Goal: Answer question/provide support: Share knowledge or assist other users

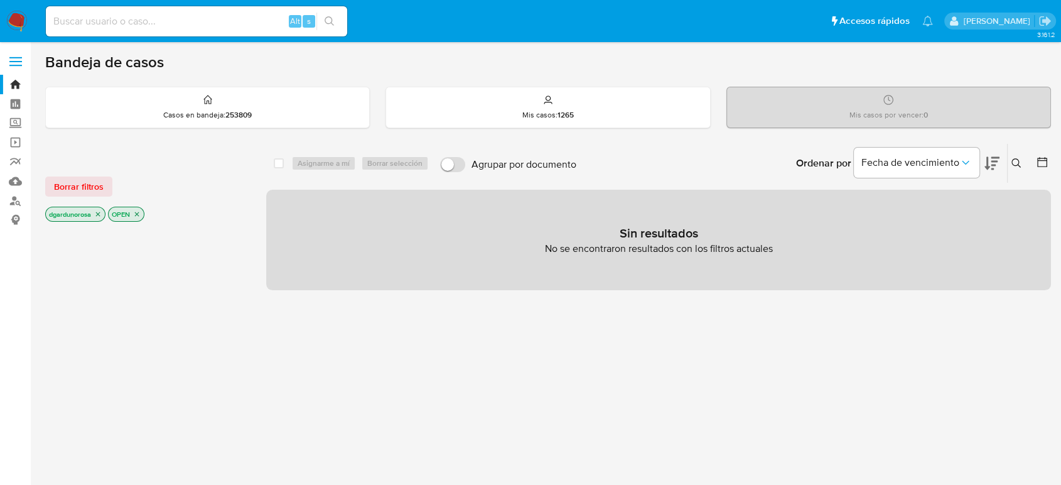
click at [1019, 156] on button at bounding box center [1018, 163] width 21 height 15
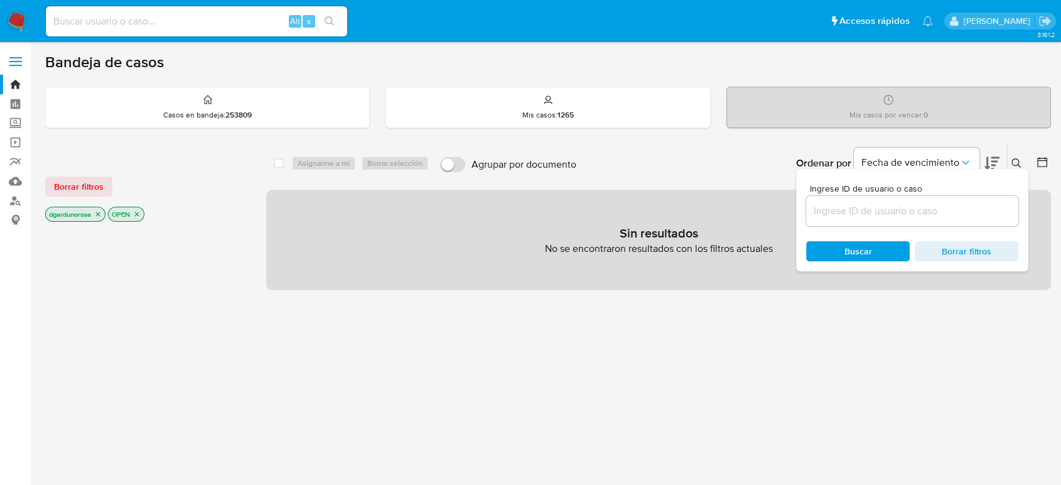
click at [935, 205] on input at bounding box center [912, 211] width 212 height 16
click at [958, 207] on input "623408766" at bounding box center [912, 211] width 212 height 16
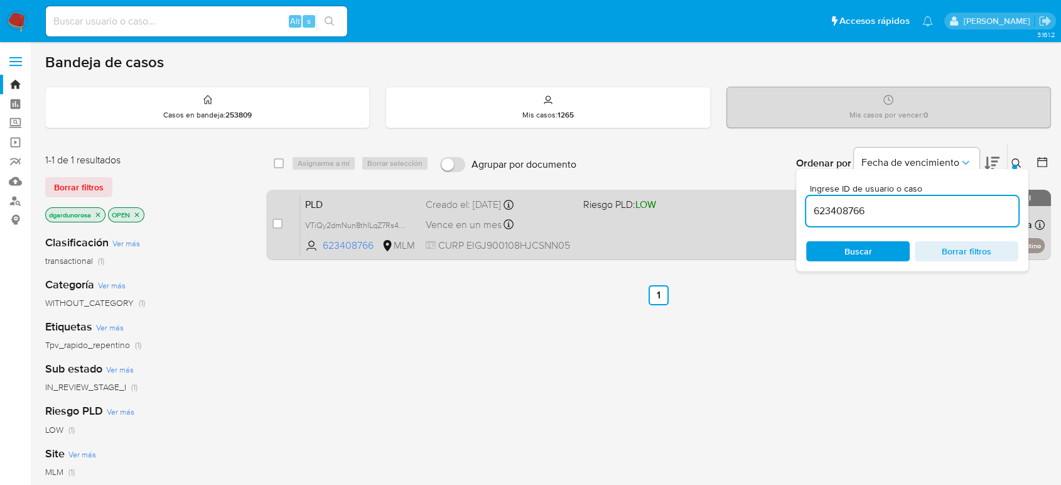
click at [716, 247] on div "PLD VTiQy2dmNun8thILqZ7Rs4tO 623408766 MLM Riesgo PLD: LOW Creado el: 12/09/202…" at bounding box center [672, 224] width 745 height 63
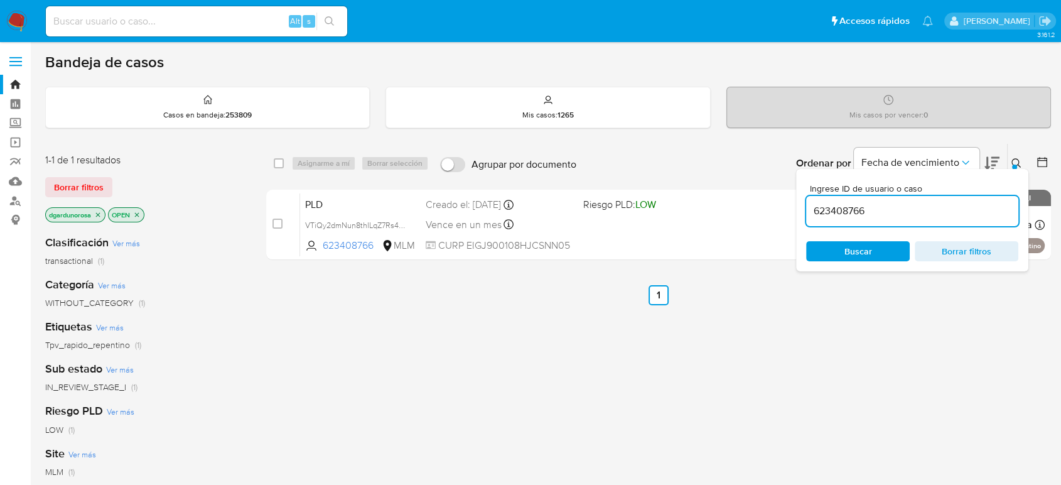
click at [847, 220] on div "623408766" at bounding box center [912, 211] width 212 height 30
click at [845, 220] on div "623408766" at bounding box center [912, 211] width 212 height 30
click at [842, 215] on input "623408766" at bounding box center [912, 211] width 212 height 16
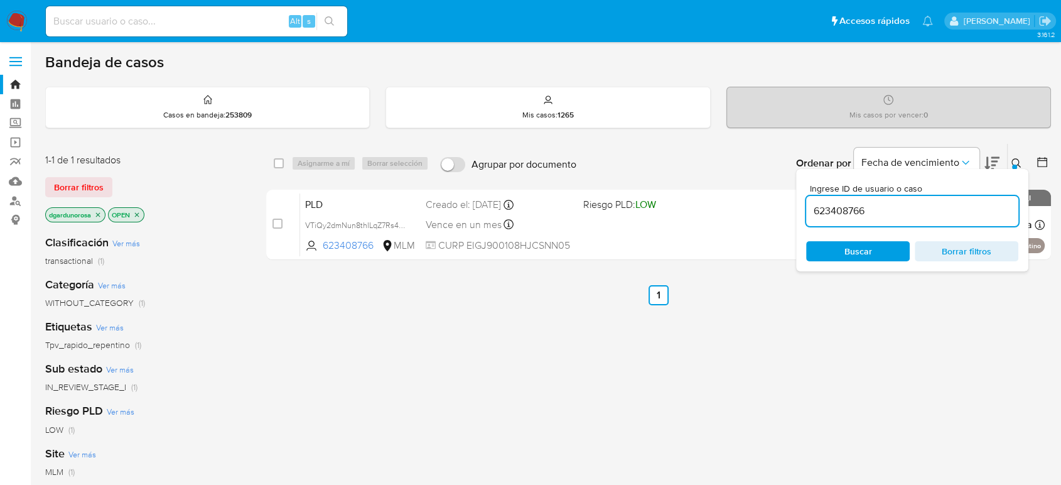
paste input "209520338"
type input "209520338"
click at [1015, 161] on icon at bounding box center [1017, 163] width 10 height 10
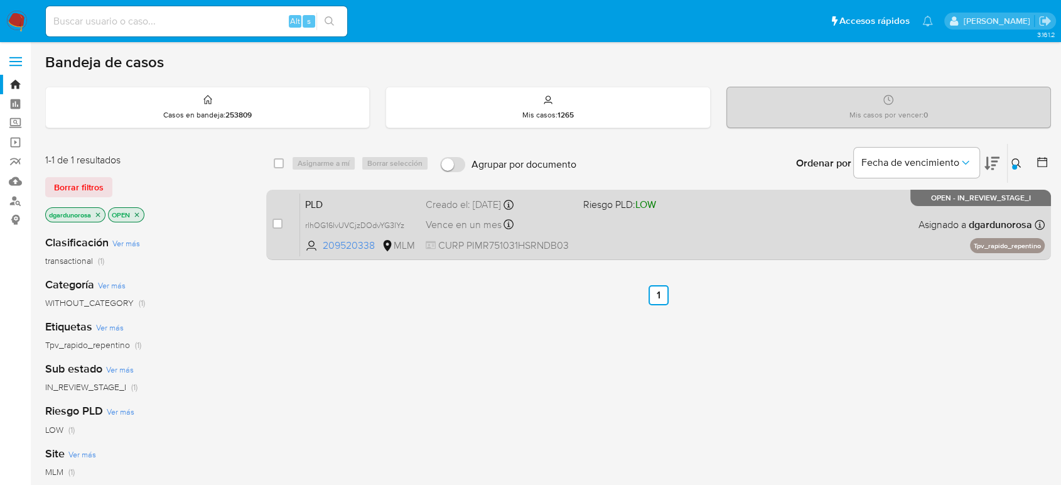
click at [721, 228] on div "PLD rlhOG16lvUVCjzDOdvYG3IYz 209520338 MLM Riesgo PLD: LOW Creado el: 12/09/202…" at bounding box center [672, 224] width 745 height 63
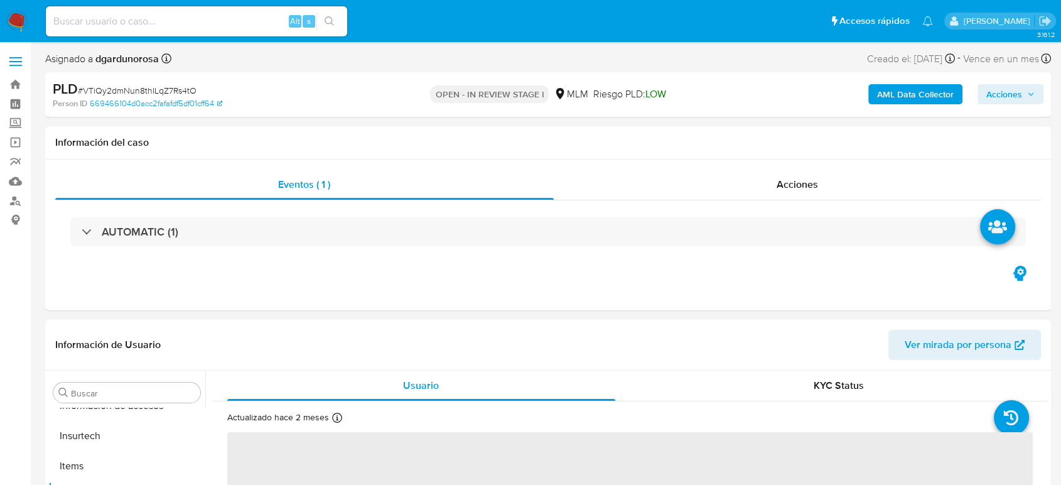
scroll to position [591, 0]
select select "10"
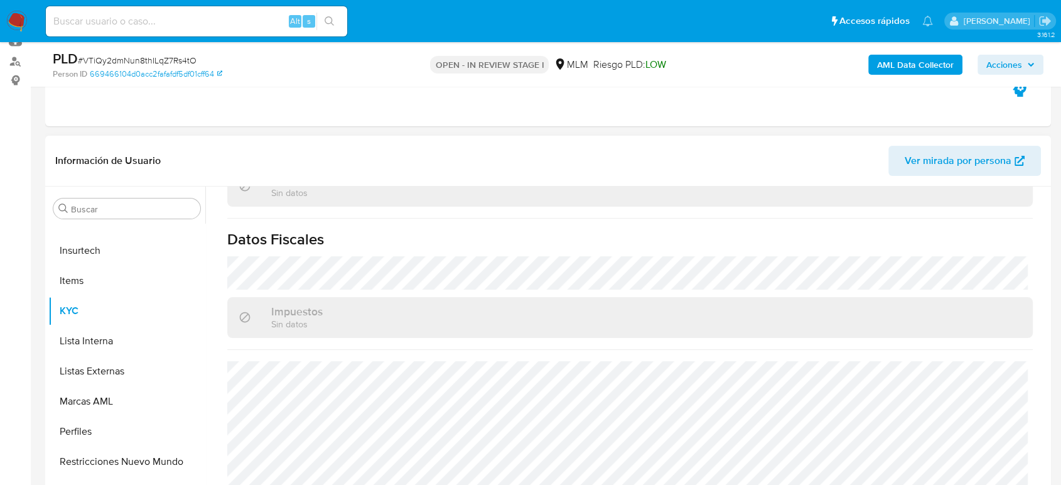
scroll to position [789, 0]
click at [121, 381] on button "Listas Externas" at bounding box center [121, 371] width 147 height 30
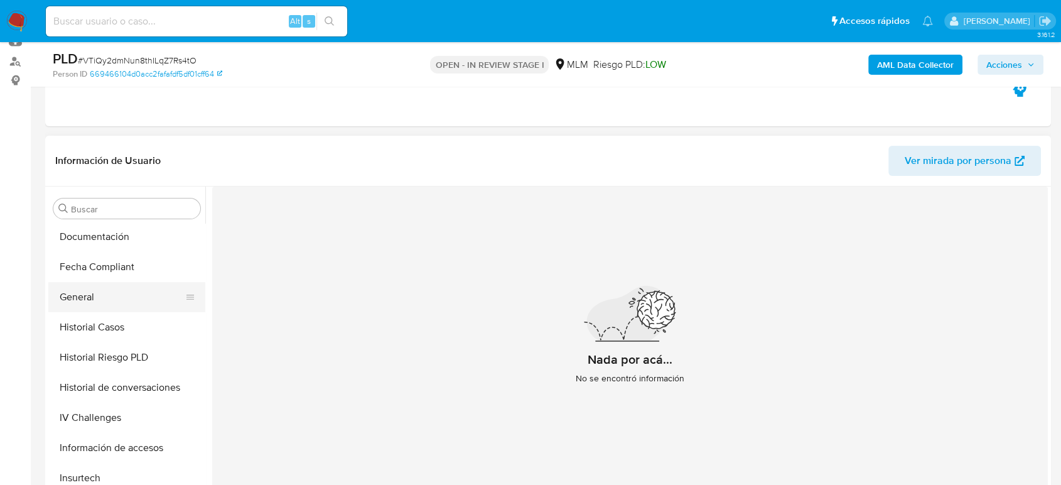
scroll to position [312, 0]
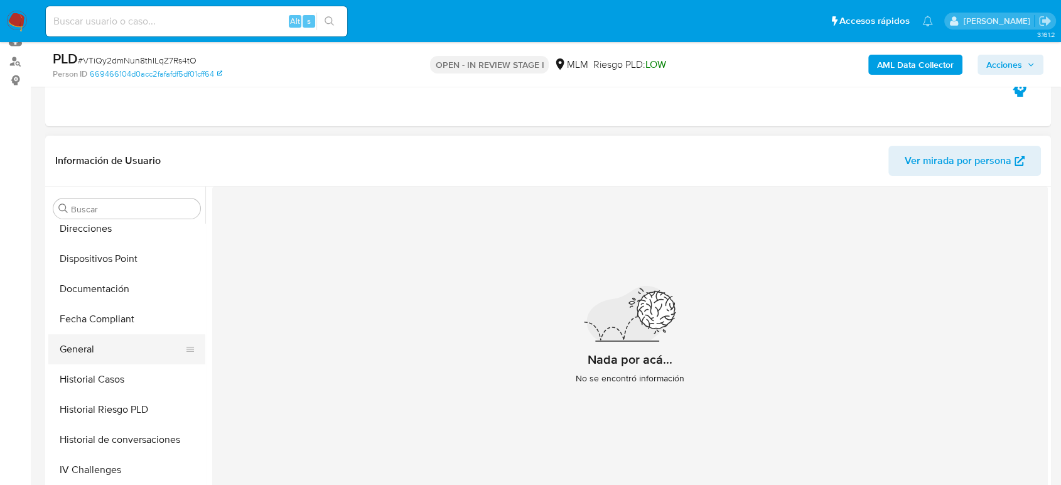
click at [104, 350] on button "General" at bounding box center [121, 349] width 147 height 30
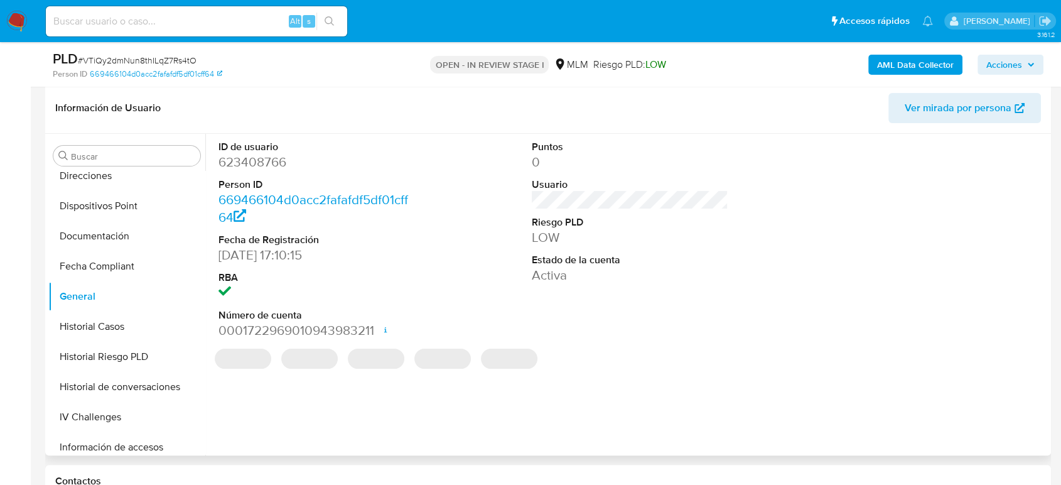
scroll to position [139, 0]
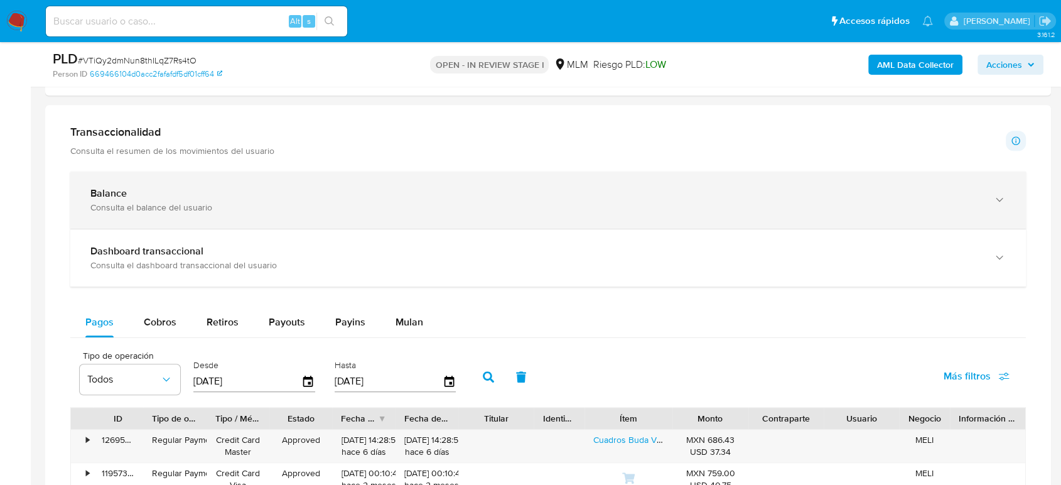
click at [393, 200] on div "Balance Consulta el balance del usuario" at bounding box center [535, 200] width 891 height 26
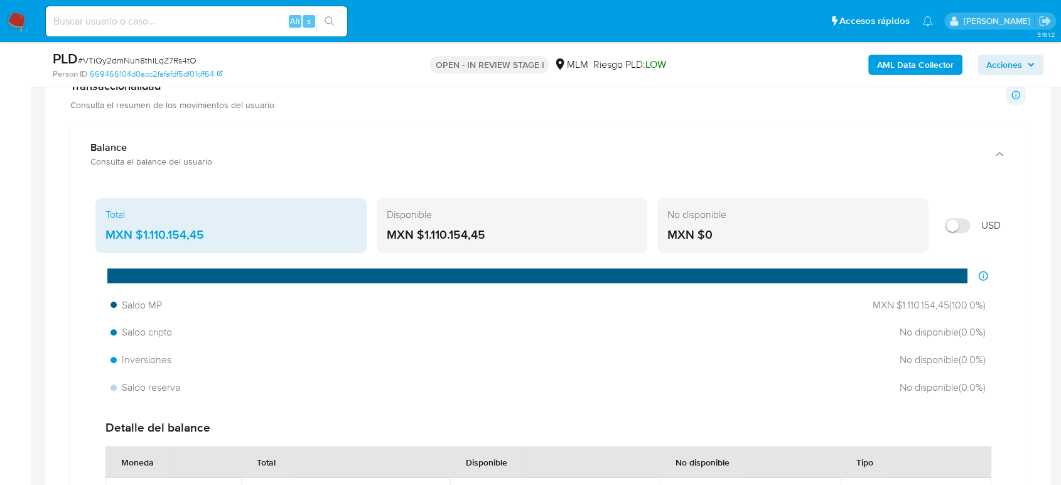
scroll to position [907, 0]
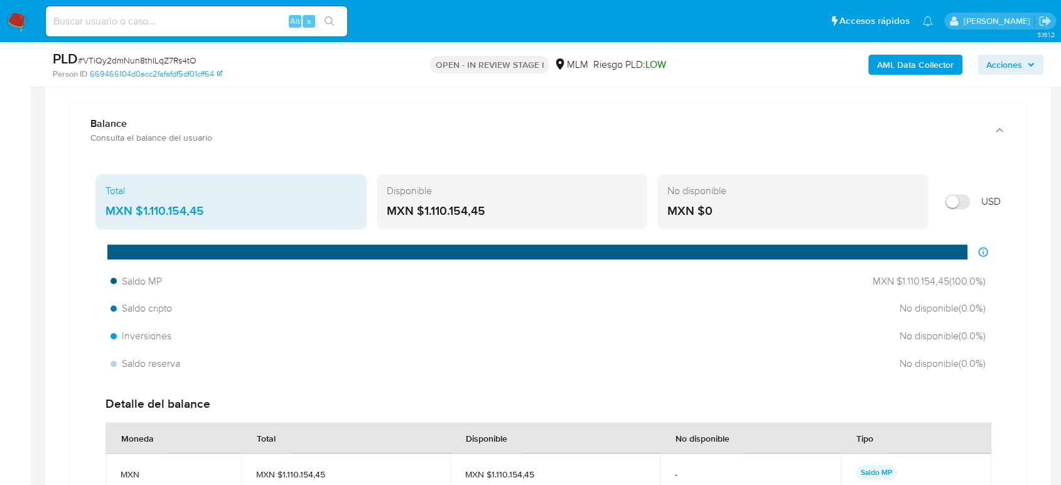
drag, startPoint x: 176, startPoint y: 208, endPoint x: 138, endPoint y: 215, distance: 39.6
click at [138, 214] on div "MXN $1.110.154,45" at bounding box center [231, 211] width 251 height 16
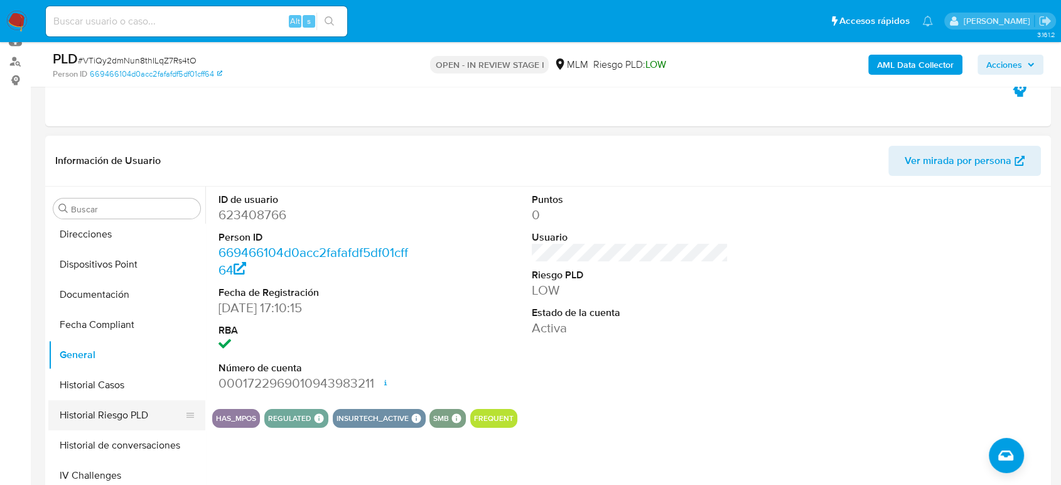
scroll to position [242, 0]
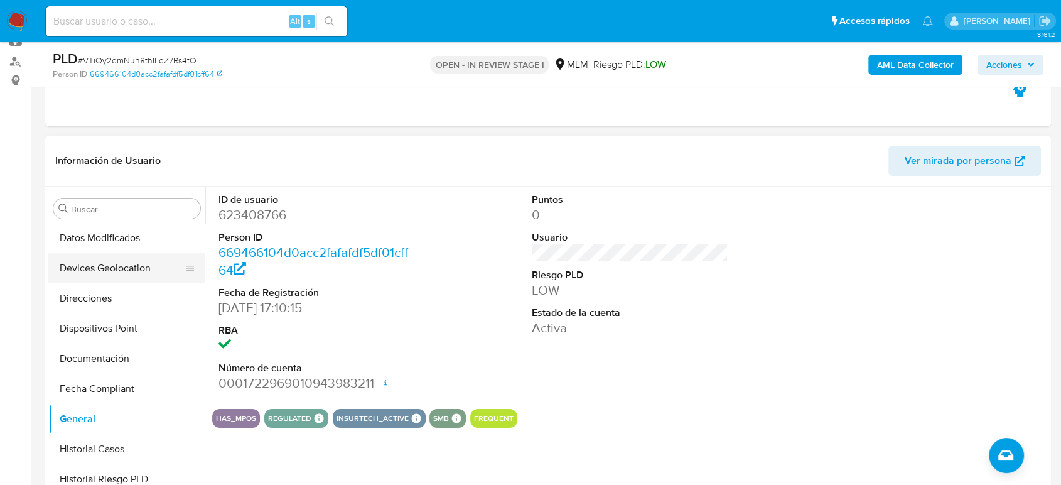
click at [117, 277] on button "Devices Geolocation" at bounding box center [121, 268] width 147 height 30
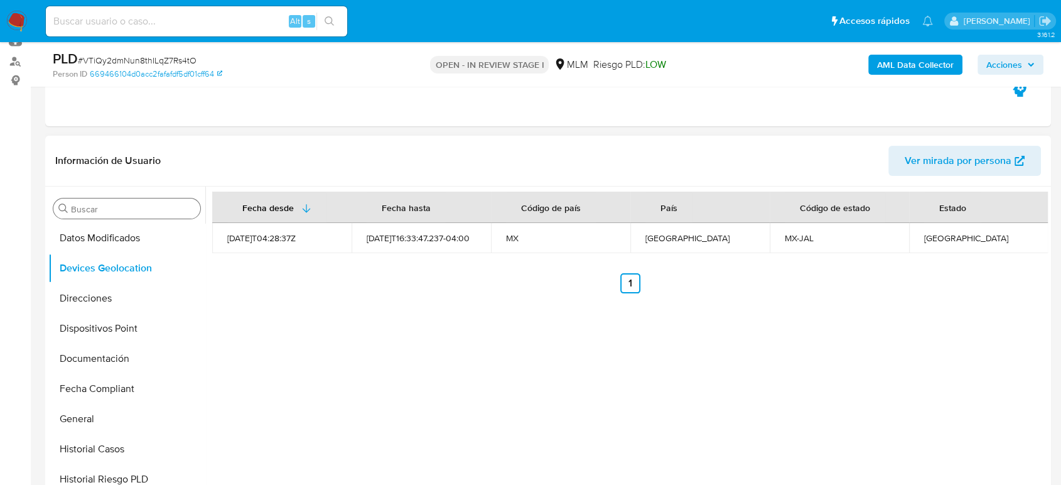
click at [167, 208] on input "Buscar" at bounding box center [133, 209] width 124 height 11
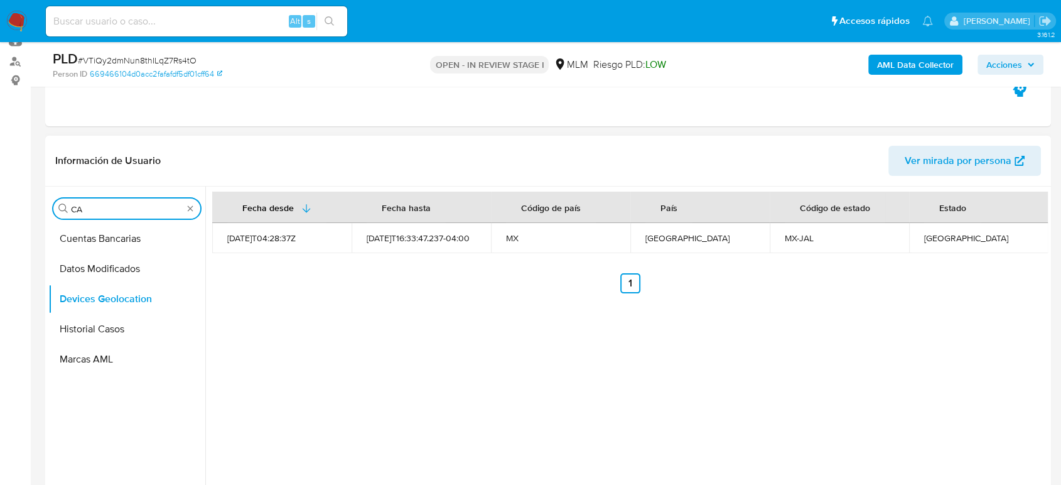
scroll to position [0, 0]
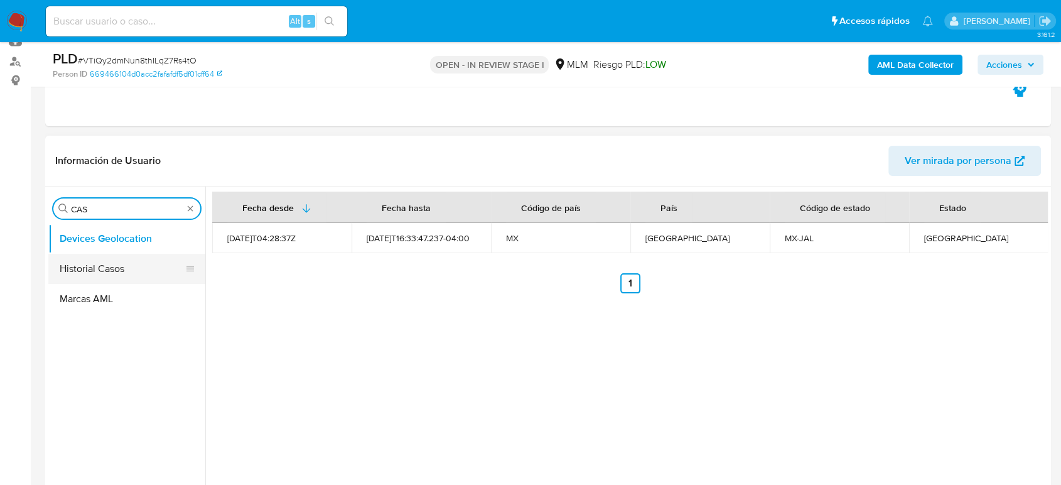
type input "CAS"
click at [101, 262] on button "Historial Casos" at bounding box center [121, 269] width 147 height 30
click at [138, 270] on button "Historial Casos" at bounding box center [121, 269] width 147 height 30
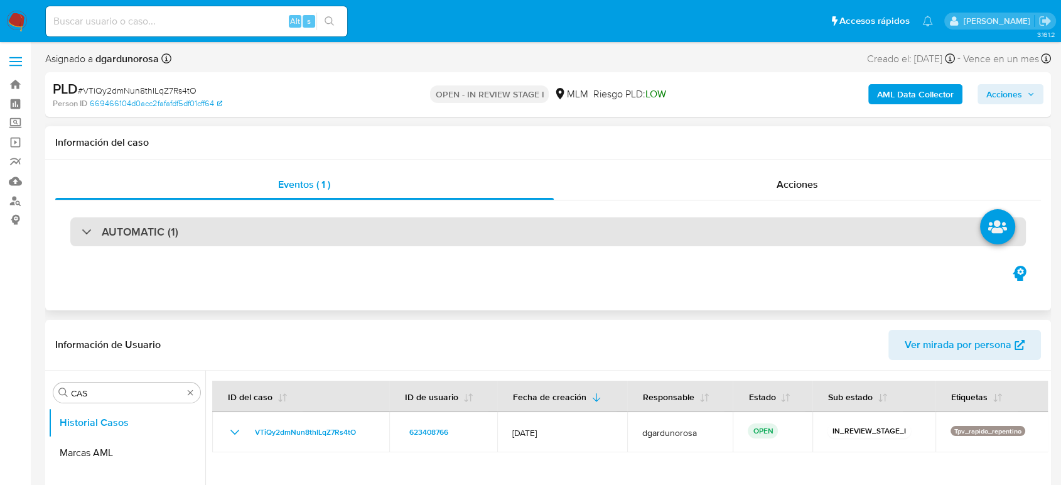
drag, startPoint x: 151, startPoint y: 240, endPoint x: 160, endPoint y: 244, distance: 9.6
click at [151, 240] on div "AUTOMATIC (1)" at bounding box center [548, 231] width 956 height 29
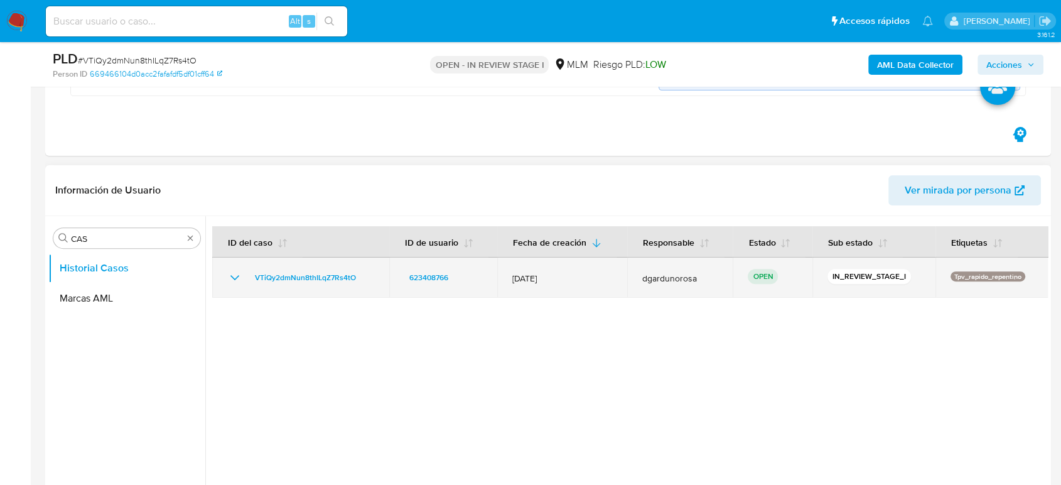
scroll to position [418, 0]
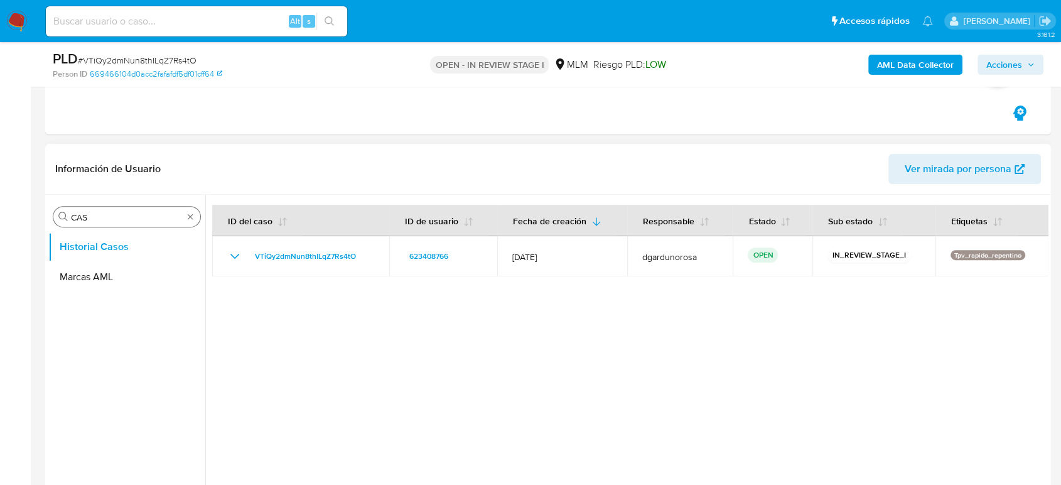
click at [193, 220] on div "Buscar CAS" at bounding box center [126, 217] width 147 height 20
type input "CONV"
click at [90, 262] on button "Historial de conversaciones" at bounding box center [121, 277] width 147 height 30
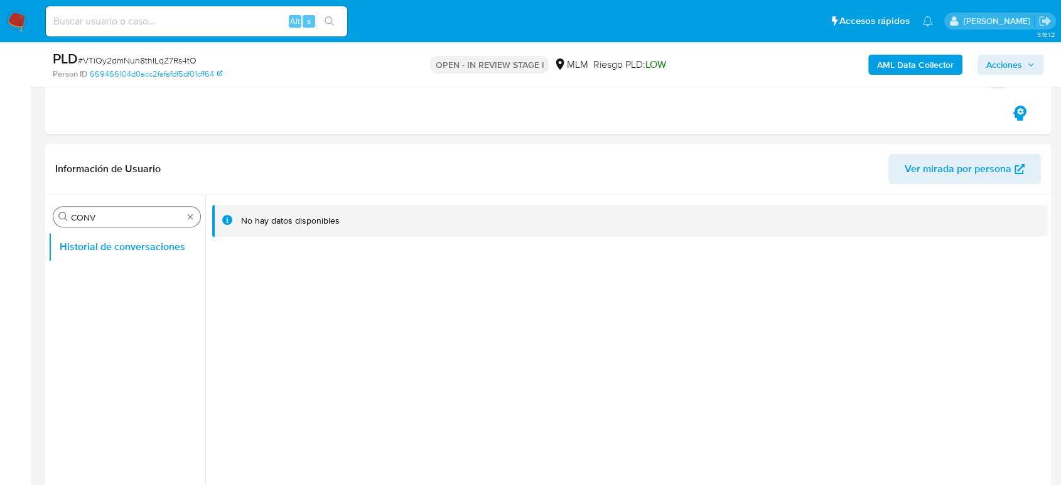
click at [191, 220] on div "Buscar CONV" at bounding box center [126, 217] width 147 height 20
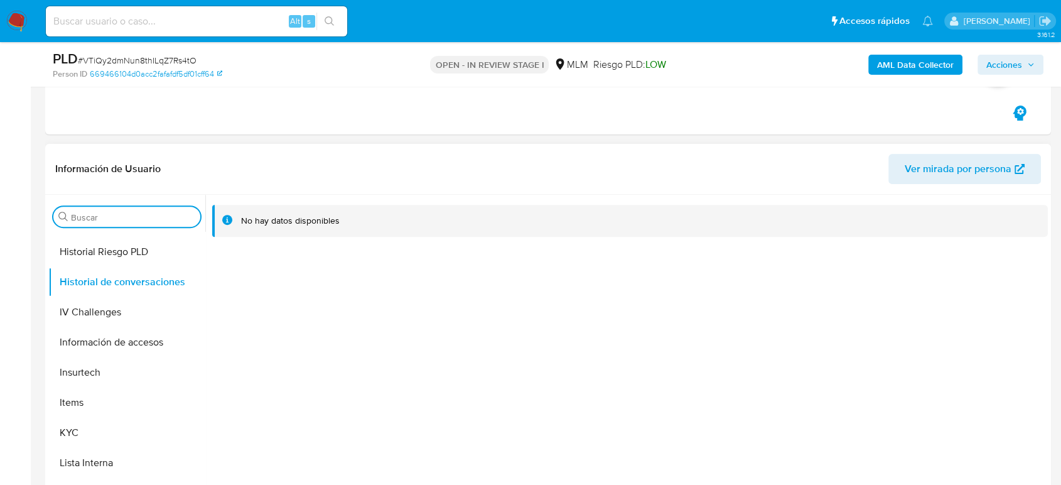
scroll to position [558, 0]
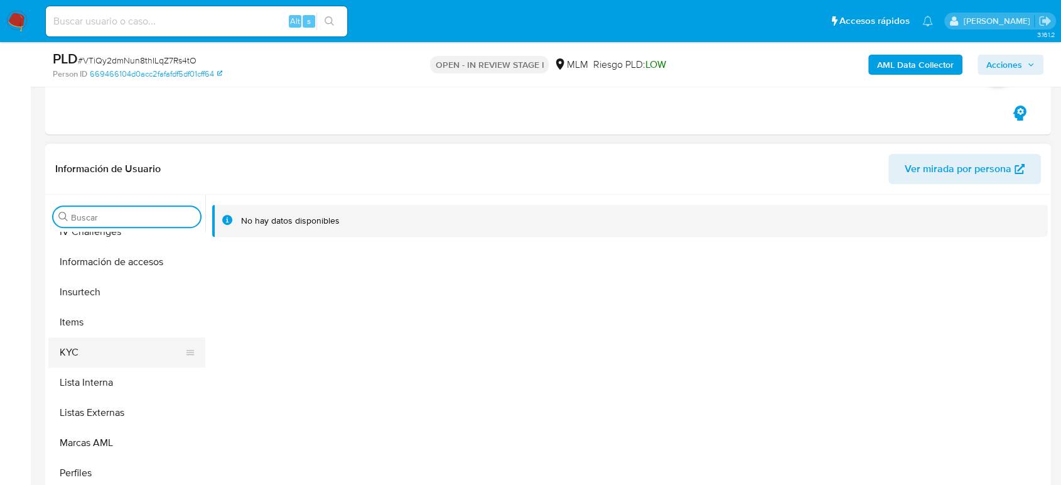
click at [89, 364] on button "KYC" at bounding box center [121, 352] width 147 height 30
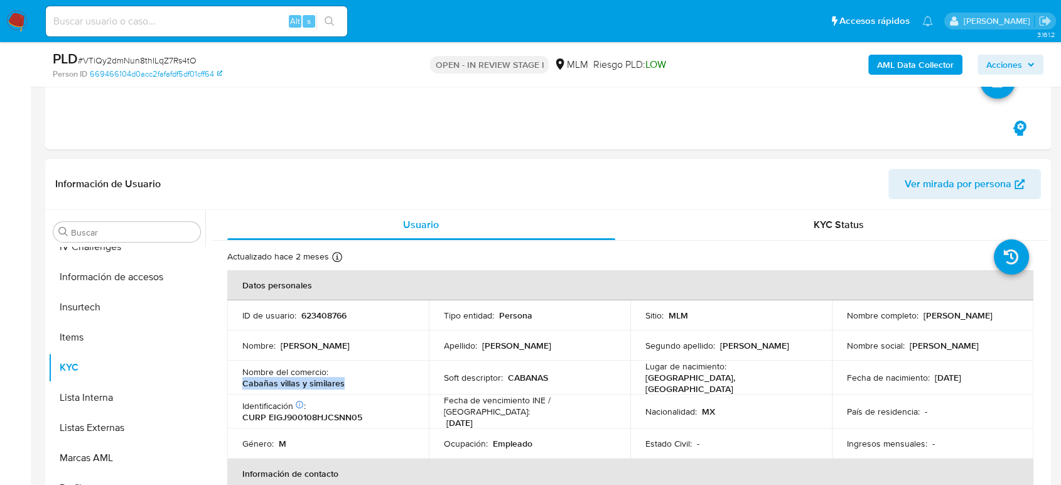
drag, startPoint x: 357, startPoint y: 383, endPoint x: 242, endPoint y: 384, distance: 114.9
click at [242, 384] on div "Nombre del comercio : Cabañas villas y similares" at bounding box center [327, 377] width 171 height 23
copy p "Cabañas villas y similares"
click at [497, 340] on p "Espinoza" at bounding box center [516, 345] width 69 height 11
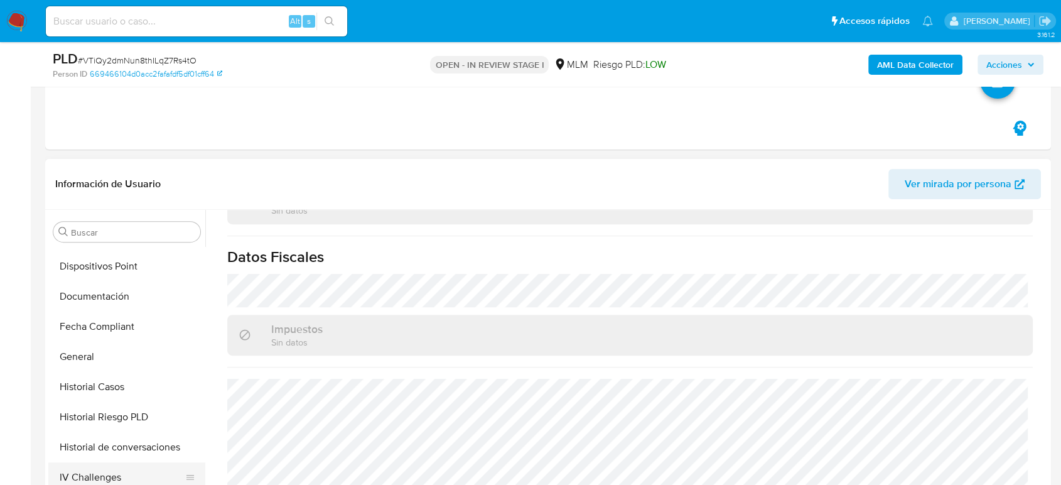
scroll to position [242, 0]
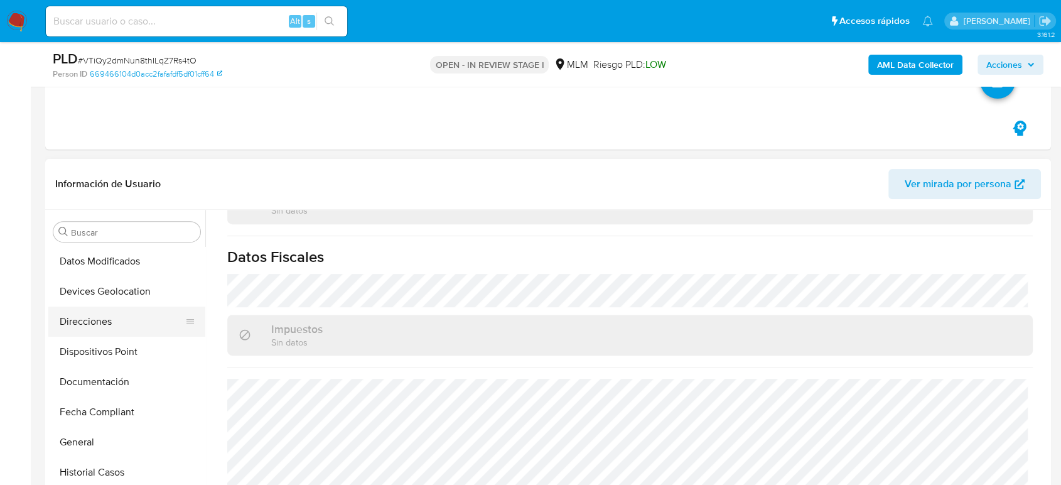
click at [95, 309] on button "Direcciones" at bounding box center [121, 322] width 147 height 30
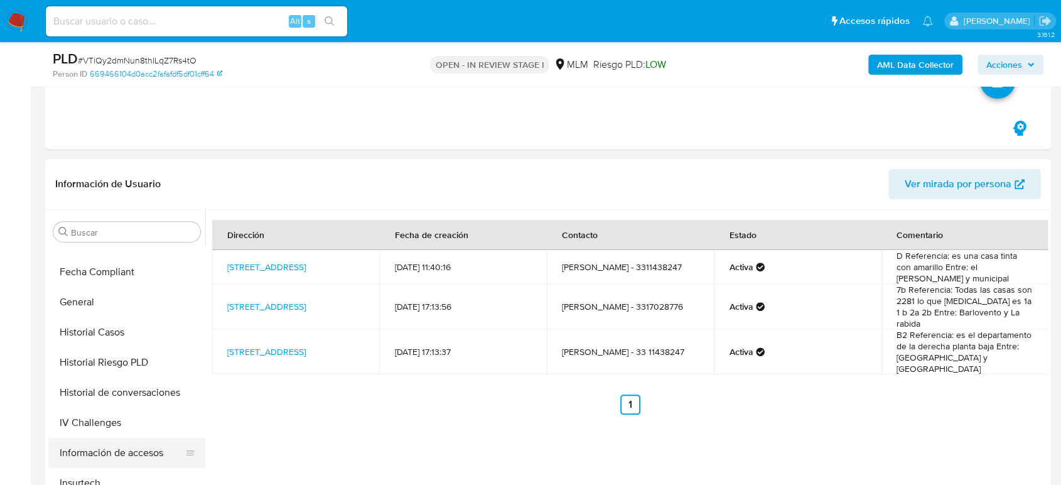
scroll to position [521, 0]
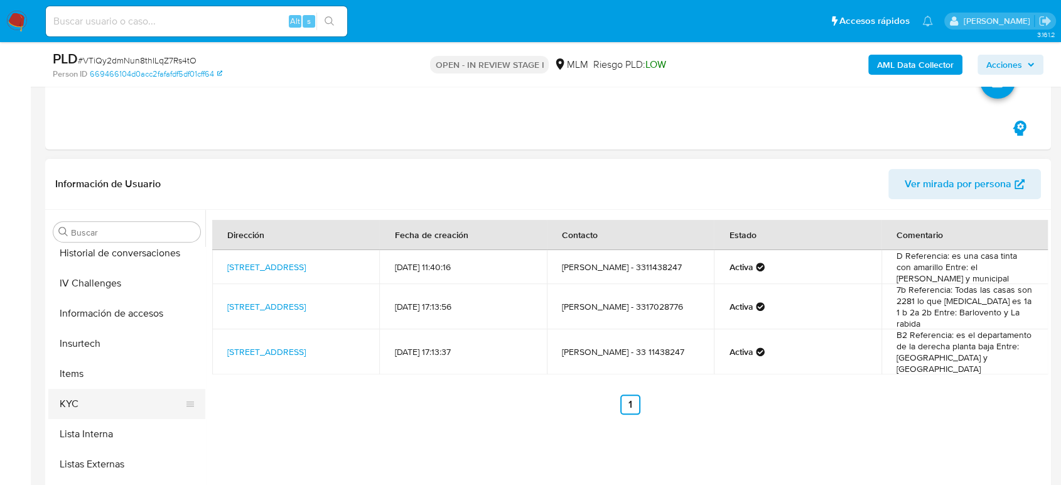
click at [90, 401] on button "KYC" at bounding box center [121, 404] width 147 height 30
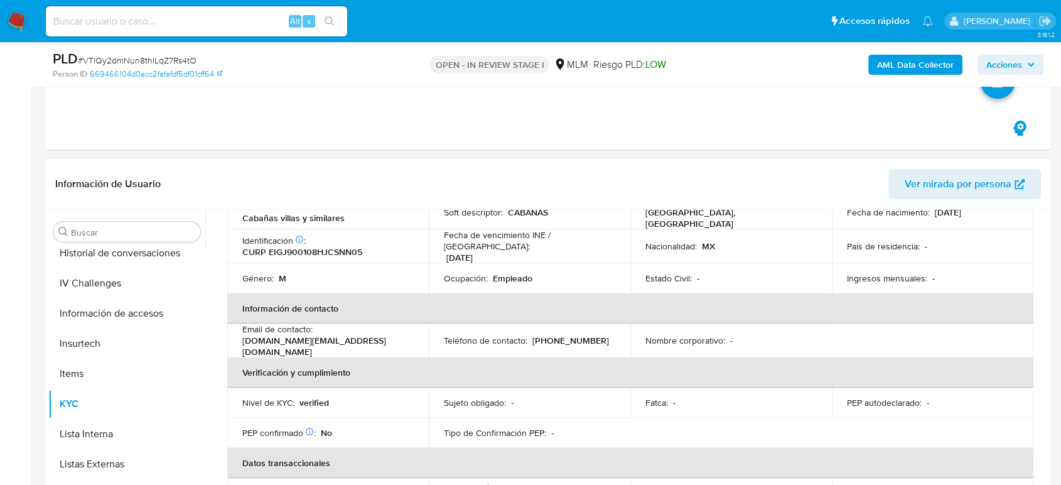
scroll to position [91, 0]
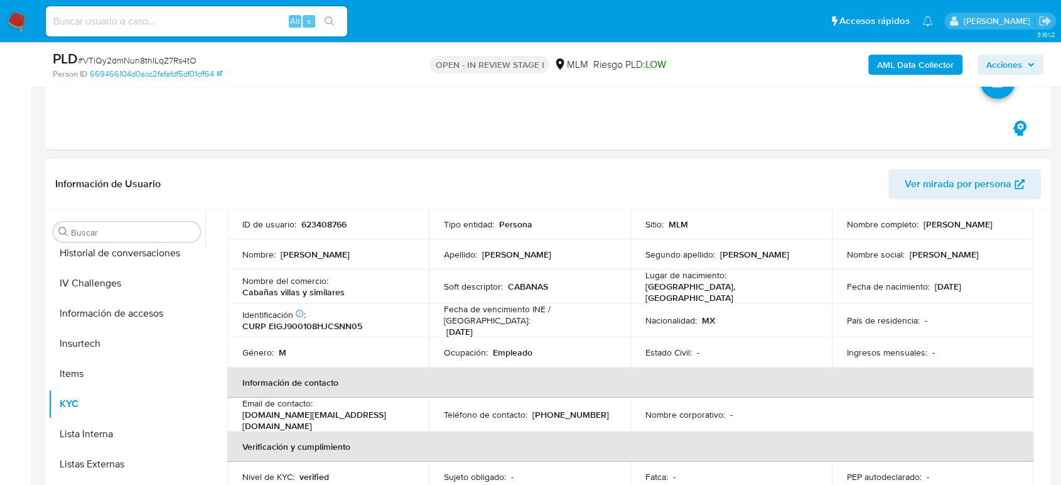
click at [553, 409] on p "(33) 11438247" at bounding box center [571, 414] width 77 height 11
copy p "11438247"
click at [100, 232] on input "Buscar" at bounding box center [133, 232] width 124 height 11
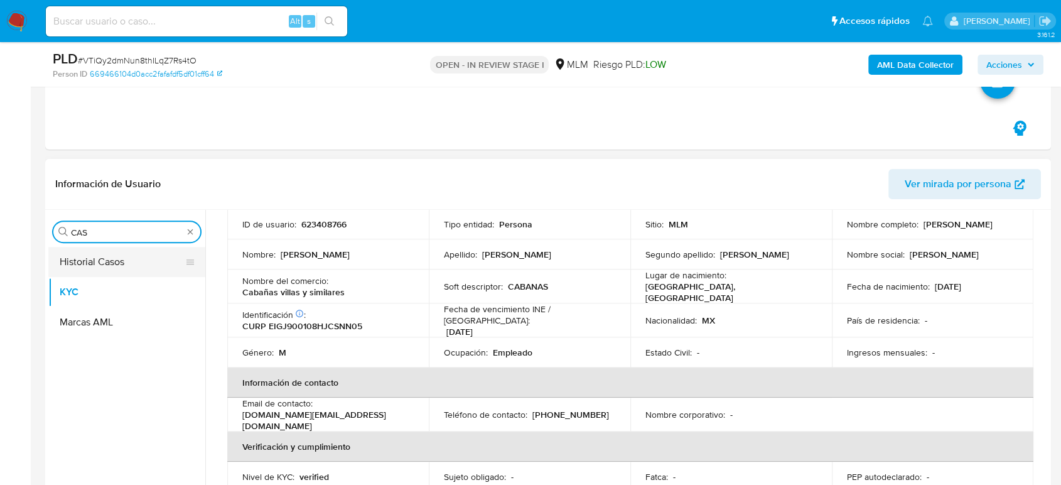
type input "CAS"
click at [109, 268] on button "Historial Casos" at bounding box center [126, 262] width 157 height 30
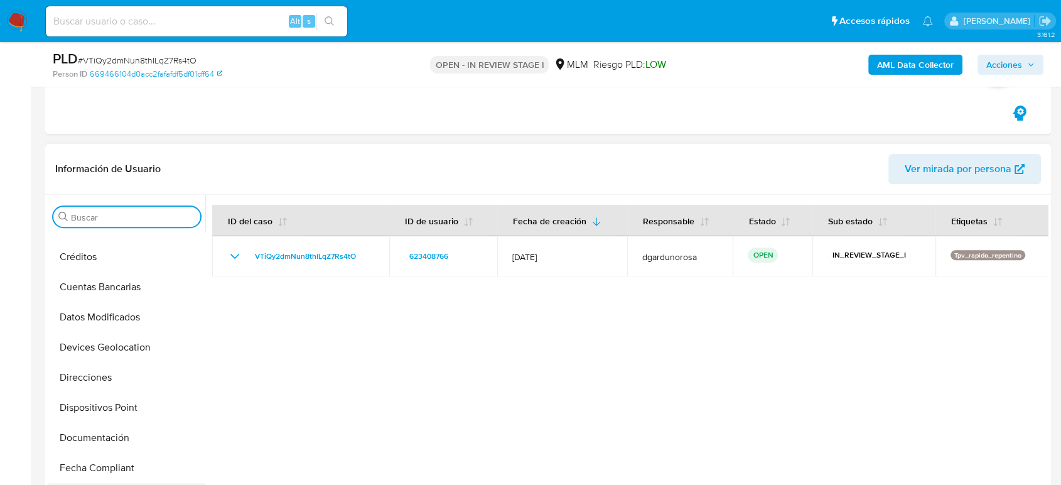
scroll to position [279, 0]
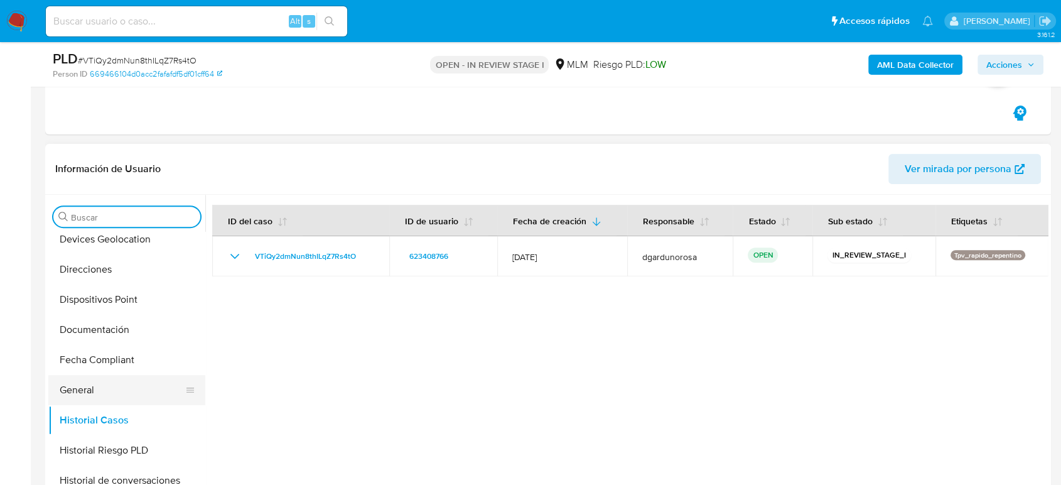
click at [106, 396] on button "General" at bounding box center [121, 390] width 147 height 30
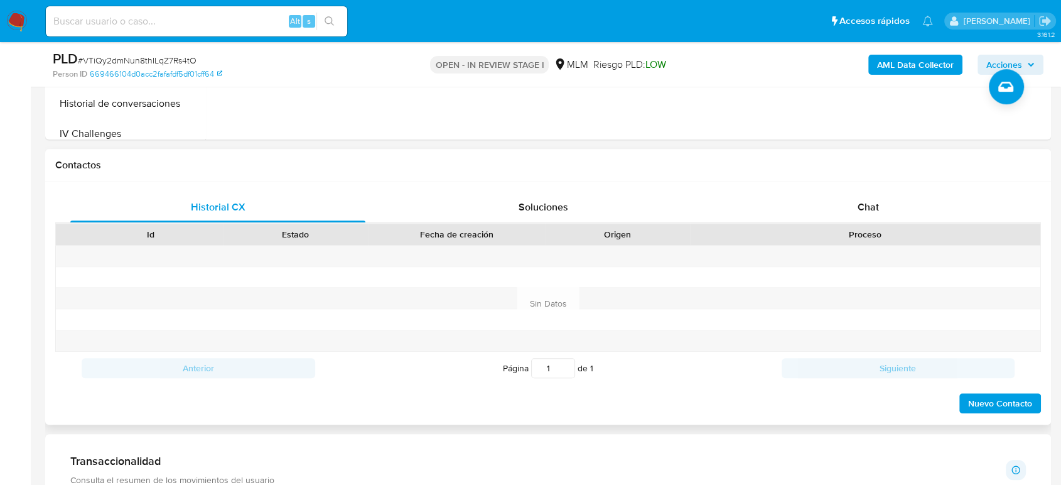
scroll to position [837, 0]
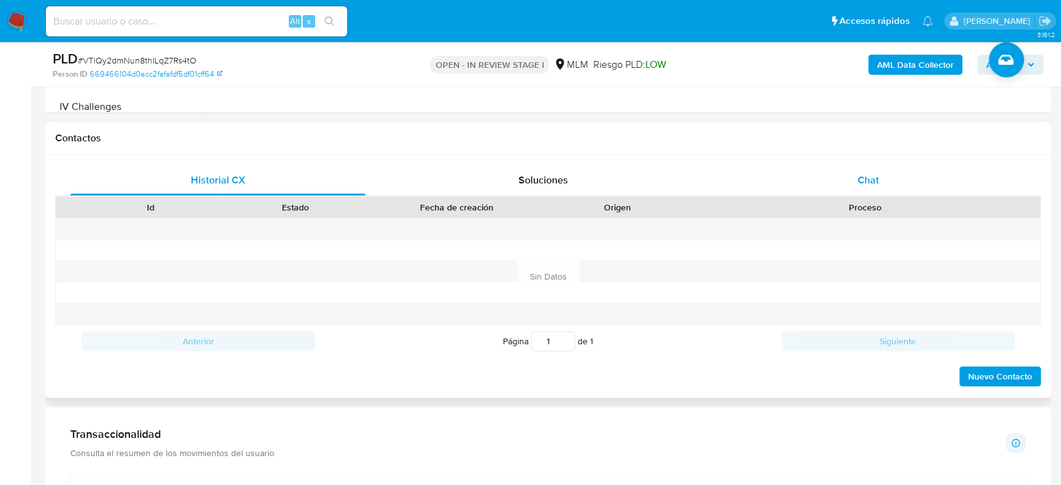
click at [854, 183] on div "Chat" at bounding box center [868, 180] width 295 height 30
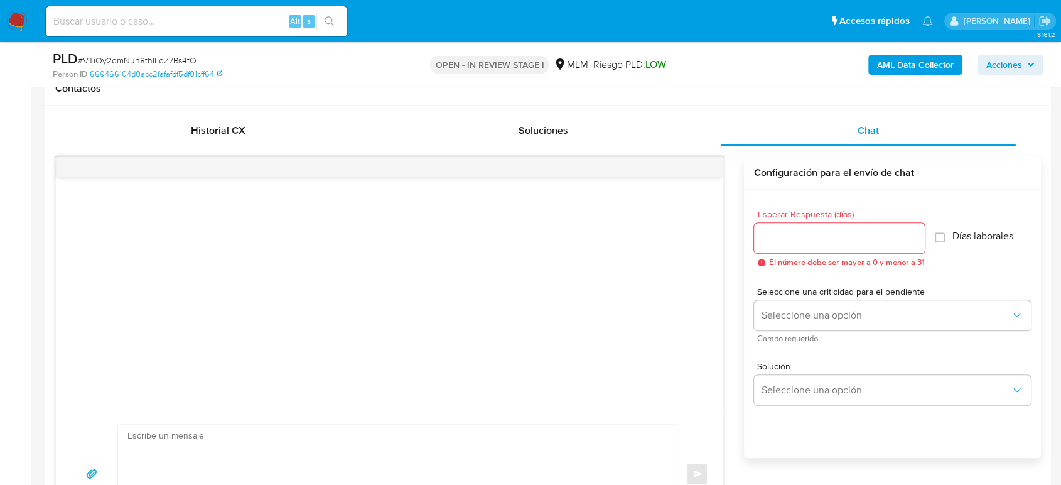
scroll to position [907, 0]
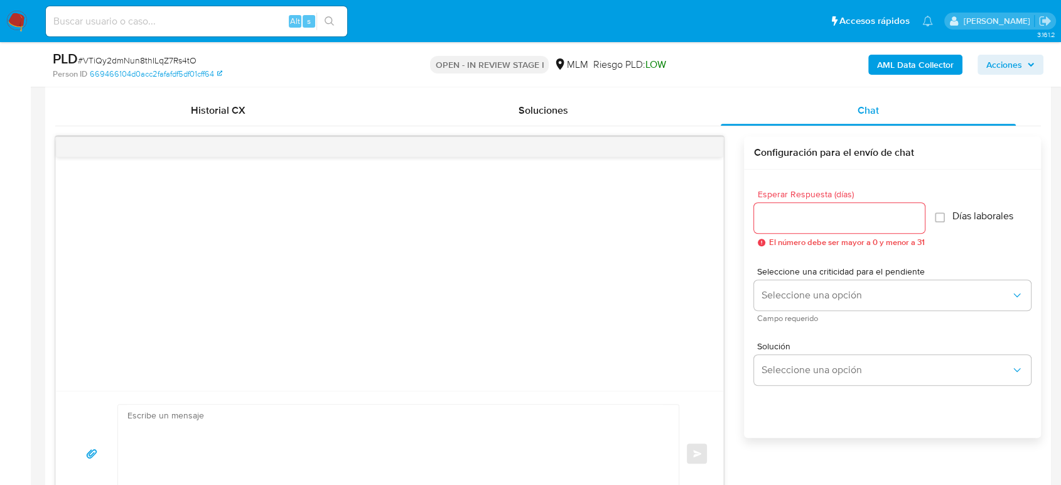
click at [792, 214] on input "Esperar Respuesta (días)" at bounding box center [839, 218] width 171 height 16
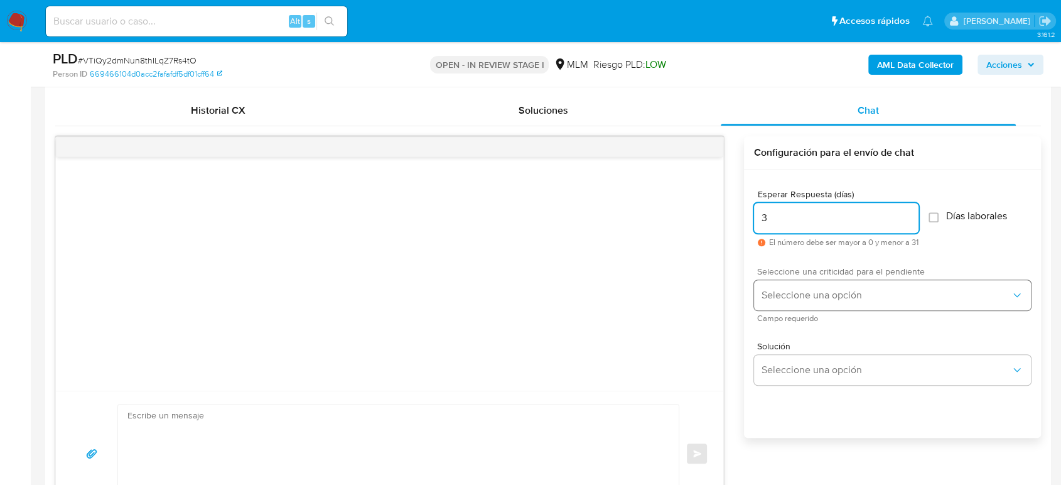
type input "3"
click at [849, 297] on span "Seleccione una opción" at bounding box center [886, 295] width 249 height 13
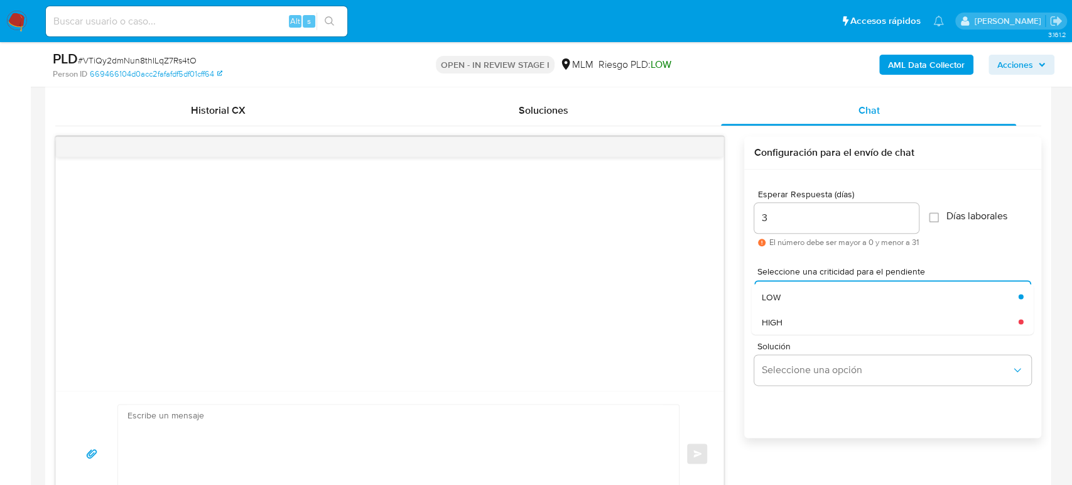
click at [815, 324] on div "HIGH" at bounding box center [889, 321] width 257 height 25
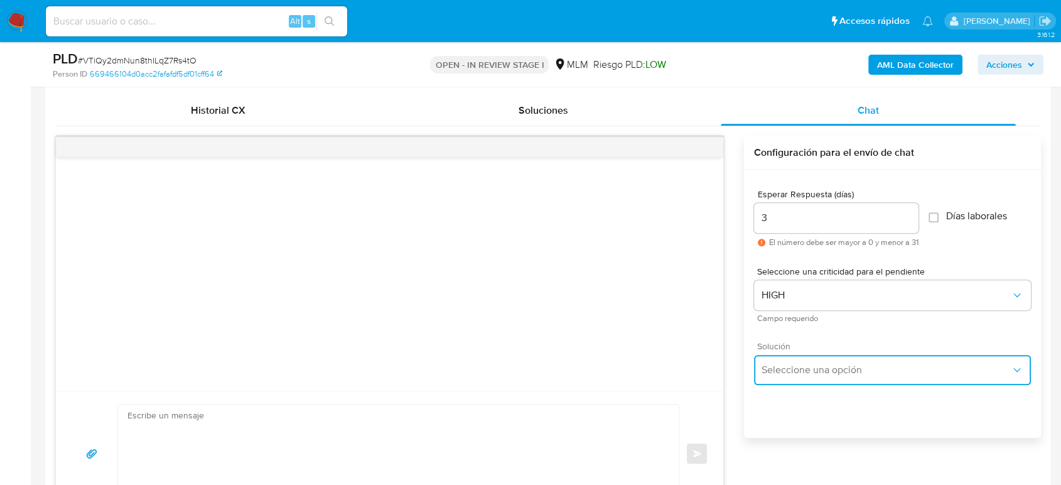
click at [840, 364] on span "Seleccione una opción" at bounding box center [886, 370] width 249 height 13
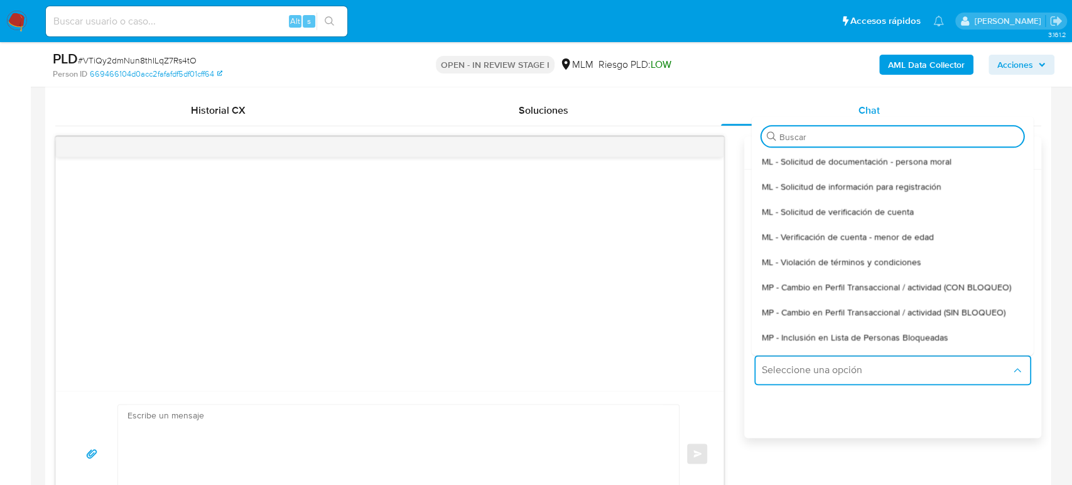
click at [540, 321] on div at bounding box center [390, 274] width 668 height 234
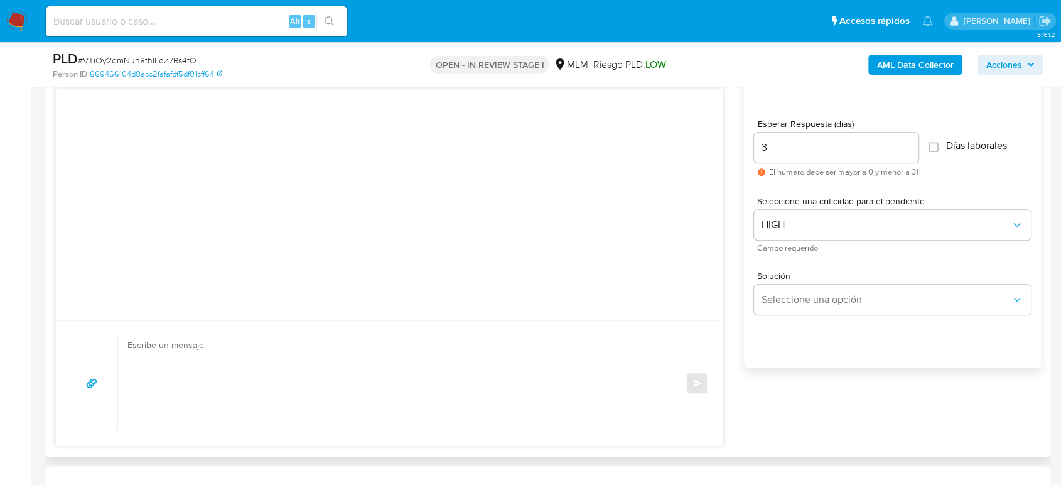
scroll to position [977, 0]
drag, startPoint x: 231, startPoint y: 356, endPoint x: 247, endPoint y: 354, distance: 17.0
click at [231, 354] on textarea at bounding box center [396, 384] width 536 height 99
paste textarea "Estimado cliente, De acuerdo con las políticas de control de Mercado Pago, debe…"
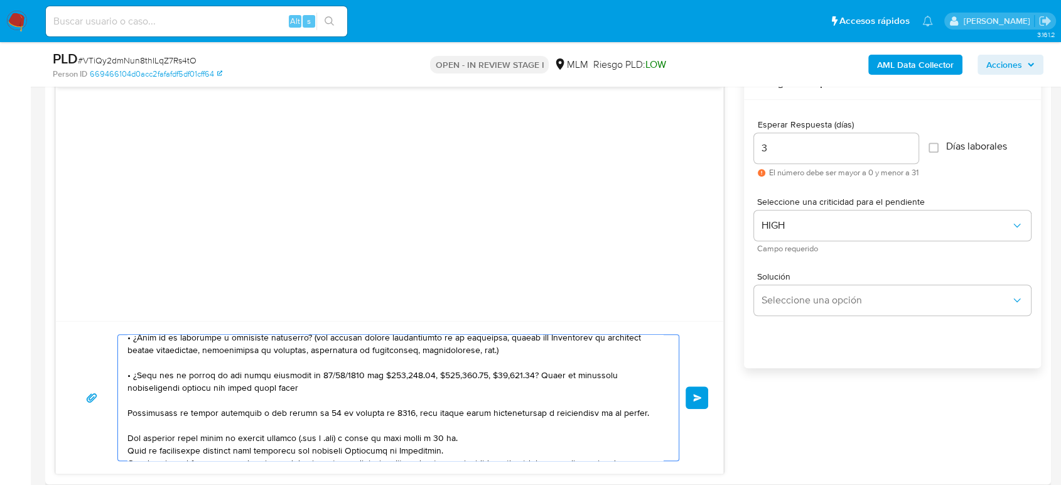
scroll to position [0, 0]
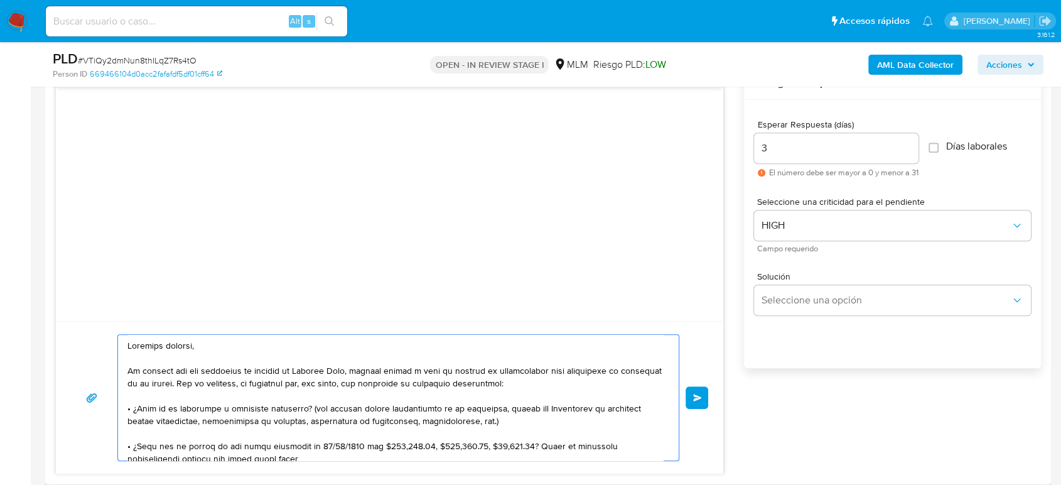
click at [231, 372] on textarea at bounding box center [396, 398] width 536 height 126
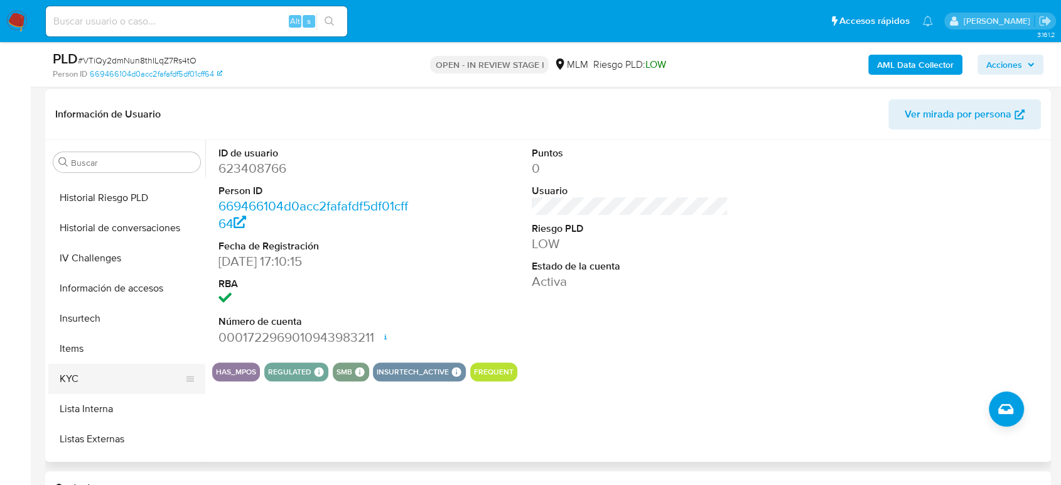
scroll to position [488, 0]
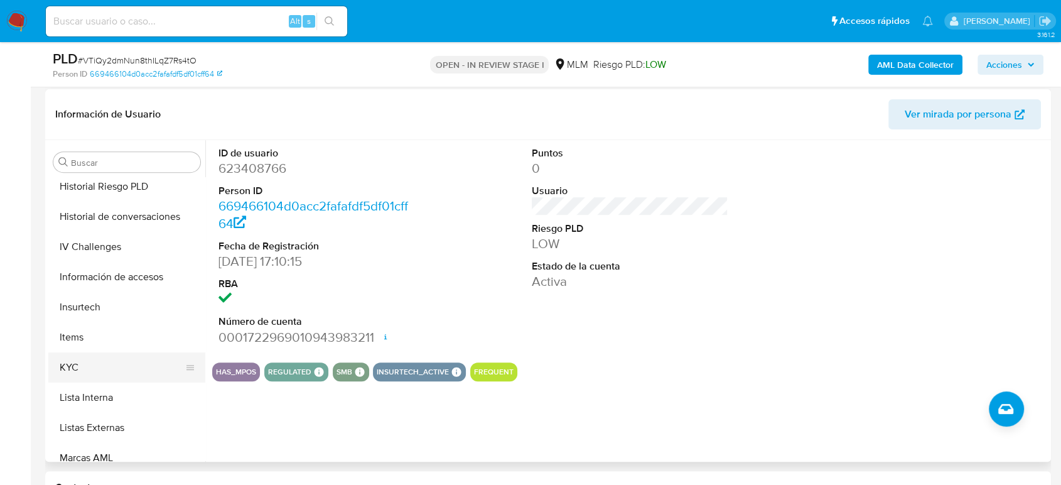
type textarea "Estimado cliente, De acuerdo con las políticas de control de Mercado Pago, debe…"
click at [70, 369] on button "KYC" at bounding box center [121, 367] width 147 height 30
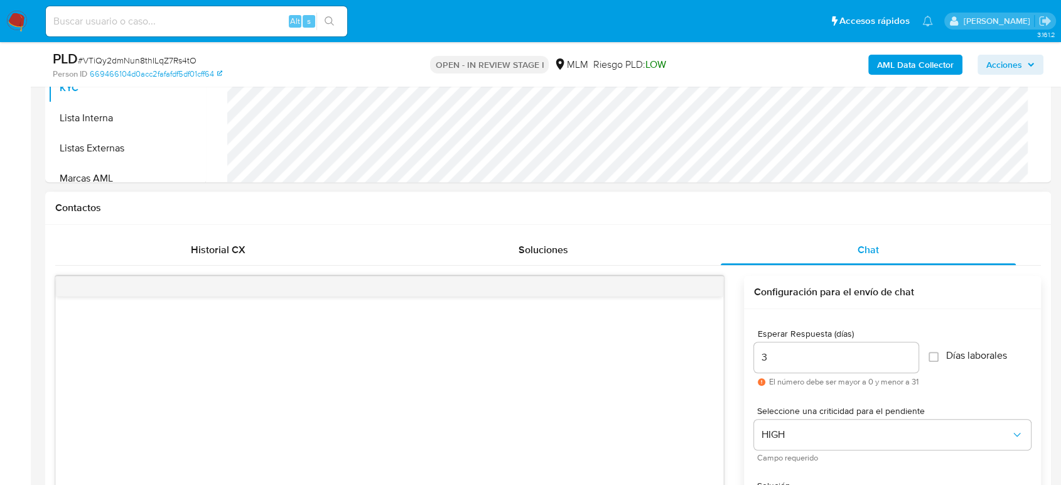
scroll to position [907, 0]
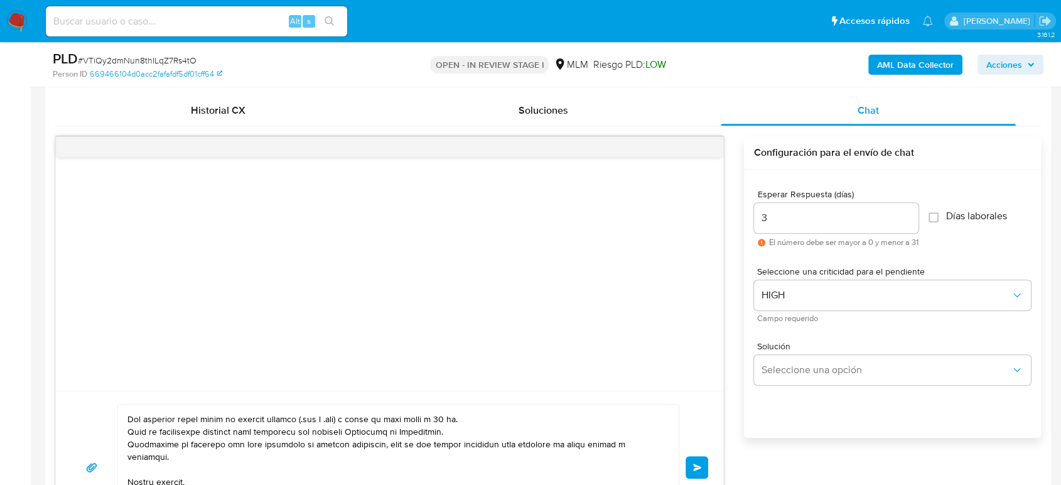
click at [698, 470] on button "Enviar" at bounding box center [697, 467] width 23 height 23
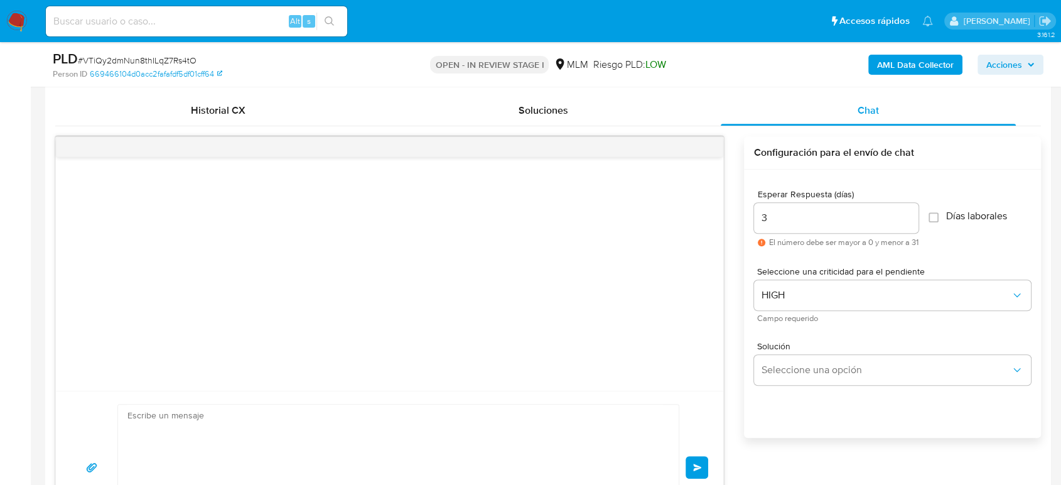
scroll to position [192, 0]
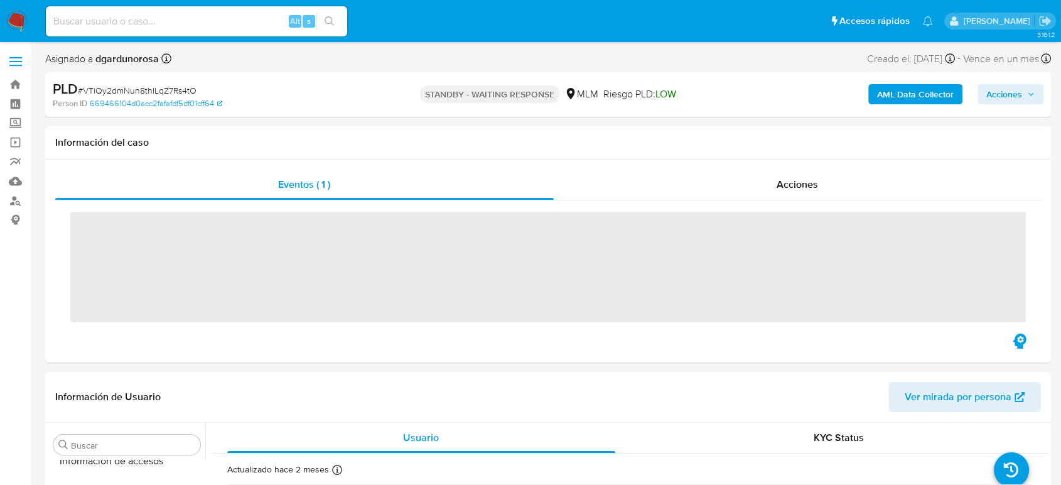
scroll to position [591, 0]
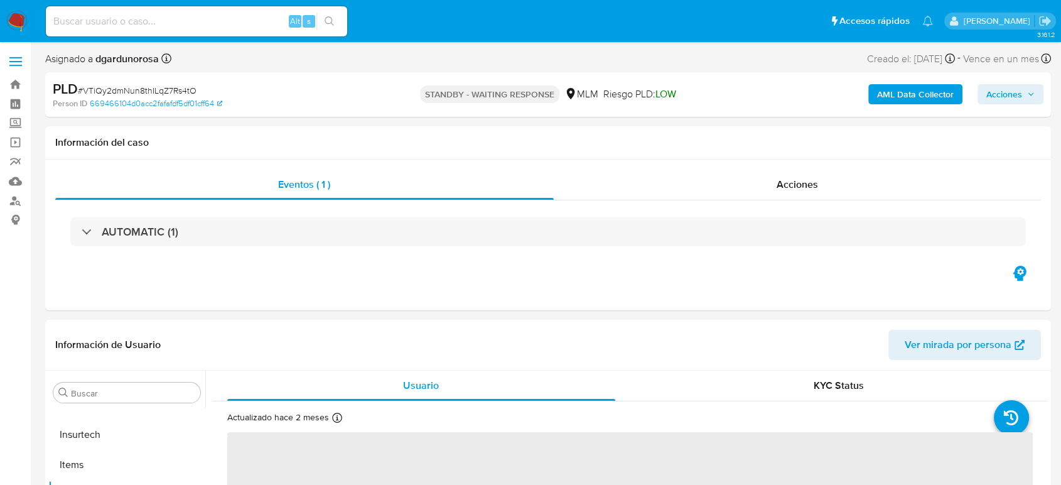
select select "10"
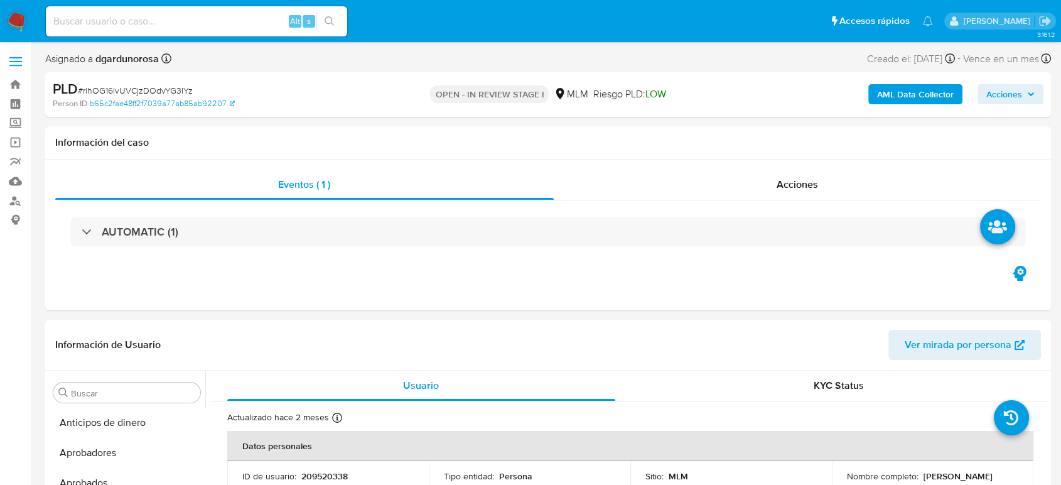
select select "10"
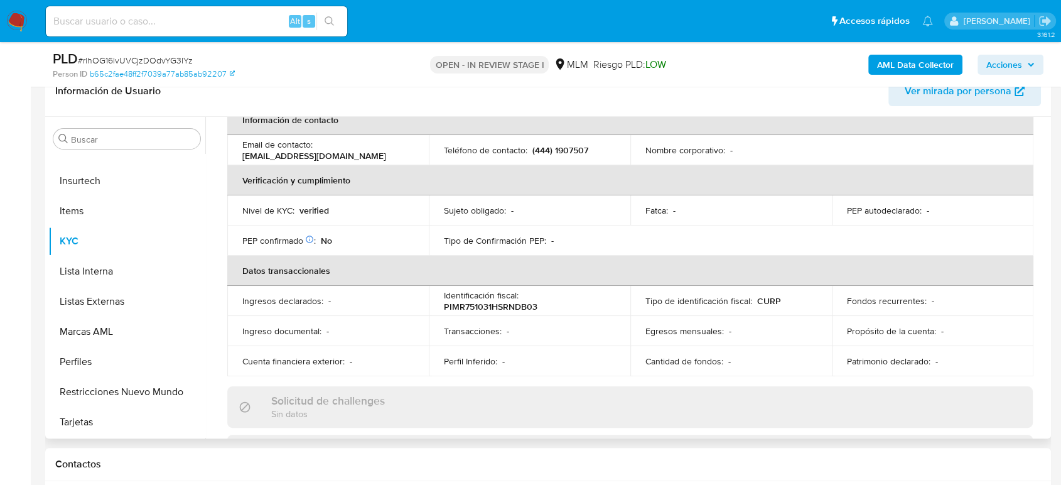
scroll to position [488, 0]
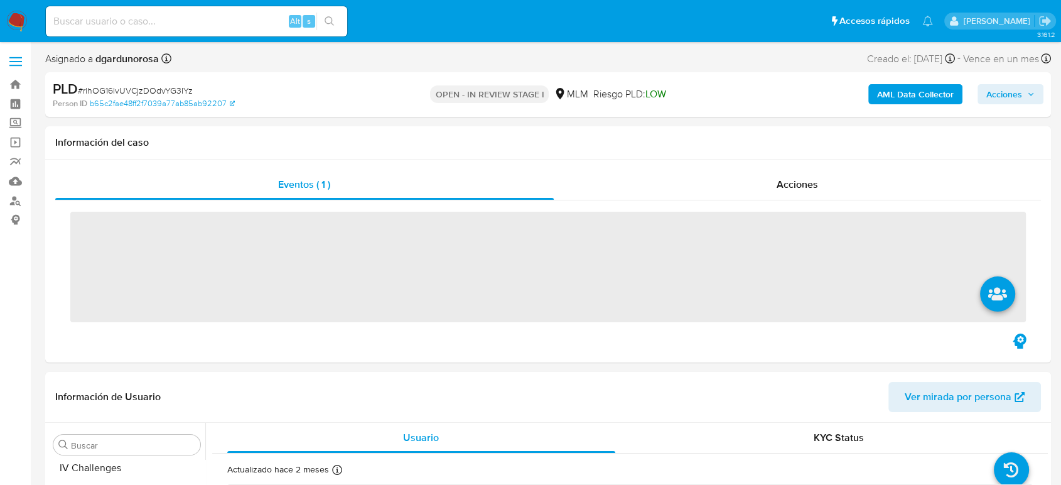
scroll to position [591, 0]
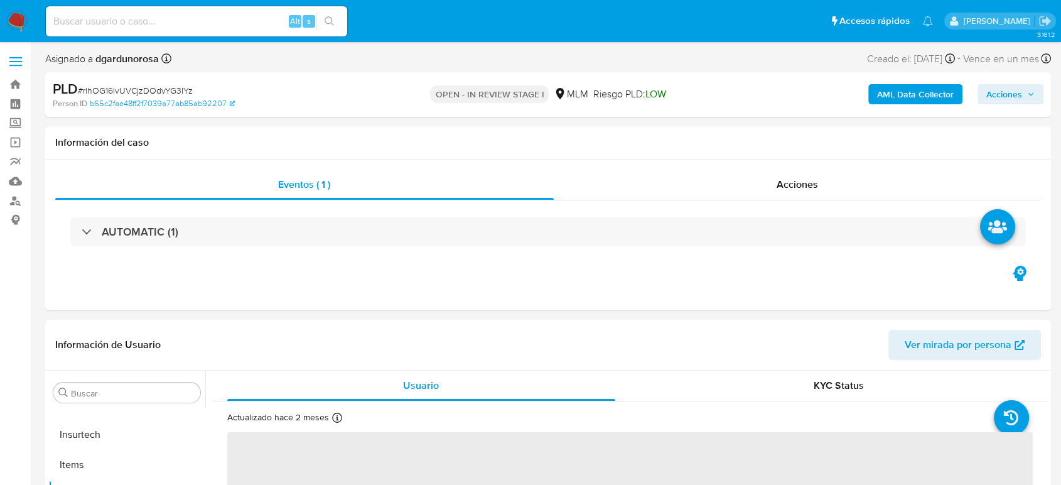
select select "10"
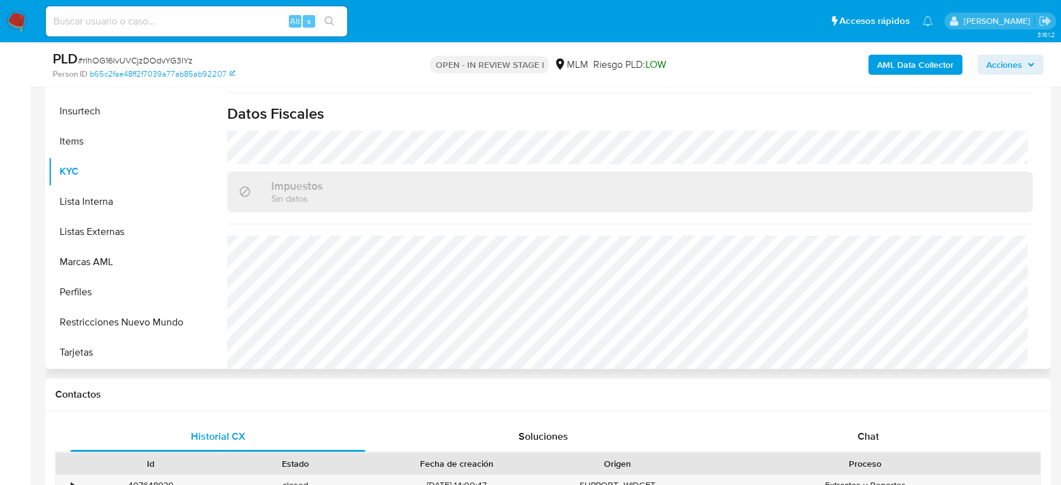
scroll to position [789, 0]
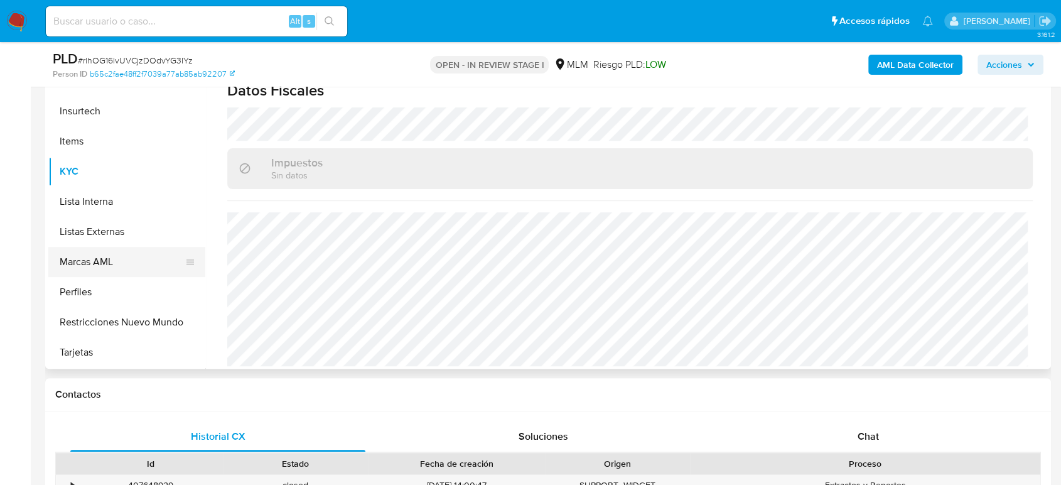
drag, startPoint x: 108, startPoint y: 237, endPoint x: 154, endPoint y: 248, distance: 47.1
click at [108, 237] on button "Listas Externas" at bounding box center [126, 232] width 157 height 30
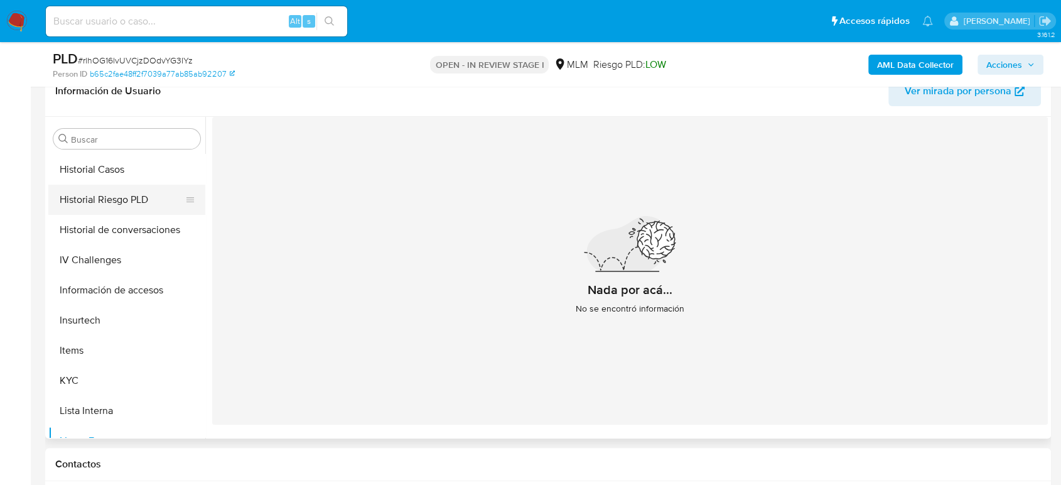
scroll to position [382, 0]
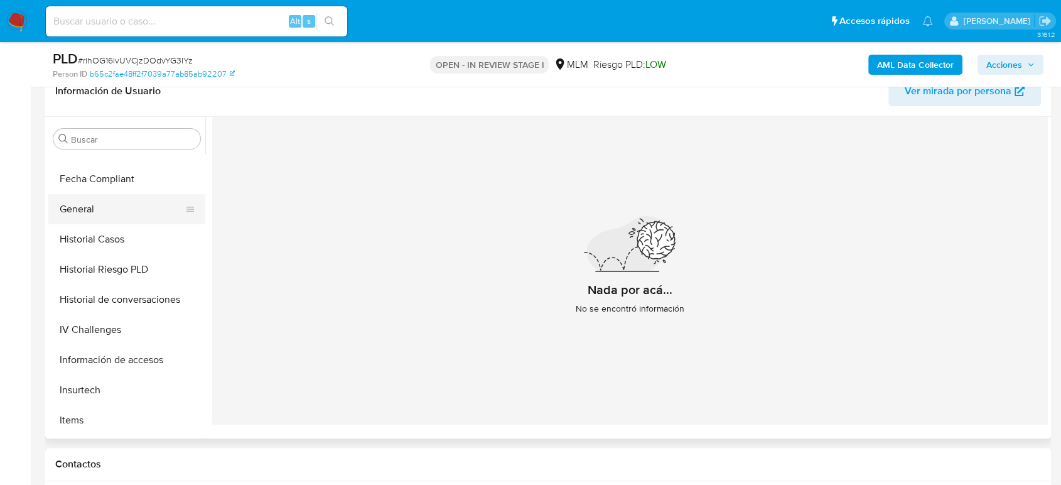
drag, startPoint x: 93, startPoint y: 208, endPoint x: 100, endPoint y: 210, distance: 7.8
click at [95, 205] on button "General" at bounding box center [121, 209] width 147 height 30
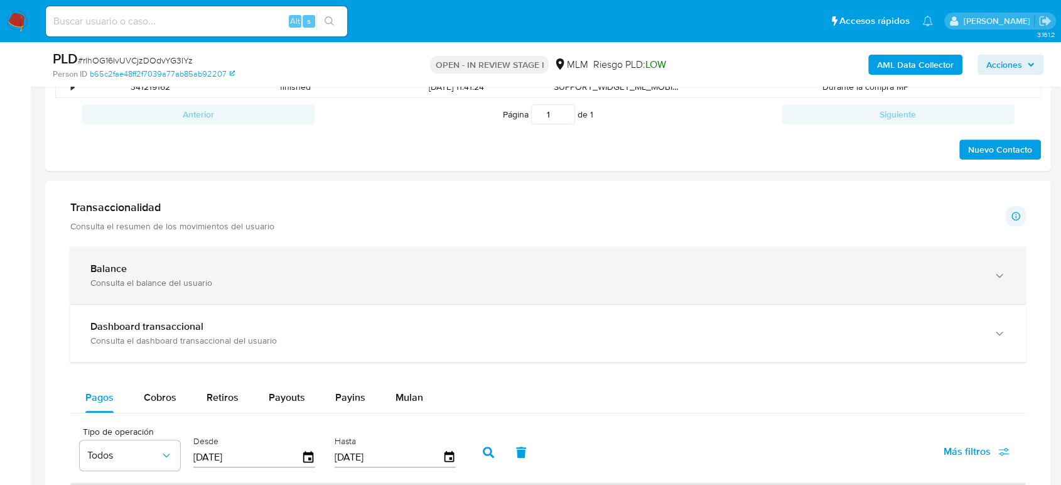
click at [196, 287] on div "Consulta el balance del usuario" at bounding box center [535, 282] width 891 height 11
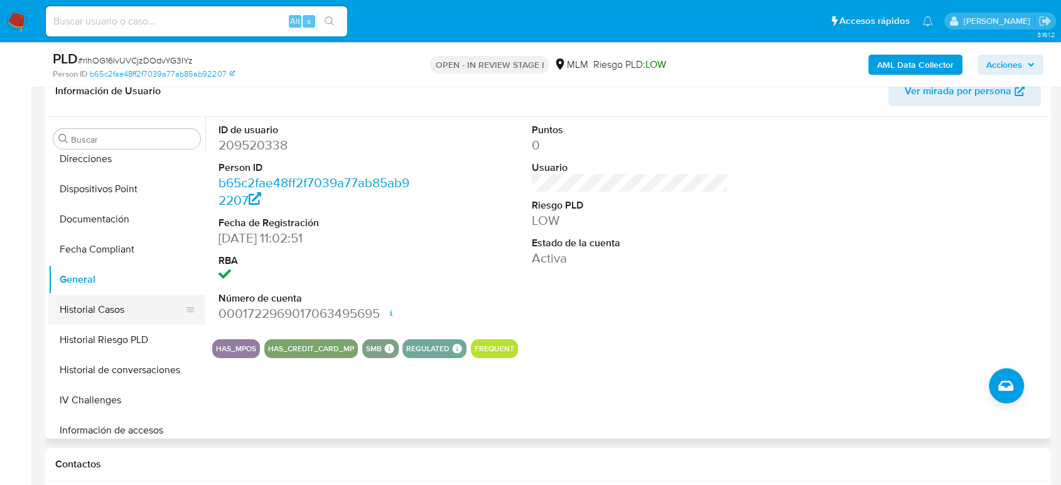
scroll to position [242, 0]
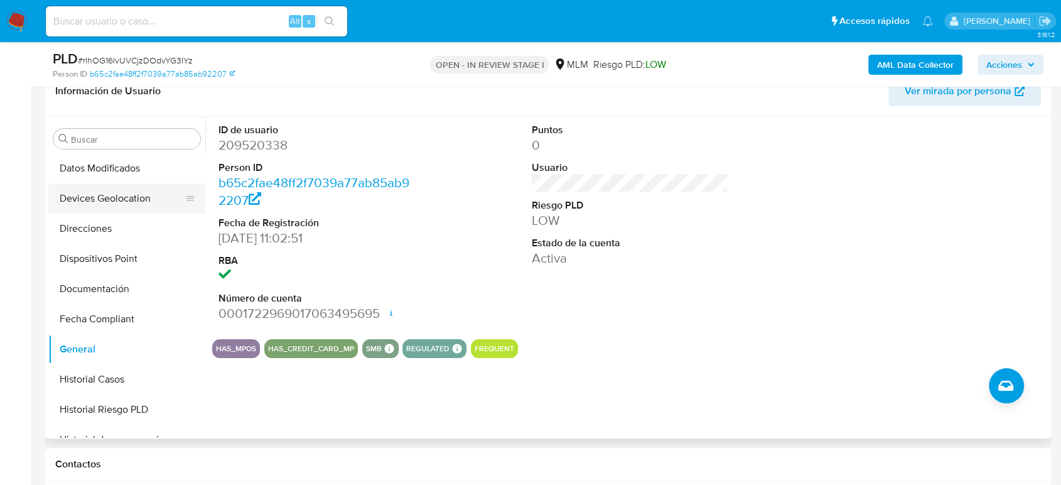
click at [122, 203] on button "Devices Geolocation" at bounding box center [121, 198] width 147 height 30
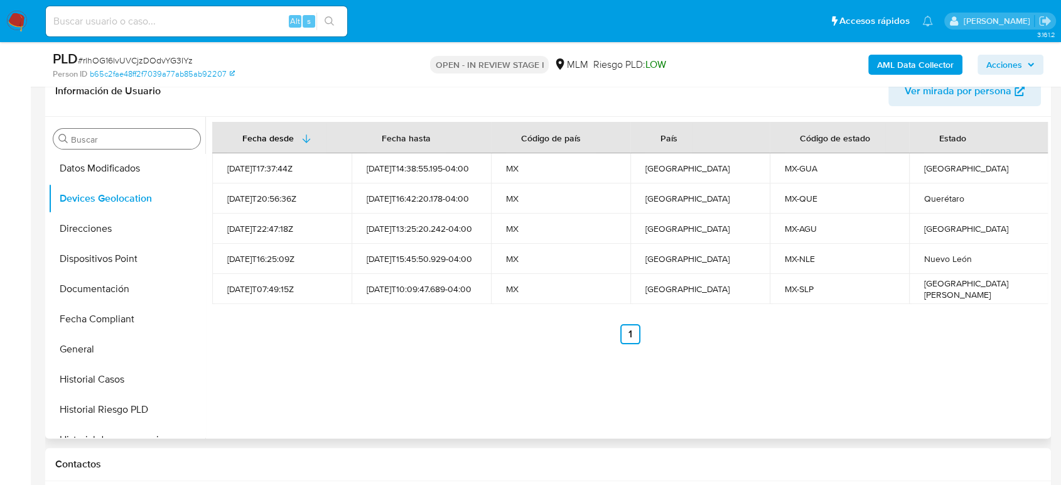
click at [155, 138] on input "Buscar" at bounding box center [133, 139] width 124 height 11
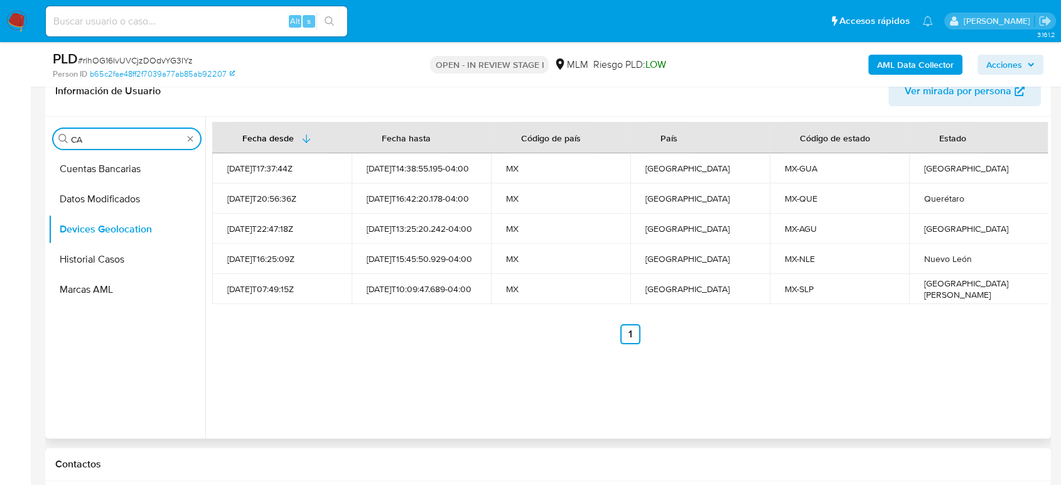
scroll to position [0, 0]
type input "CAS"
click at [121, 192] on button "Historial Casos" at bounding box center [121, 199] width 147 height 30
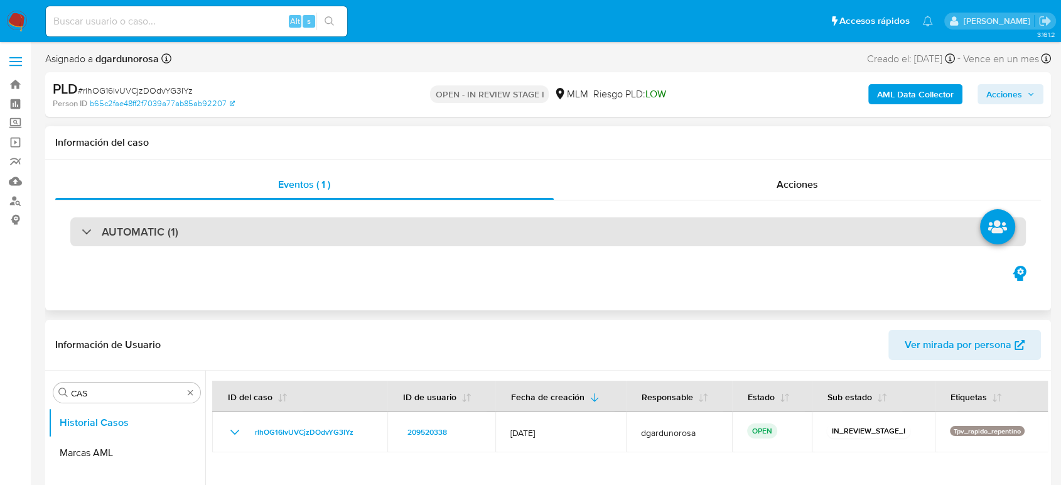
click at [251, 225] on div "AUTOMATIC (1)" at bounding box center [548, 231] width 956 height 29
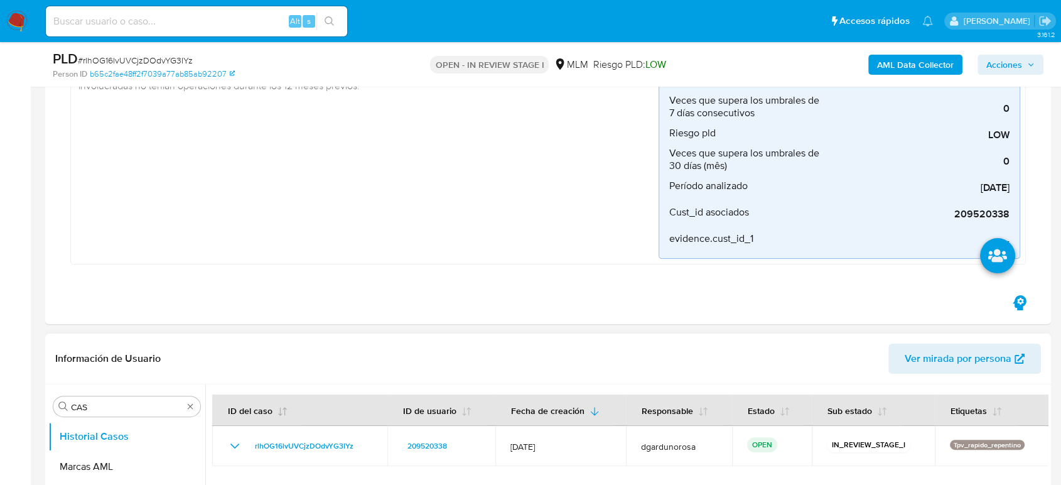
scroll to position [349, 0]
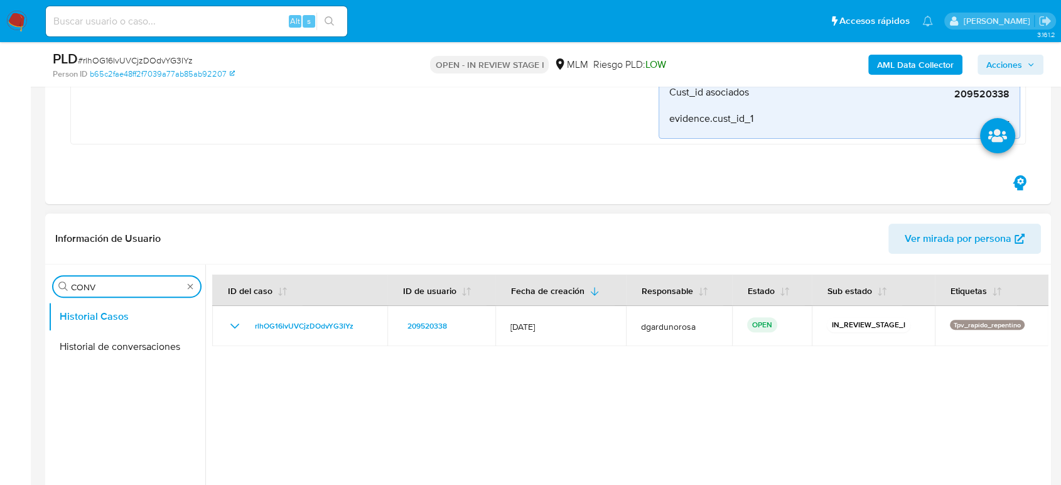
type input "CONV"
click at [131, 356] on button "Historial de conversaciones" at bounding box center [126, 347] width 157 height 30
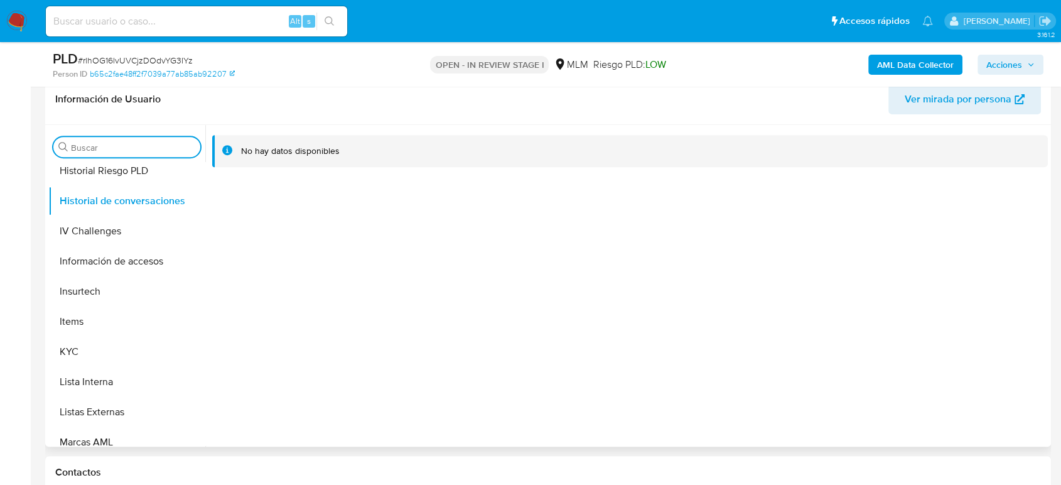
scroll to position [558, 0]
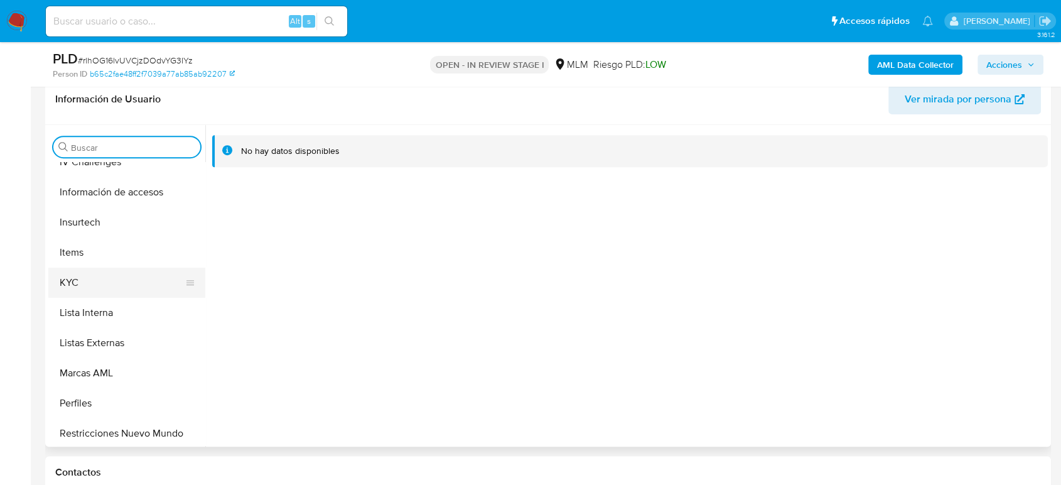
click at [84, 282] on button "KYC" at bounding box center [121, 283] width 147 height 30
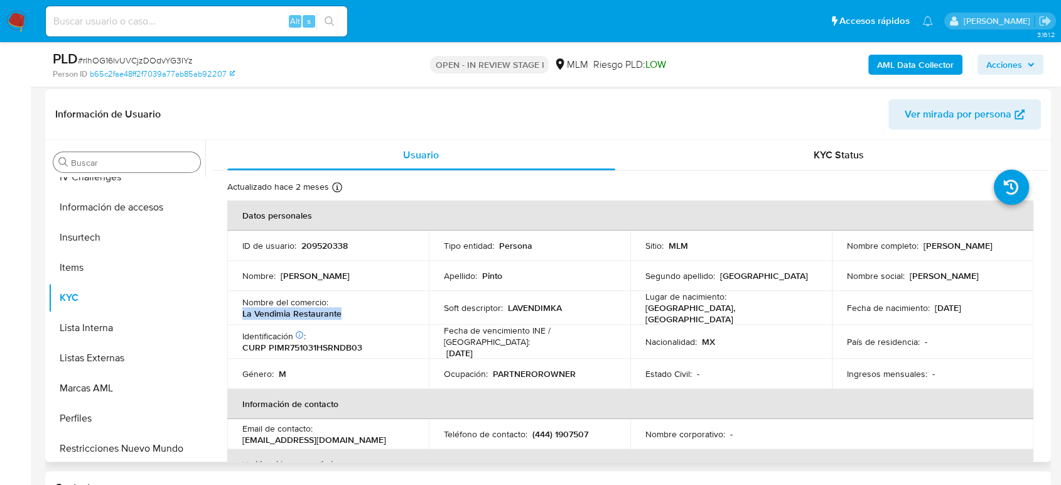
drag, startPoint x: 351, startPoint y: 313, endPoint x: 246, endPoint y: 313, distance: 104.9
click at [237, 315] on td "Nombre del comercio : La Vendimia Restaurante" at bounding box center [328, 308] width 202 height 34
copy p "La Vendimia Restaurante"
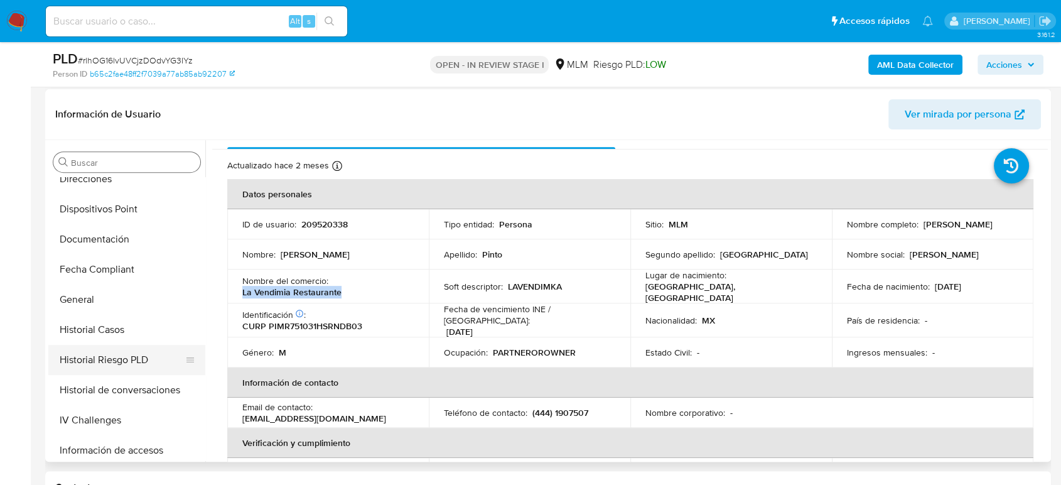
scroll to position [209, 0]
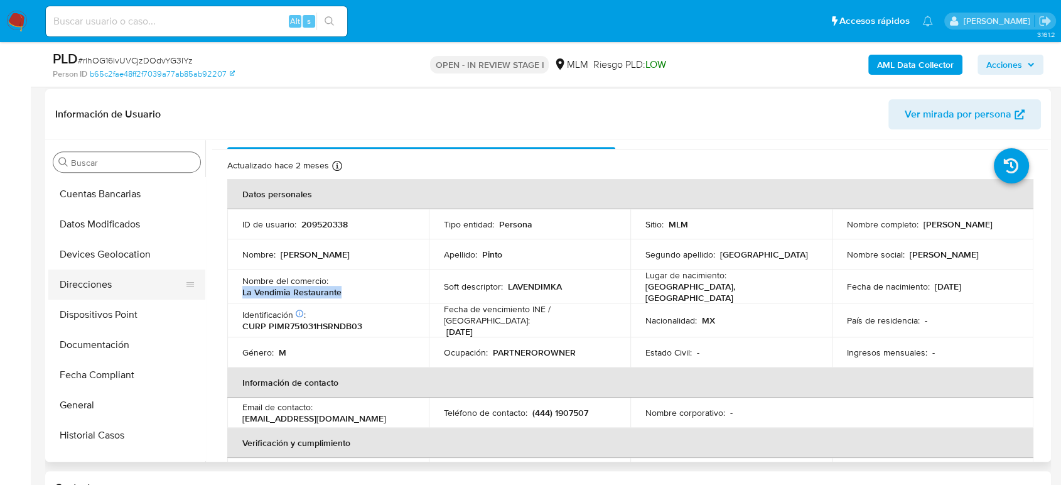
click at [90, 283] on button "Direcciones" at bounding box center [121, 284] width 147 height 30
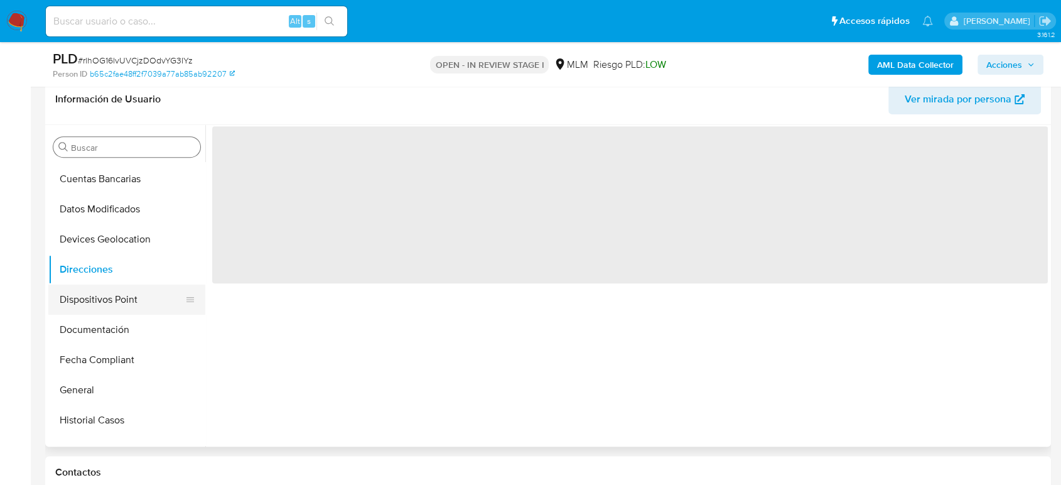
scroll to position [0, 0]
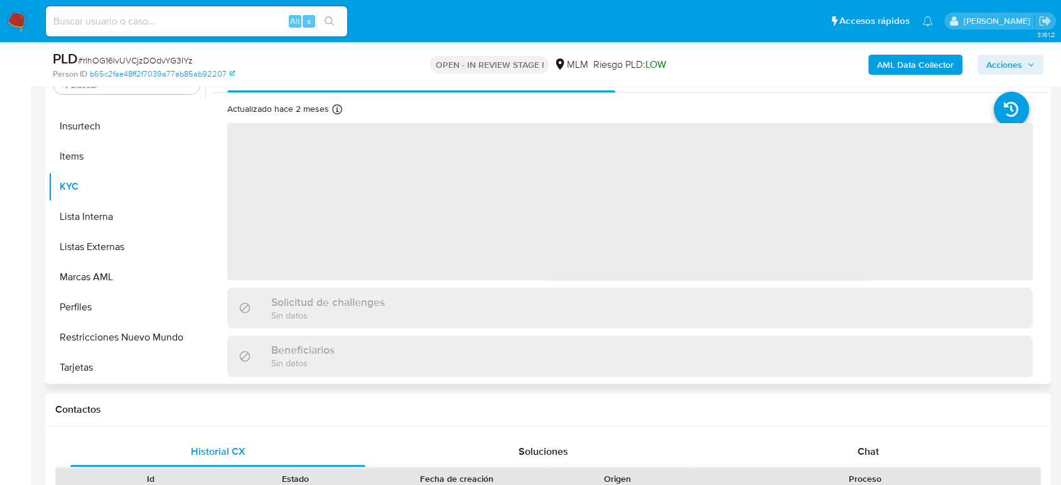
scroll to position [279, 0]
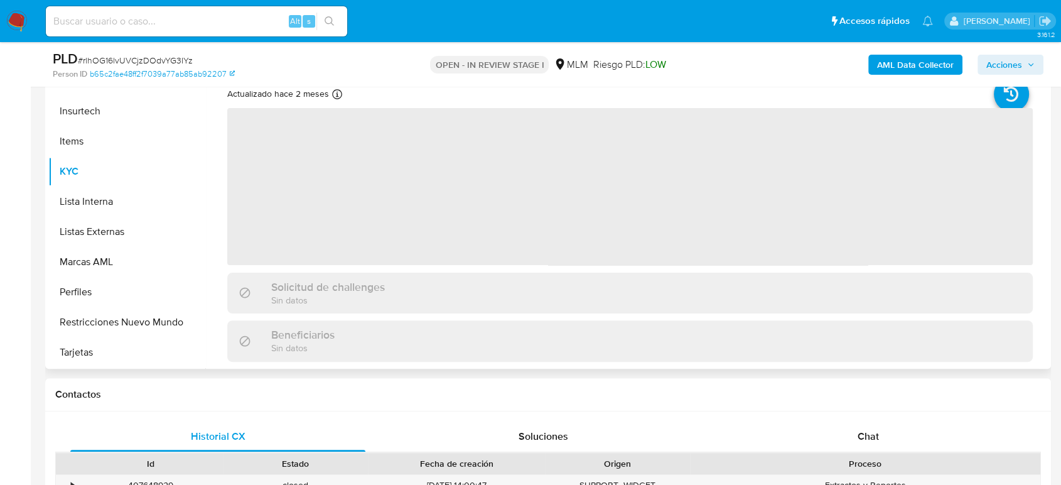
select select "10"
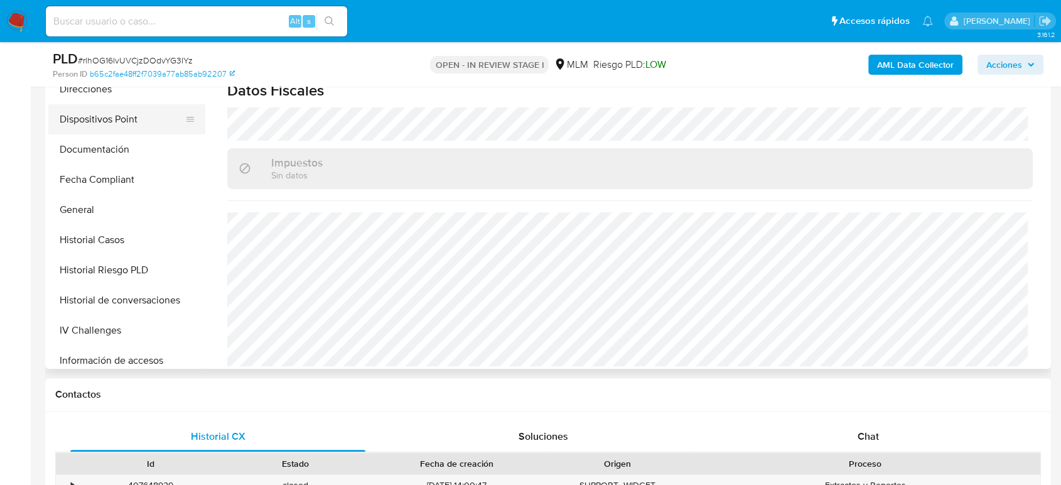
scroll to position [172, 0]
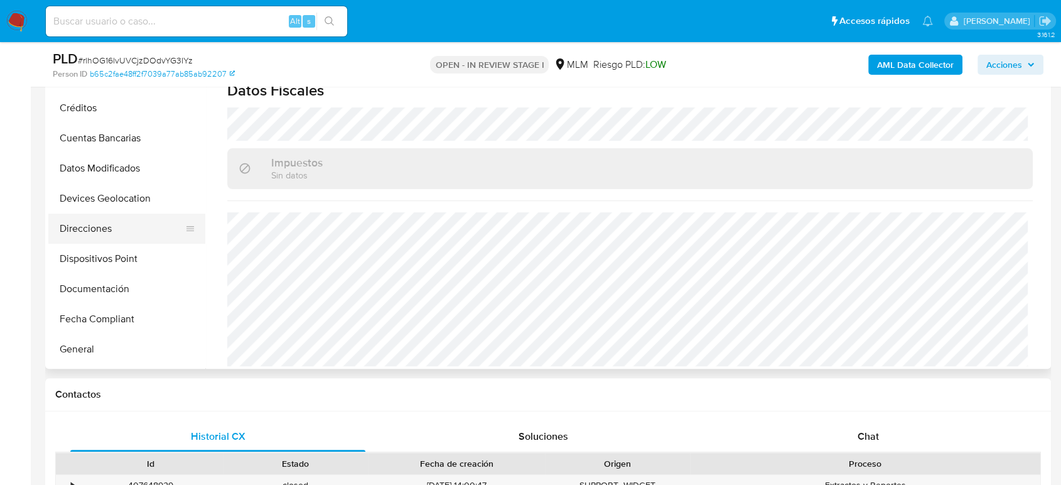
click at [104, 223] on button "Direcciones" at bounding box center [121, 229] width 147 height 30
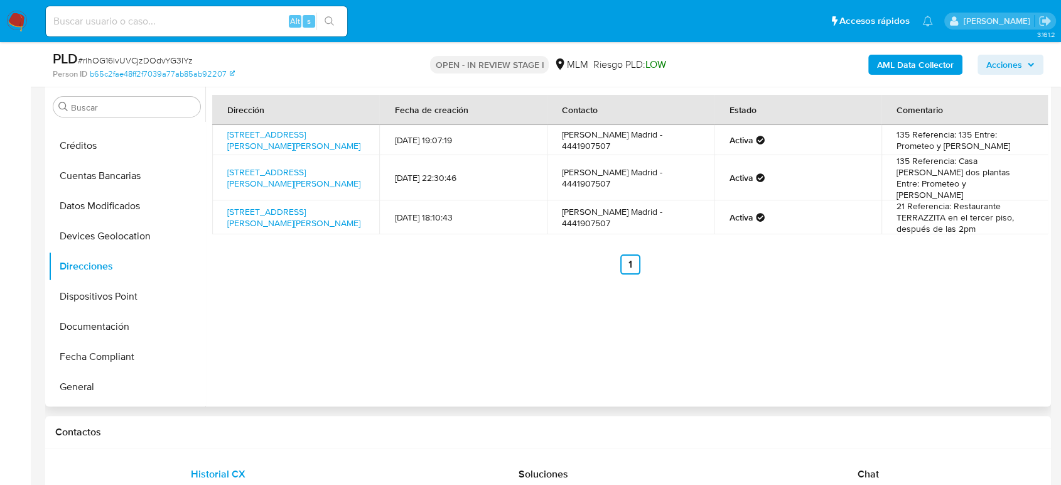
scroll to position [209, 0]
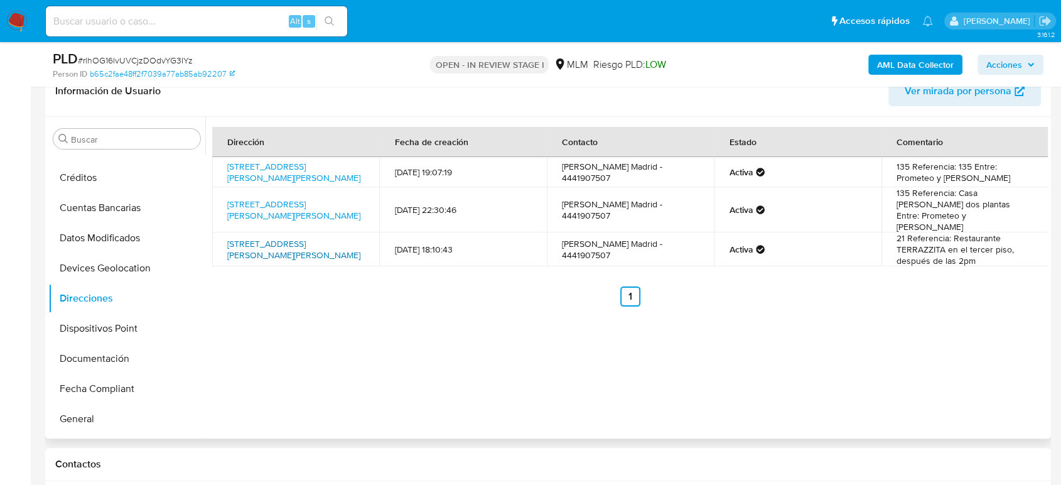
click at [256, 237] on link "[STREET_ADDRESS][PERSON_NAME][PERSON_NAME]" at bounding box center [293, 249] width 133 height 24
click at [306, 163] on link "Calle Hera 135, San Luis Potosí, San Luis Potosí, 78183, Mexico 135" at bounding box center [293, 172] width 133 height 24
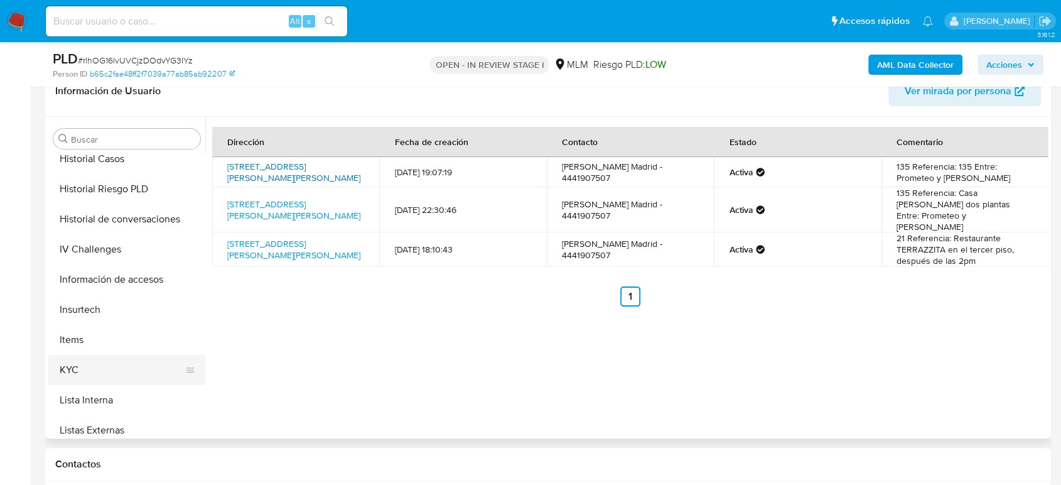
scroll to position [521, 0]
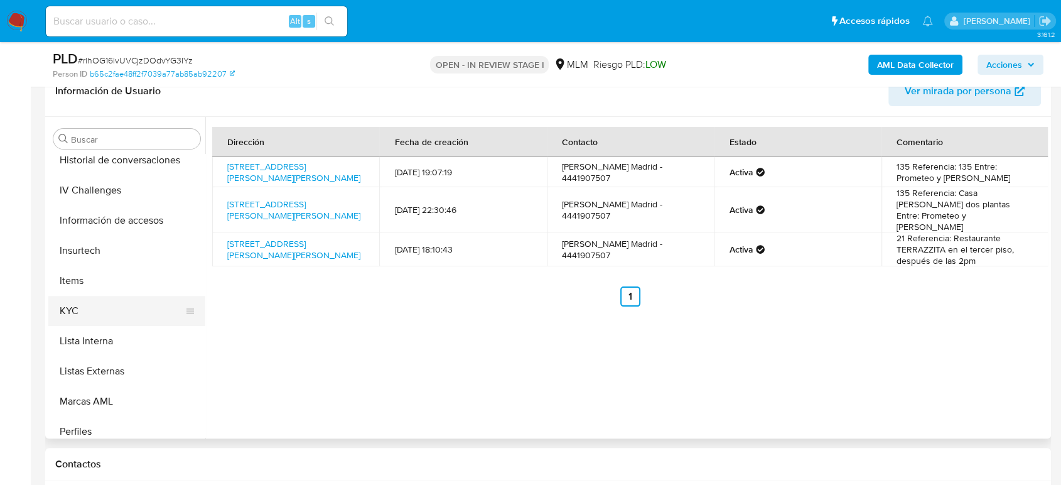
click at [89, 318] on button "KYC" at bounding box center [121, 311] width 147 height 30
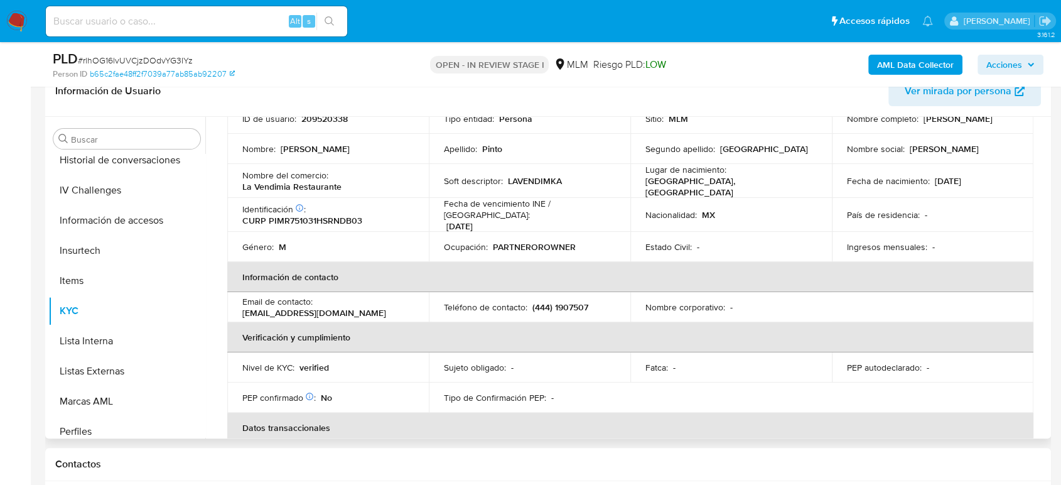
scroll to position [139, 0]
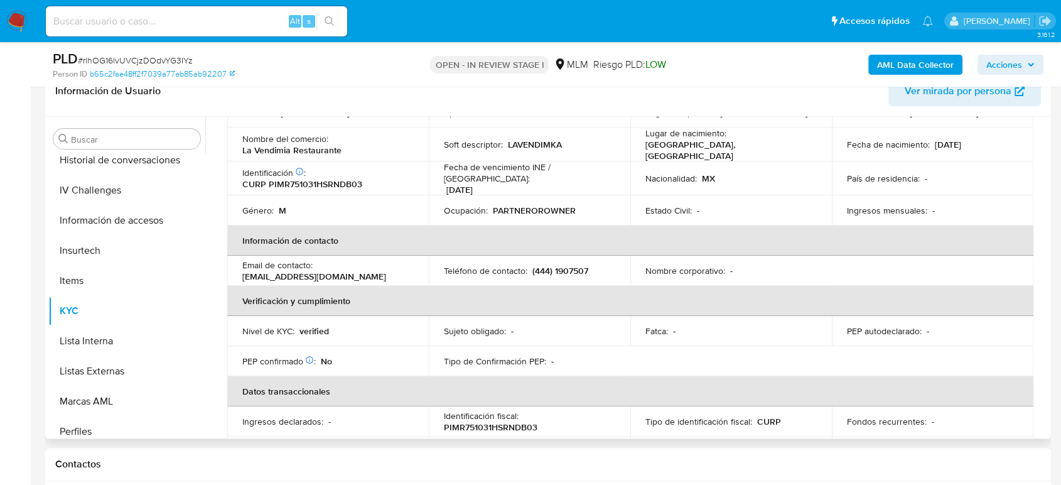
click at [570, 265] on p "(444) 1907507" at bounding box center [561, 270] width 56 height 11
click at [569, 265] on p "(444) 1907507" at bounding box center [561, 270] width 56 height 11
copy p "1907507"
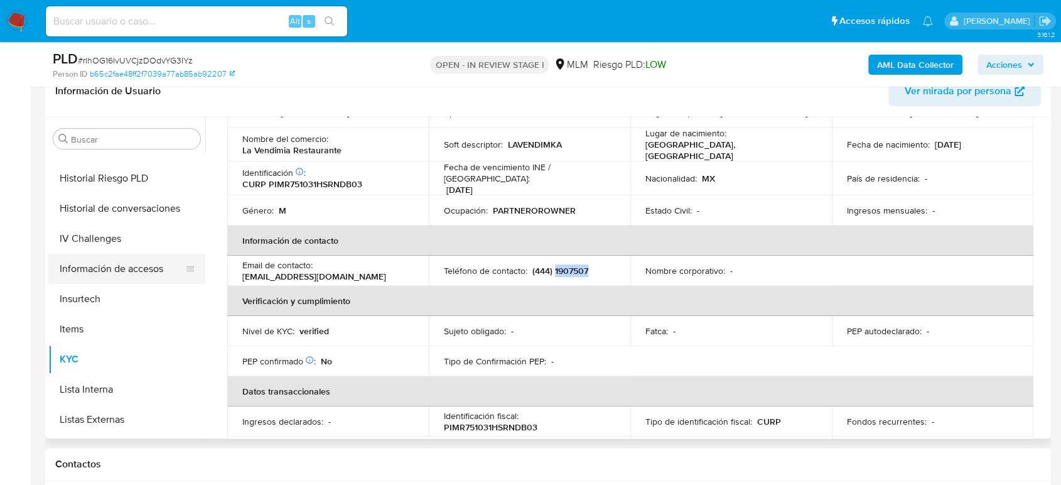
scroll to position [452, 0]
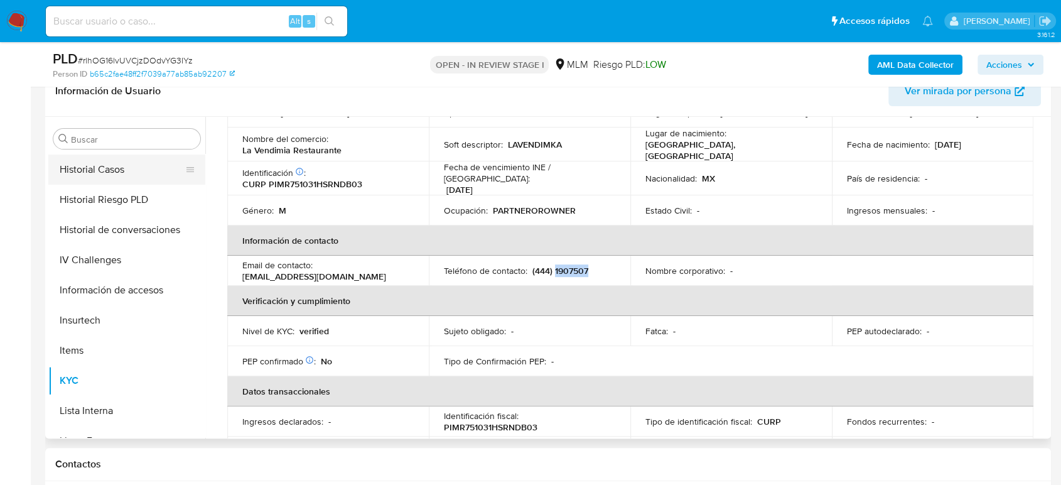
click at [115, 175] on button "Historial Casos" at bounding box center [121, 170] width 147 height 30
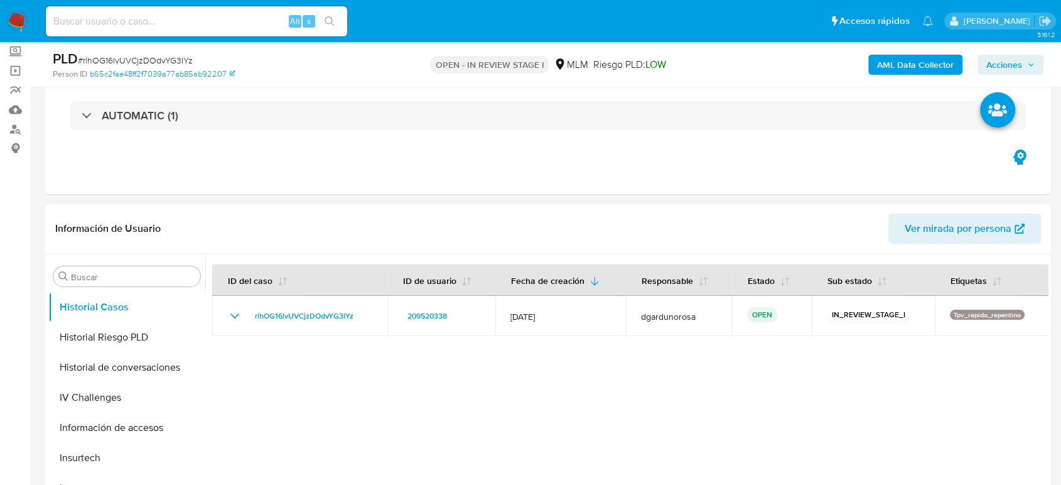
scroll to position [70, 0]
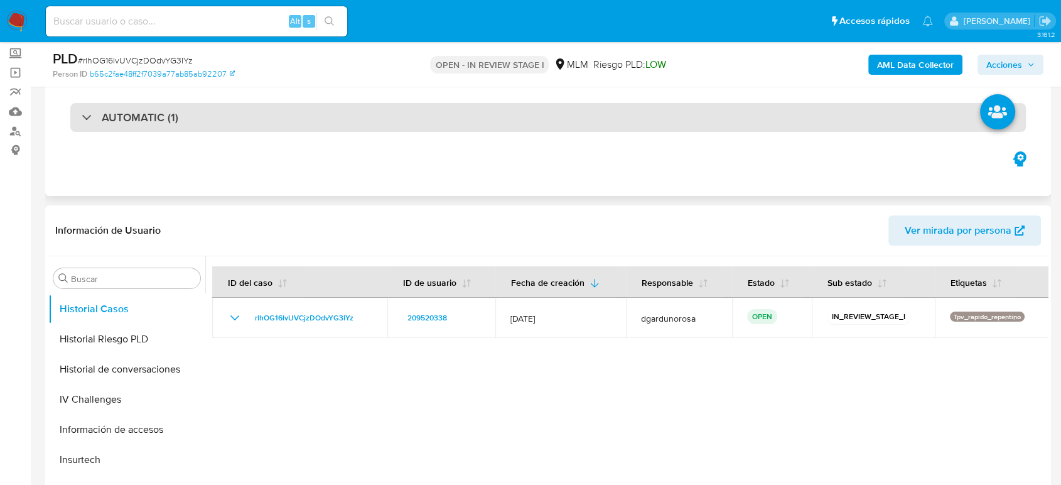
click at [286, 104] on div "AUTOMATIC (1)" at bounding box center [548, 117] width 956 height 29
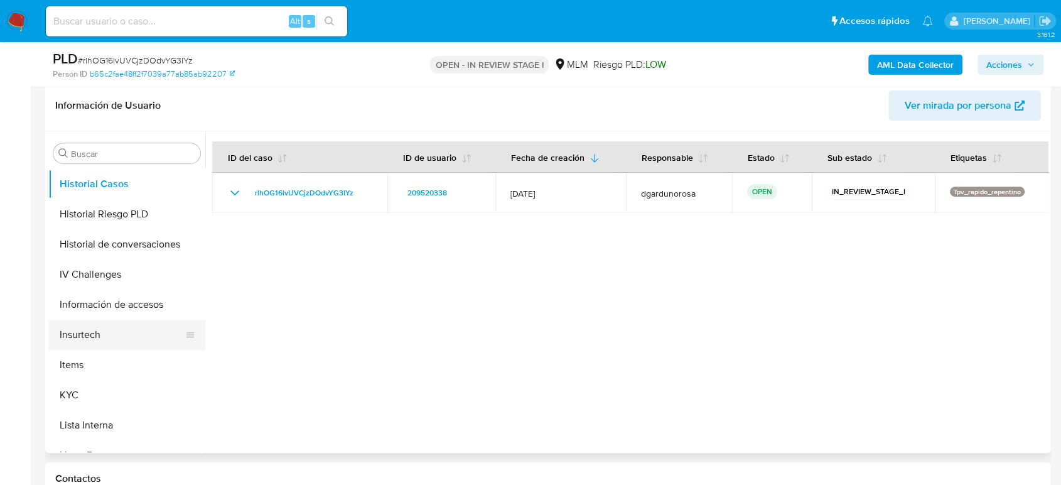
scroll to position [488, 0]
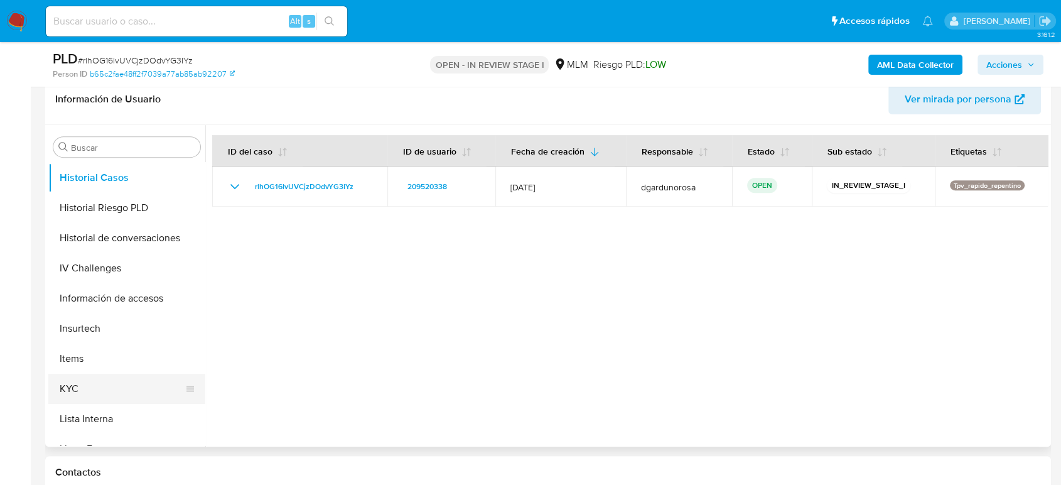
click at [100, 386] on button "KYC" at bounding box center [121, 389] width 147 height 30
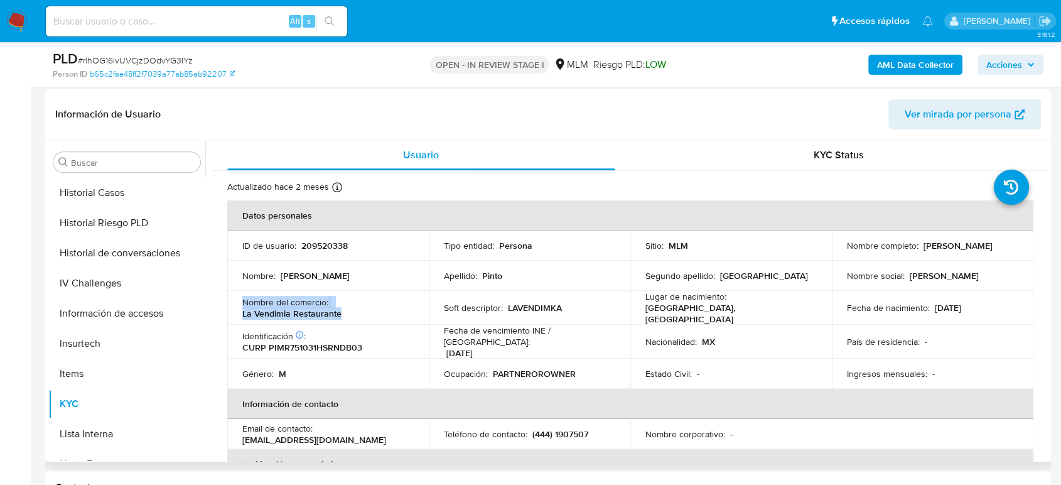
drag, startPoint x: 338, startPoint y: 308, endPoint x: 236, endPoint y: 295, distance: 102.6
click at [236, 295] on td "Nombre del comercio : La Vendimia Restaurante" at bounding box center [328, 308] width 202 height 34
copy div "Nombre del comercio : La Vendimia Restaurante"
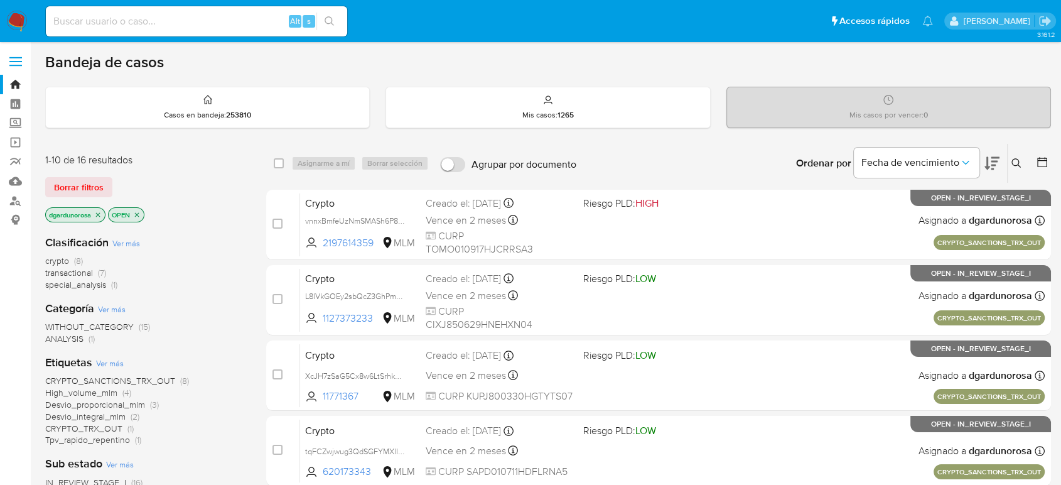
click at [1018, 158] on icon at bounding box center [1017, 163] width 10 height 10
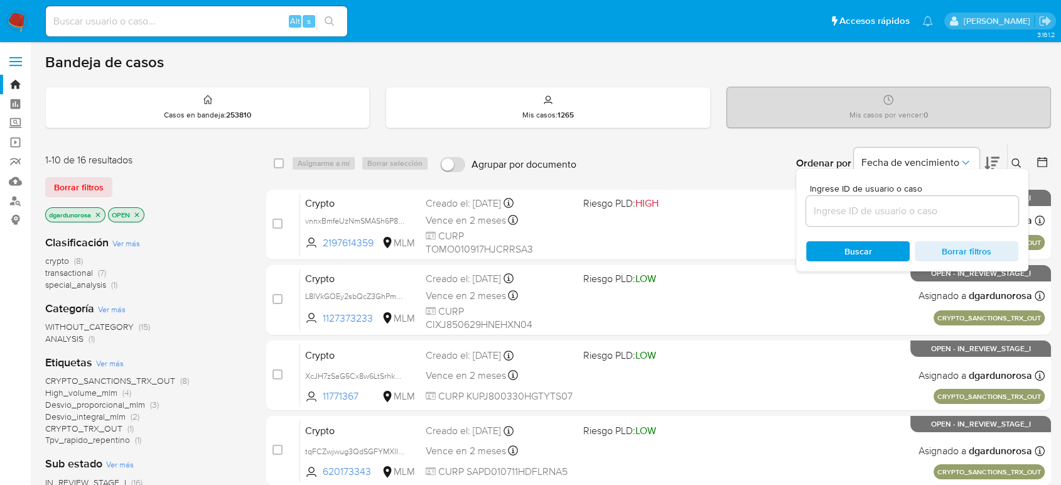
click at [909, 214] on input at bounding box center [912, 211] width 212 height 16
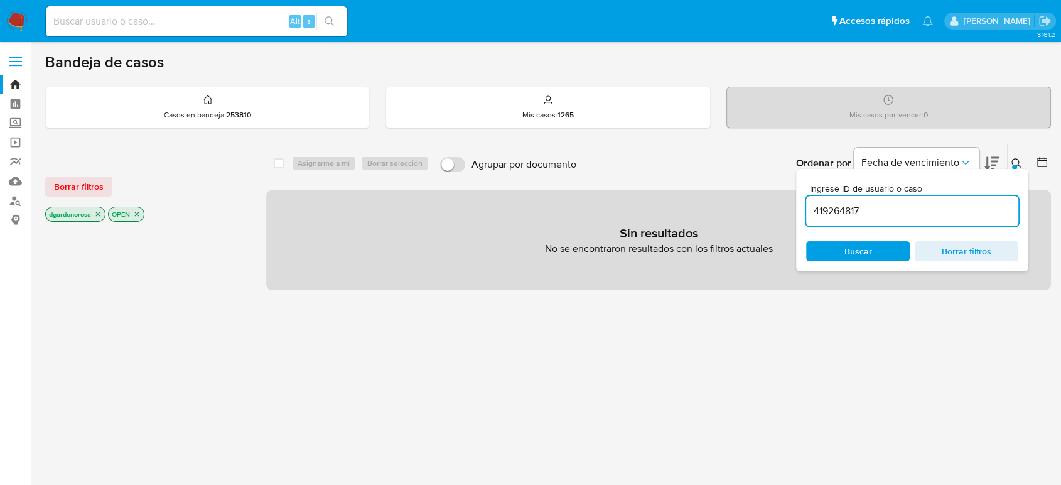
click at [1018, 156] on button at bounding box center [1018, 163] width 21 height 15
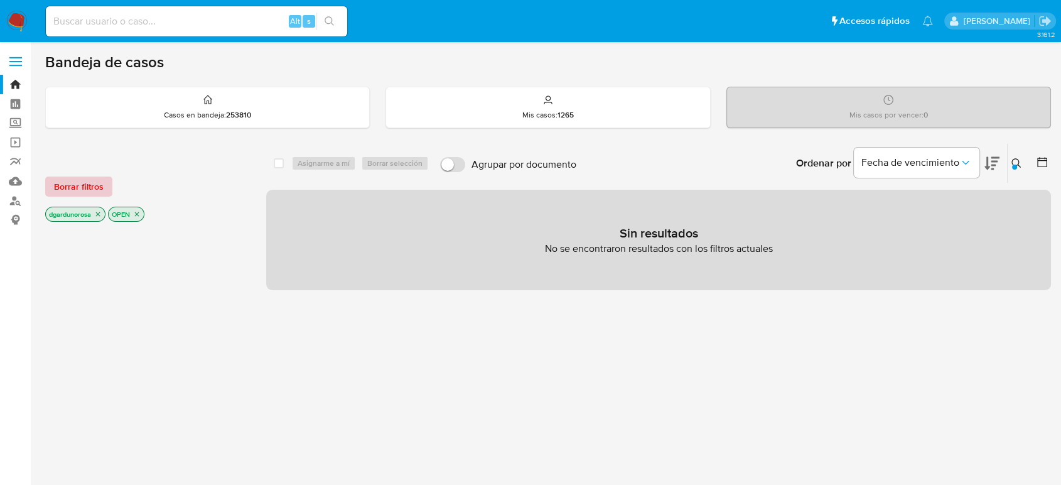
click at [101, 189] on span "Borrar filtros" at bounding box center [79, 187] width 50 height 18
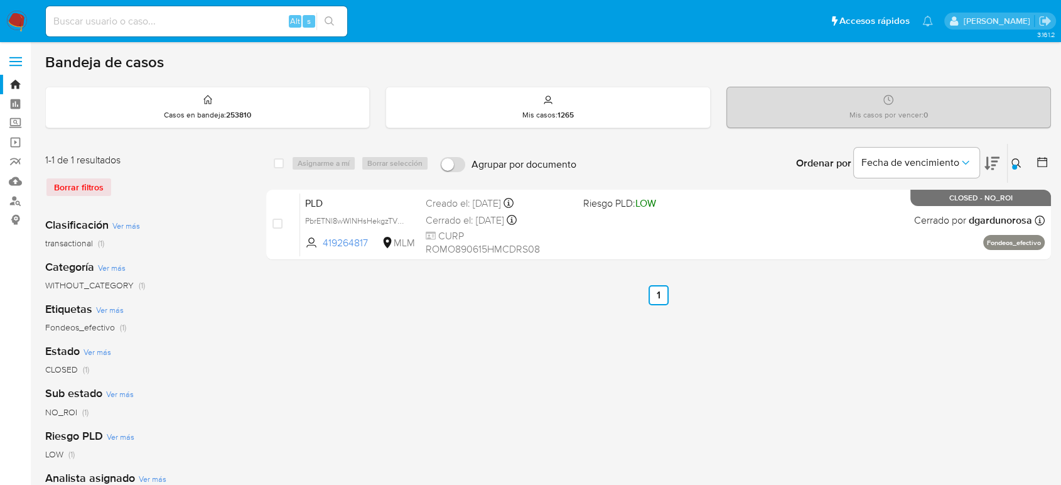
click at [1017, 159] on icon at bounding box center [1017, 163] width 10 height 10
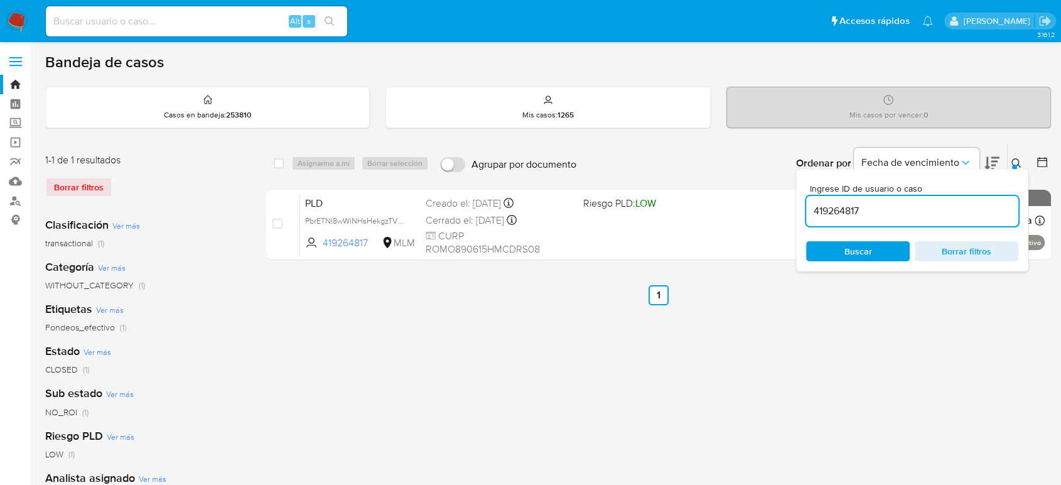
click at [833, 212] on input "419264817" at bounding box center [912, 211] width 212 height 16
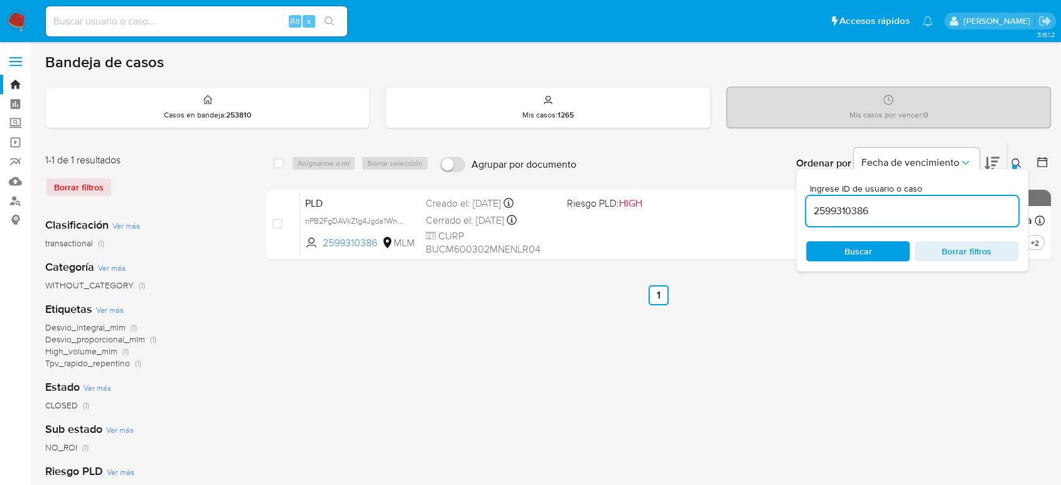
click at [1010, 165] on button at bounding box center [1018, 163] width 21 height 15
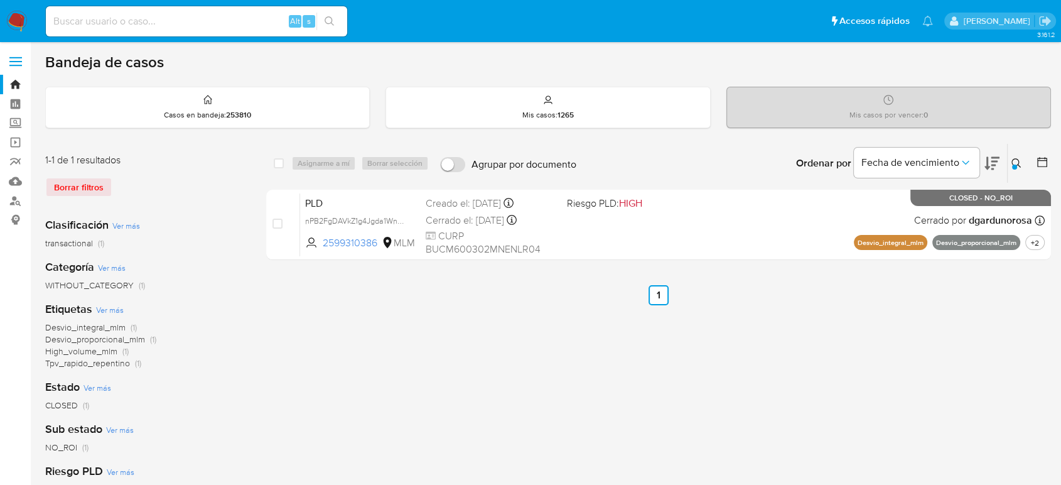
click at [1013, 165] on div at bounding box center [1014, 167] width 5 height 5
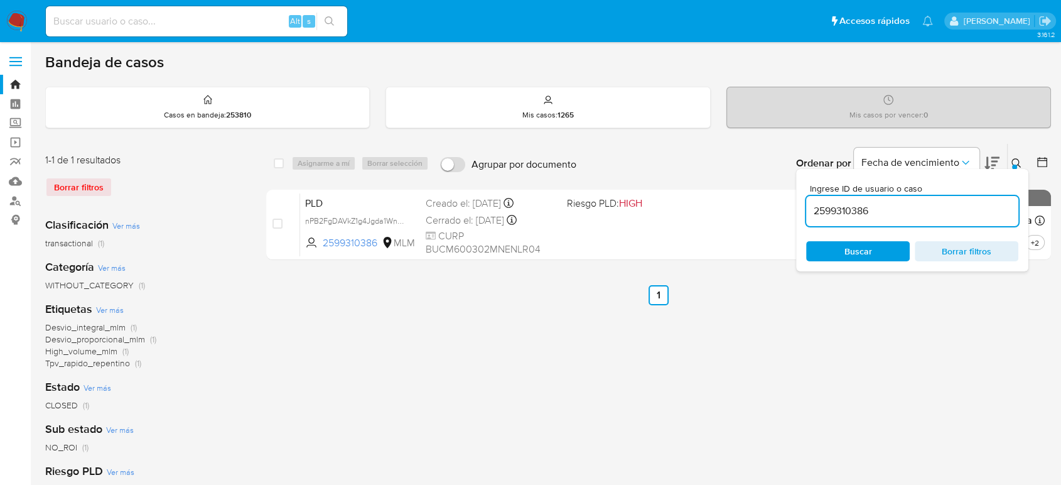
click at [818, 214] on input "2599310386" at bounding box center [912, 211] width 212 height 16
click at [1015, 160] on icon at bounding box center [1017, 163] width 10 height 10
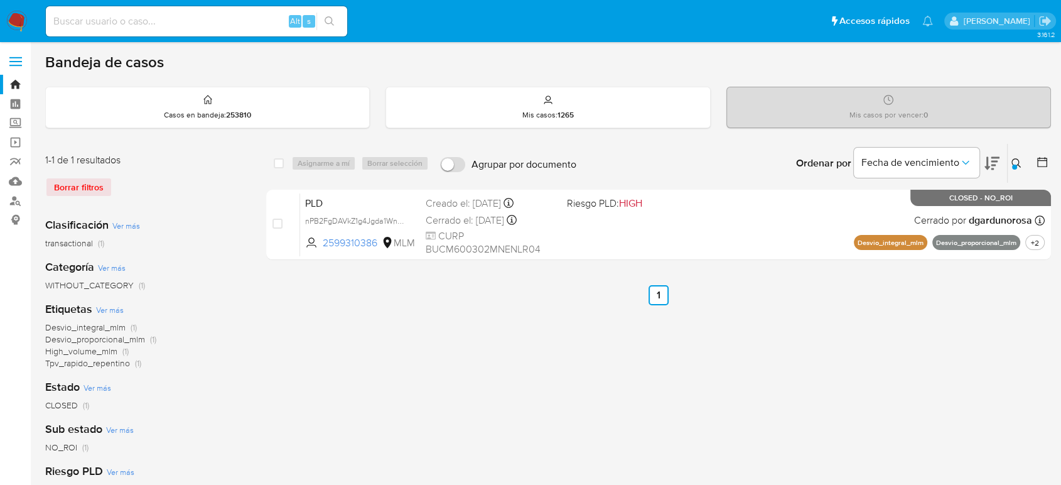
click at [1015, 158] on icon at bounding box center [1017, 163] width 10 height 10
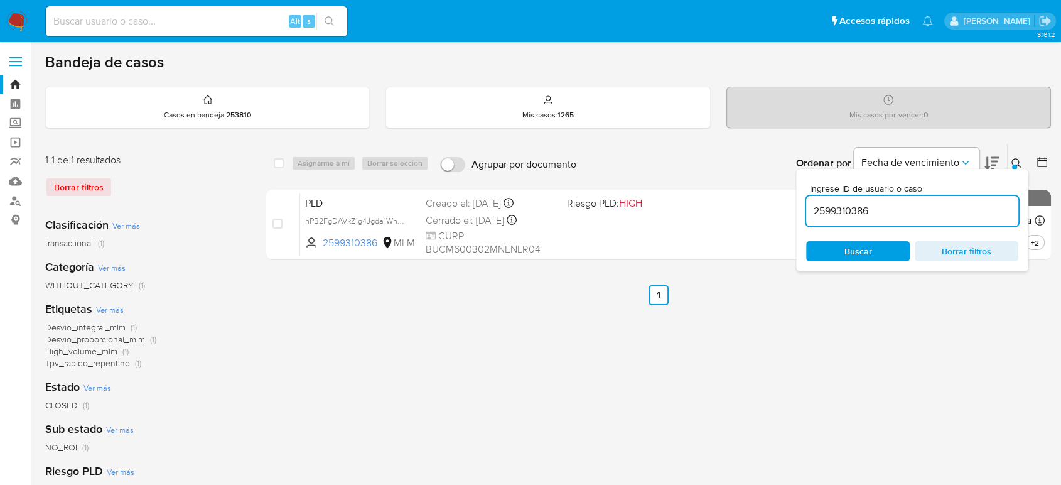
click at [850, 211] on input "2599310386" at bounding box center [912, 211] width 212 height 16
click at [854, 211] on input "2599310386" at bounding box center [912, 211] width 212 height 16
type input "98432689"
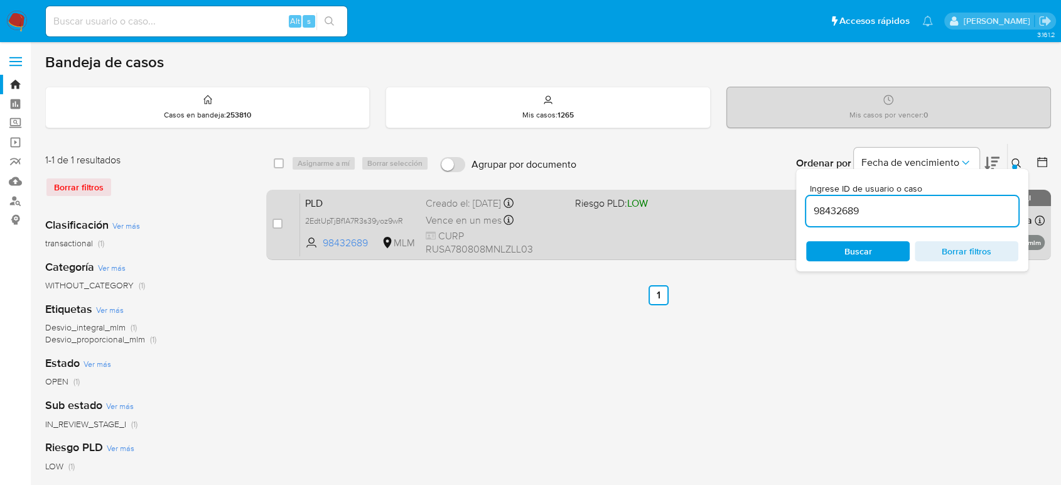
drag, startPoint x: 1015, startPoint y: 158, endPoint x: 1013, endPoint y: 201, distance: 43.4
click at [1017, 156] on button at bounding box center [1018, 163] width 21 height 15
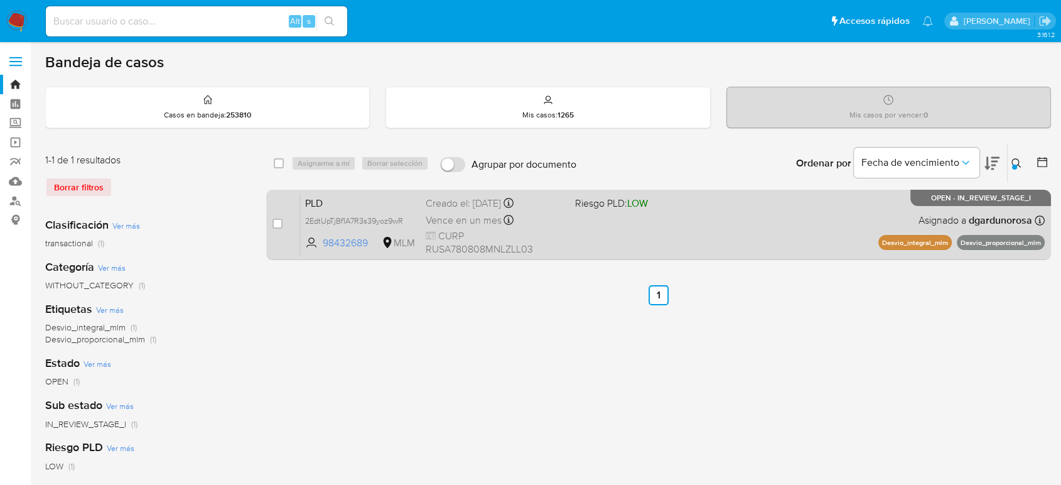
click at [756, 242] on div "PLD 2EdtUpTjBf1A7R3s39yoz9wR 98432689 MLM Riesgo PLD: LOW Creado el: 12/09/2025…" at bounding box center [672, 224] width 745 height 63
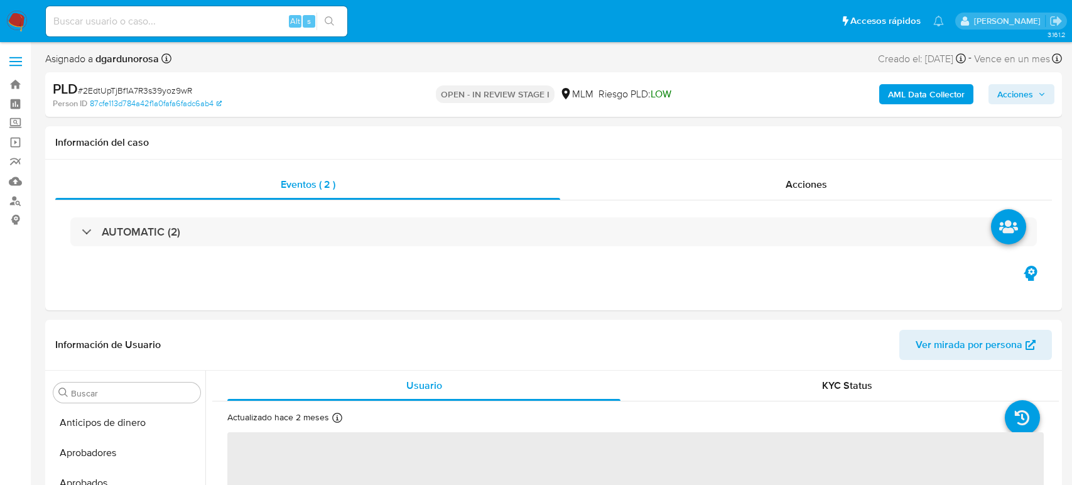
select select "10"
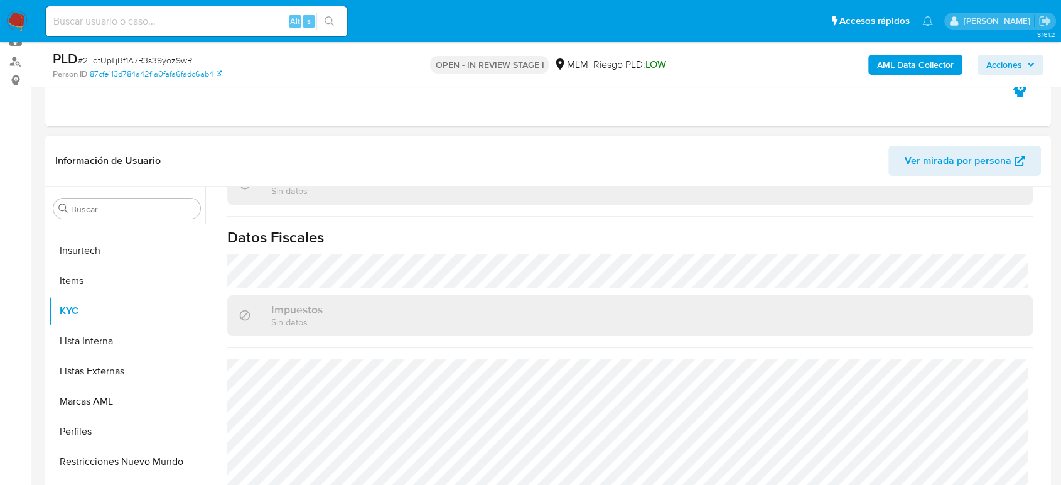
scroll to position [789, 0]
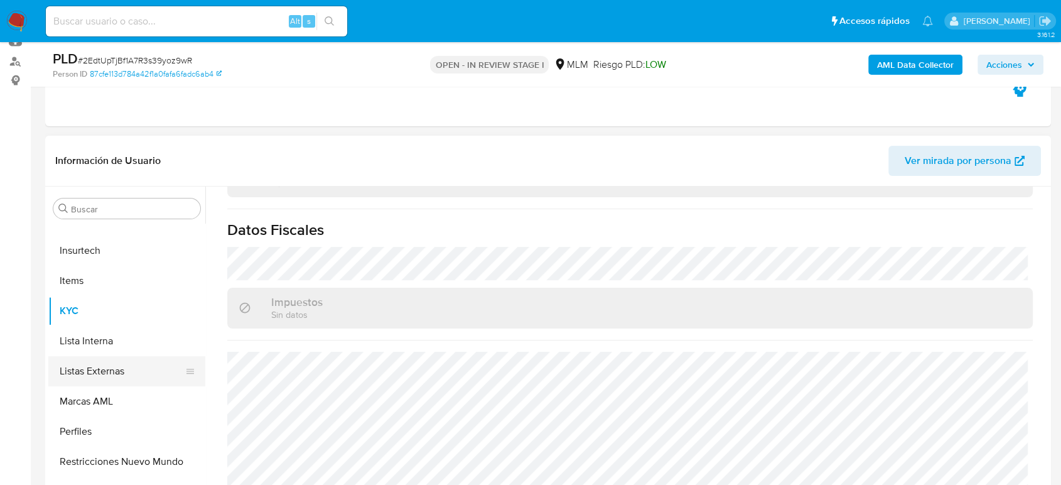
click at [102, 373] on button "Listas Externas" at bounding box center [121, 371] width 147 height 30
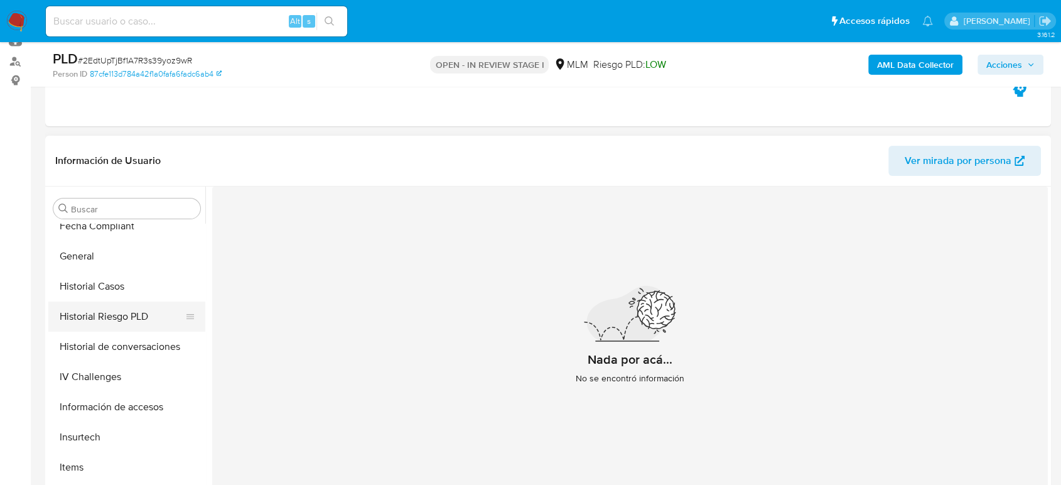
scroll to position [382, 0]
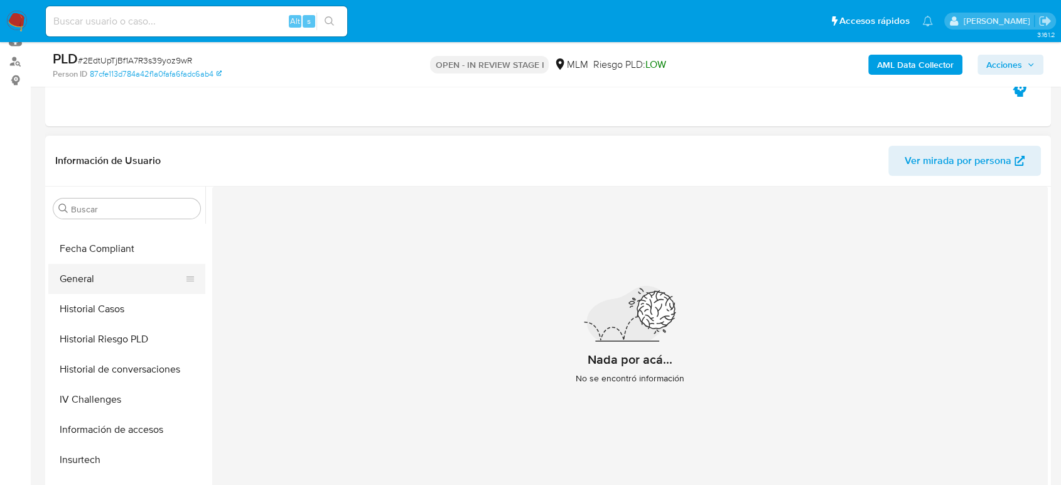
click at [81, 280] on button "General" at bounding box center [121, 279] width 147 height 30
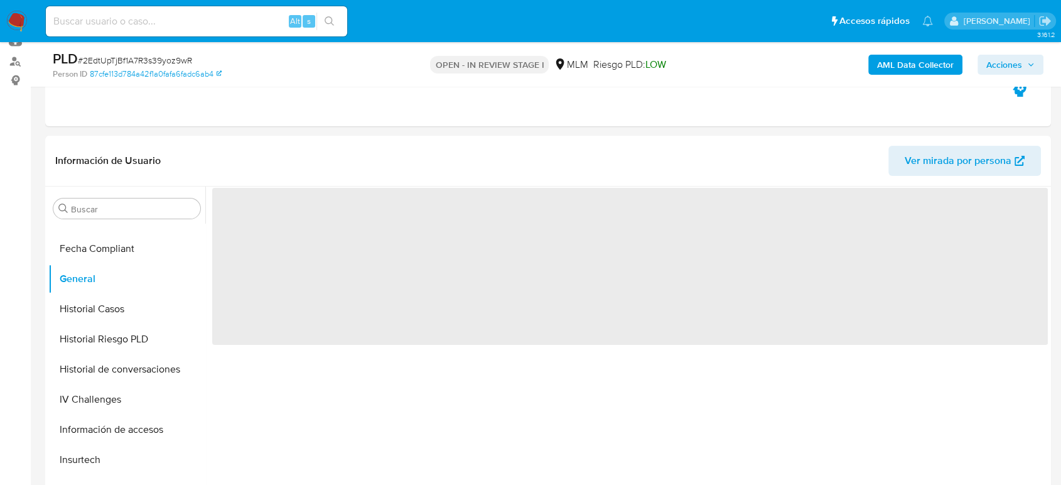
scroll to position [209, 0]
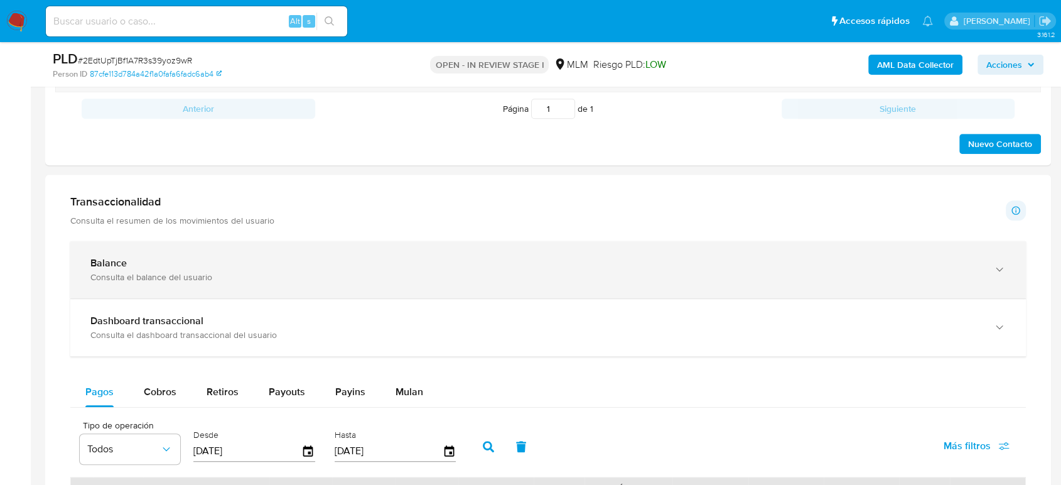
click at [229, 286] on div "Balance Consulta el balance del usuario" at bounding box center [548, 269] width 956 height 57
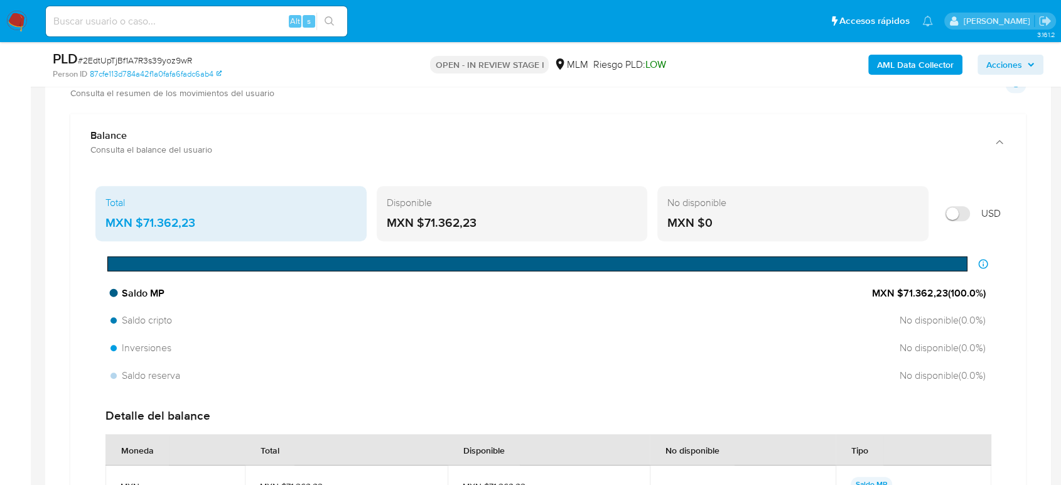
scroll to position [907, 0]
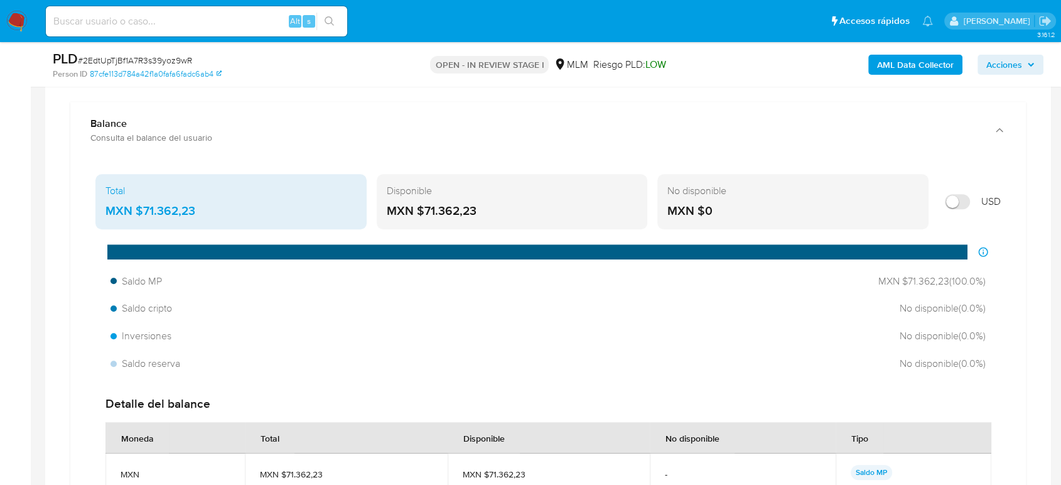
drag, startPoint x: 167, startPoint y: 210, endPoint x: 138, endPoint y: 215, distance: 29.8
click at [138, 215] on div "MXN $71.362,23" at bounding box center [231, 211] width 251 height 16
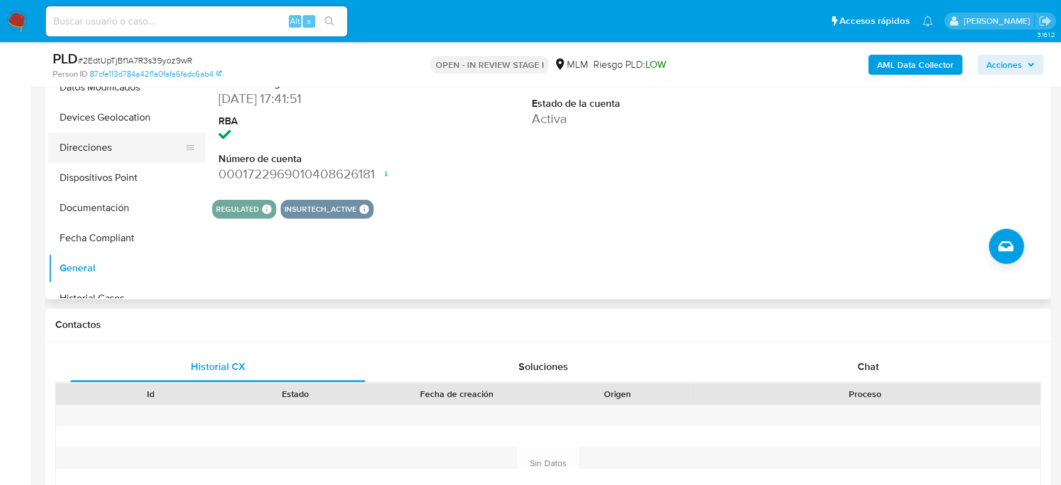
scroll to position [102, 0]
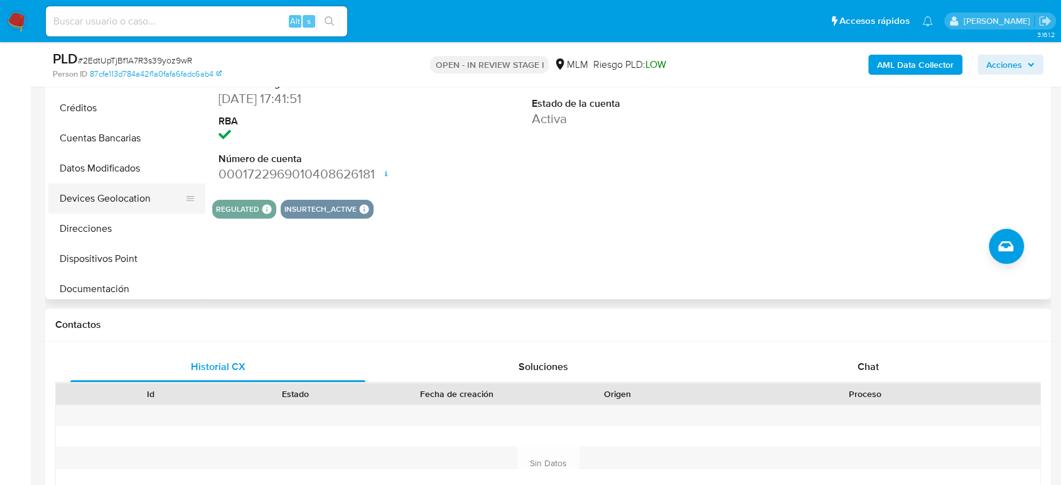
click at [131, 189] on button "Devices Geolocation" at bounding box center [121, 198] width 147 height 30
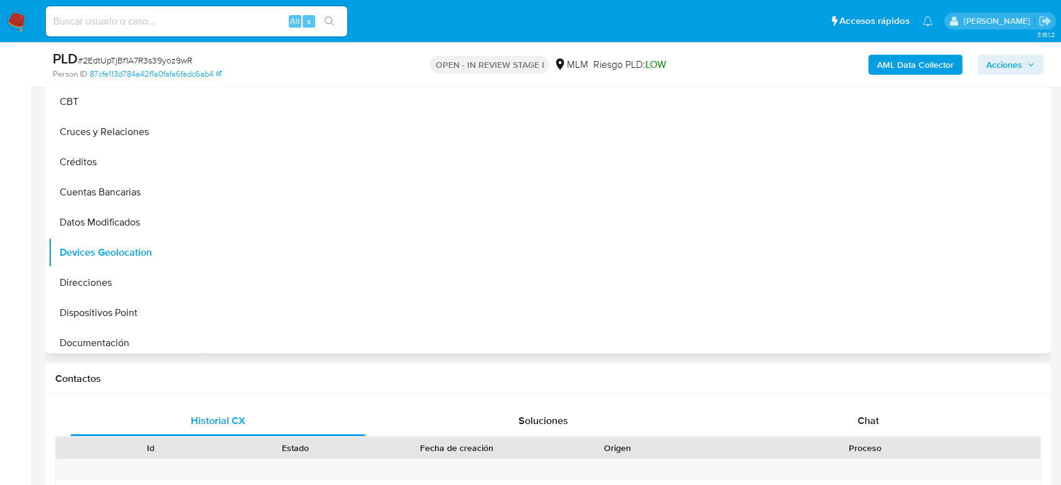
scroll to position [209, 0]
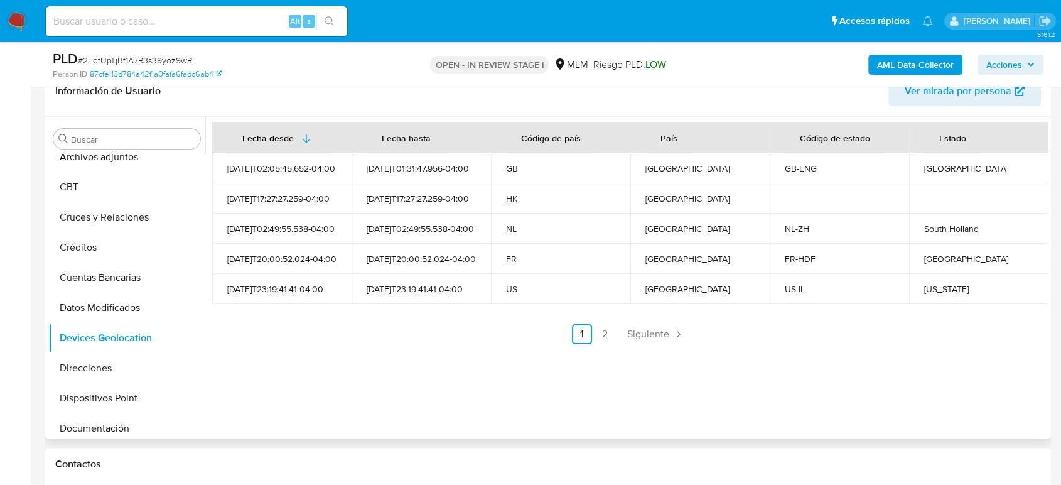
drag, startPoint x: 631, startPoint y: 335, endPoint x: 853, endPoint y: 369, distance: 224.9
click at [631, 334] on span "Siguiente" at bounding box center [648, 334] width 42 height 10
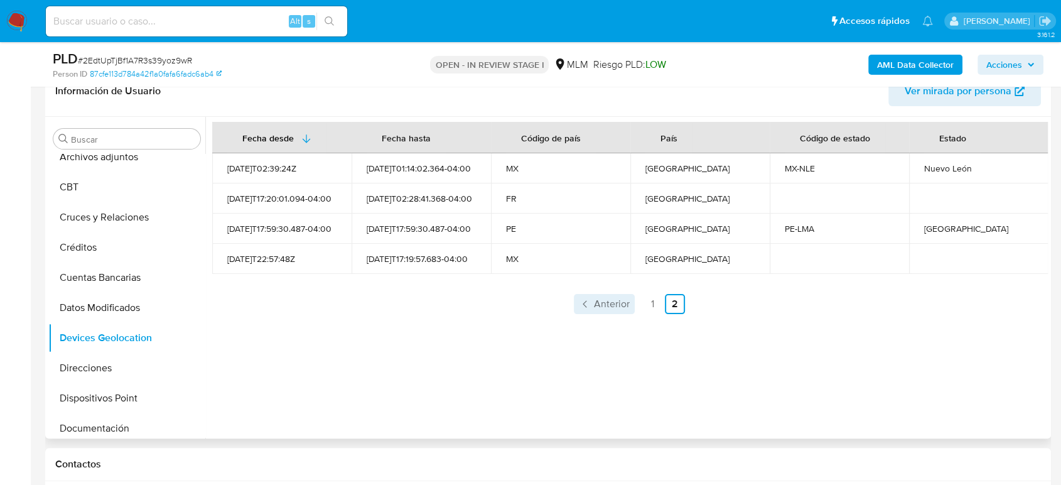
click at [612, 299] on span "Anterior" at bounding box center [612, 304] width 36 height 10
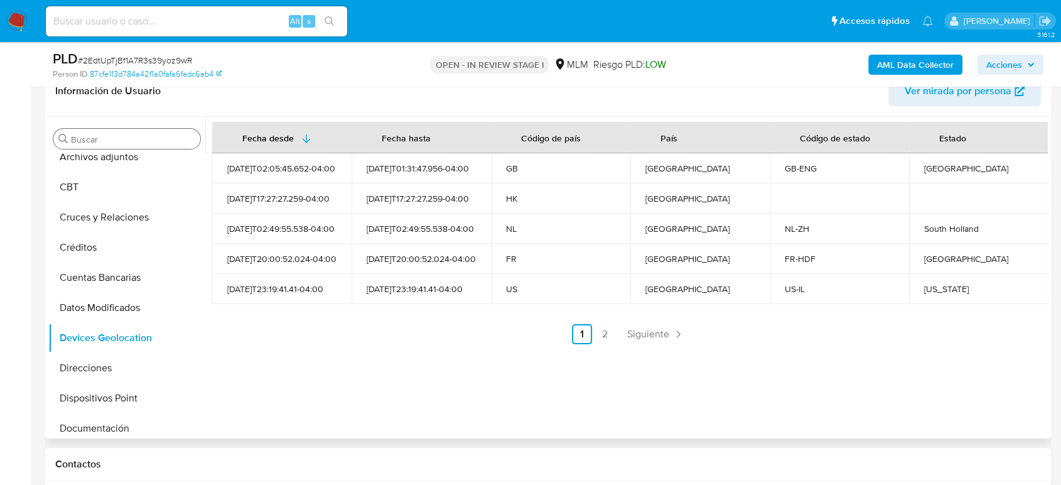
drag, startPoint x: 136, startPoint y: 144, endPoint x: 127, endPoint y: 129, distance: 17.5
click at [133, 144] on div "Buscar" at bounding box center [126, 139] width 147 height 20
click at [126, 133] on div "Buscar" at bounding box center [126, 139] width 147 height 20
click at [126, 142] on input "Buscar" at bounding box center [133, 139] width 124 height 11
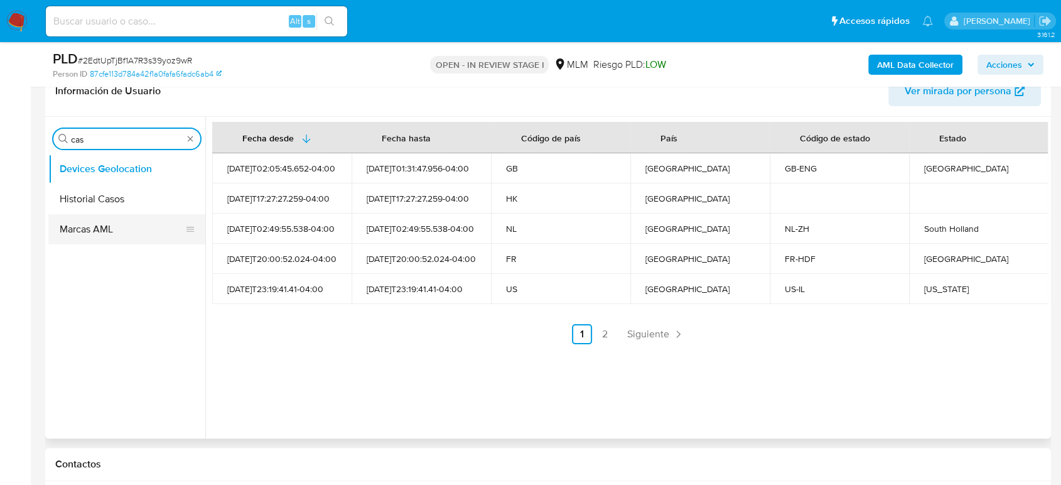
type input "cas"
click at [121, 204] on button "Historial Casos" at bounding box center [126, 199] width 157 height 30
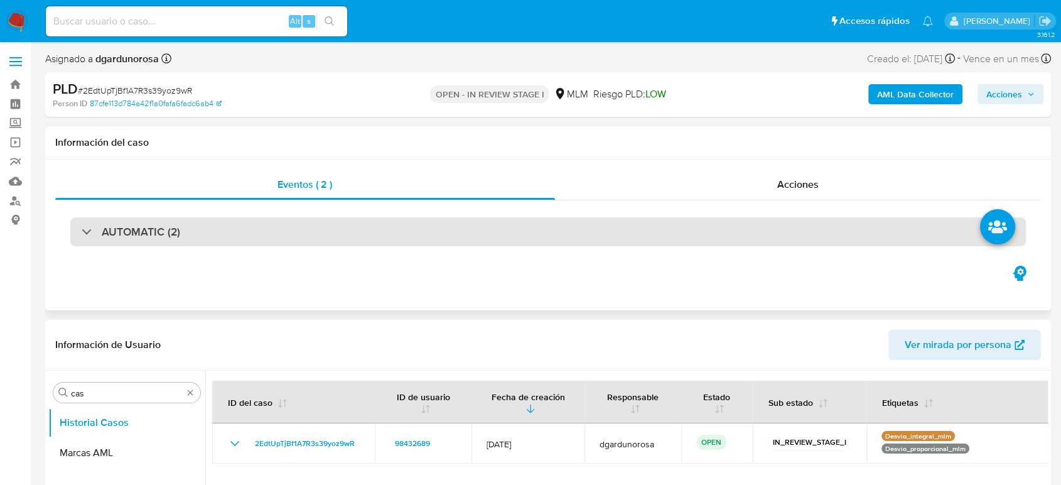
click at [193, 237] on div "AUTOMATIC (2)" at bounding box center [548, 231] width 956 height 29
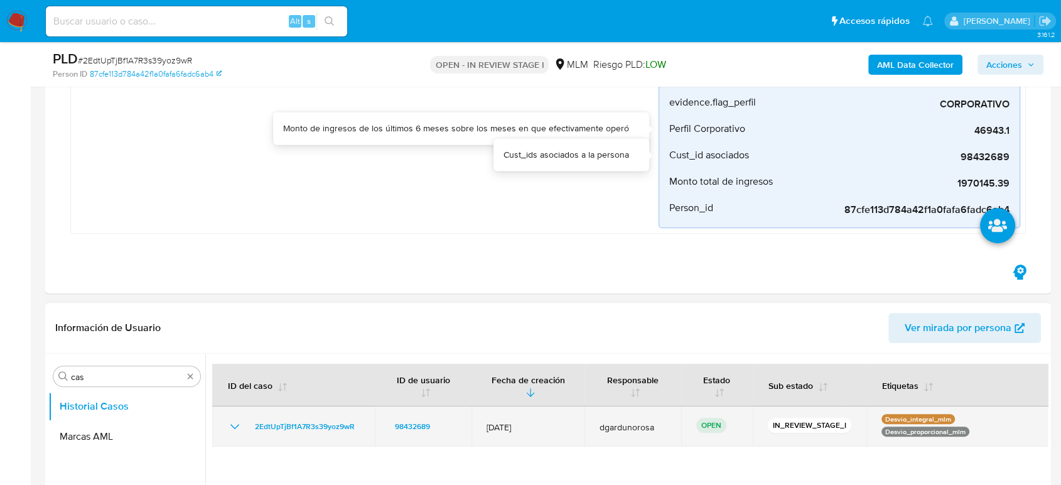
scroll to position [698, 0]
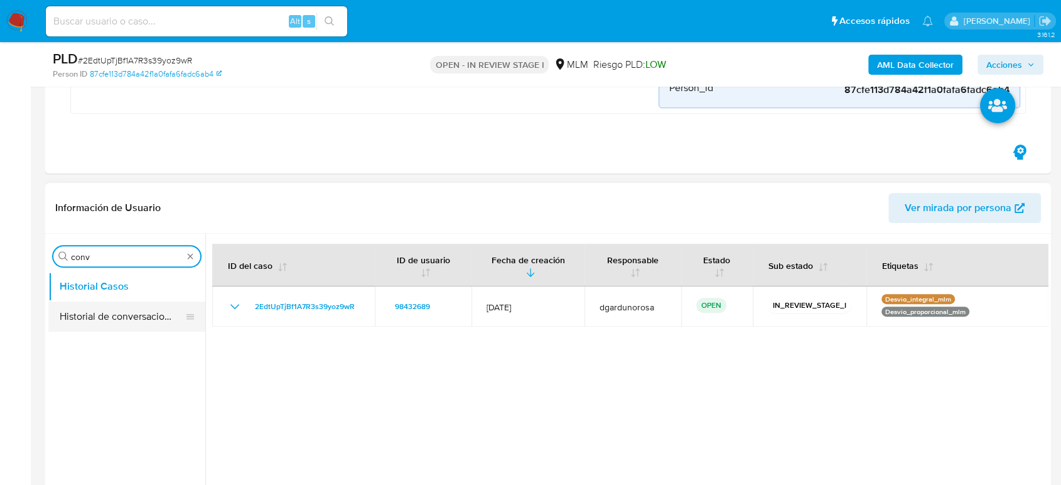
type input "conv"
click at [152, 318] on button "Historial de conversaciones" at bounding box center [121, 316] width 147 height 30
click at [121, 318] on button "Historial de conversaciones" at bounding box center [121, 316] width 147 height 30
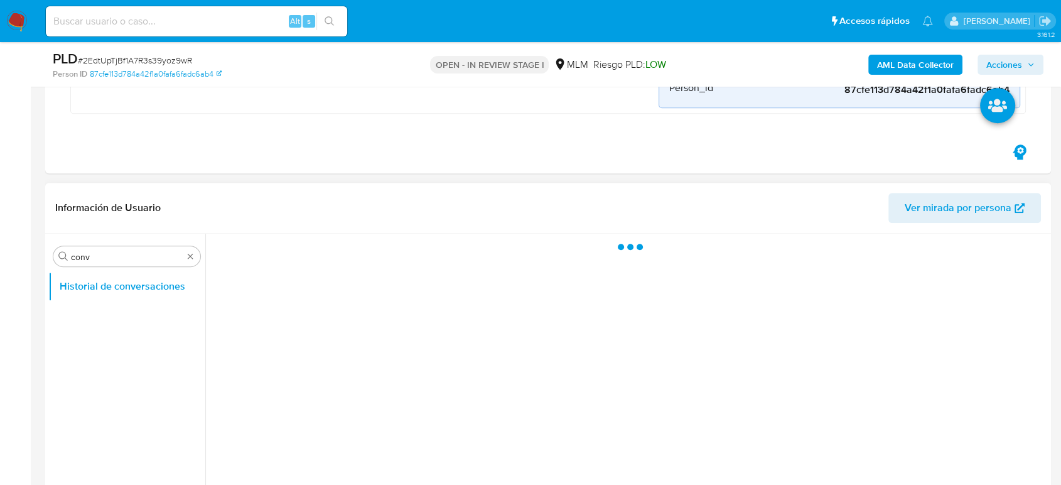
scroll to position [837, 0]
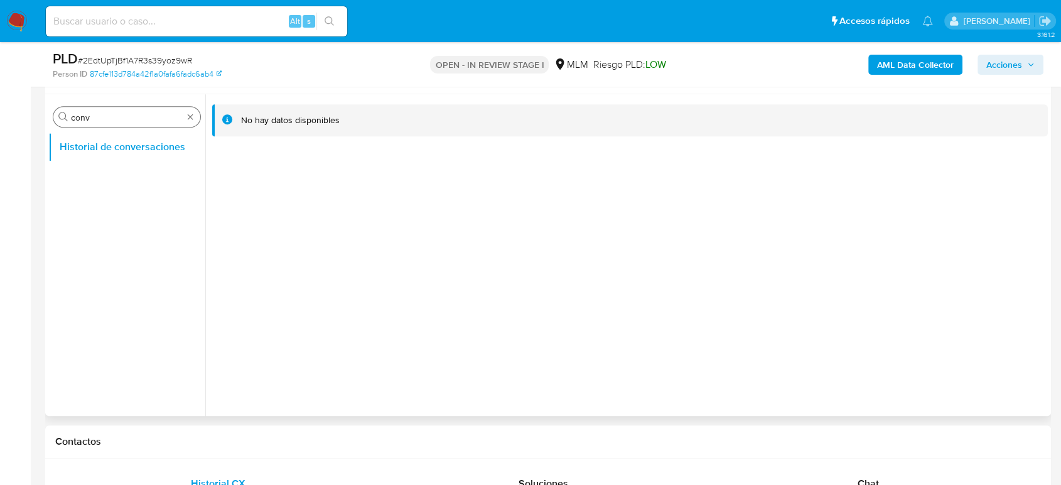
click at [188, 121] on div "Buscar conv" at bounding box center [126, 117] width 147 height 20
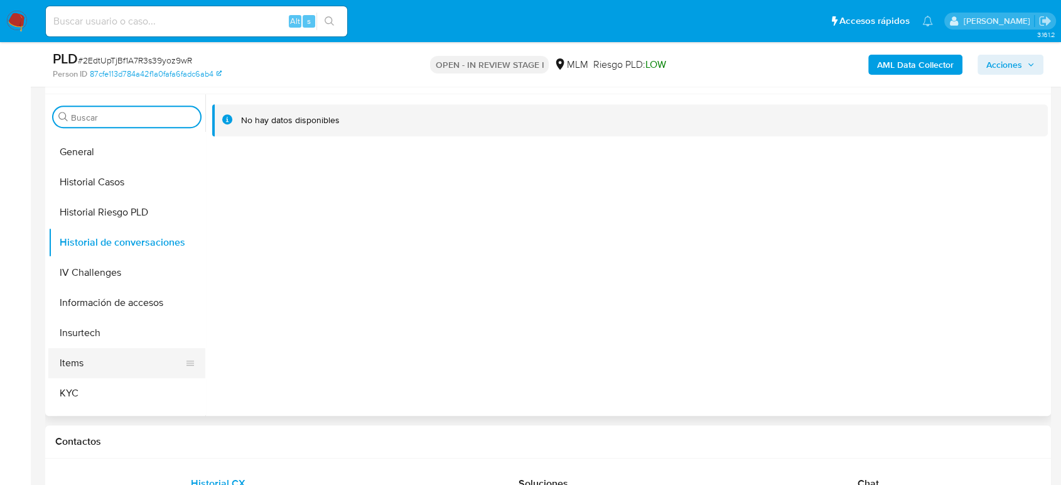
scroll to position [418, 0]
click at [90, 379] on button "KYC" at bounding box center [121, 392] width 147 height 30
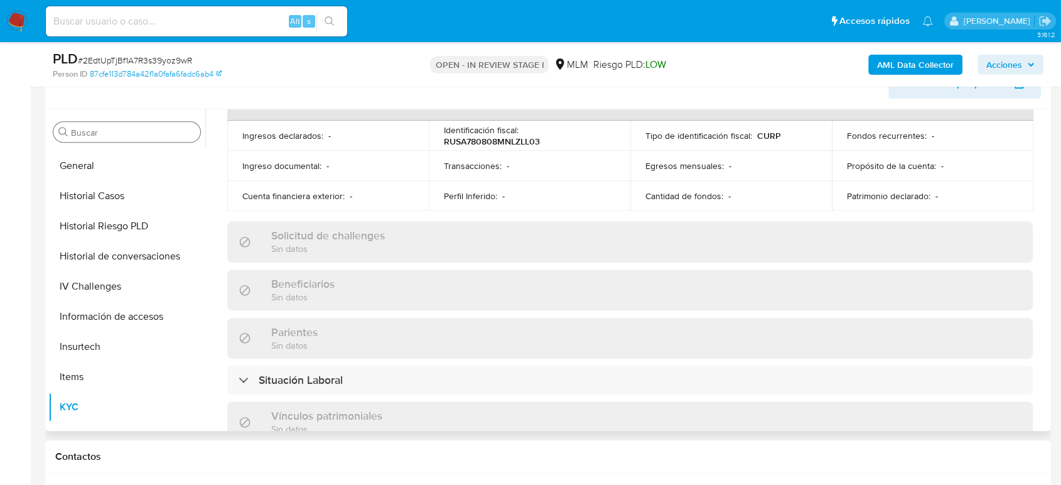
scroll to position [70, 0]
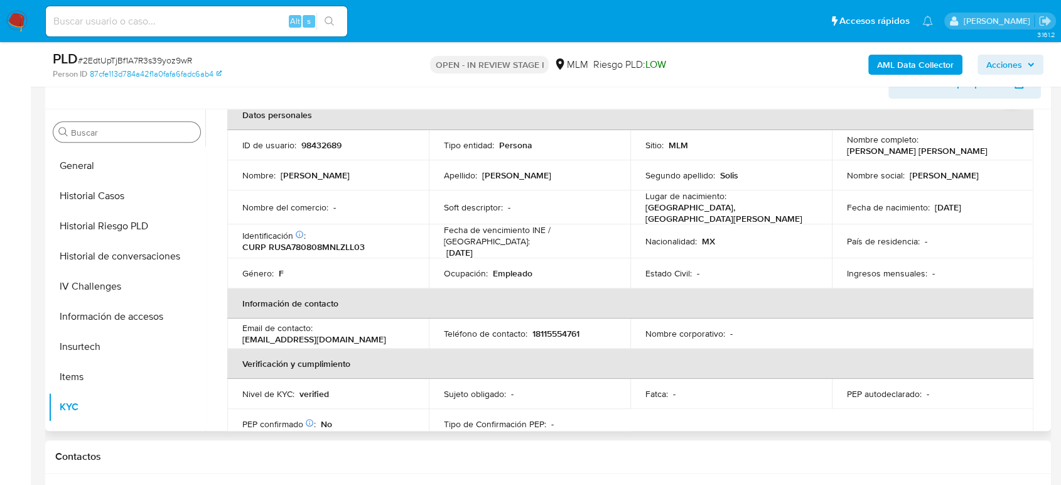
click at [572, 328] on p "18115554761" at bounding box center [556, 333] width 47 height 11
click at [568, 328] on p "18115554761" at bounding box center [556, 333] width 47 height 11
copy p "18115554761"
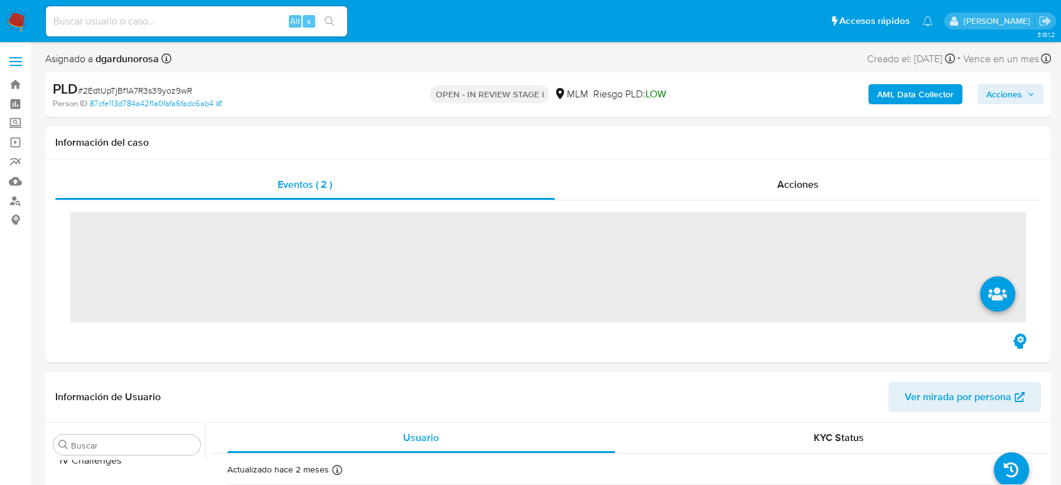
scroll to position [591, 0]
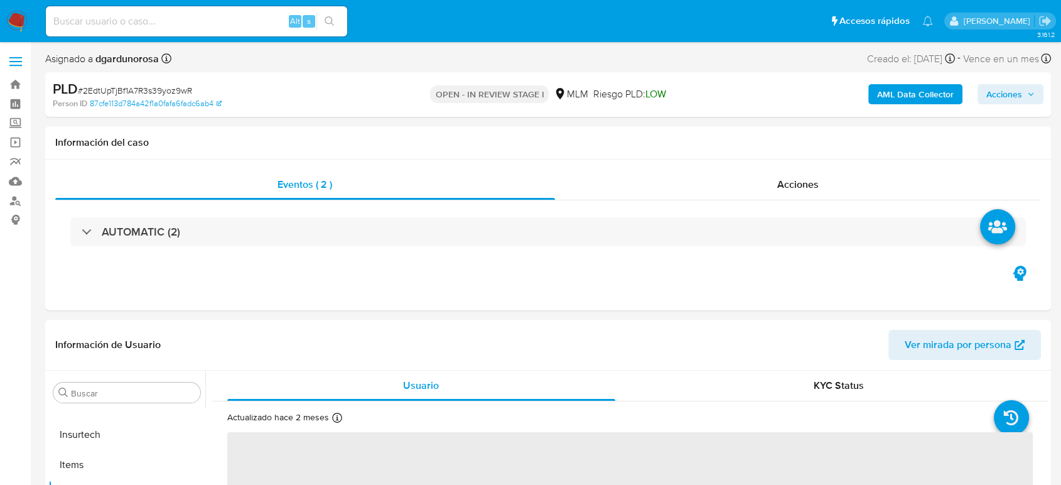
select select "10"
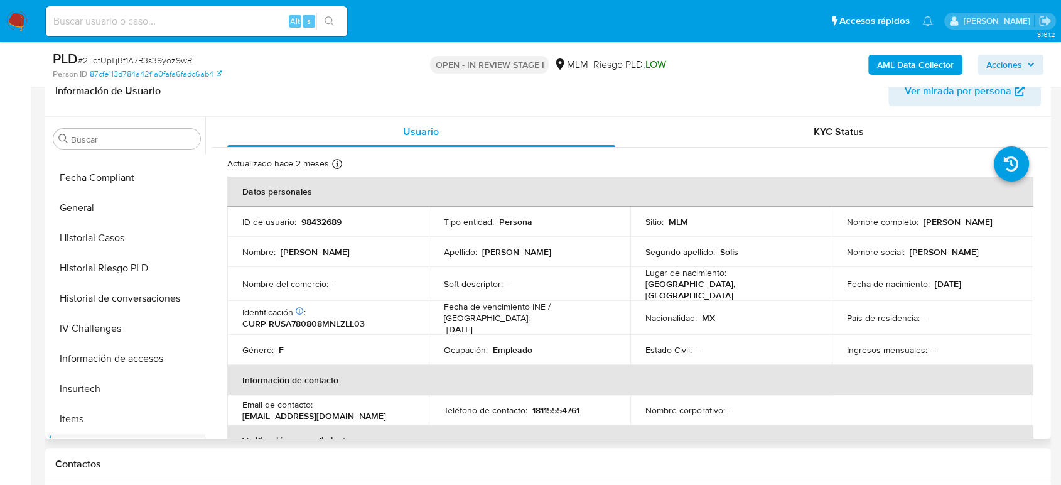
scroll to position [382, 0]
click at [112, 249] on button "Historial Casos" at bounding box center [121, 239] width 147 height 30
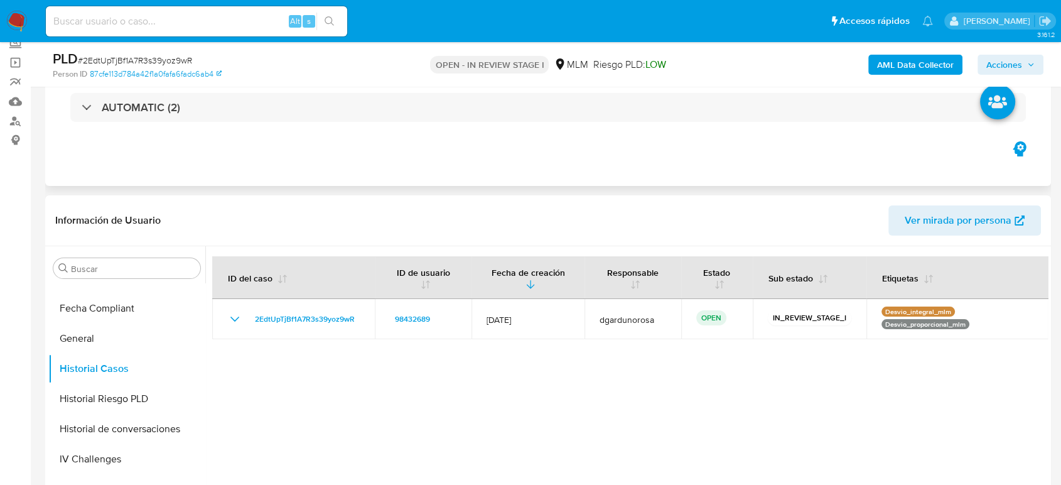
scroll to position [0, 0]
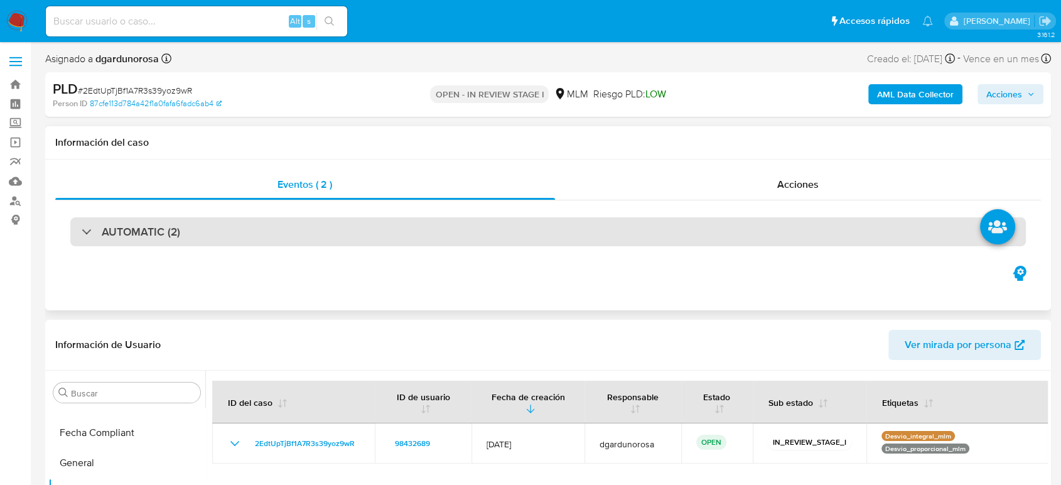
click at [212, 227] on div "AUTOMATIC (2)" at bounding box center [548, 231] width 956 height 29
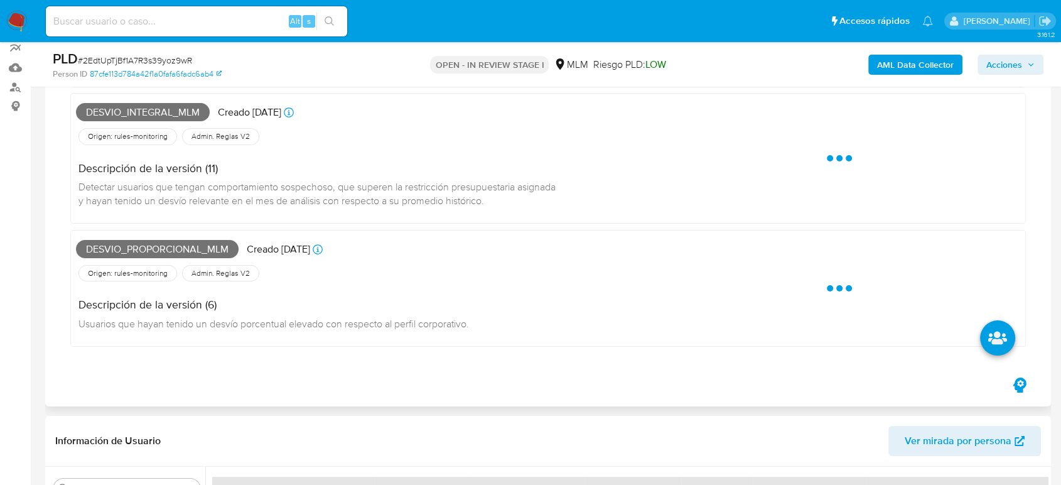
scroll to position [70, 0]
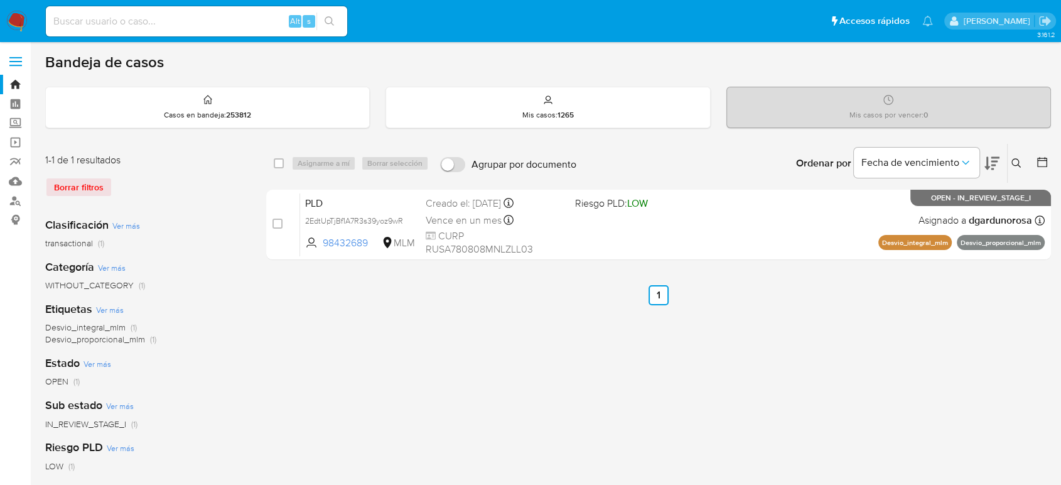
drag, startPoint x: 1019, startPoint y: 161, endPoint x: 1005, endPoint y: 174, distance: 19.6
click at [1019, 161] on icon at bounding box center [1016, 162] width 9 height 9
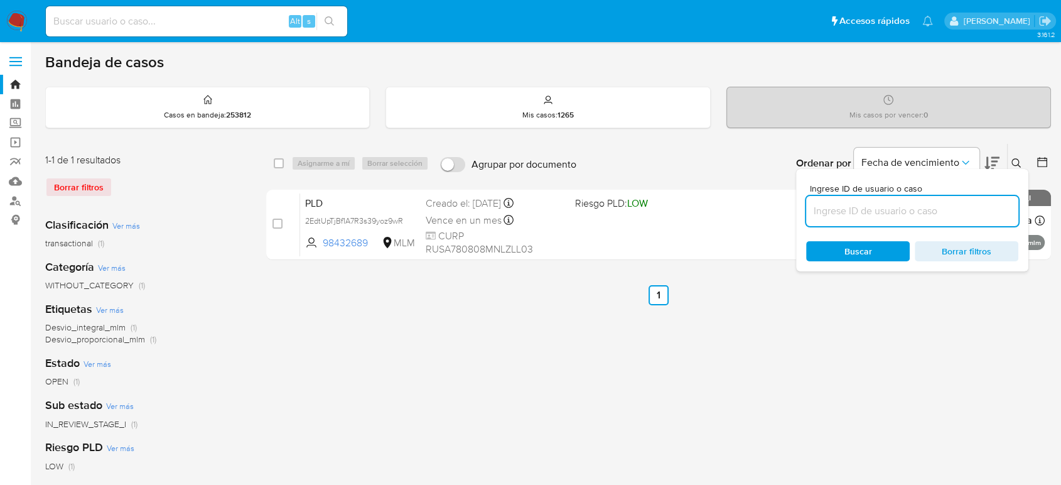
click at [900, 211] on input at bounding box center [912, 211] width 212 height 16
type input "1120190655"
click at [1016, 160] on icon at bounding box center [1017, 163] width 10 height 10
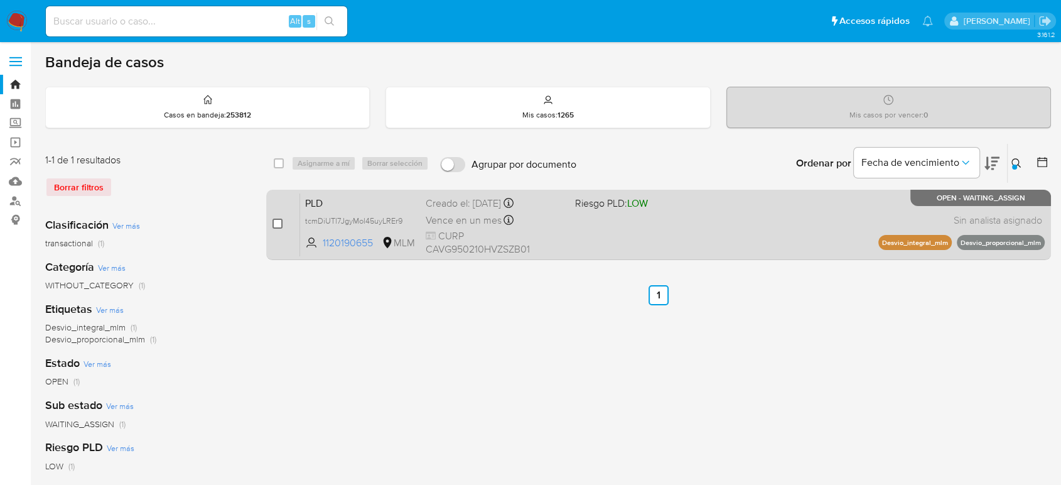
click at [276, 222] on input "checkbox" at bounding box center [278, 224] width 10 height 10
checkbox input "true"
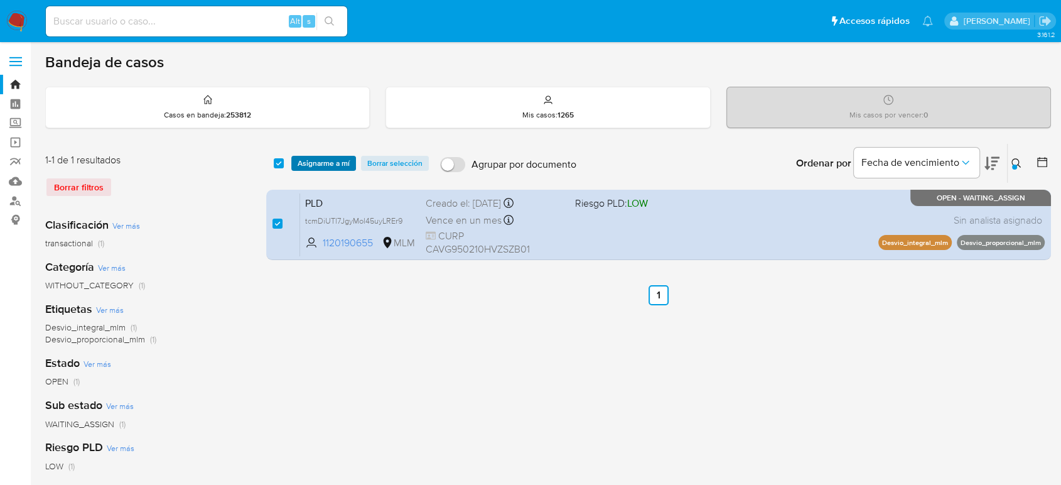
click at [326, 160] on span "Asignarme a mí" at bounding box center [324, 163] width 52 height 13
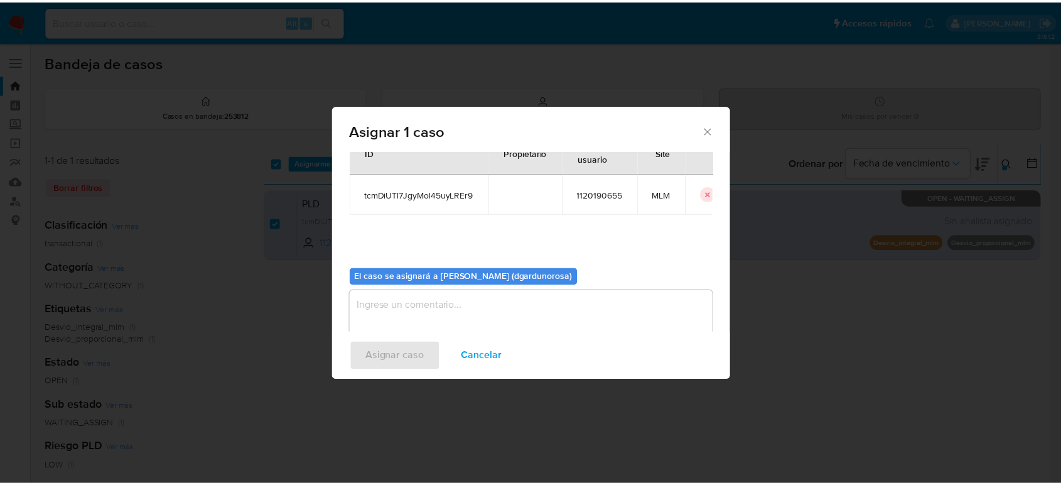
scroll to position [64, 0]
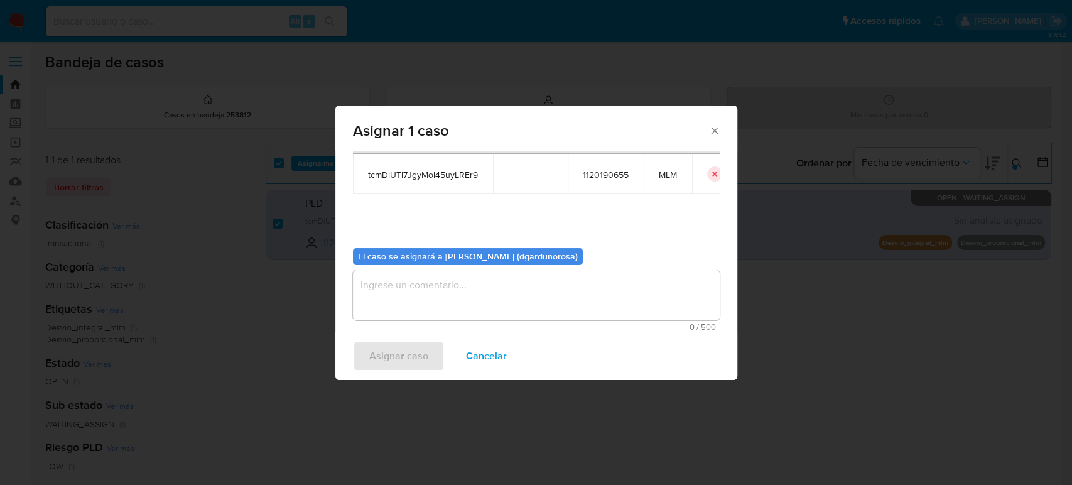
click at [502, 287] on textarea "assign-modal" at bounding box center [536, 295] width 367 height 50
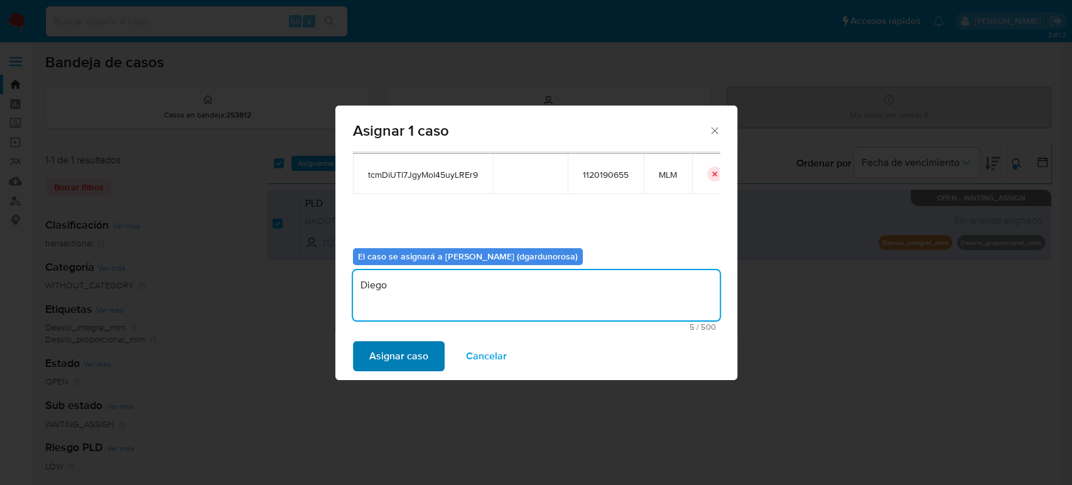
type textarea "Diego"
click at [424, 365] on span "Asignar caso" at bounding box center [398, 356] width 59 height 28
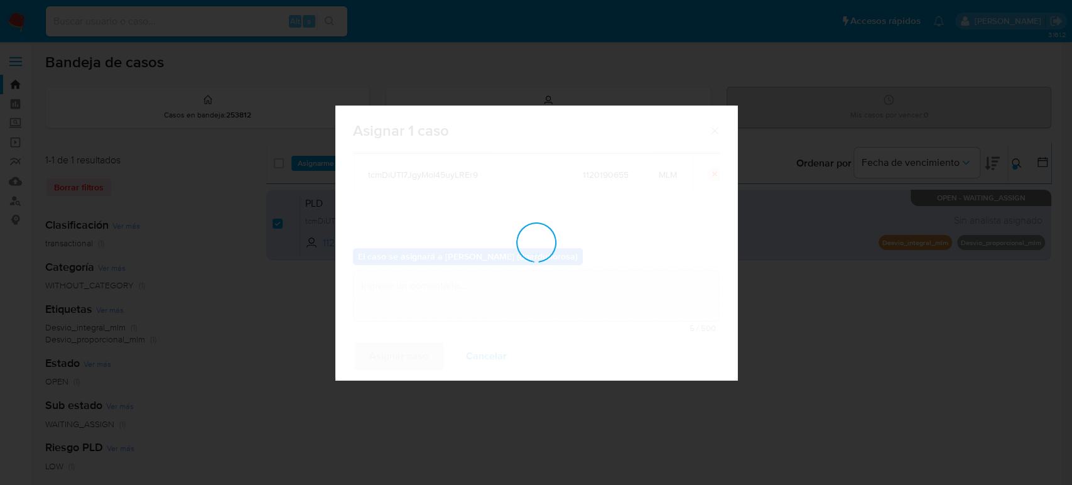
checkbox input "false"
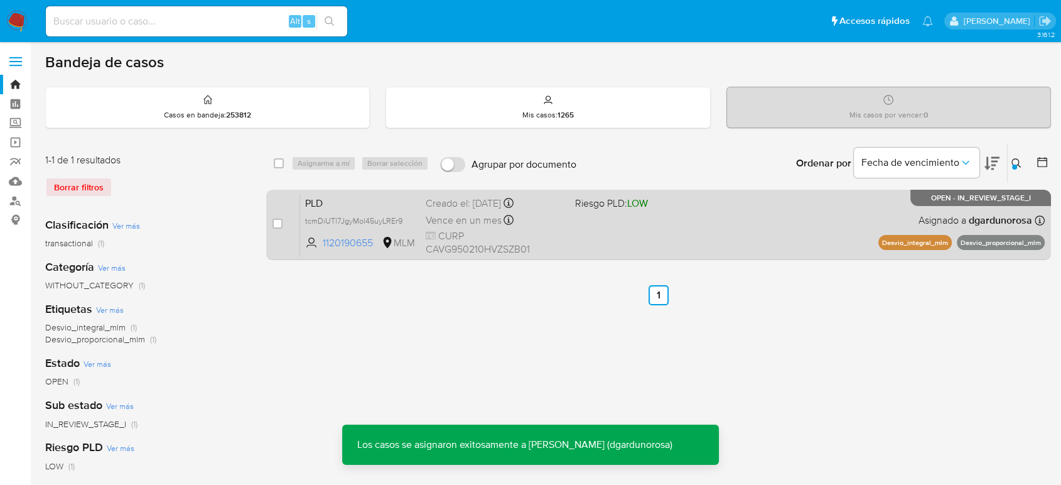
click at [698, 215] on div "PLD tcmDiUTl7JgyMol45uyLREr9 1120190655 MLM Riesgo PLD: LOW Creado el: 12/09/20…" at bounding box center [672, 224] width 745 height 63
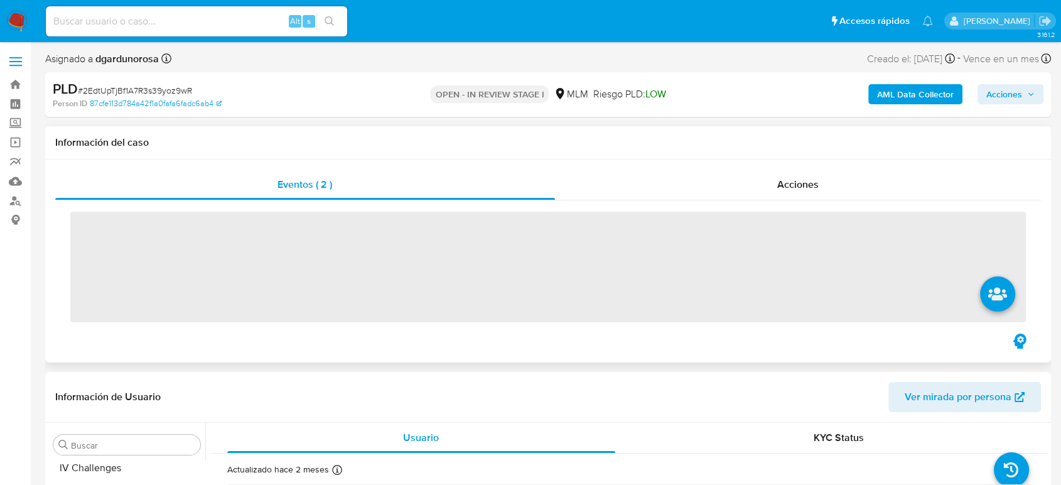
scroll to position [591, 0]
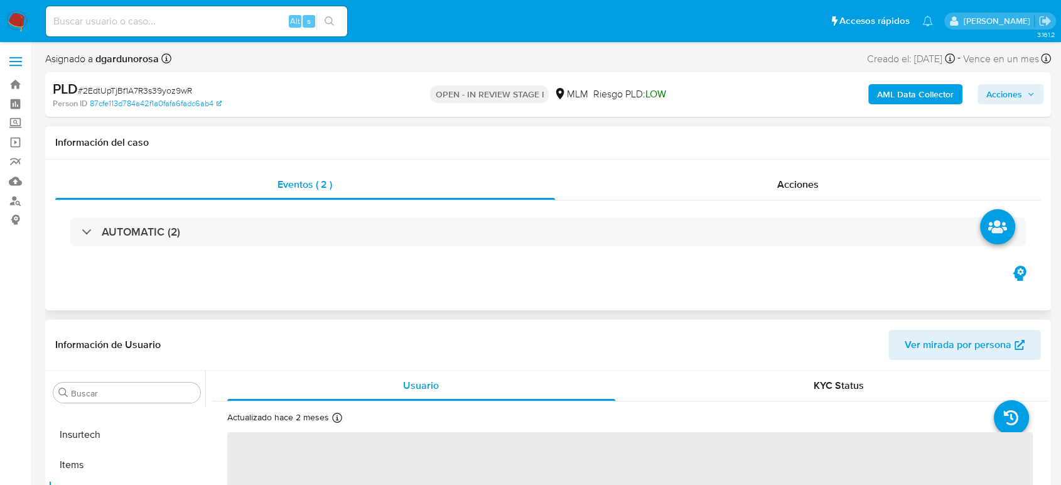
select select "10"
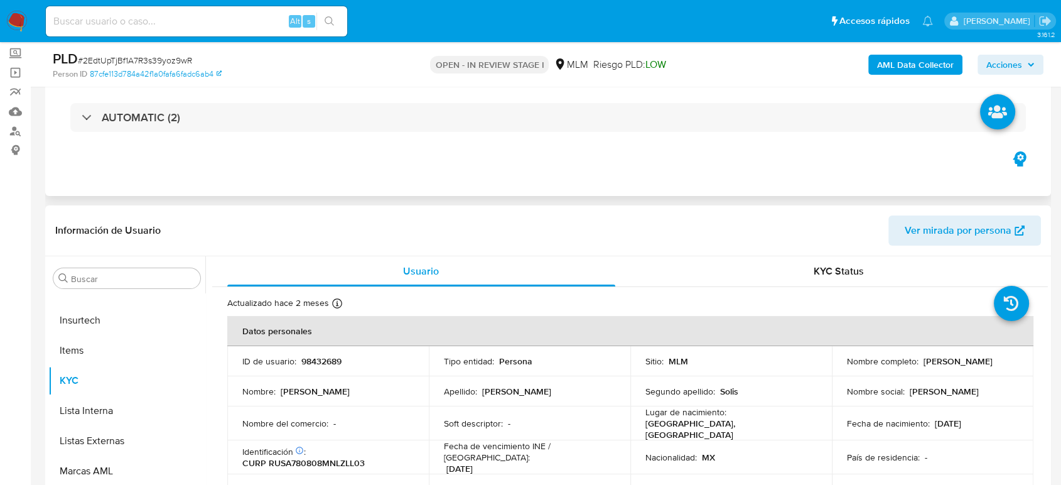
click at [548, 205] on div "Información de Usuario Ver mirada por persona" at bounding box center [548, 230] width 1006 height 51
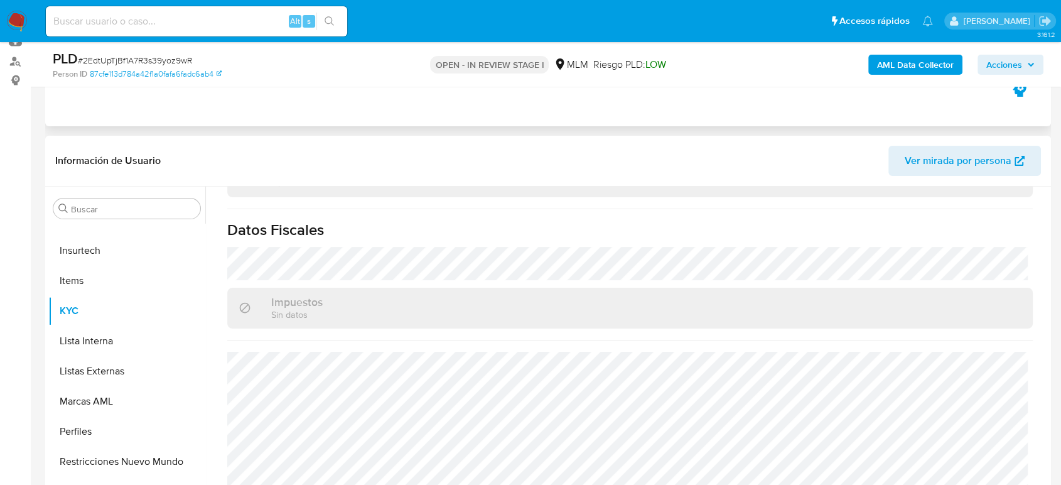
scroll to position [349, 0]
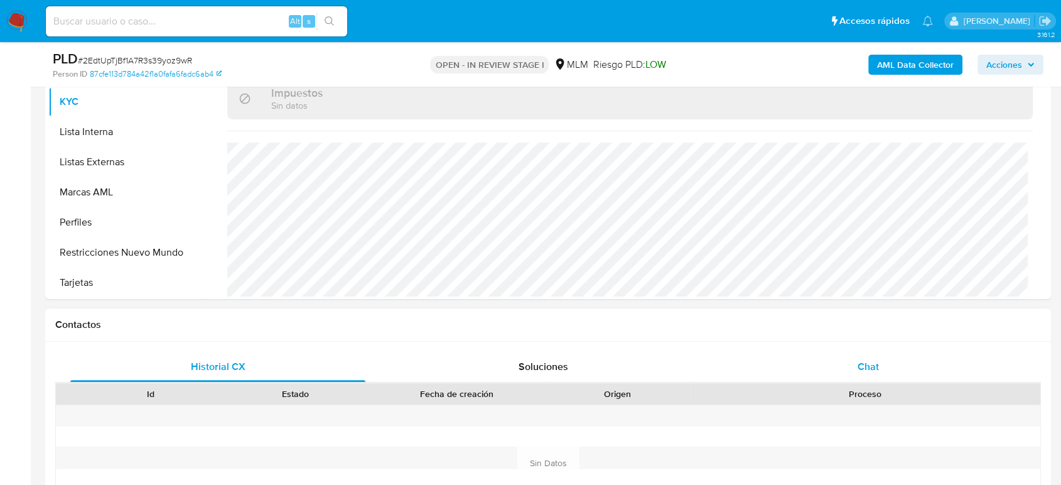
click at [869, 371] on span "Chat" at bounding box center [868, 366] width 21 height 14
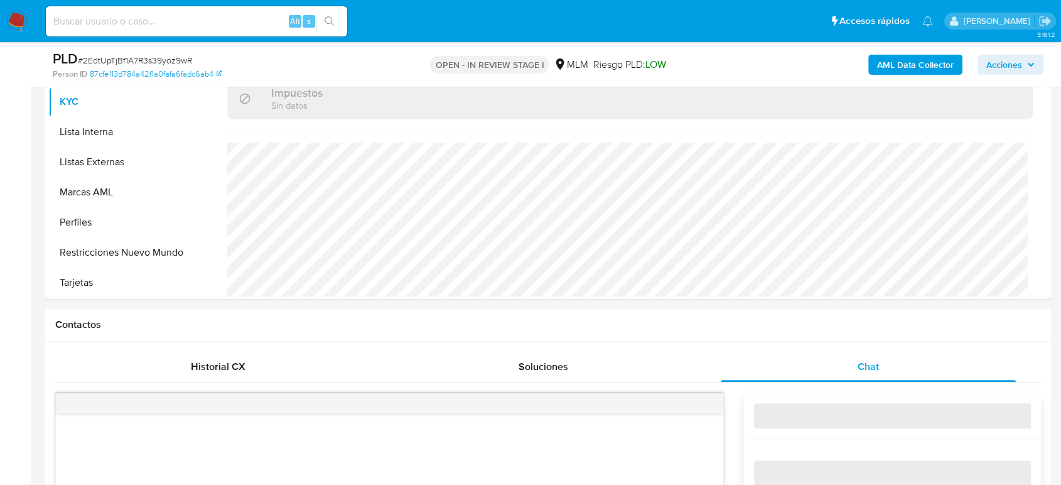
scroll to position [628, 0]
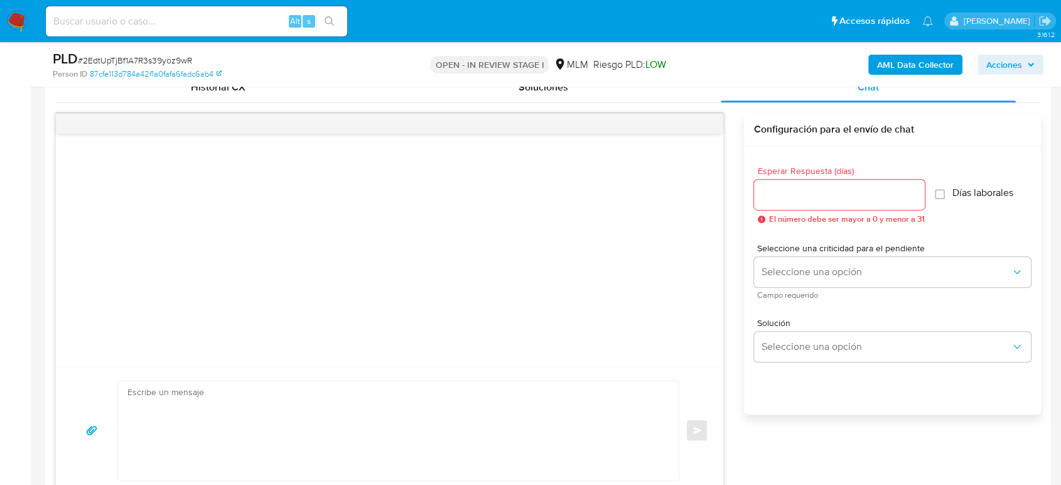
click at [876, 198] on input "Esperar Respuesta (días)" at bounding box center [839, 195] width 171 height 16
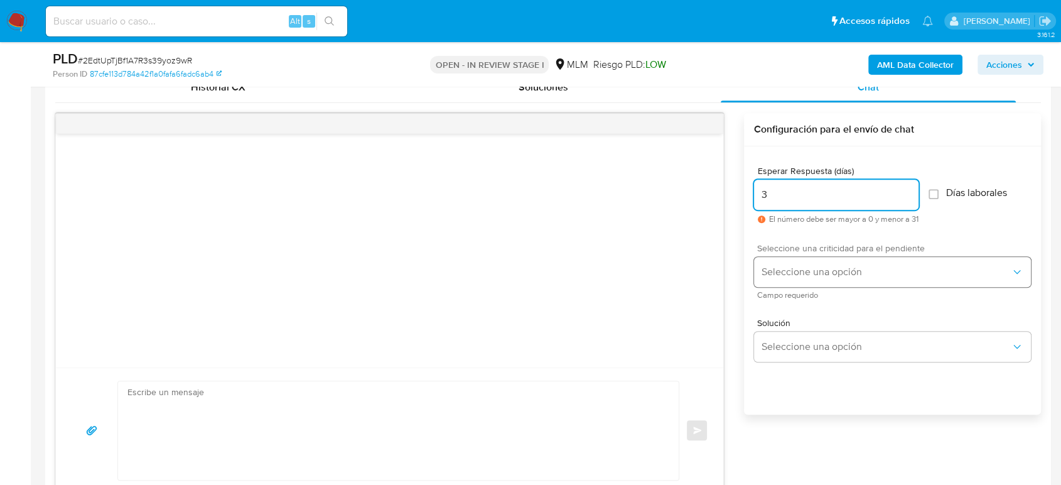
type input "3"
click at [879, 270] on span "Seleccione una opción" at bounding box center [886, 272] width 249 height 13
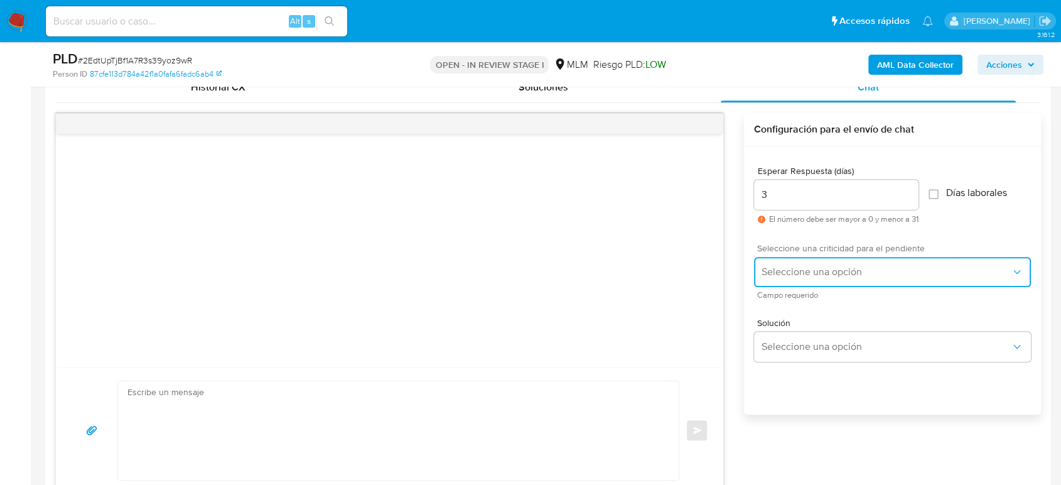
click at [850, 273] on span "Seleccione una opción" at bounding box center [886, 272] width 249 height 13
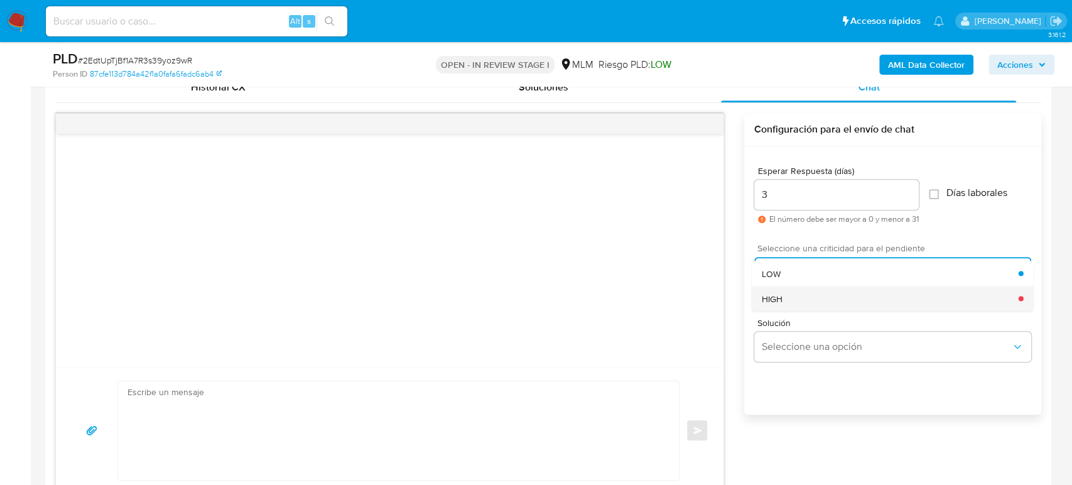
click at [847, 294] on div "HIGH" at bounding box center [889, 298] width 257 height 25
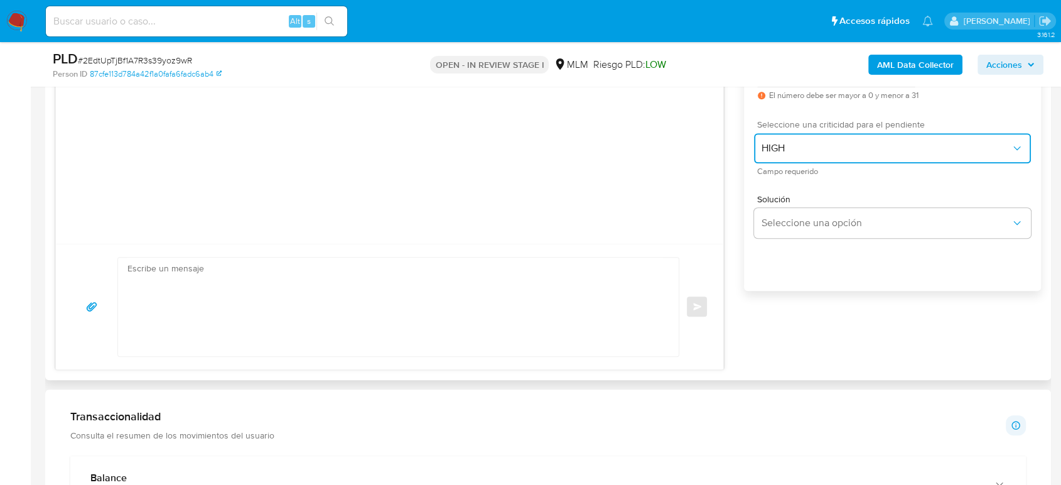
scroll to position [768, 0]
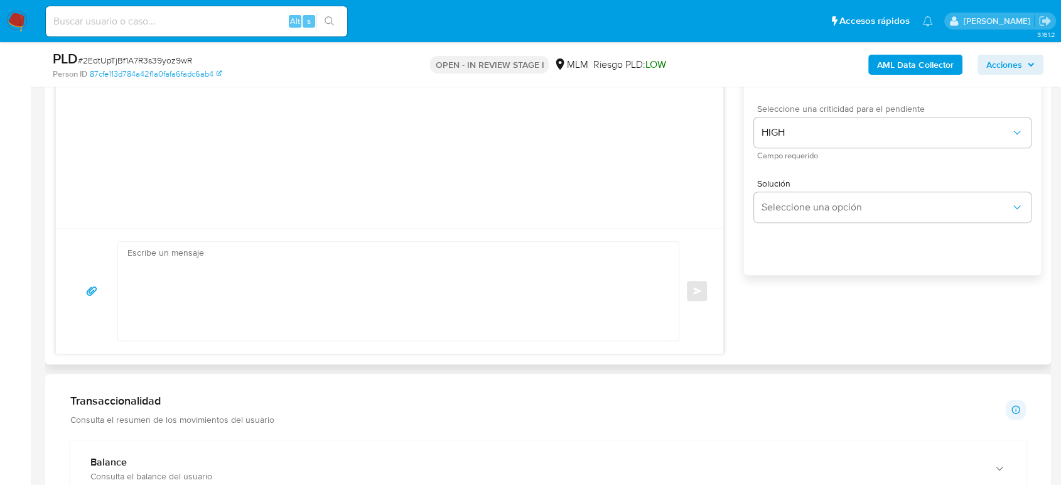
click at [259, 285] on textarea at bounding box center [396, 291] width 536 height 99
paste textarea "Estimado cliente, De acuerdo con las políticas de control de Mercado Pago, debe…"
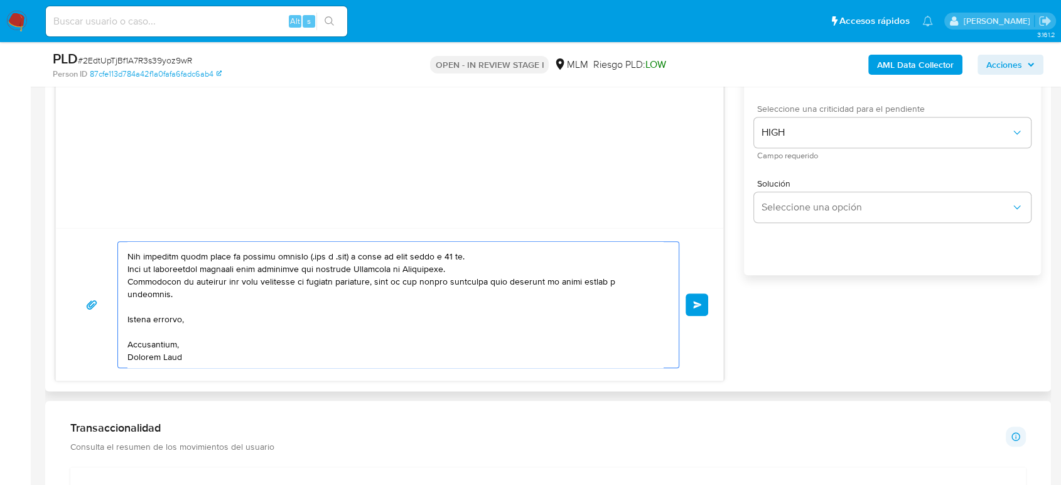
scroll to position [0, 0]
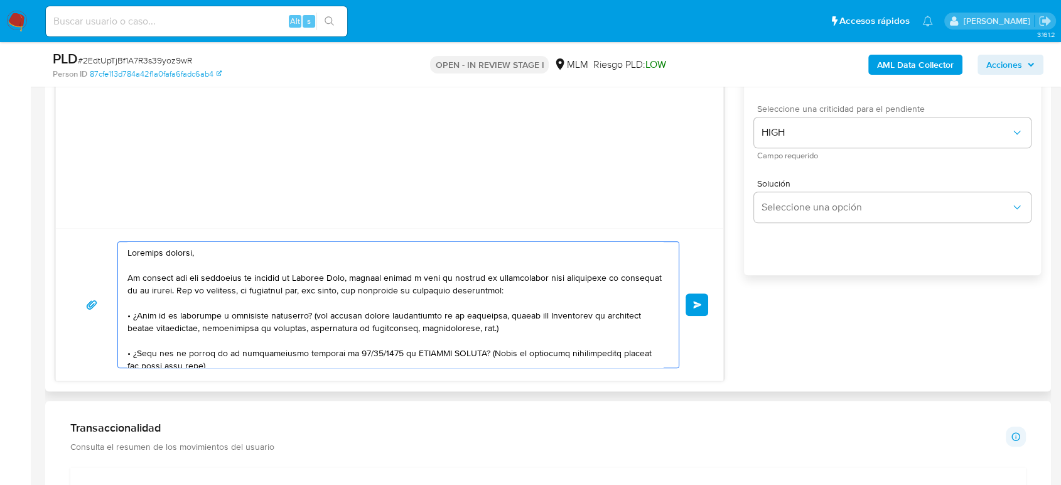
type textarea "Estimado cliente, De acuerdo con las políticas de control de Mercado Pago, debe…"
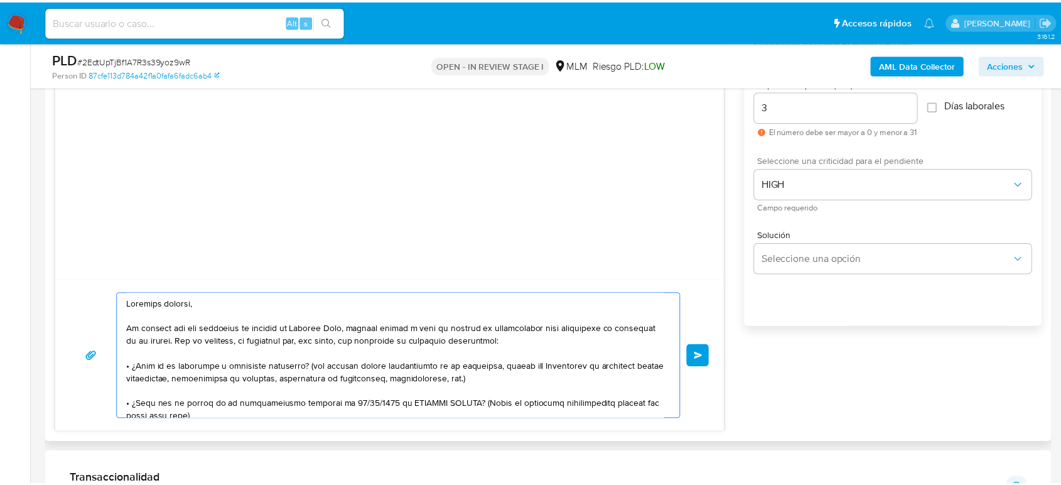
scroll to position [558, 0]
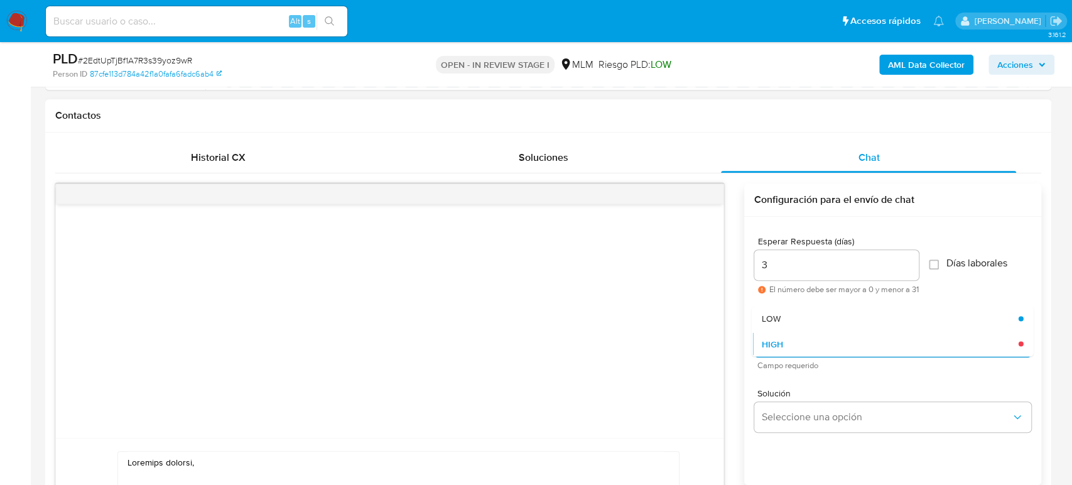
click at [741, 410] on div "Enviar Configuración para el envío de chat Esperar Respuesta (días) 3 El número…" at bounding box center [548, 387] width 986 height 408
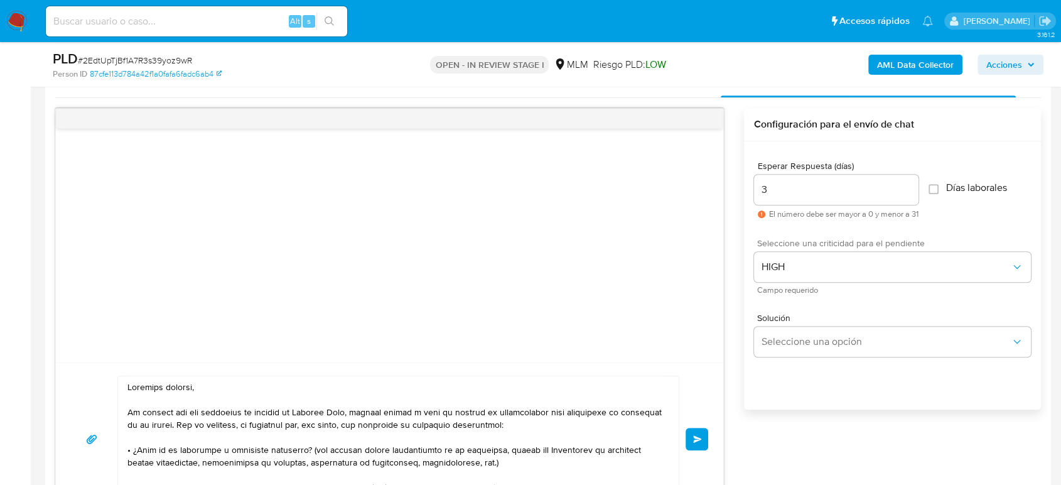
scroll to position [768, 0]
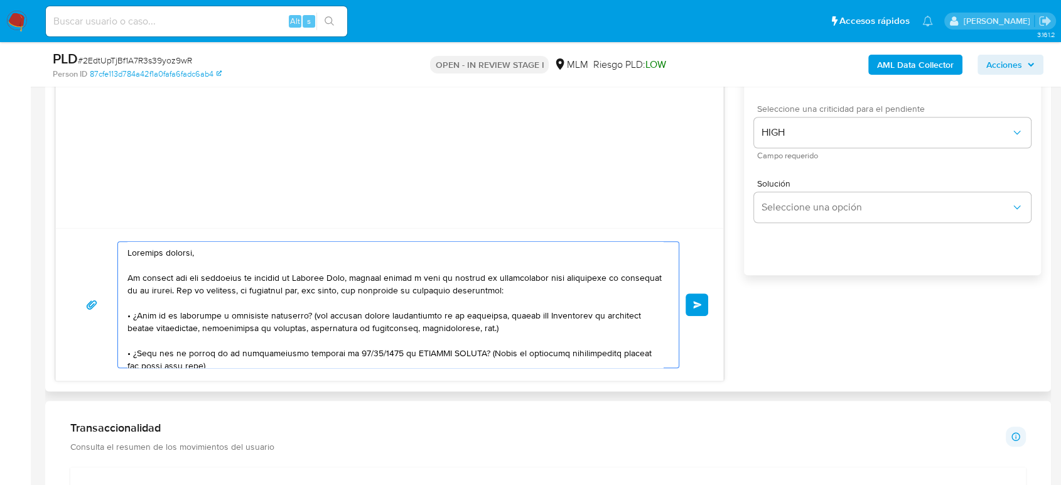
click at [482, 320] on textarea at bounding box center [396, 305] width 536 height 126
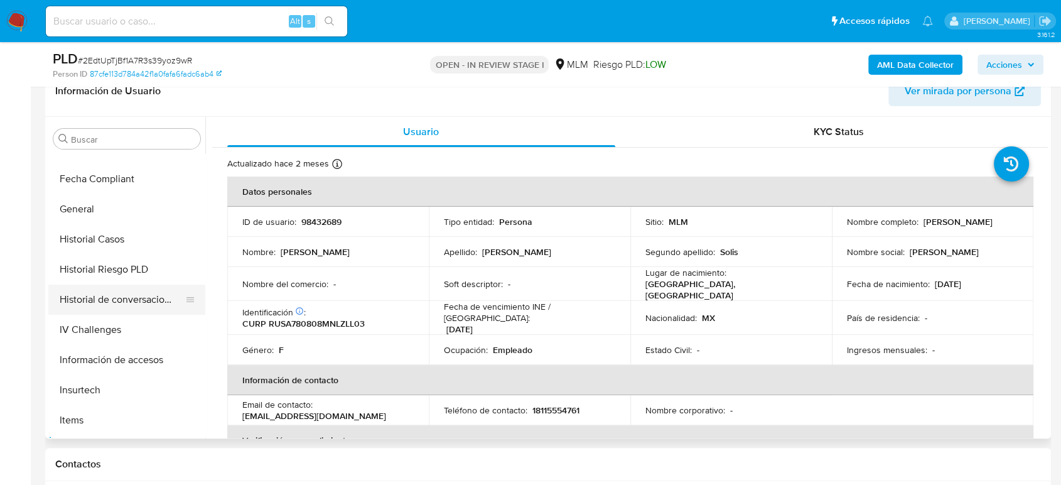
scroll to position [242, 0]
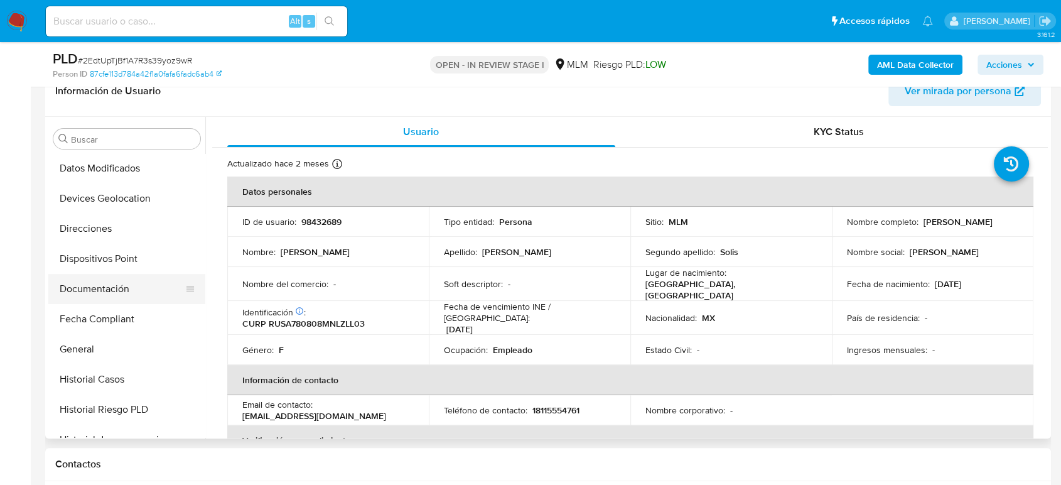
click at [108, 284] on button "Documentación" at bounding box center [121, 289] width 147 height 30
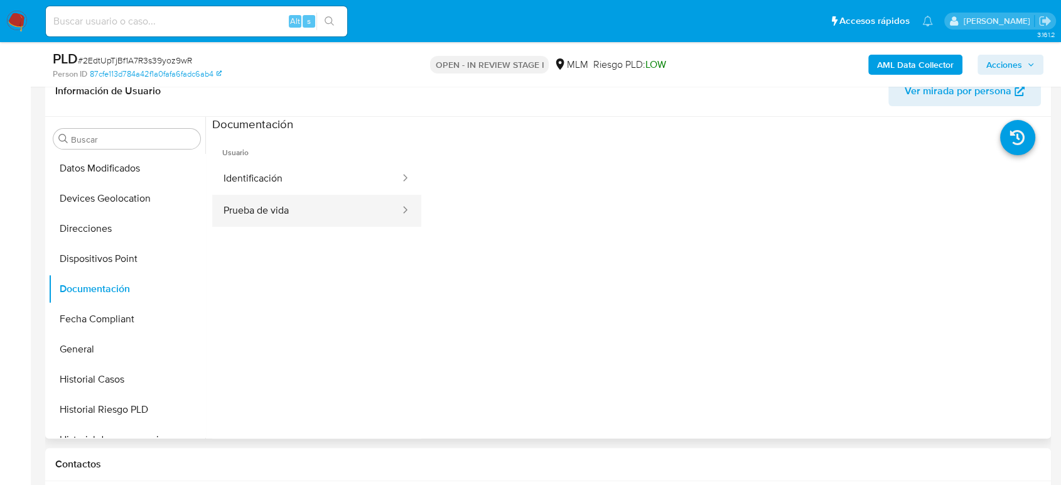
click at [302, 210] on button "Prueba de vida" at bounding box center [306, 211] width 189 height 32
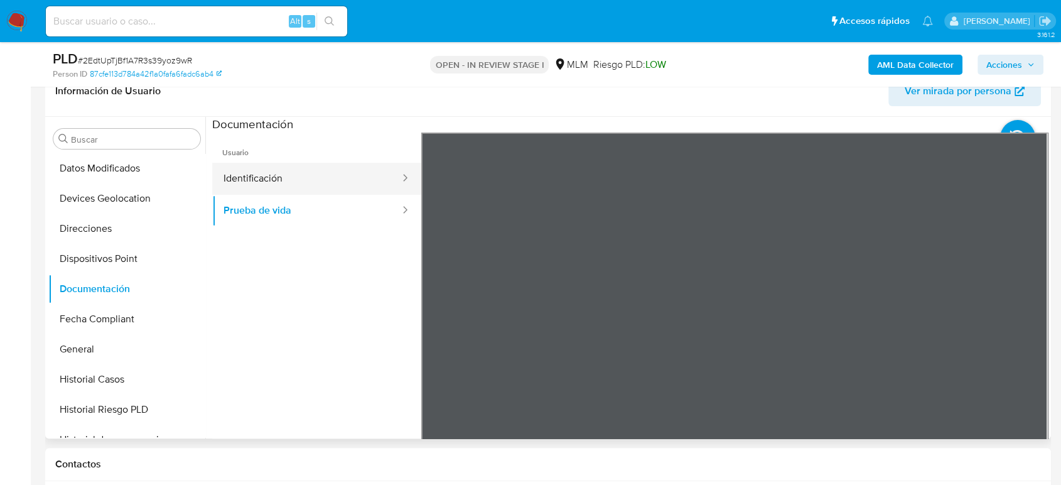
click at [355, 173] on button "Identificación" at bounding box center [306, 179] width 189 height 32
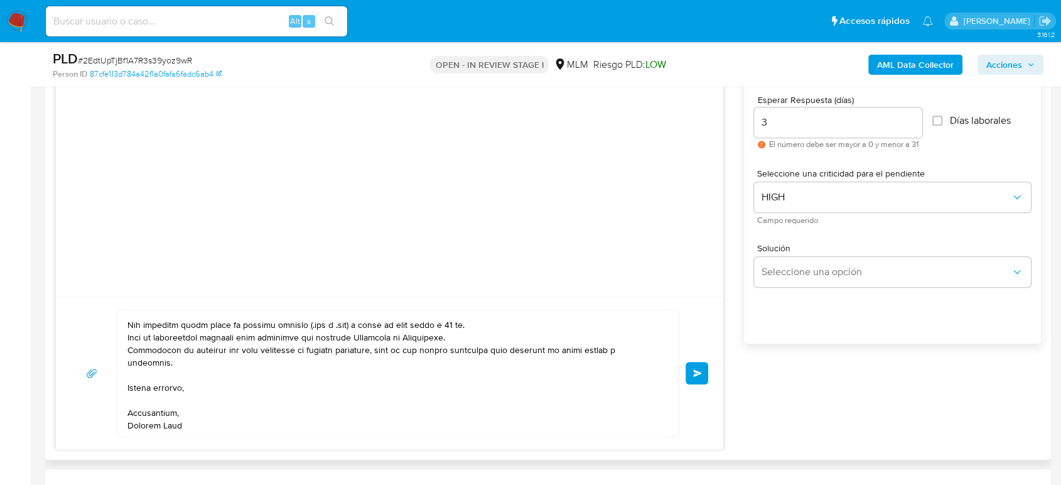
scroll to position [698, 0]
click at [701, 371] on span "Enviar" at bounding box center [697, 375] width 9 height 8
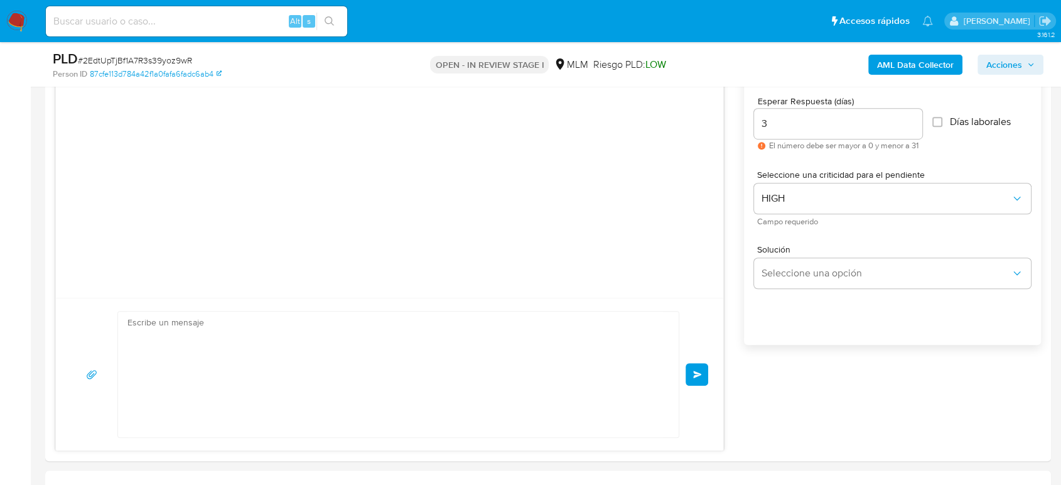
scroll to position [0, 0]
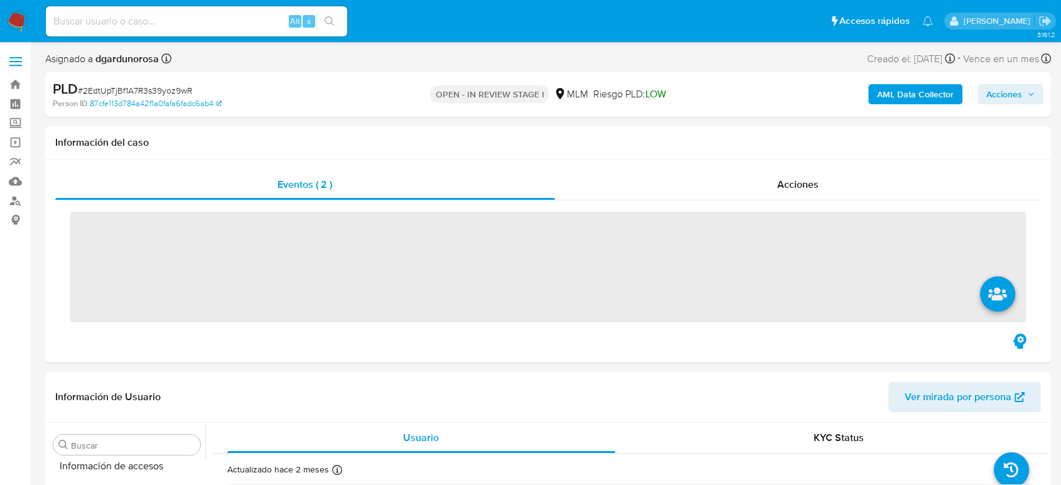
scroll to position [591, 0]
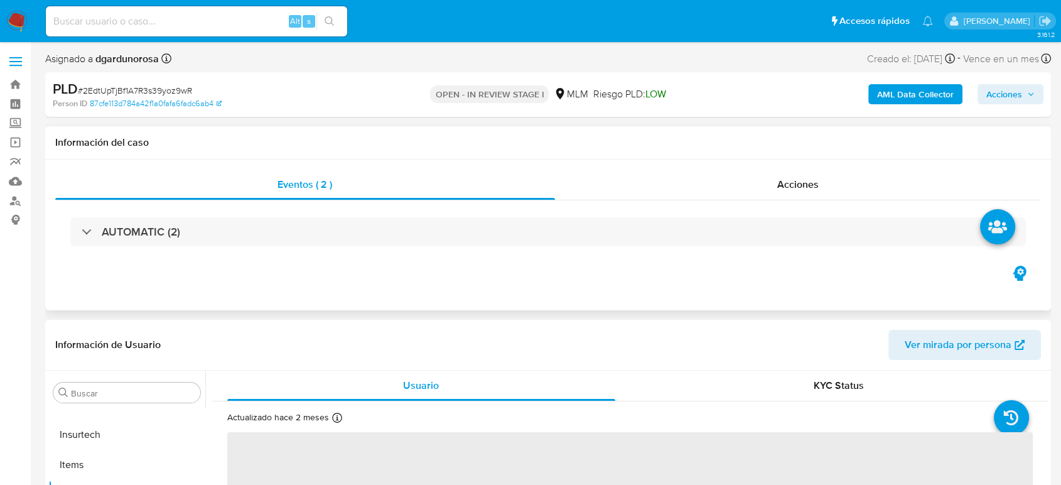
select select "10"
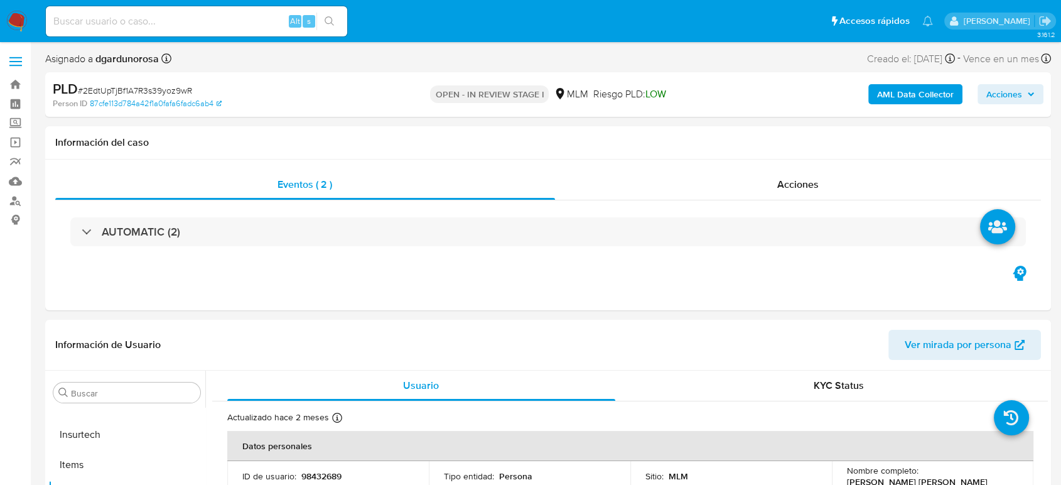
click at [16, 63] on label at bounding box center [15, 61] width 31 height 26
click at [0, 0] on input "checkbox" at bounding box center [0, 0] width 0 height 0
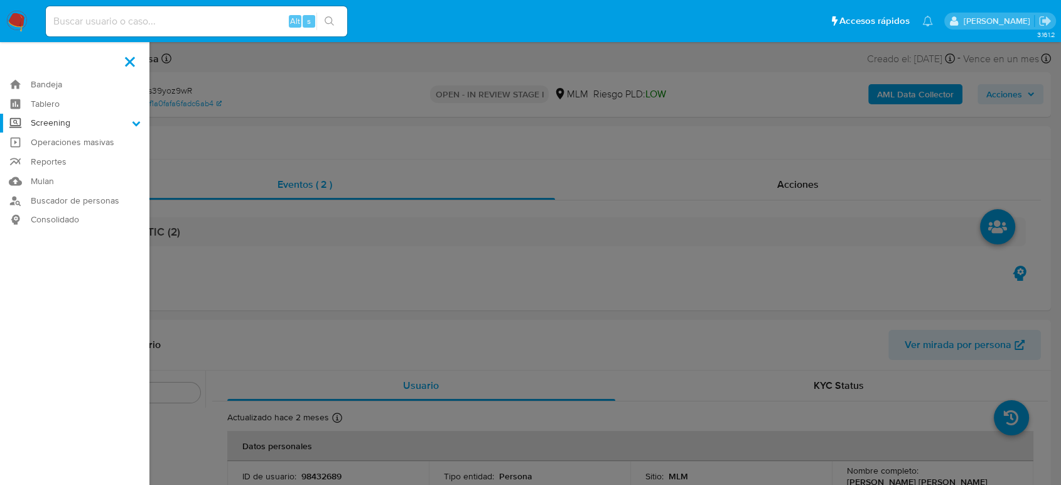
click at [97, 119] on label "Screening" at bounding box center [74, 123] width 149 height 19
click at [0, 0] on input "Screening" at bounding box center [0, 0] width 0 height 0
click at [85, 173] on link "Herramientas" at bounding box center [74, 173] width 149 height 16
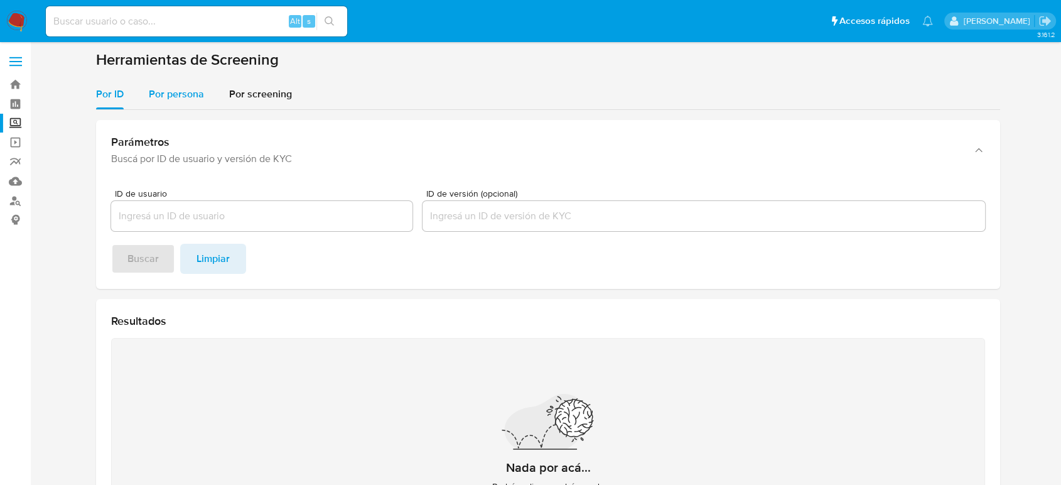
click at [192, 92] on span "Por persona" at bounding box center [176, 94] width 55 height 14
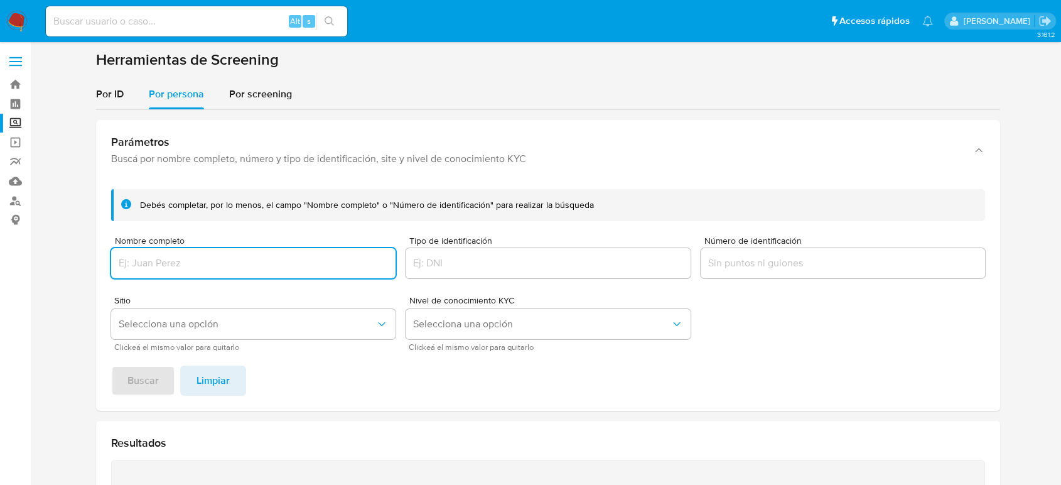
click at [216, 271] on input "Nombre completo" at bounding box center [253, 263] width 285 height 16
type input "[PERSON_NAME] [PERSON_NAME]"
click at [111, 366] on button "Buscar" at bounding box center [143, 381] width 64 height 30
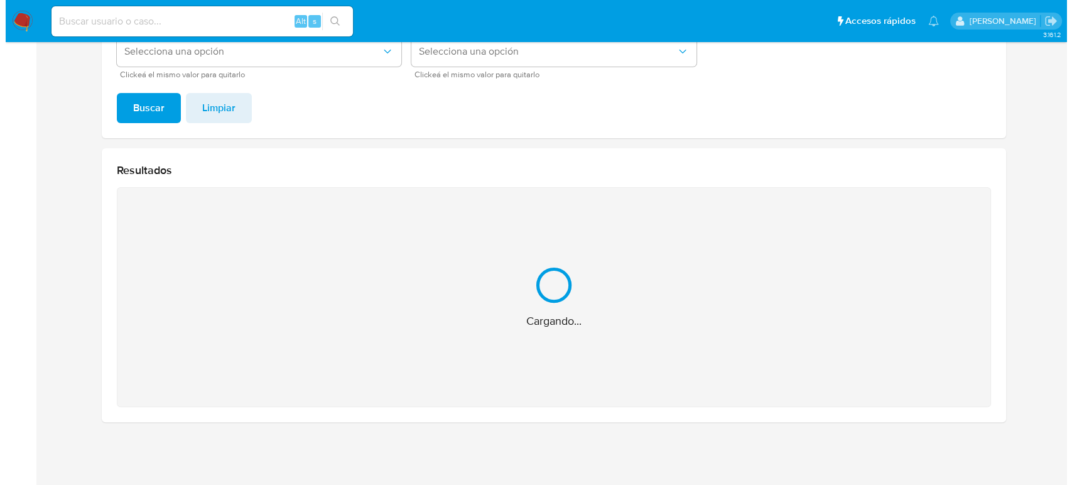
scroll to position [73, 0]
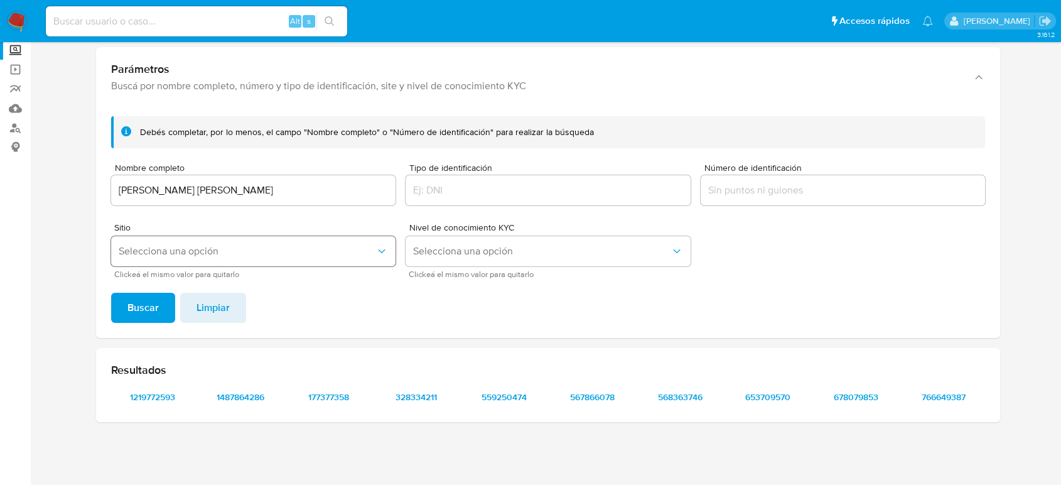
click at [305, 240] on button "Selecciona una opción" at bounding box center [253, 251] width 285 height 30
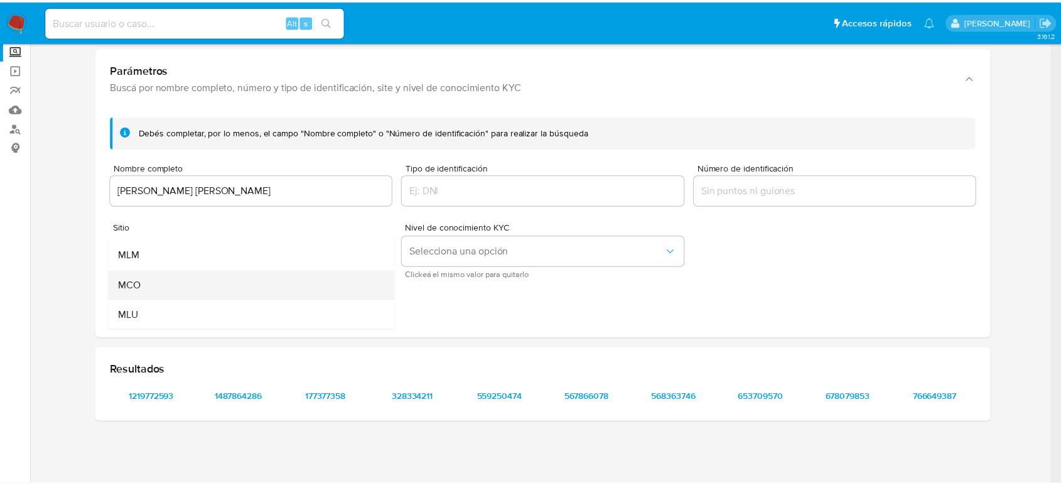
scroll to position [86, 0]
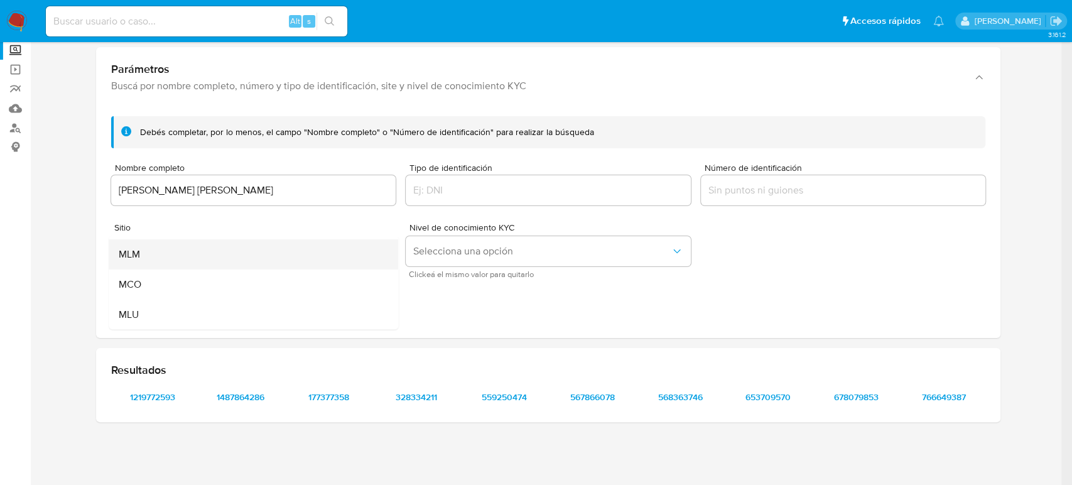
click at [264, 261] on div "MLM" at bounding box center [250, 254] width 262 height 30
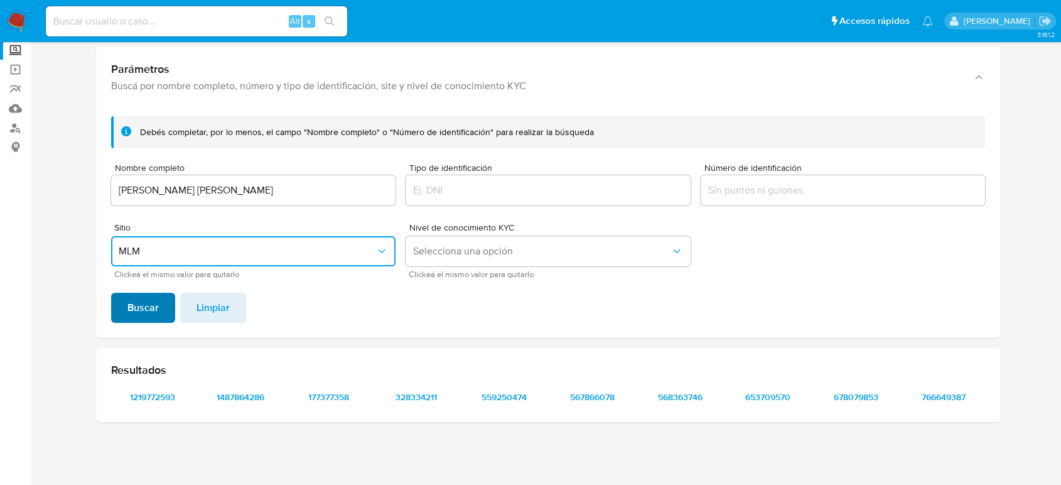
click at [124, 309] on button "Buscar" at bounding box center [143, 308] width 64 height 30
click at [163, 399] on span "1219772593" at bounding box center [152, 397] width 65 height 18
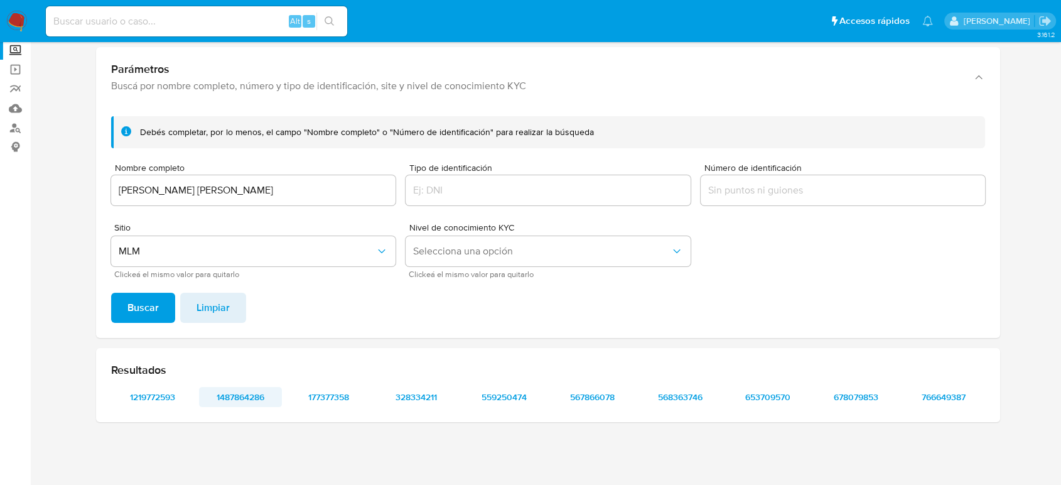
click at [252, 394] on span "1487864286" at bounding box center [240, 397] width 65 height 18
click at [336, 396] on span "177377358" at bounding box center [328, 397] width 65 height 18
click at [499, 397] on span "559250474" at bounding box center [504, 397] width 65 height 18
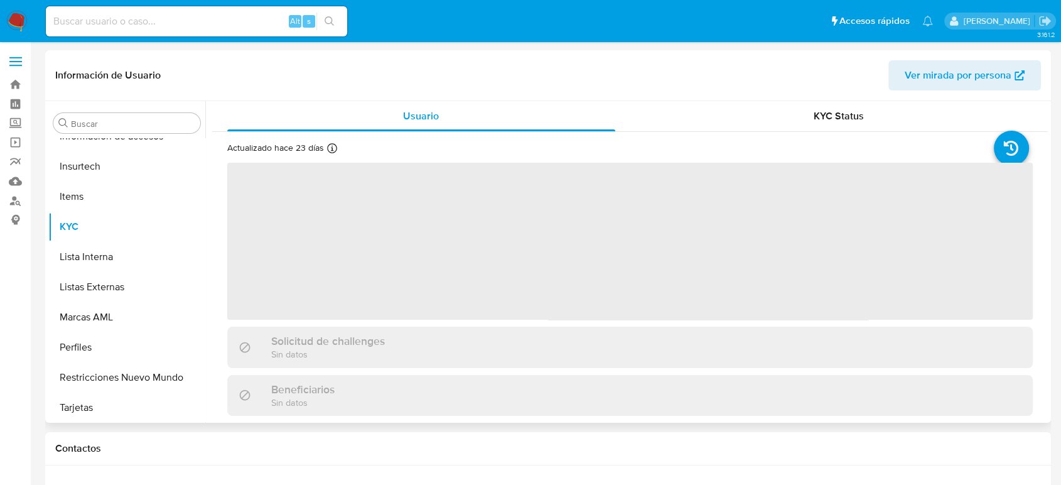
scroll to position [591, 0]
select select "10"
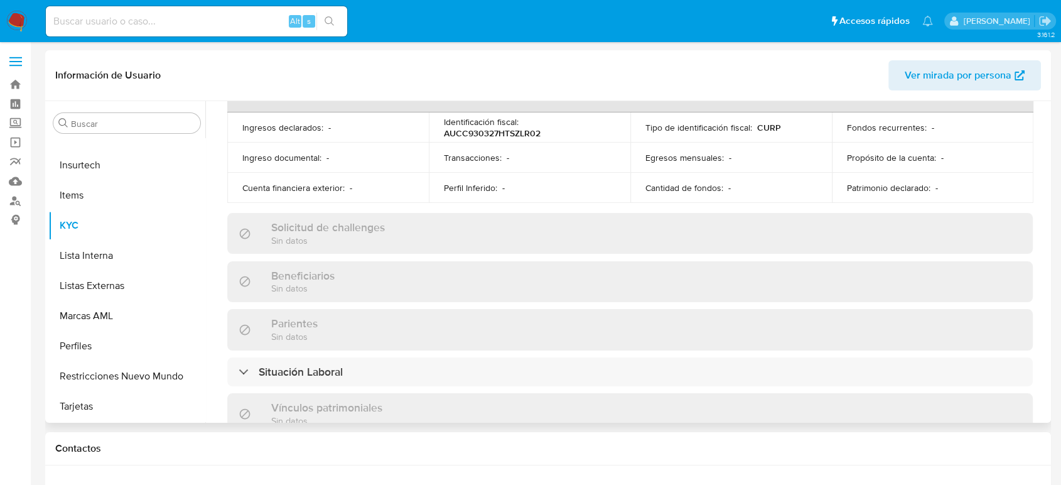
scroll to position [776, 0]
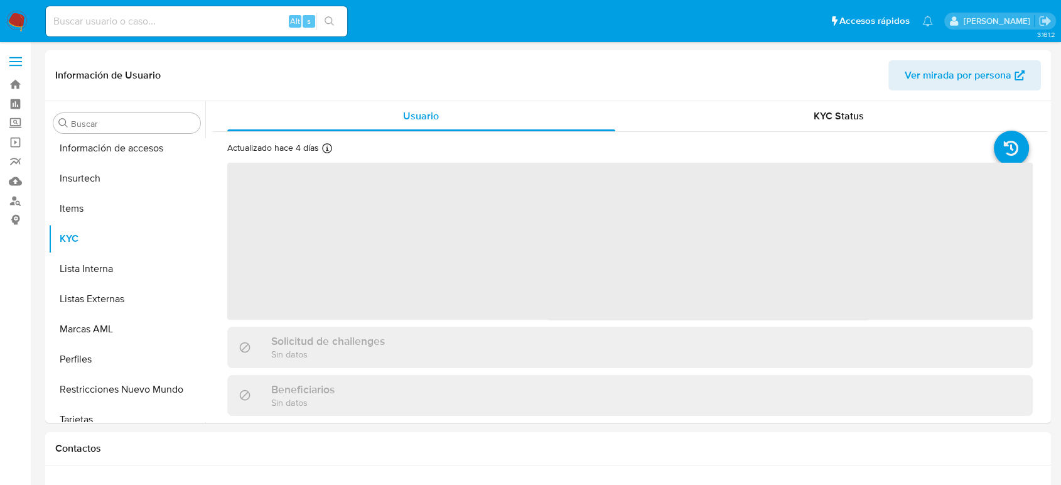
scroll to position [591, 0]
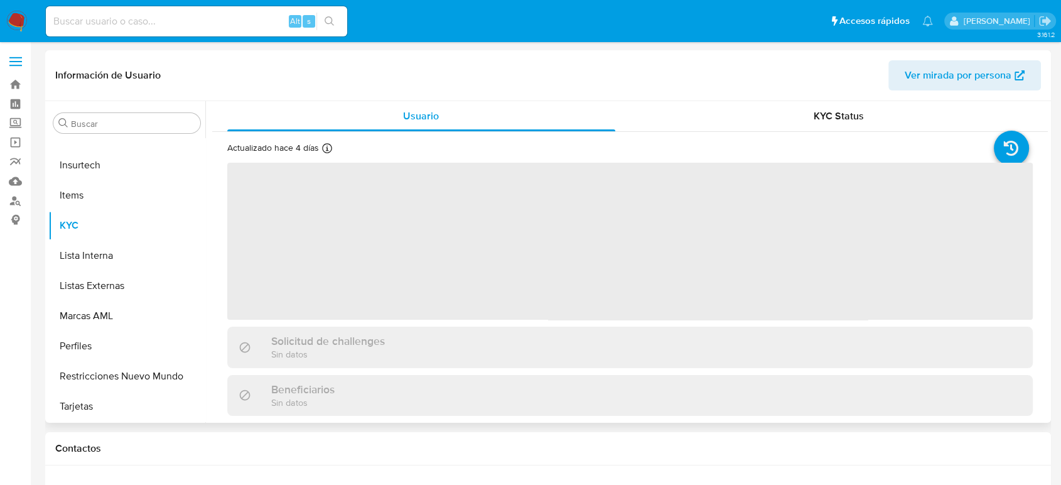
select select "10"
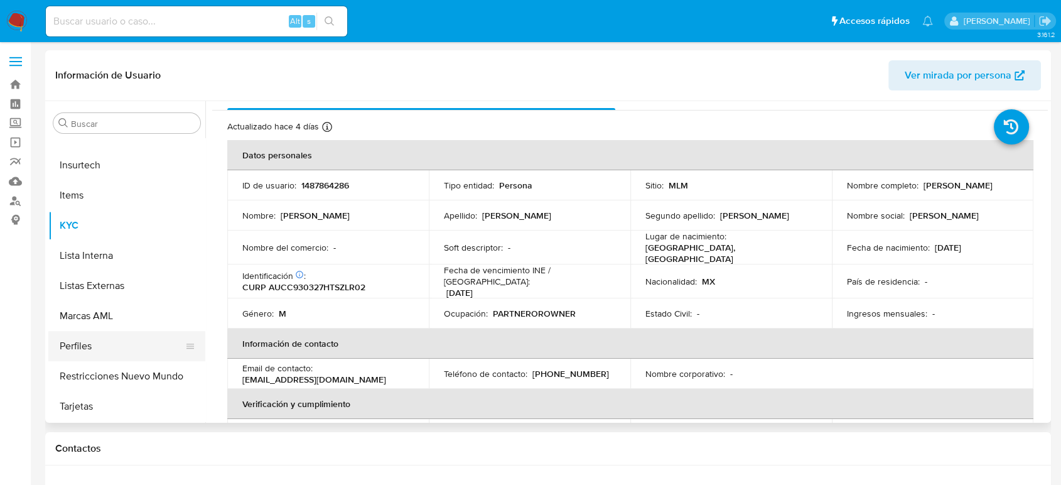
scroll to position [452, 0]
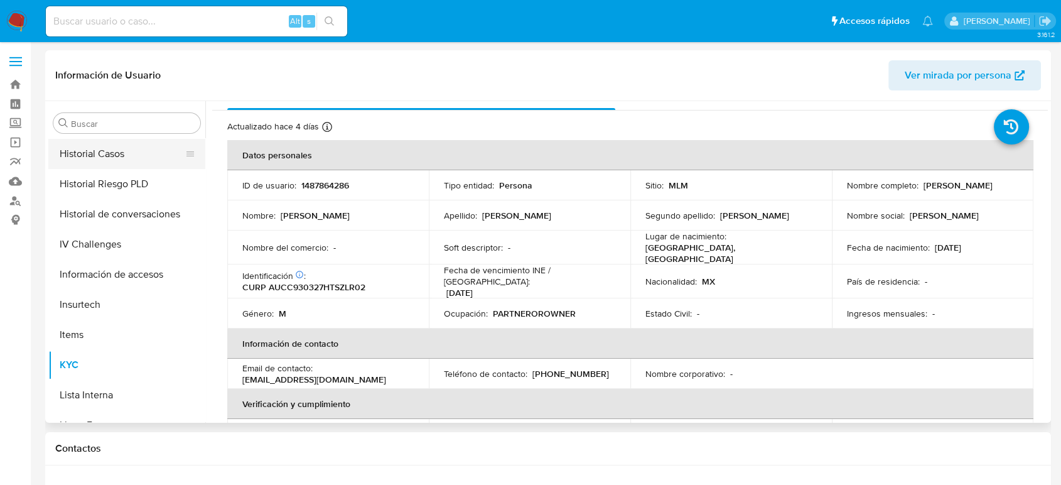
click at [93, 156] on button "Historial Casos" at bounding box center [121, 154] width 147 height 30
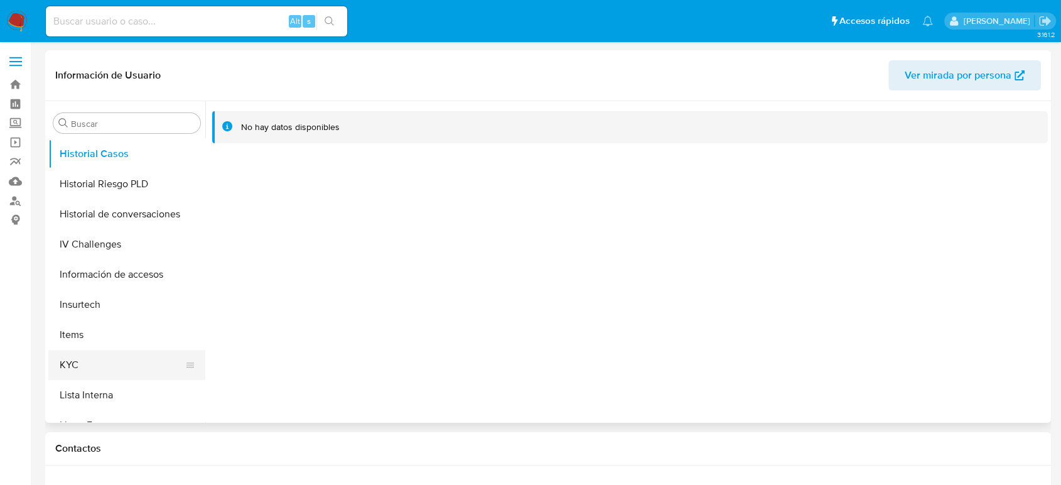
click at [96, 357] on button "KYC" at bounding box center [121, 365] width 147 height 30
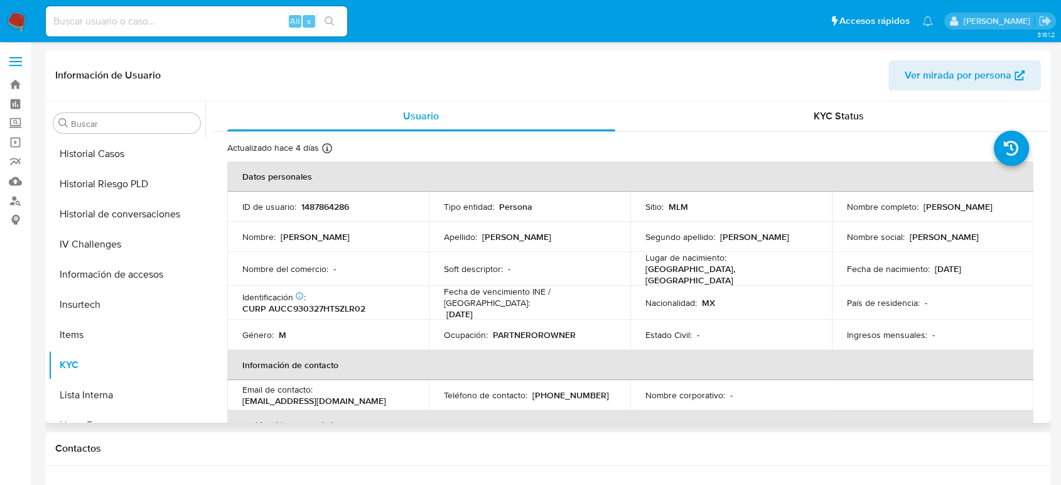
click at [348, 204] on p "1487864286" at bounding box center [325, 206] width 48 height 11
click at [347, 202] on p "1487864286" at bounding box center [325, 206] width 48 height 11
click at [335, 195] on td "ID de usuario : 1487864286" at bounding box center [328, 207] width 202 height 30
copy p "1487864286"
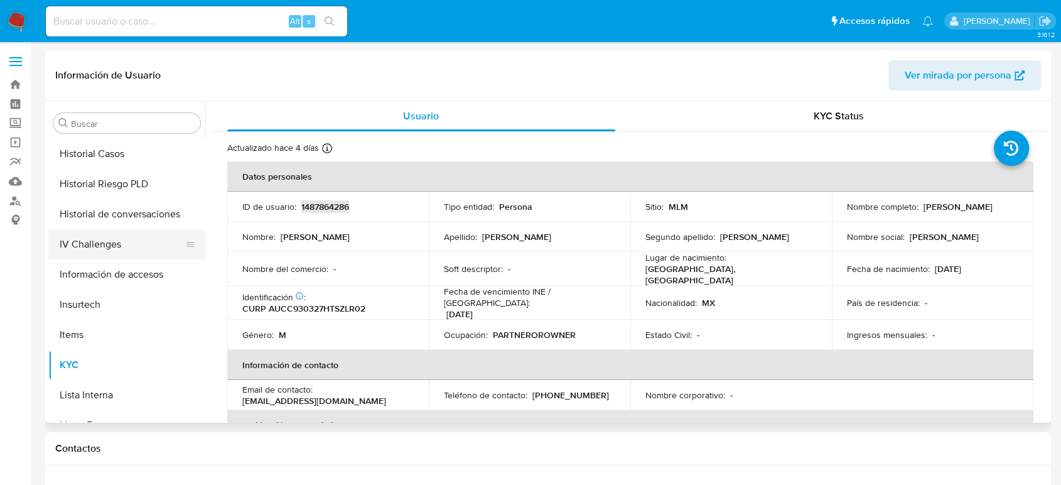
scroll to position [591, 0]
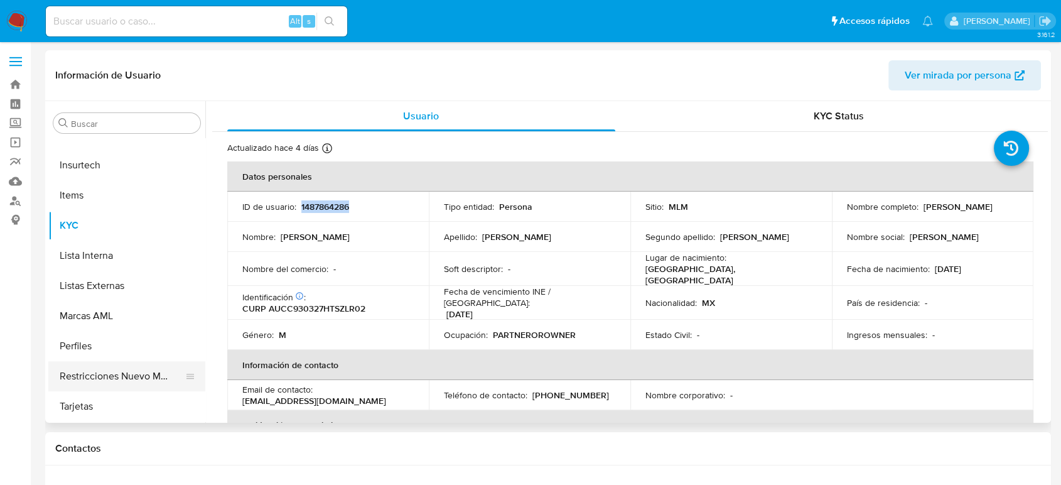
click at [126, 369] on button "Restricciones Nuevo Mundo" at bounding box center [121, 376] width 147 height 30
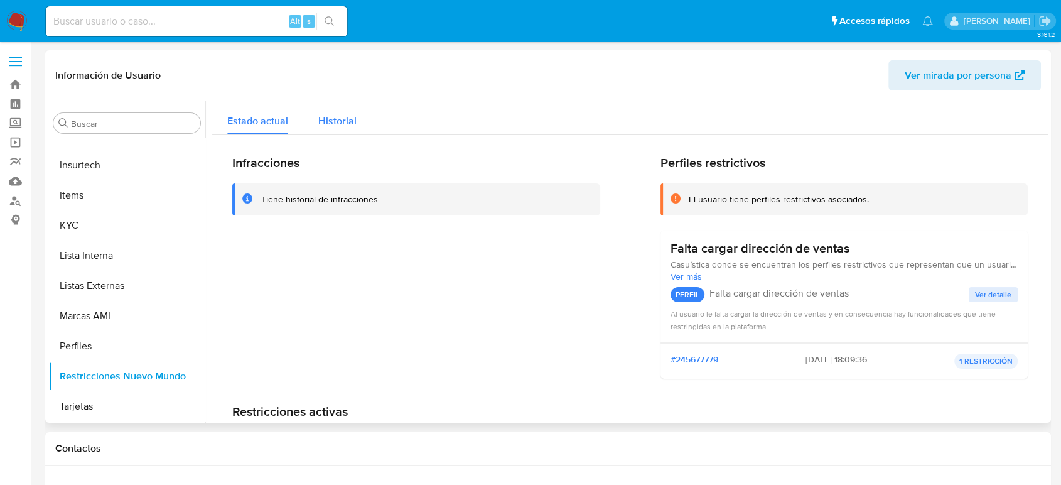
click at [345, 120] on span "Historial" at bounding box center [337, 121] width 38 height 14
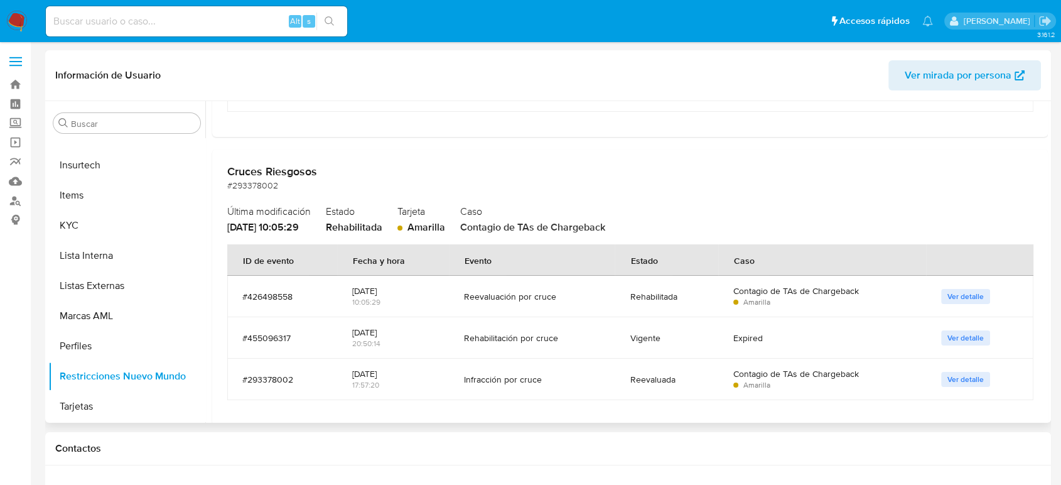
scroll to position [1037, 0]
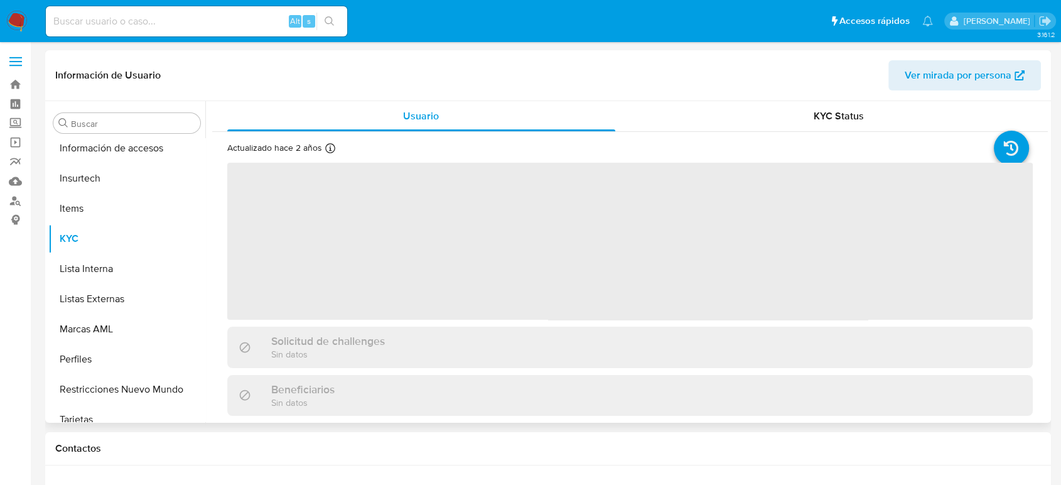
scroll to position [591, 0]
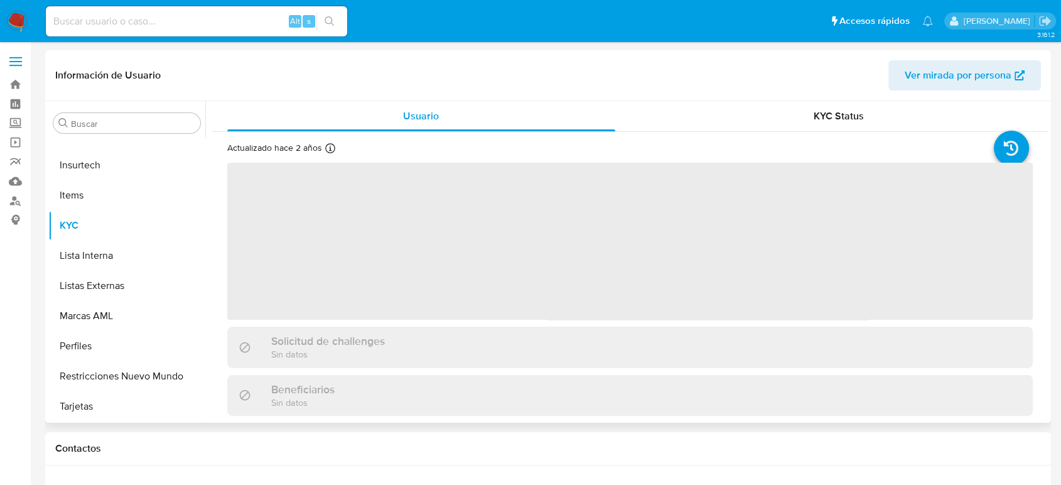
select select "10"
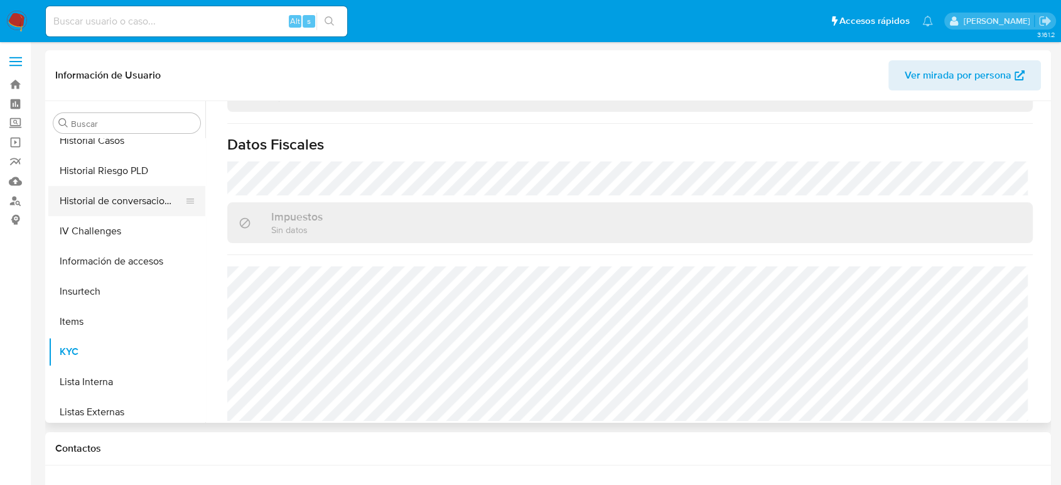
scroll to position [382, 0]
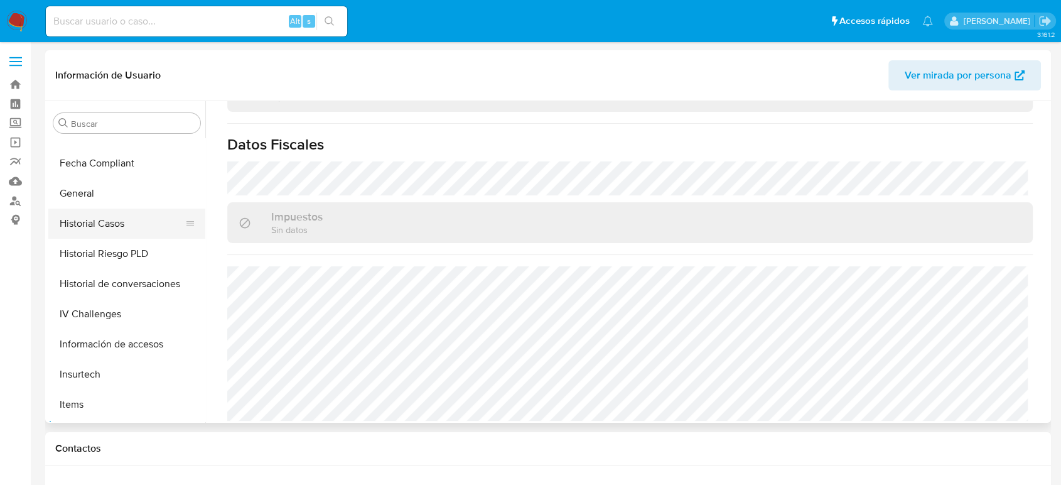
click at [123, 229] on button "Historial Casos" at bounding box center [121, 224] width 147 height 30
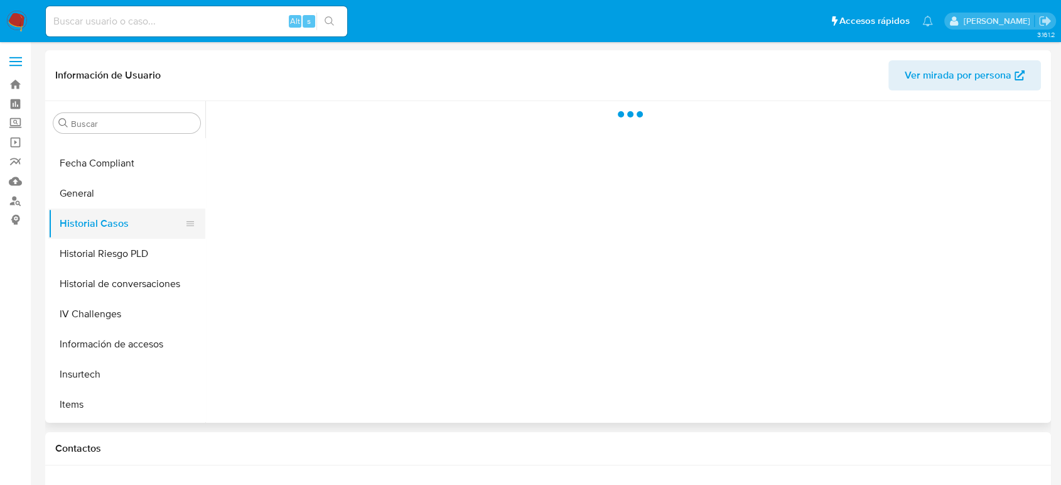
scroll to position [0, 0]
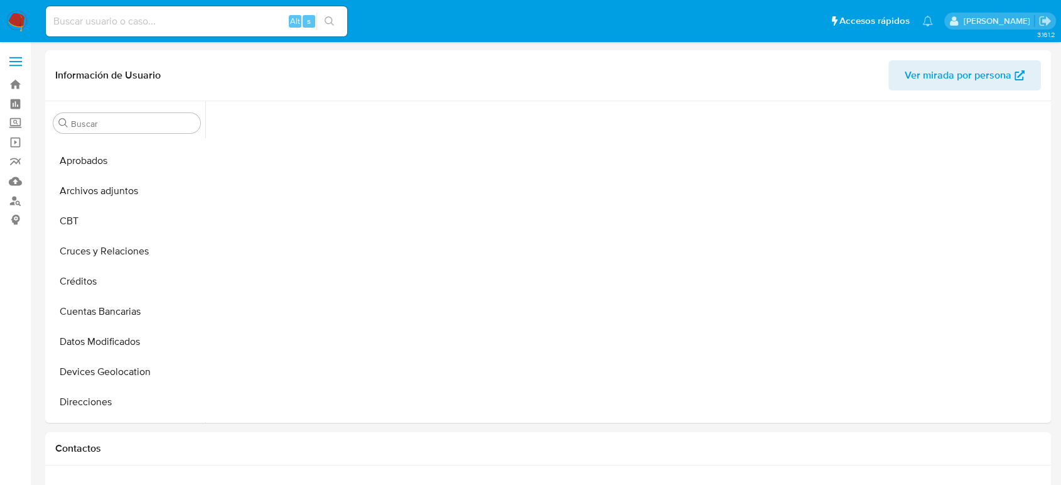
scroll to position [423, 0]
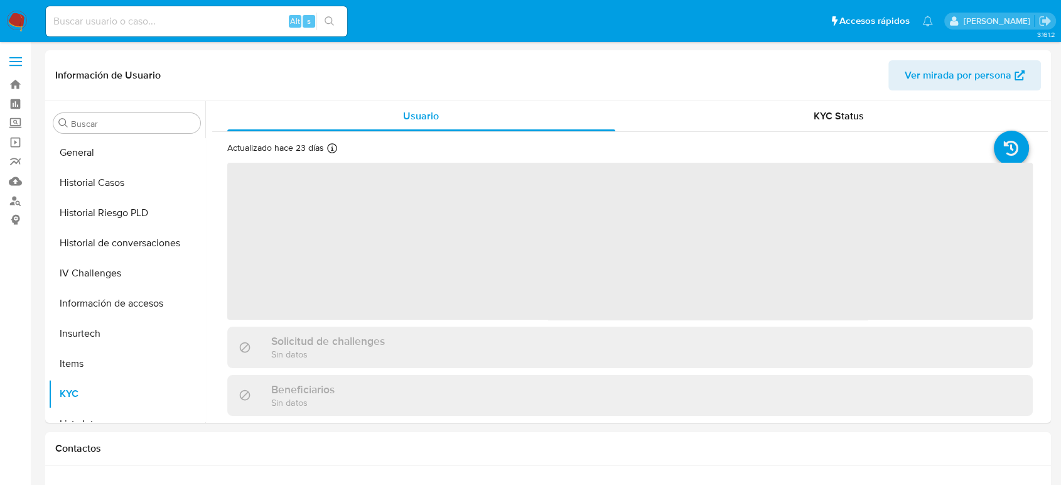
select select "10"
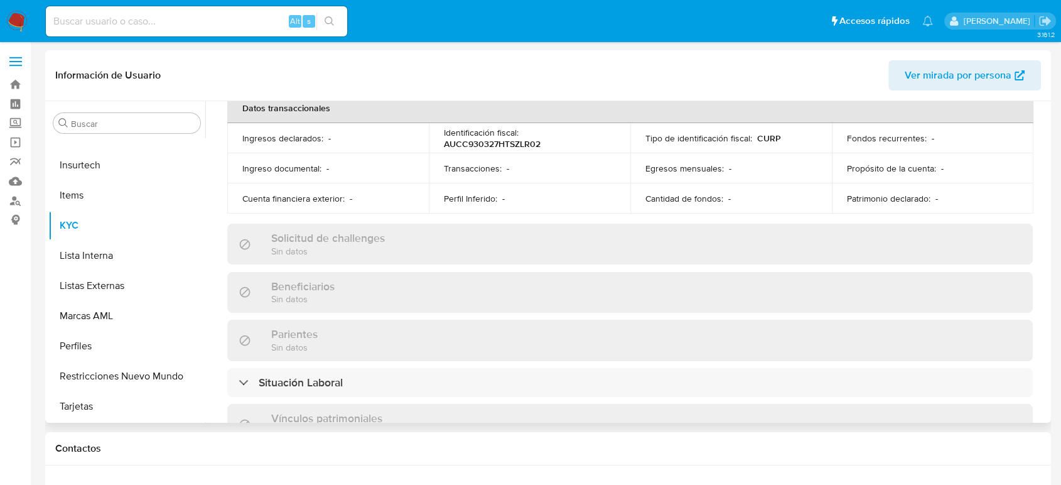
scroll to position [709, 0]
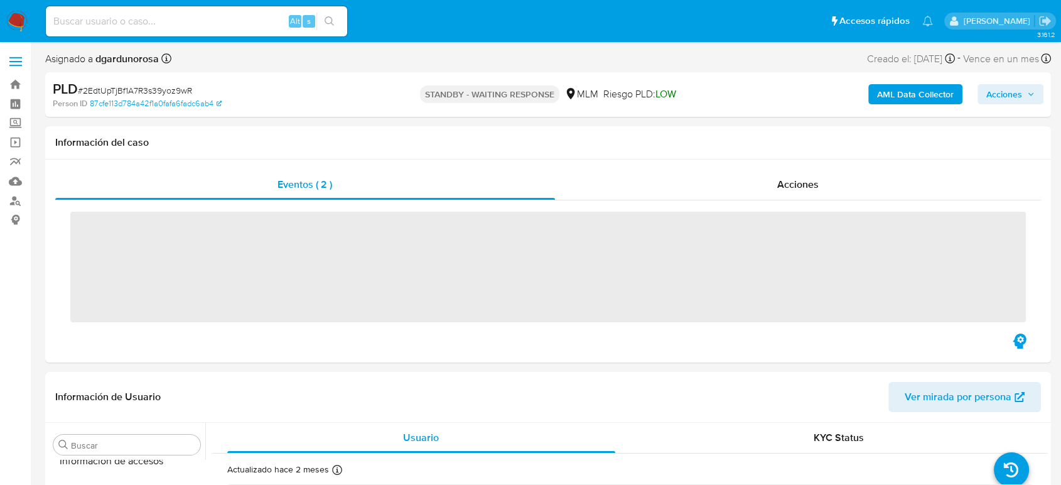
scroll to position [591, 0]
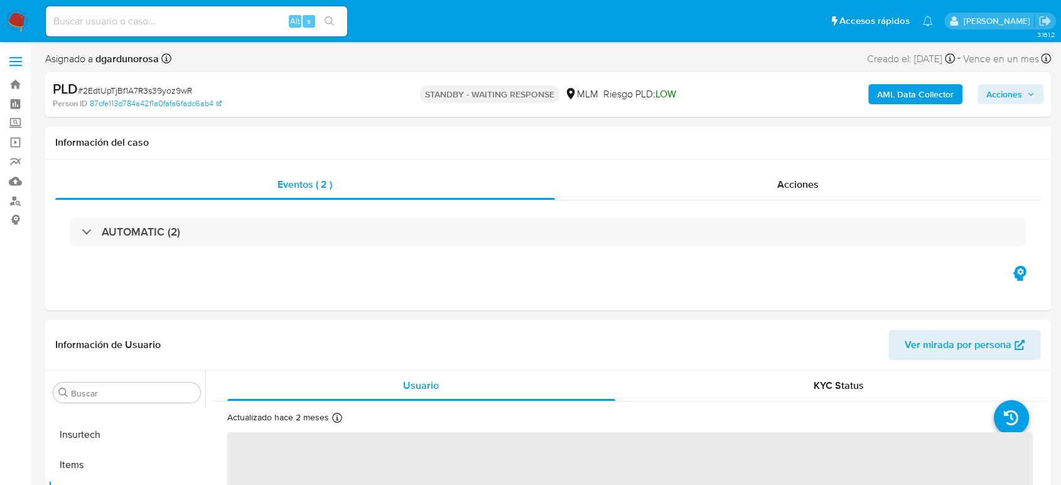
select select "10"
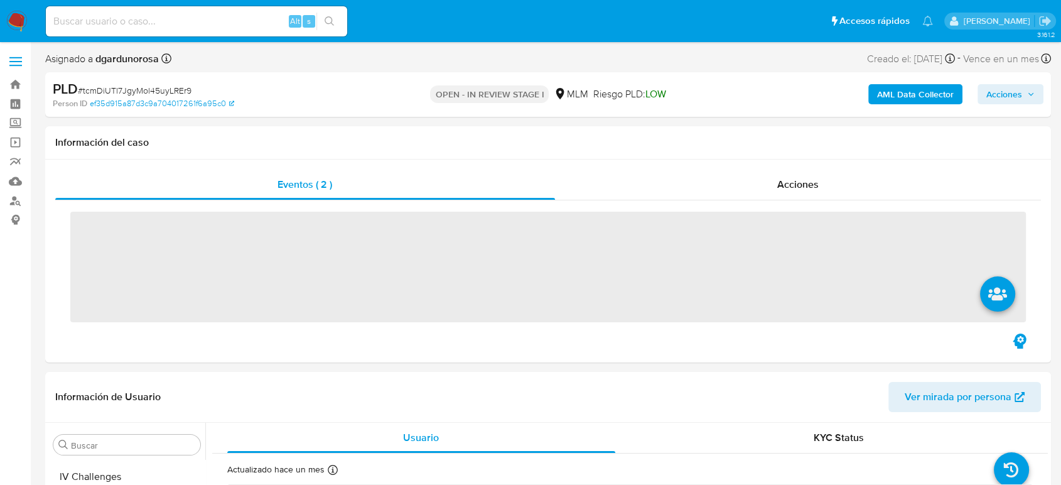
scroll to position [591, 0]
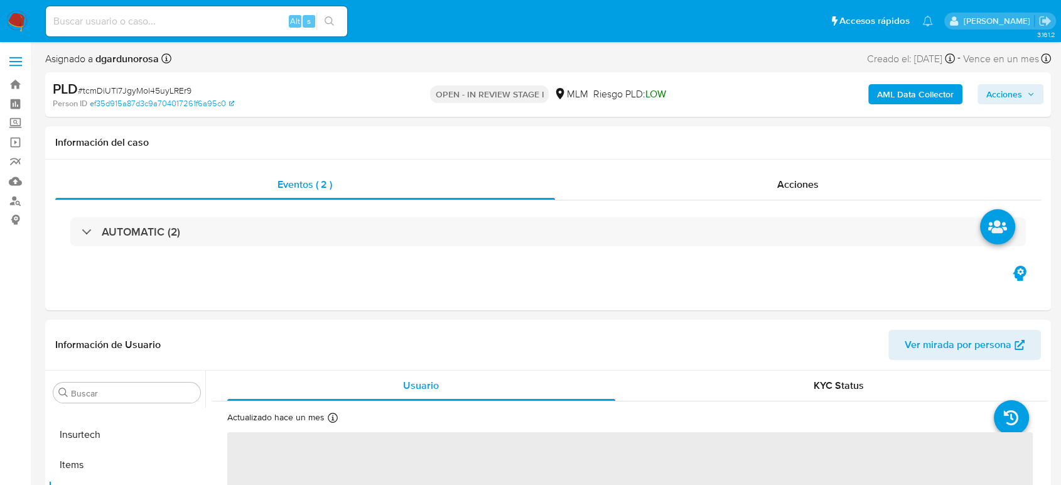
select select "10"
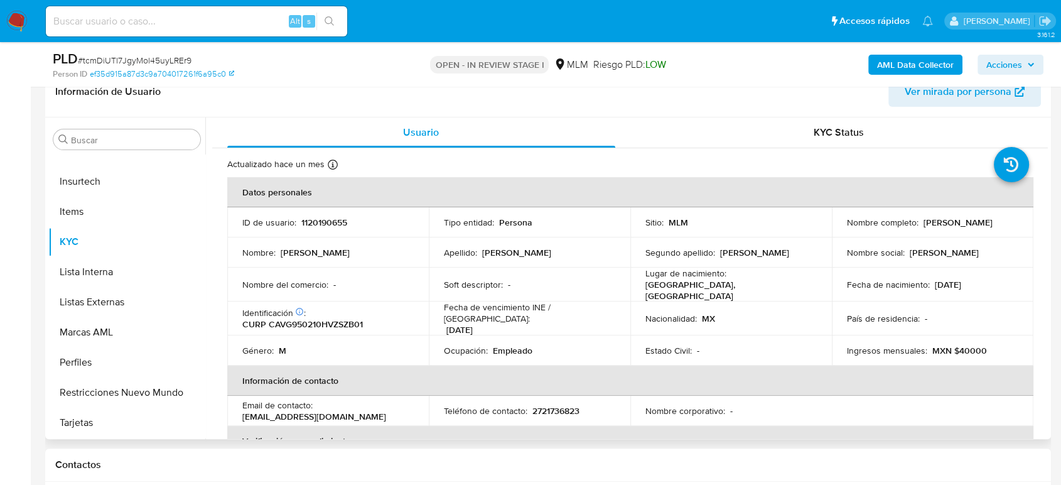
scroll to position [209, 0]
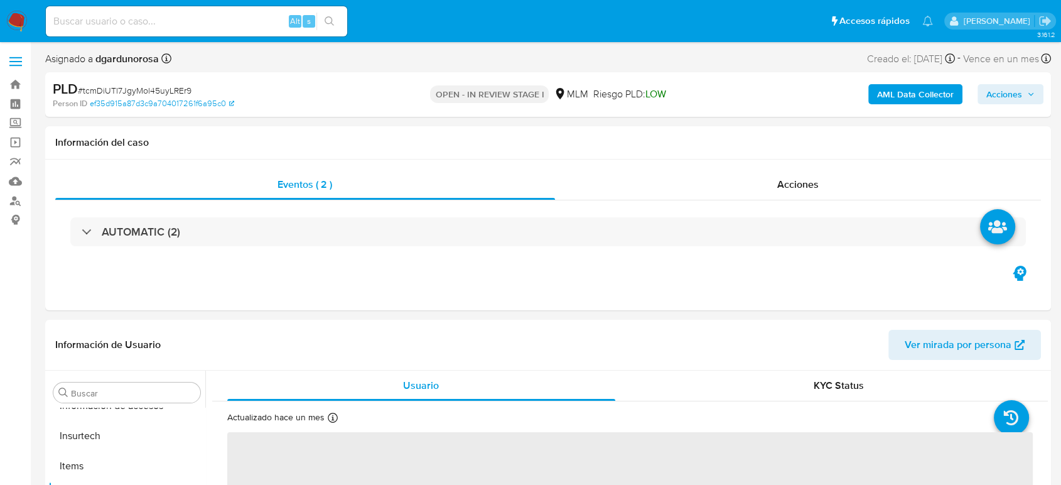
scroll to position [591, 0]
select select "10"
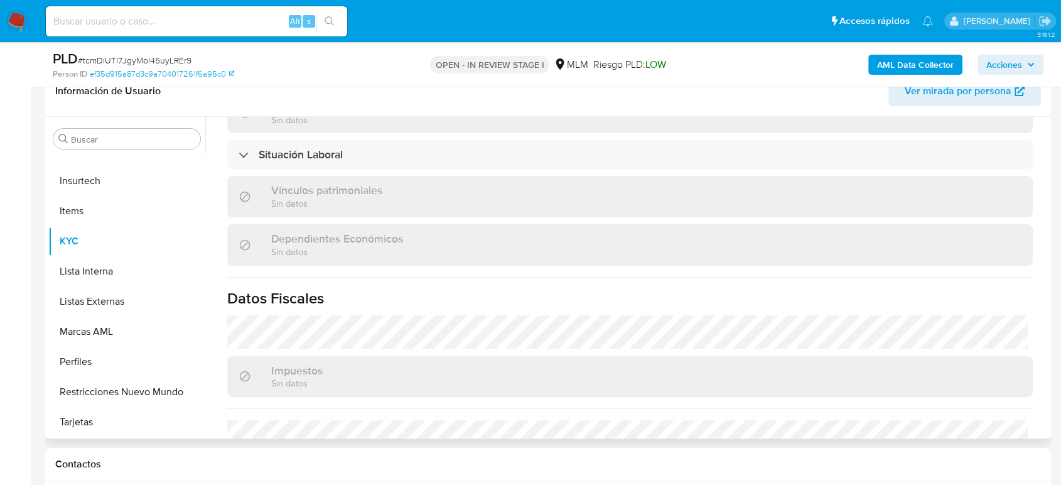
scroll to position [789, 0]
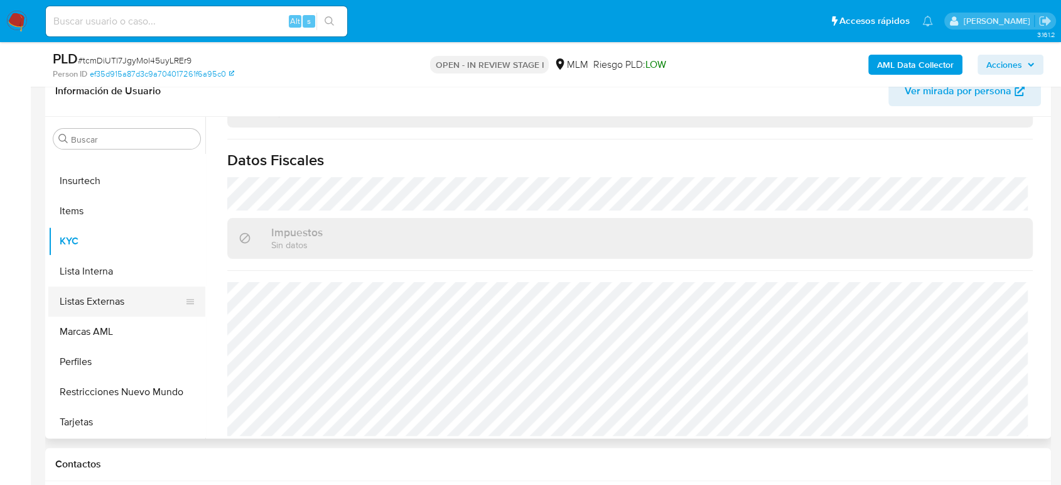
click at [106, 307] on button "Listas Externas" at bounding box center [121, 301] width 147 height 30
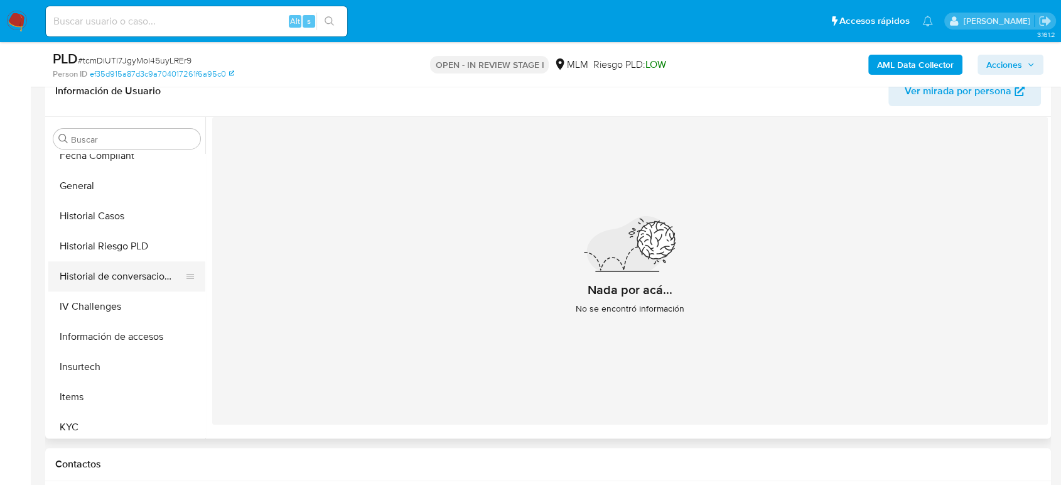
scroll to position [382, 0]
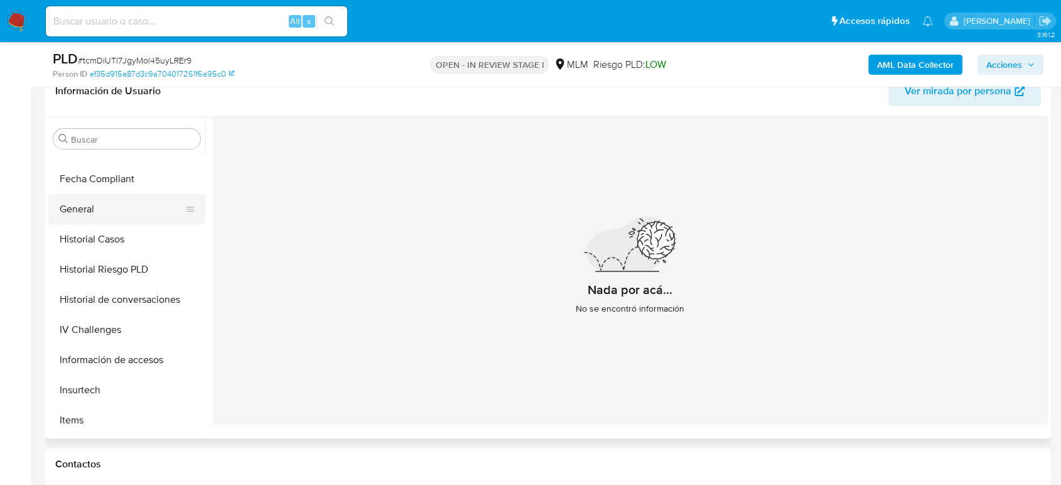
click at [80, 206] on button "General" at bounding box center [121, 209] width 147 height 30
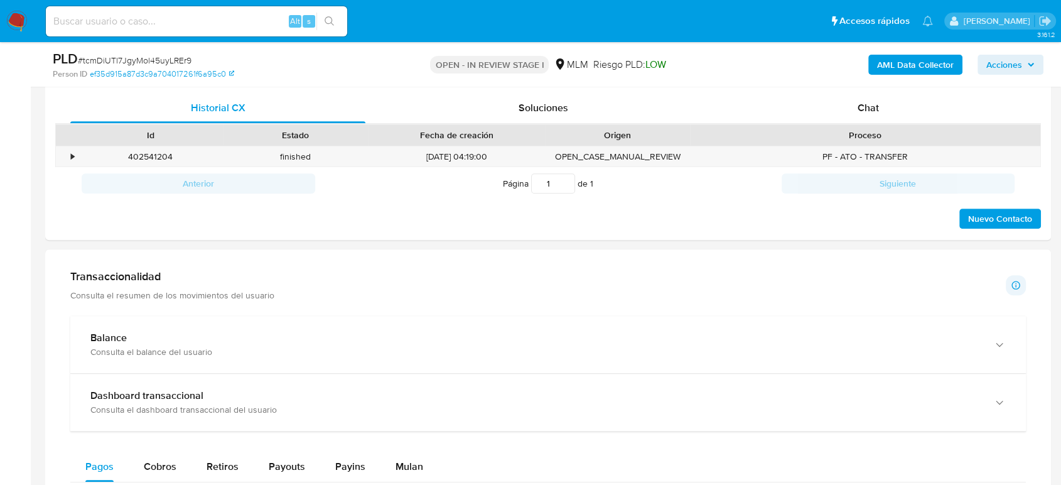
scroll to position [628, 0]
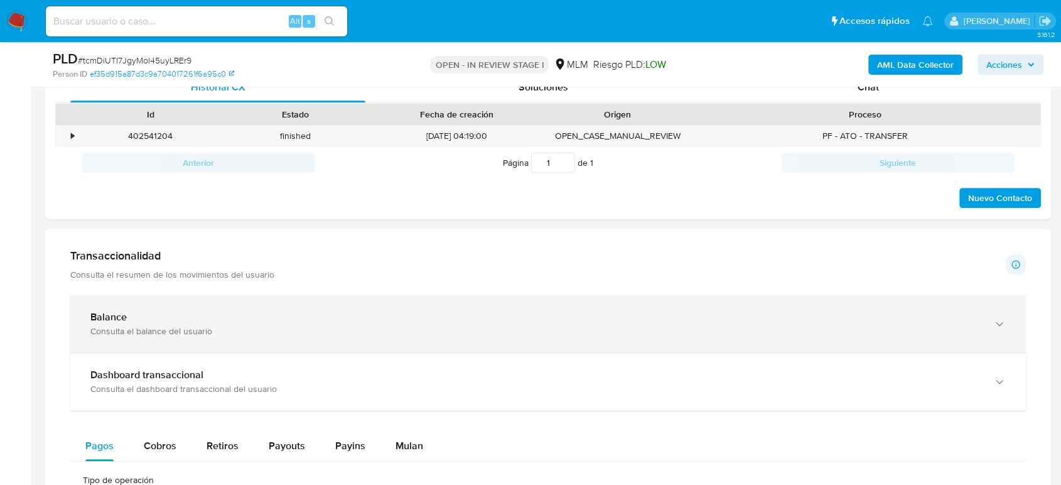
click at [259, 317] on div "Balance" at bounding box center [535, 317] width 891 height 13
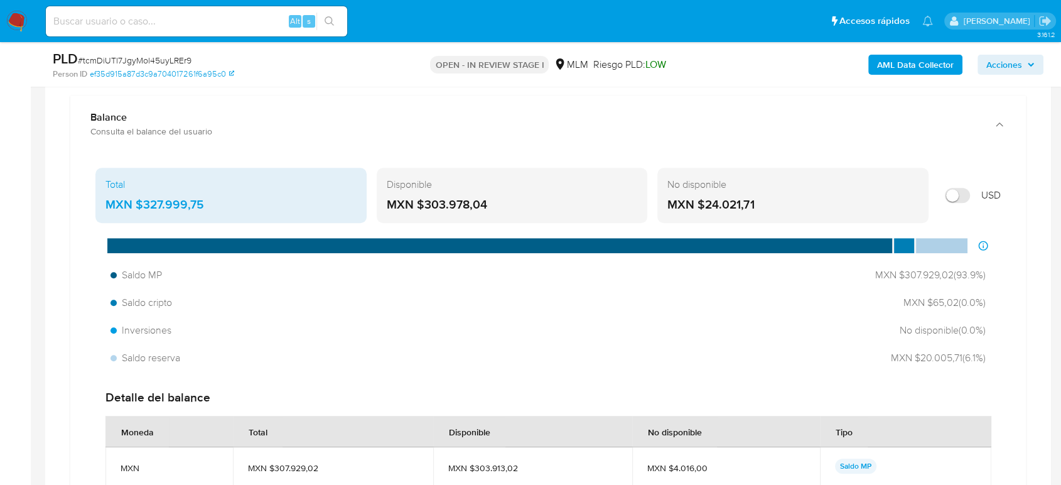
scroll to position [837, 0]
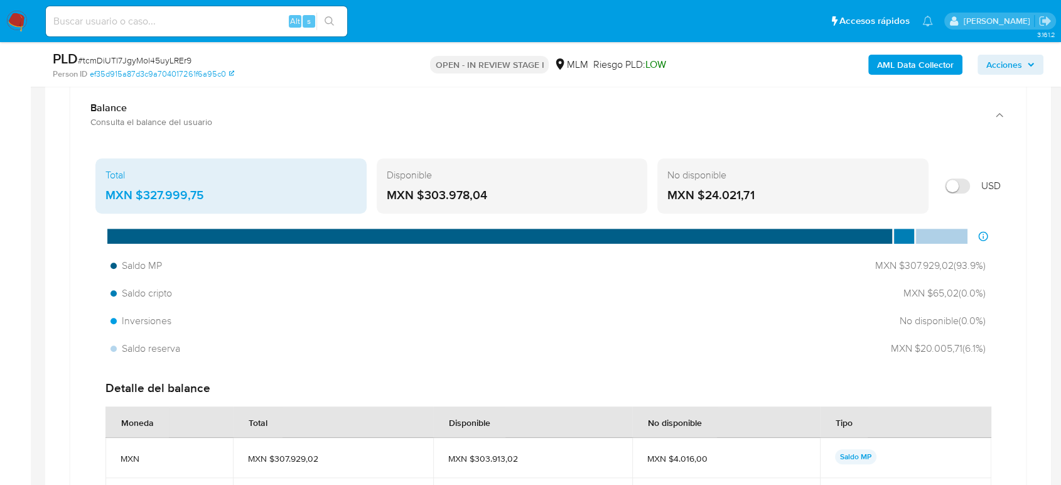
drag, startPoint x: 218, startPoint y: 195, endPoint x: 135, endPoint y: 194, distance: 82.9
click at [135, 194] on div "MXN $327.999,75" at bounding box center [231, 195] width 251 height 16
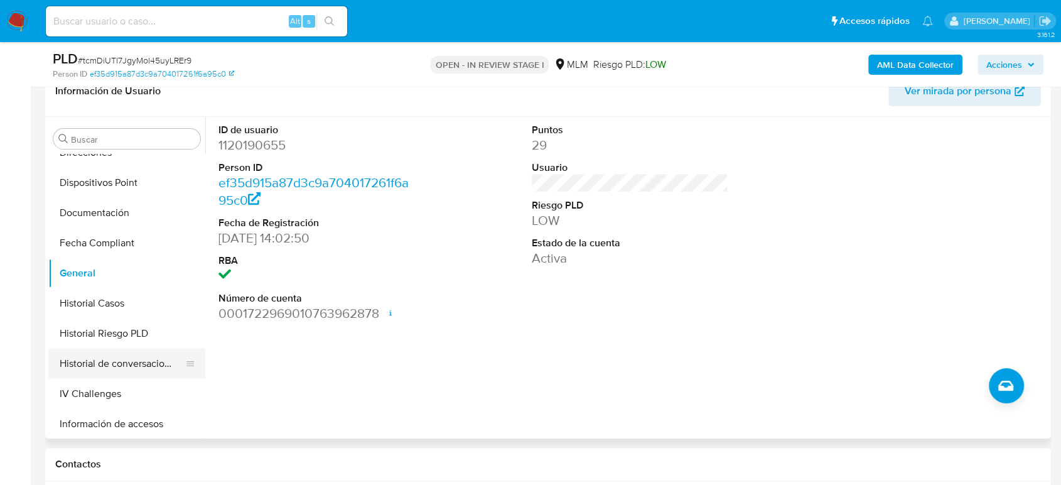
scroll to position [242, 0]
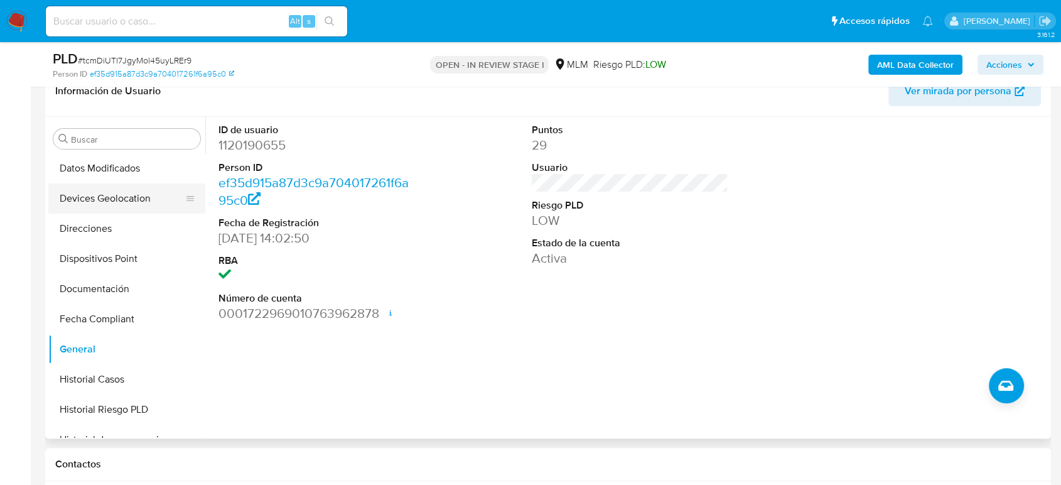
click at [115, 205] on button "Devices Geolocation" at bounding box center [121, 198] width 147 height 30
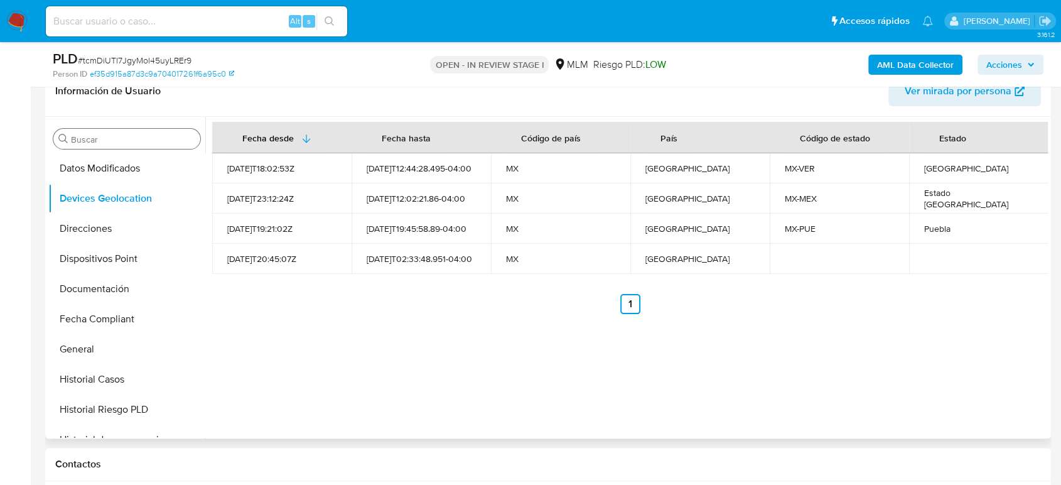
click at [89, 143] on input "Buscar" at bounding box center [133, 139] width 124 height 11
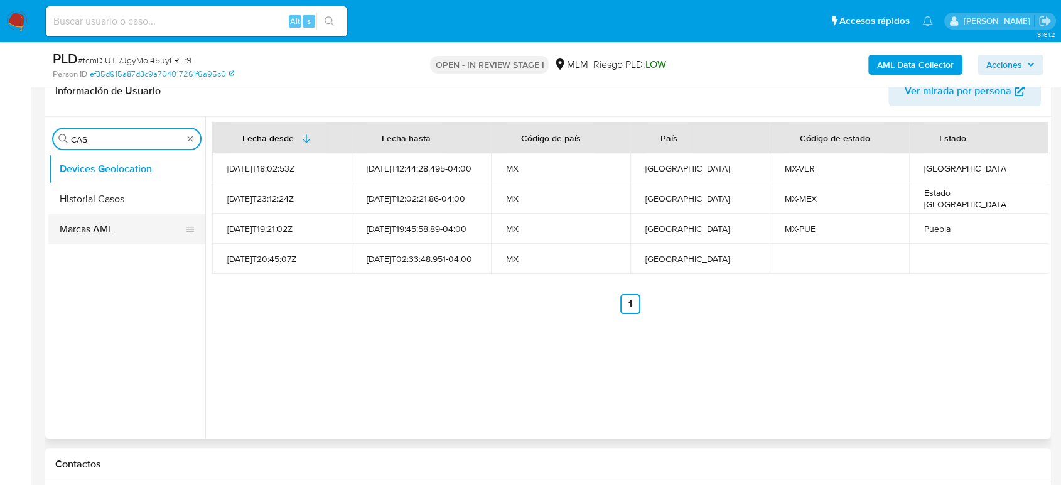
type input "CAS"
click at [106, 195] on button "Historial Casos" at bounding box center [126, 199] width 157 height 30
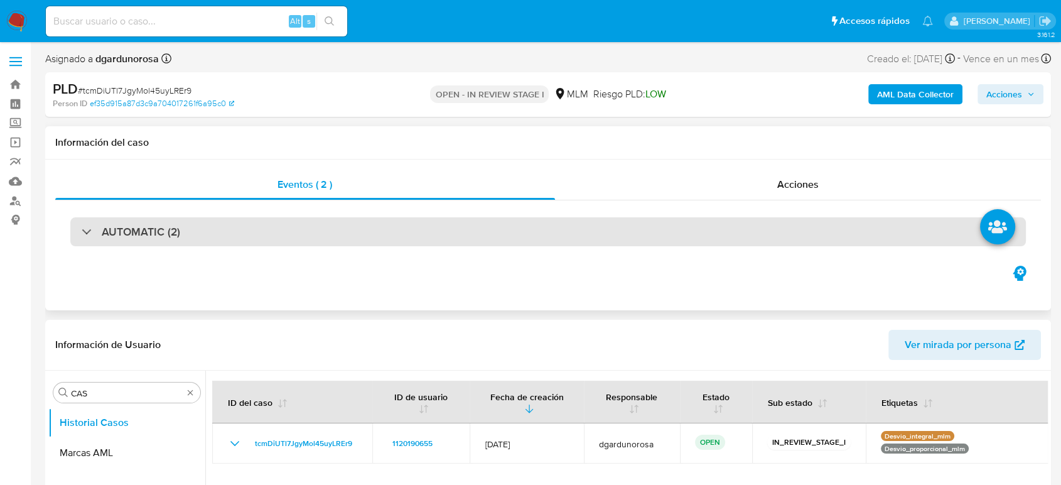
click at [105, 236] on h3 "AUTOMATIC (2)" at bounding box center [141, 232] width 79 height 14
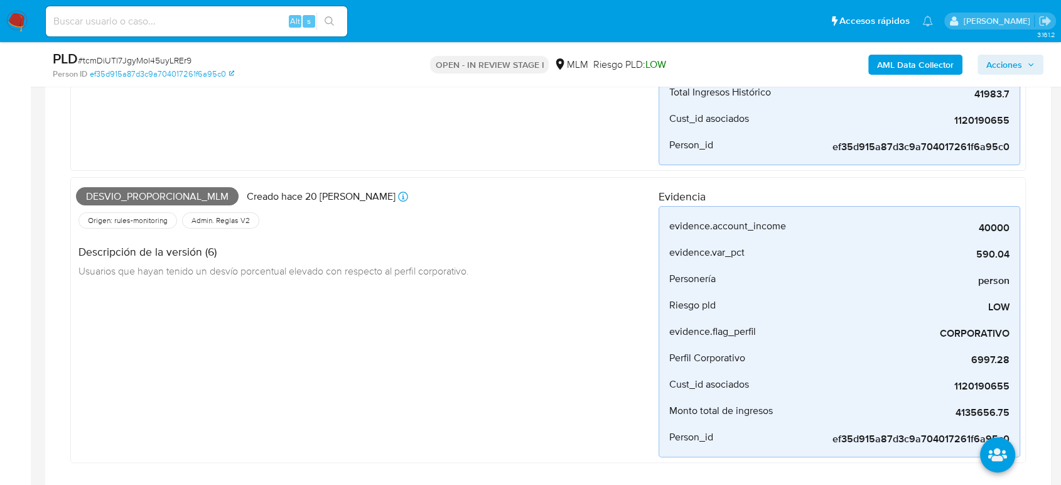
scroll to position [698, 0]
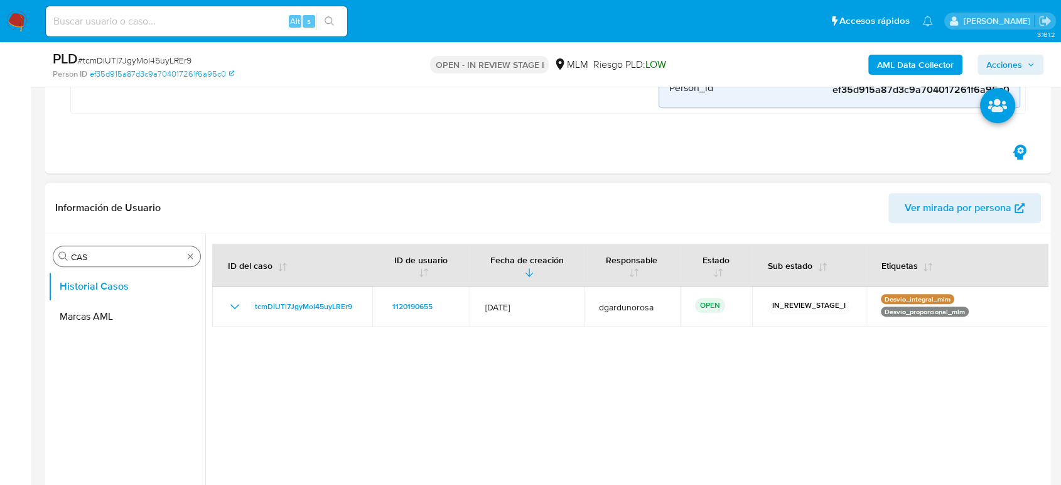
drag, startPoint x: 193, startPoint y: 254, endPoint x: 193, endPoint y: 263, distance: 8.8
type input "CONV"
click at [134, 308] on button "Historial de conversaciones" at bounding box center [121, 316] width 147 height 30
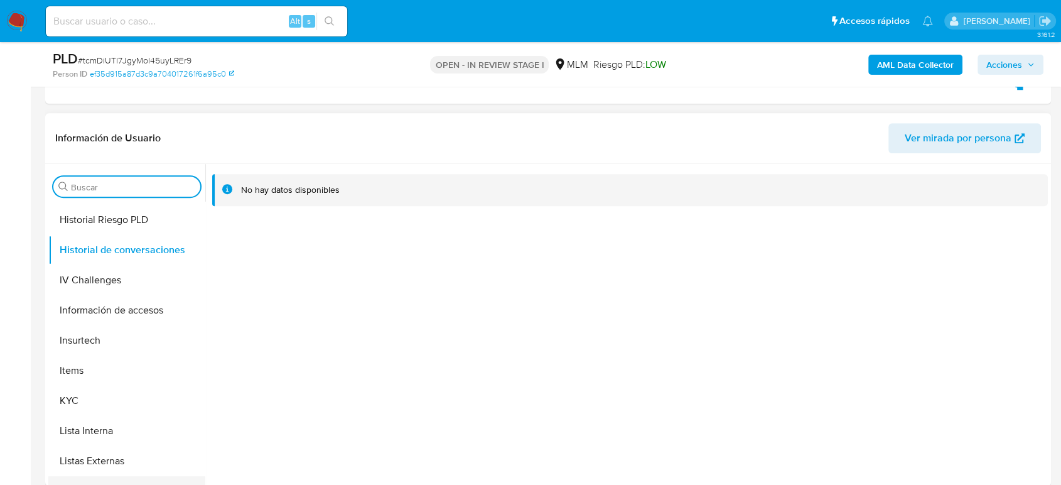
scroll to position [591, 0]
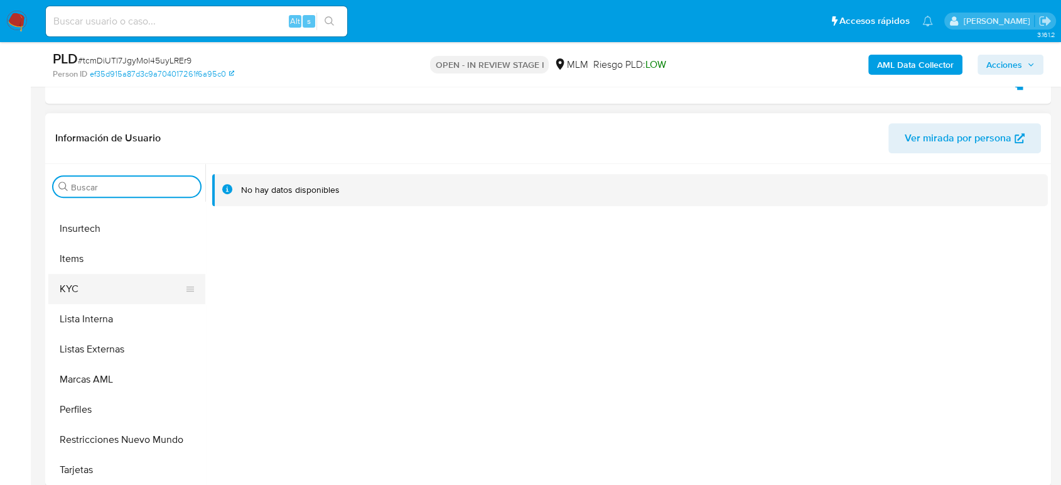
click at [87, 291] on button "KYC" at bounding box center [121, 289] width 147 height 30
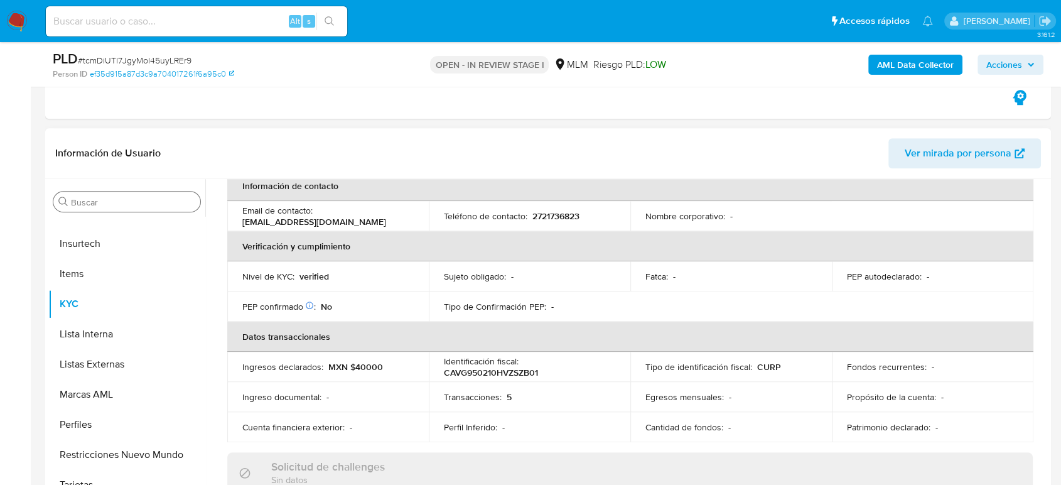
scroll to position [161, 0]
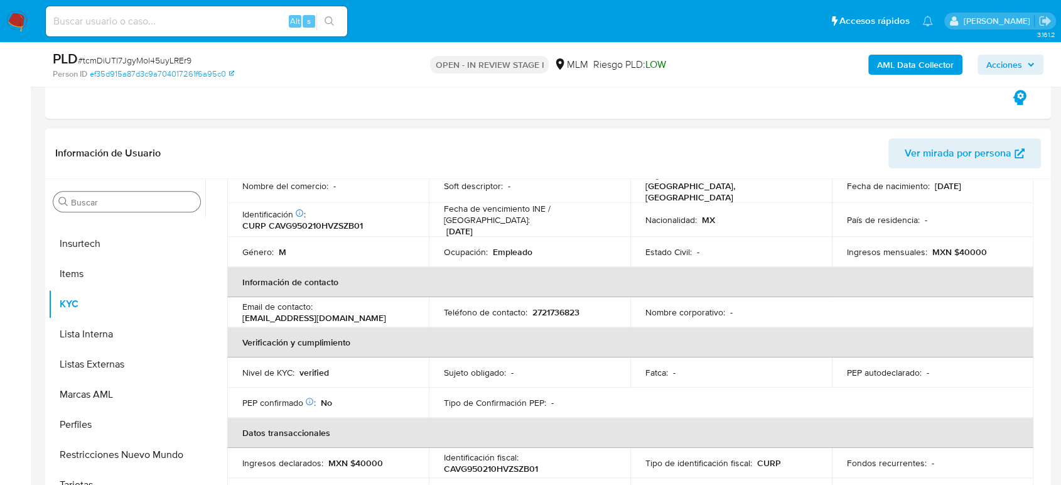
click at [565, 307] on p "2721736823" at bounding box center [556, 312] width 47 height 11
copy p "2721736823"
click at [679, 318] on td "Nombre corporativo : -" at bounding box center [732, 312] width 202 height 30
click at [160, 197] on input "Buscar" at bounding box center [133, 202] width 124 height 11
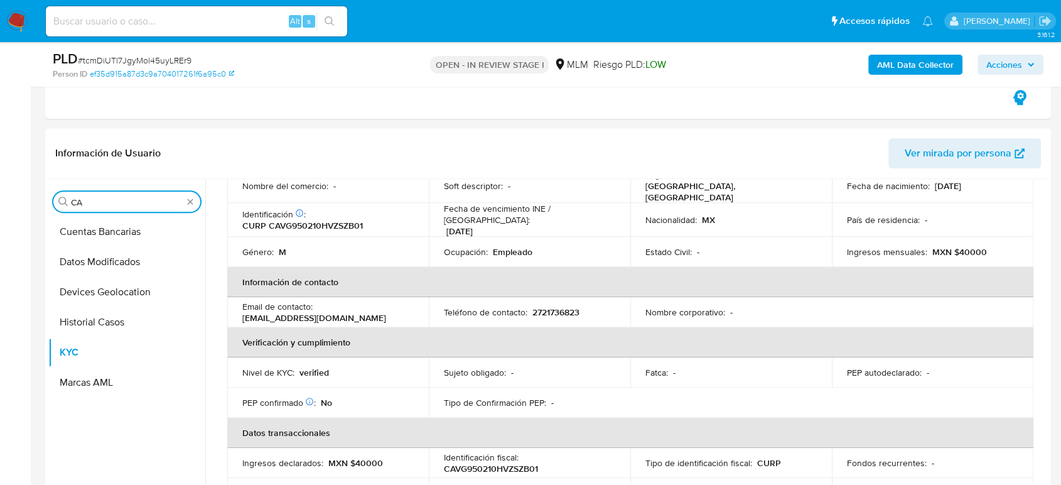
scroll to position [0, 0]
type input "CAS"
click at [100, 235] on button "Historial Casos" at bounding box center [121, 232] width 147 height 30
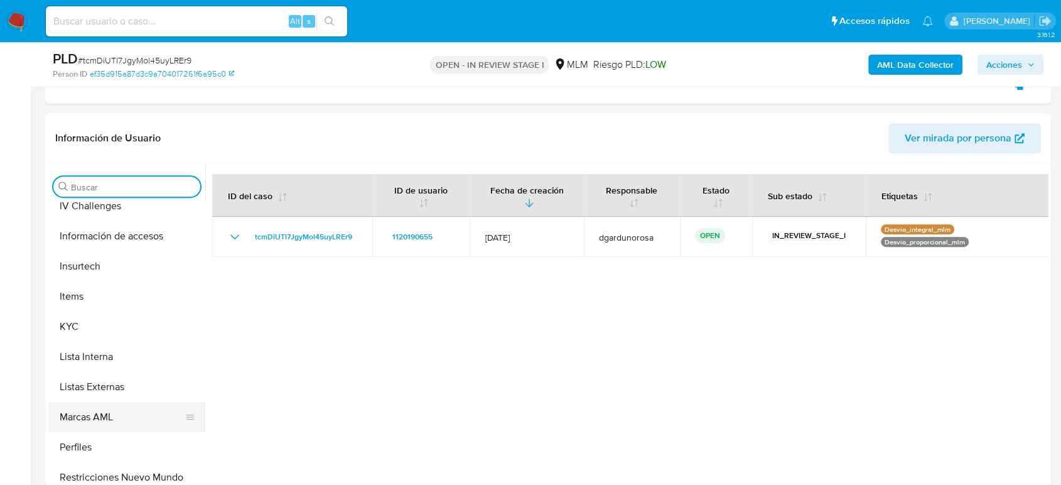
scroll to position [558, 0]
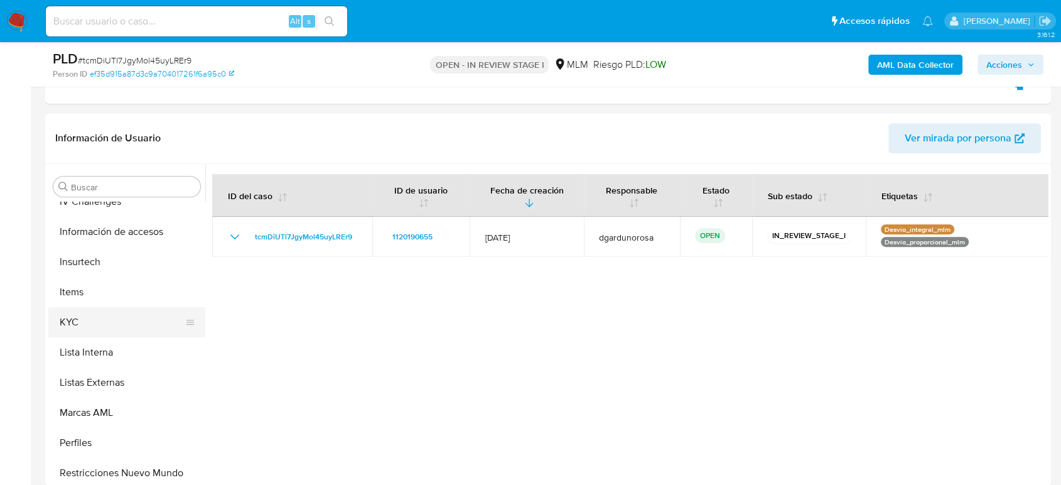
click at [84, 324] on button "KYC" at bounding box center [121, 322] width 147 height 30
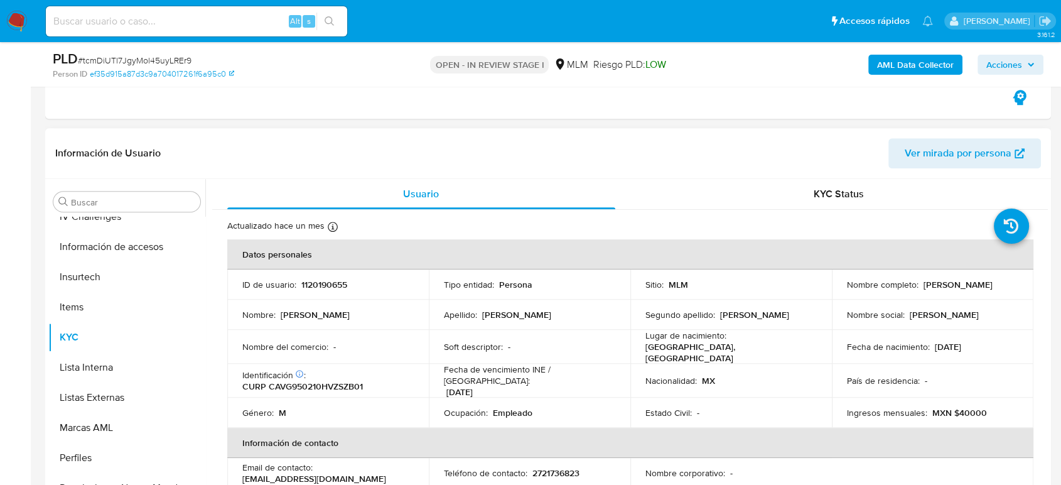
click at [599, 428] on th "Información de contacto" at bounding box center [630, 443] width 806 height 30
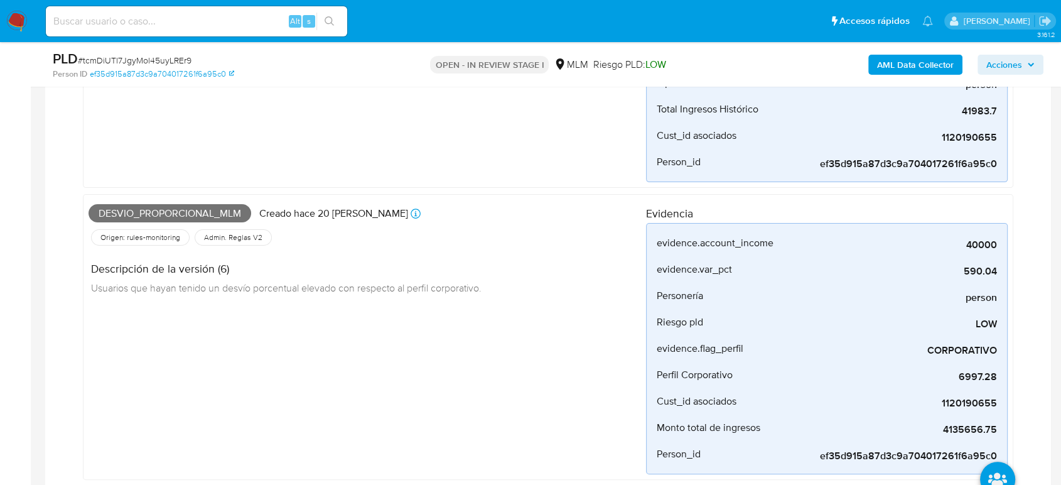
scroll to position [139, 0]
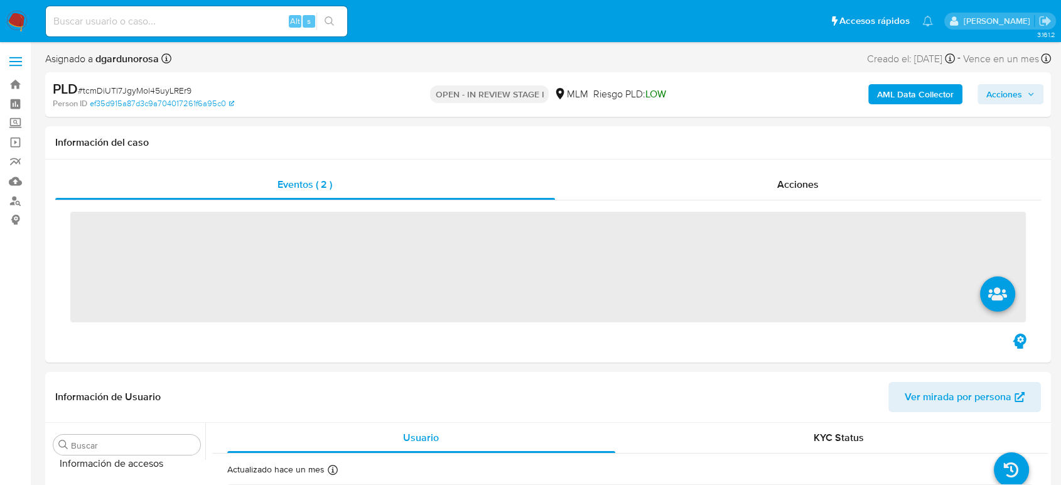
scroll to position [591, 0]
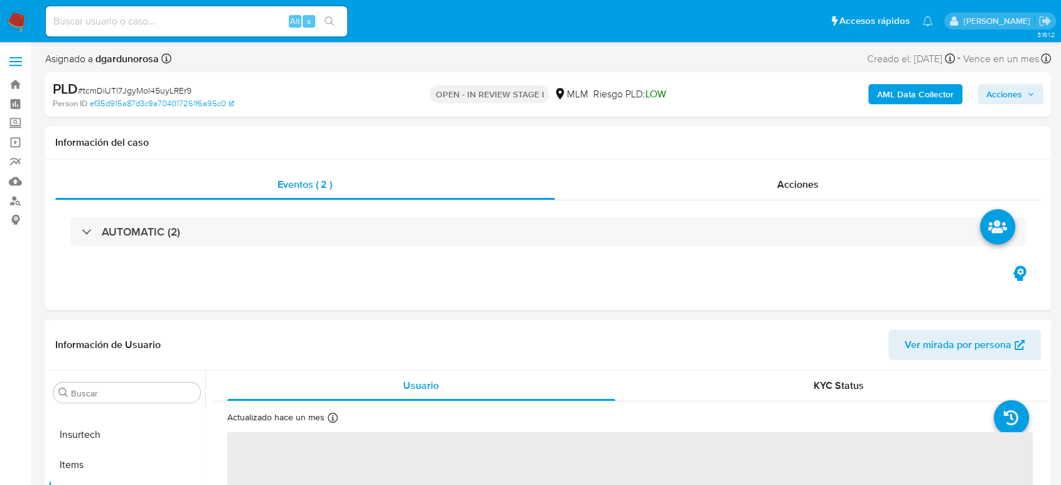
click at [136, 16] on input at bounding box center [196, 21] width 301 height 16
select select "10"
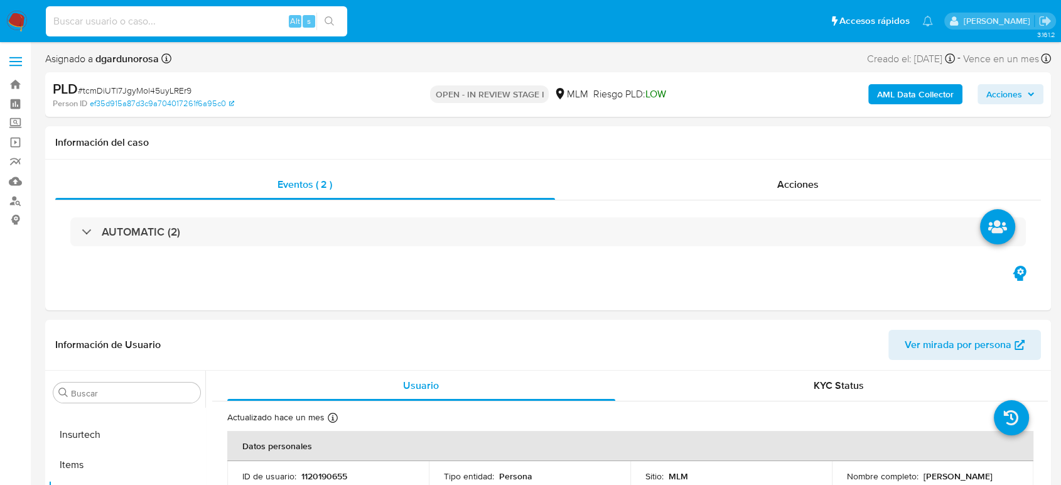
paste input "542415052"
type input "542415052"
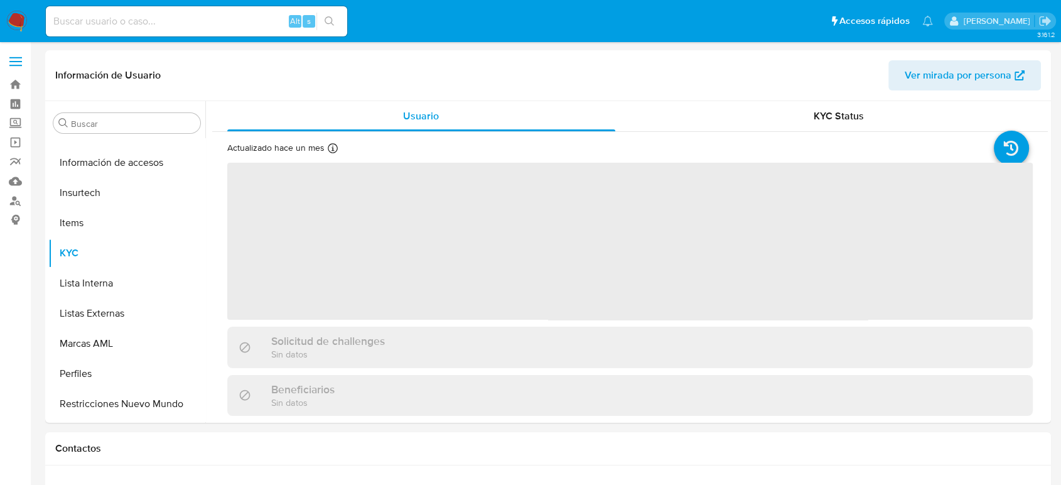
scroll to position [591, 0]
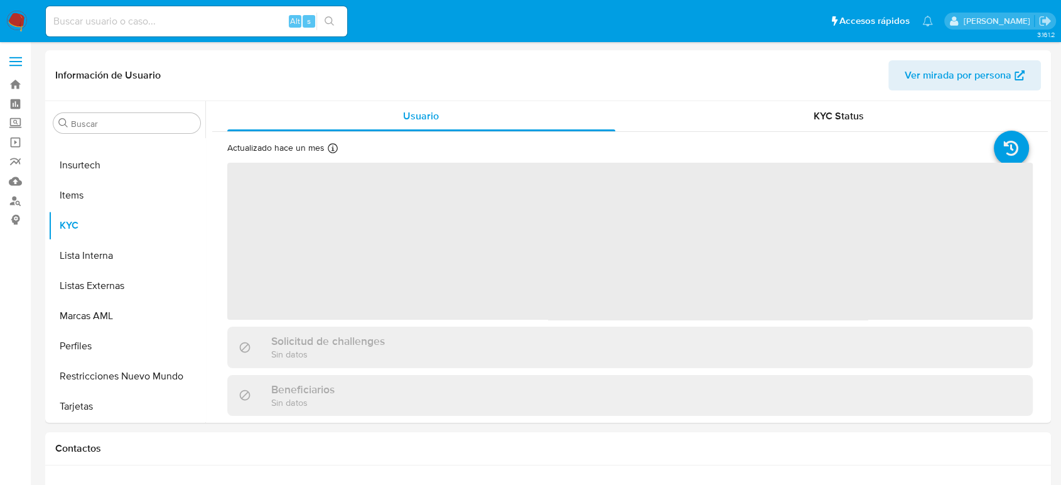
select select "10"
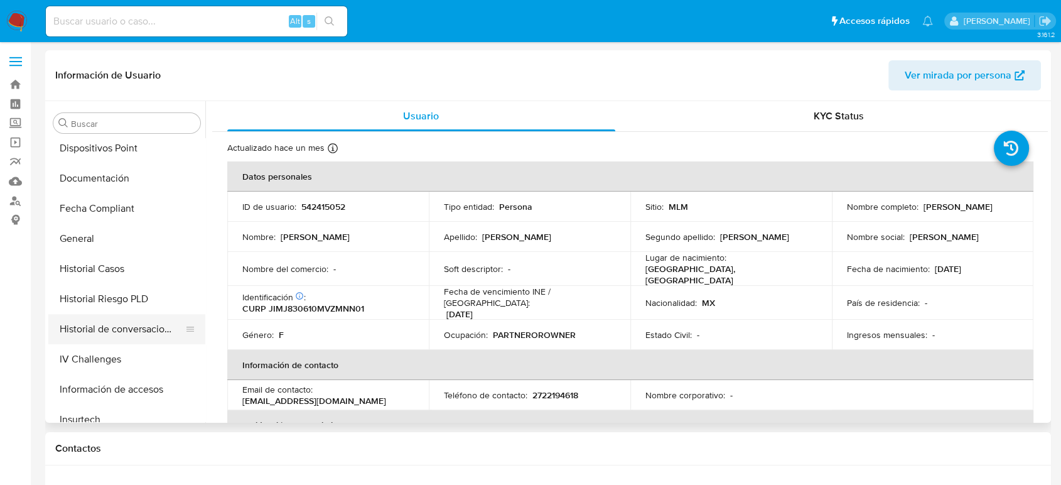
scroll to position [312, 0]
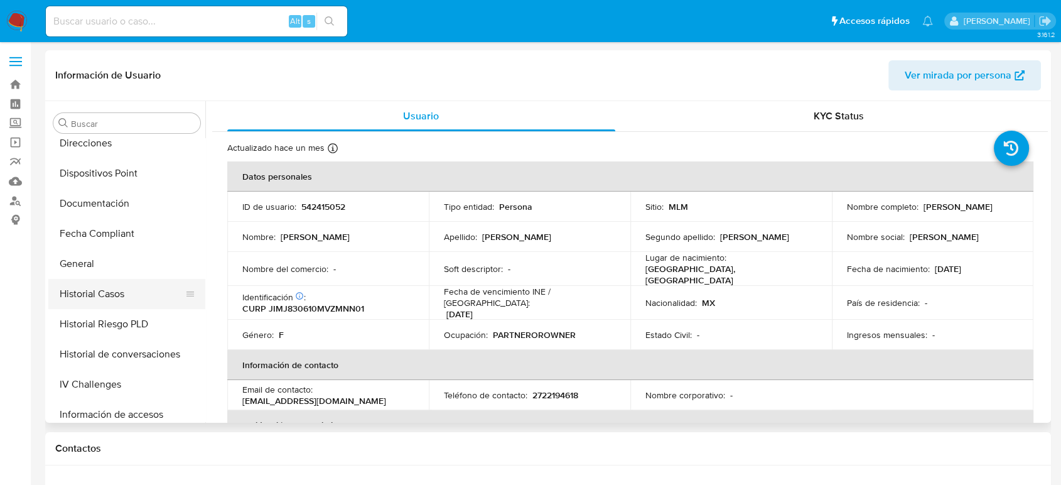
click at [119, 286] on button "Historial Casos" at bounding box center [121, 294] width 147 height 30
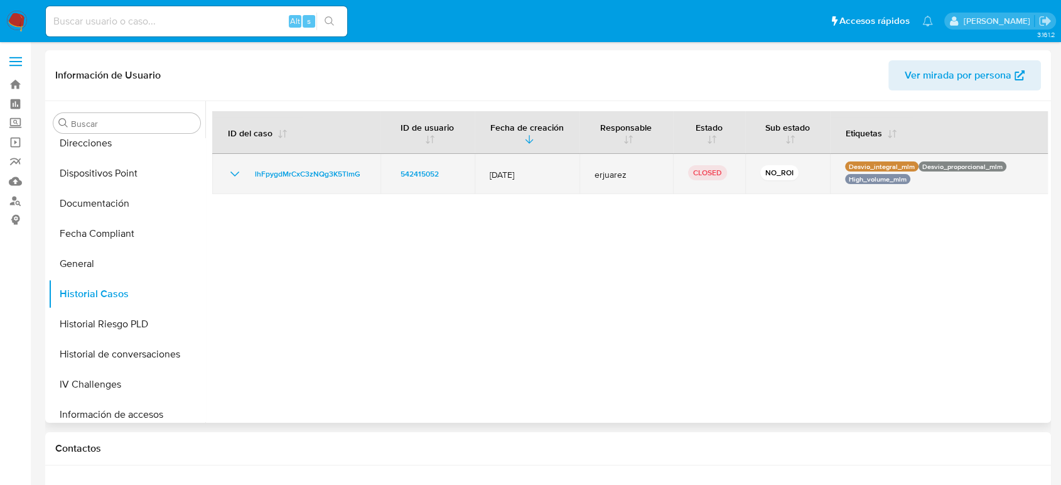
click at [232, 179] on icon "Mostrar/Ocultar" at bounding box center [234, 173] width 15 height 15
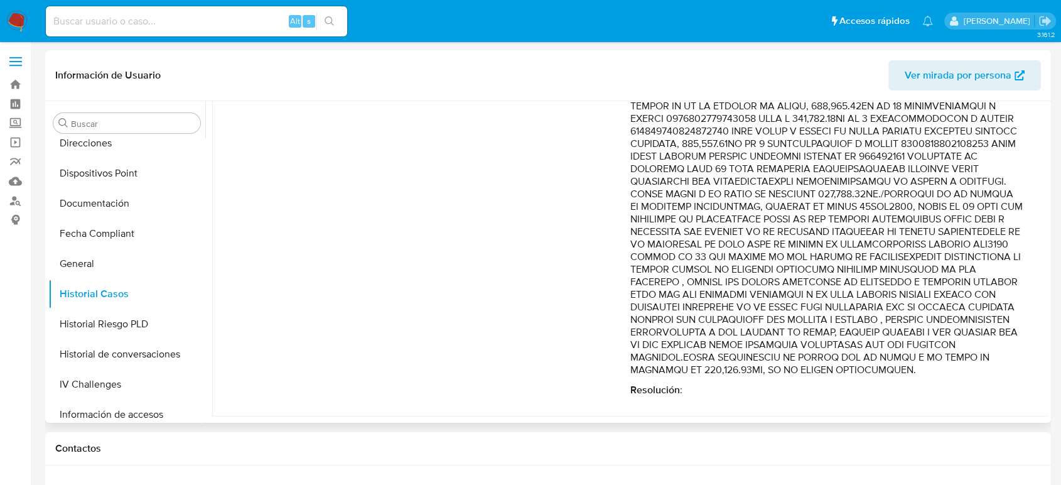
scroll to position [541, 0]
click at [904, 190] on p "Comentario :" at bounding box center [827, 43] width 393 height 666
drag, startPoint x: 912, startPoint y: 195, endPoint x: 927, endPoint y: 335, distance: 140.9
click at [927, 335] on p "Comentario :" at bounding box center [827, 43] width 393 height 666
click at [143, 361] on button "Historial de conversaciones" at bounding box center [121, 354] width 147 height 30
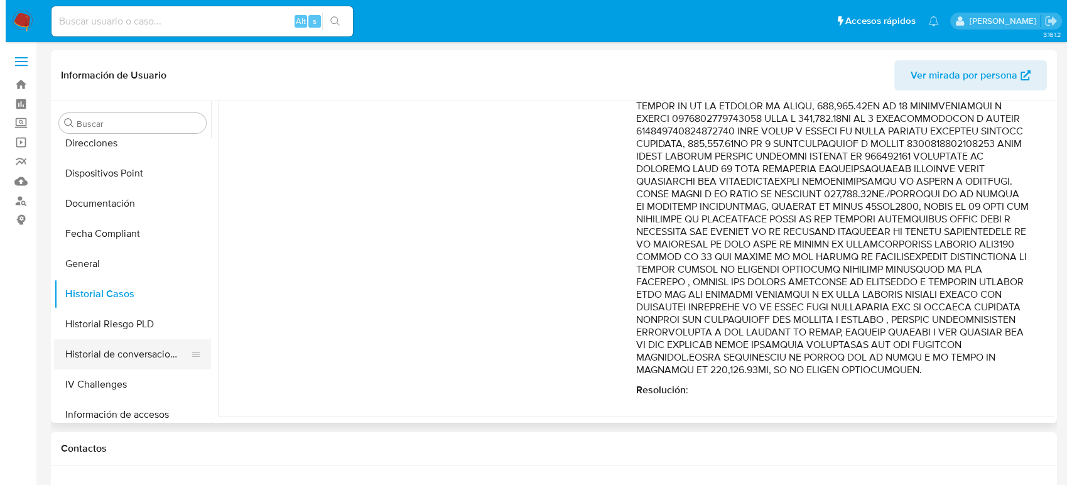
scroll to position [0, 0]
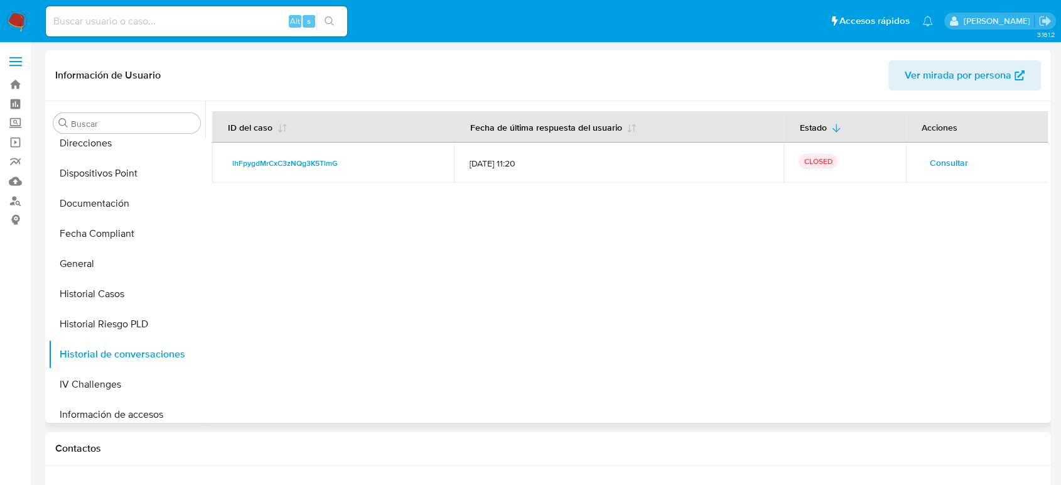
click at [942, 158] on span "Consultar" at bounding box center [949, 163] width 38 height 18
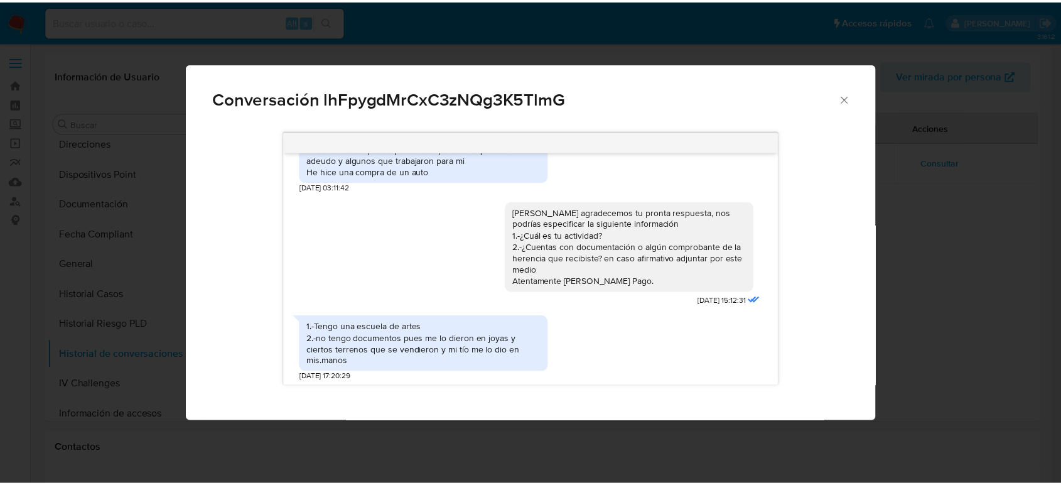
scroll to position [335, 0]
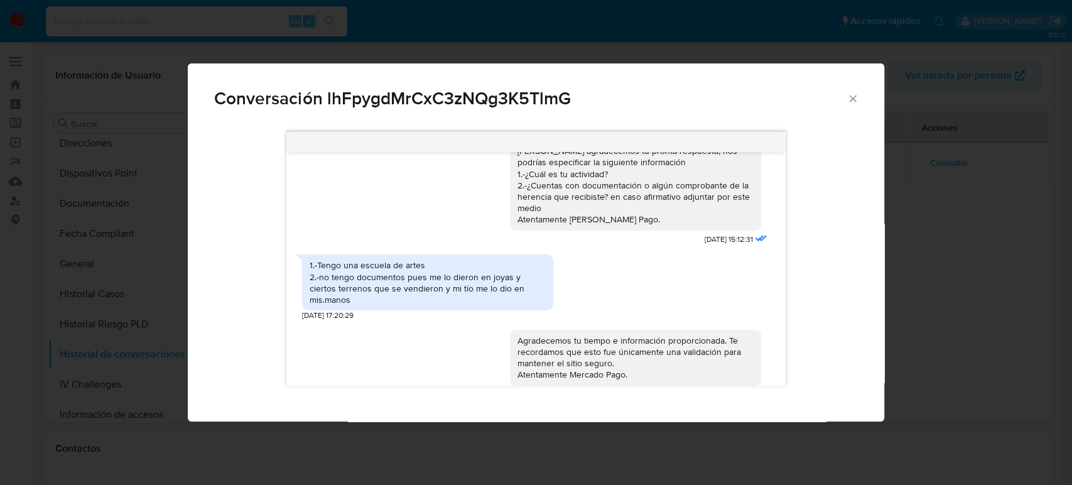
click at [852, 99] on icon "Cerrar" at bounding box center [852, 98] width 7 height 7
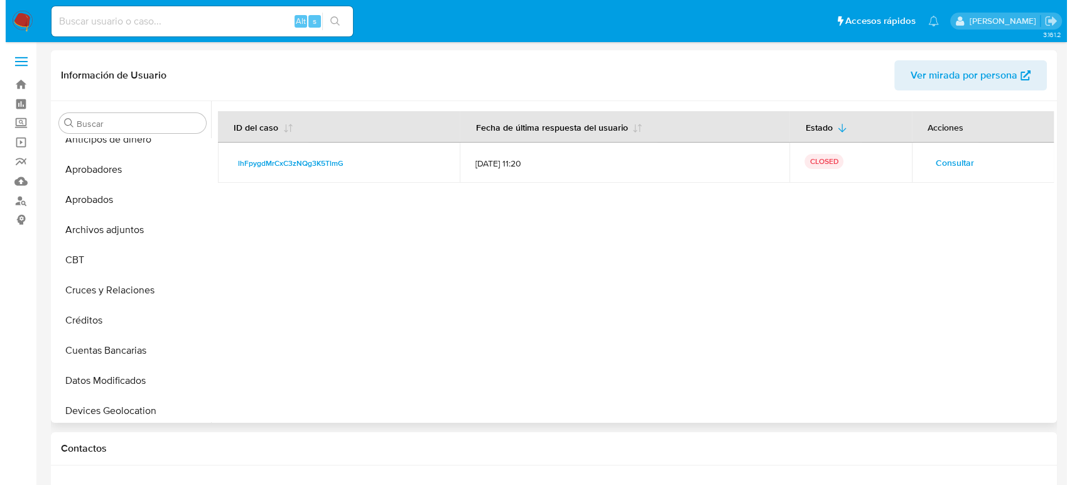
scroll to position [0, 0]
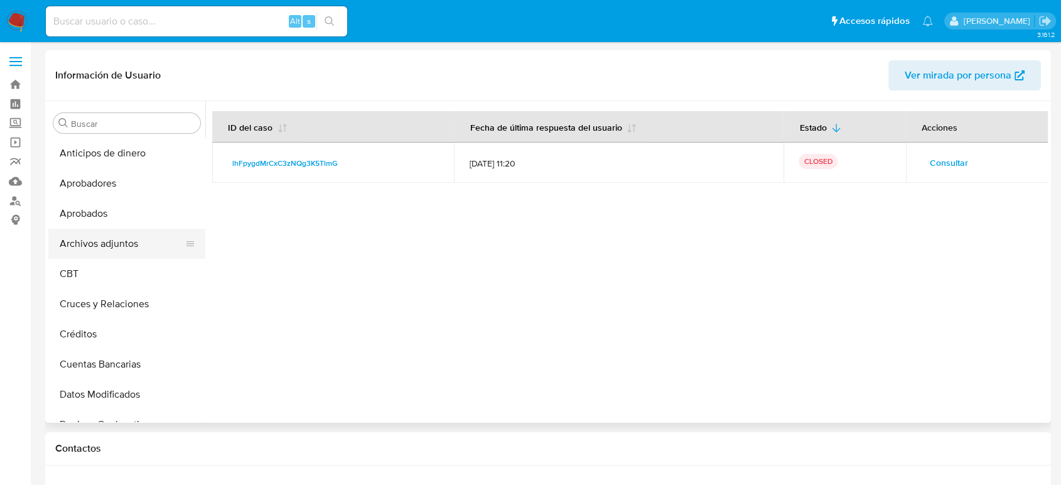
click at [123, 242] on button "Archivos adjuntos" at bounding box center [121, 244] width 147 height 30
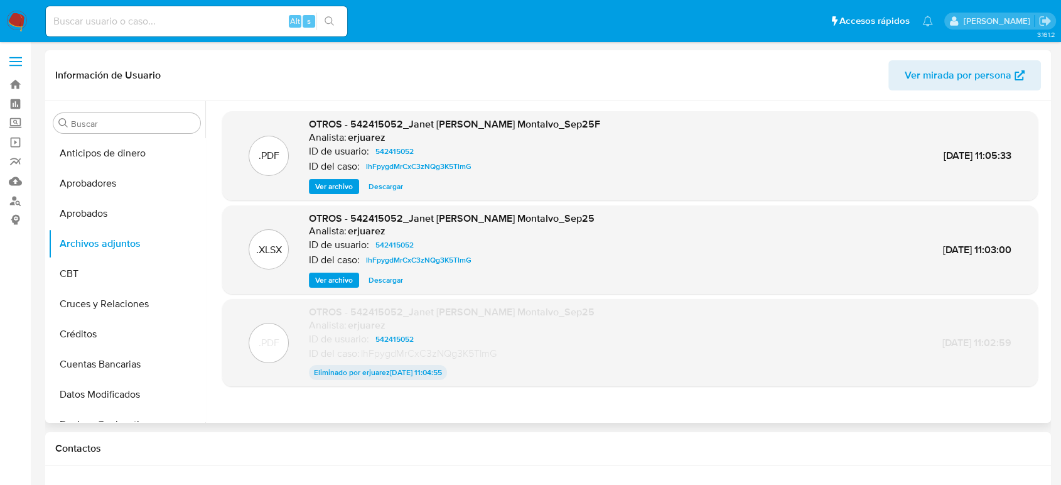
click at [340, 188] on span "Ver archivo" at bounding box center [334, 186] width 38 height 13
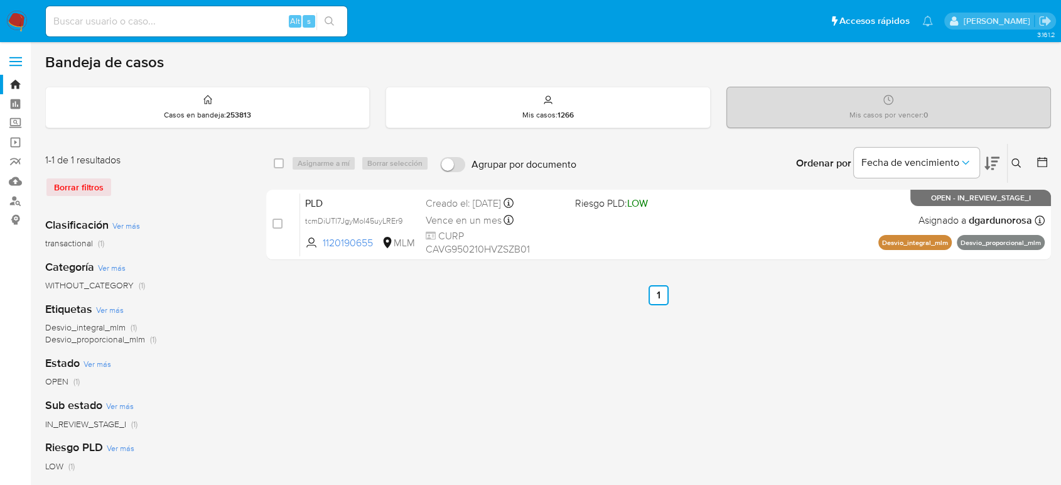
click at [1013, 160] on icon at bounding box center [1017, 163] width 10 height 10
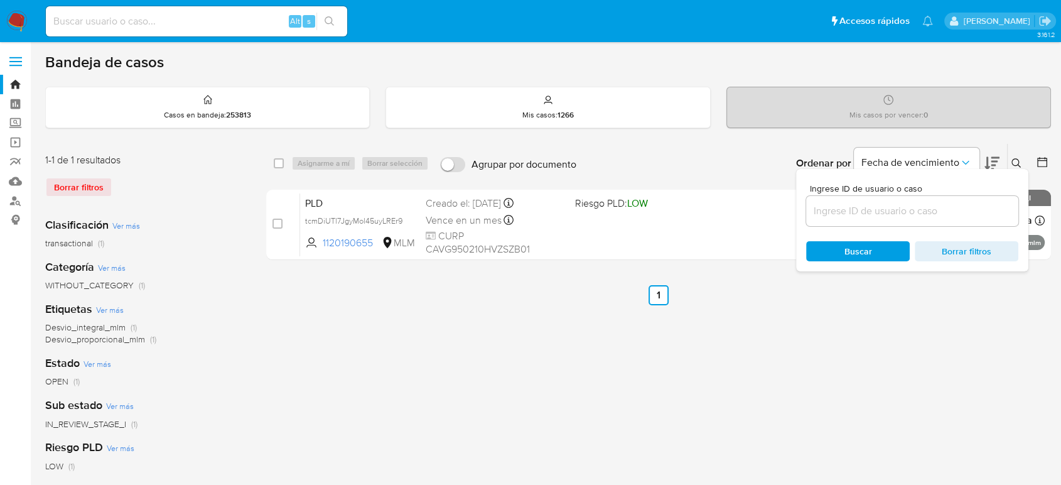
click at [921, 212] on input at bounding box center [912, 211] width 212 height 16
type input "564226850"
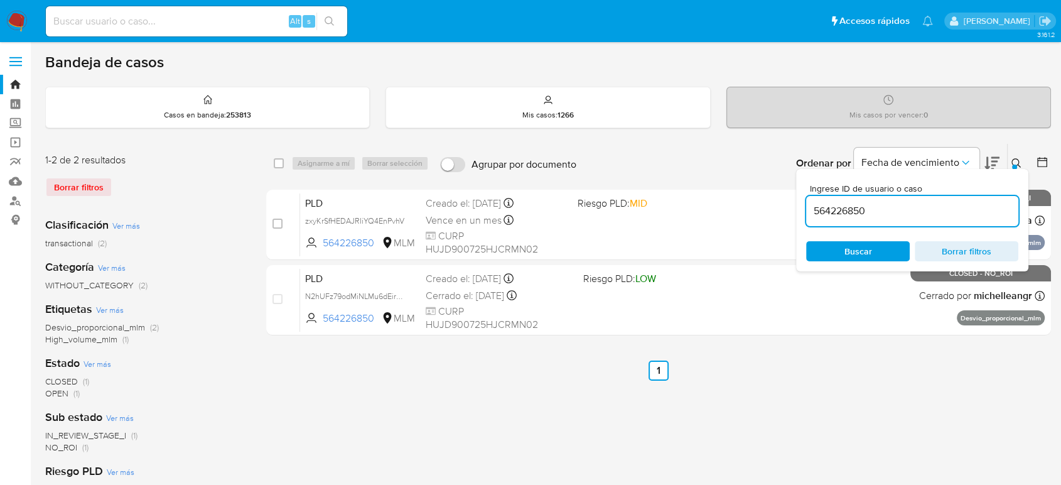
click at [1014, 161] on icon at bounding box center [1017, 163] width 10 height 10
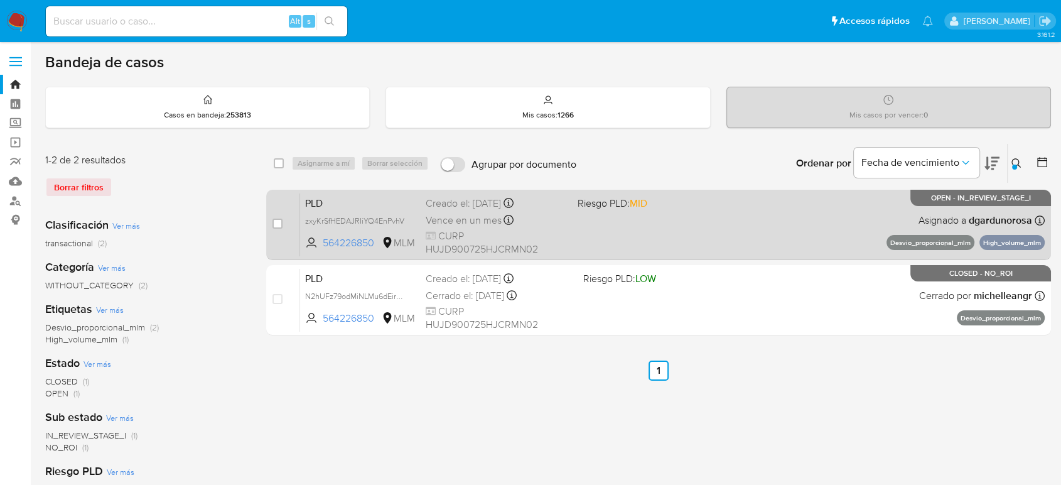
click at [721, 222] on div "PLD zxyKrSfHEDAJRIiYQ4EnPvhV 564226850 MLM Riesgo PLD: MID Creado el: 12/09/202…" at bounding box center [672, 224] width 745 height 63
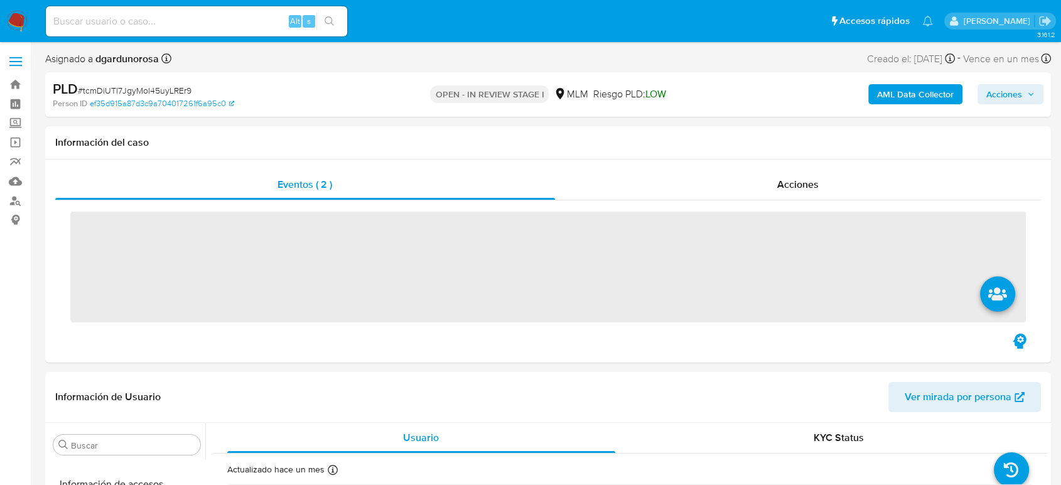
scroll to position [591, 0]
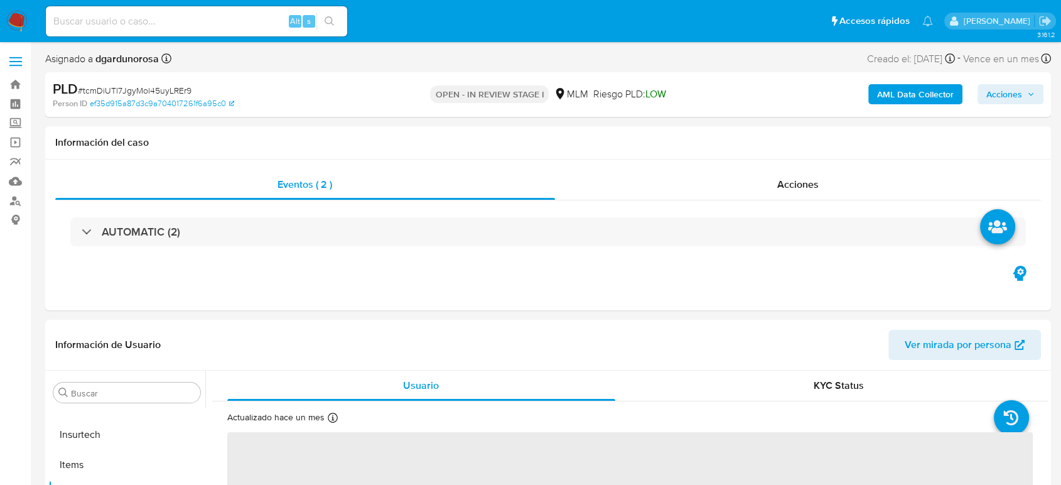
select select "10"
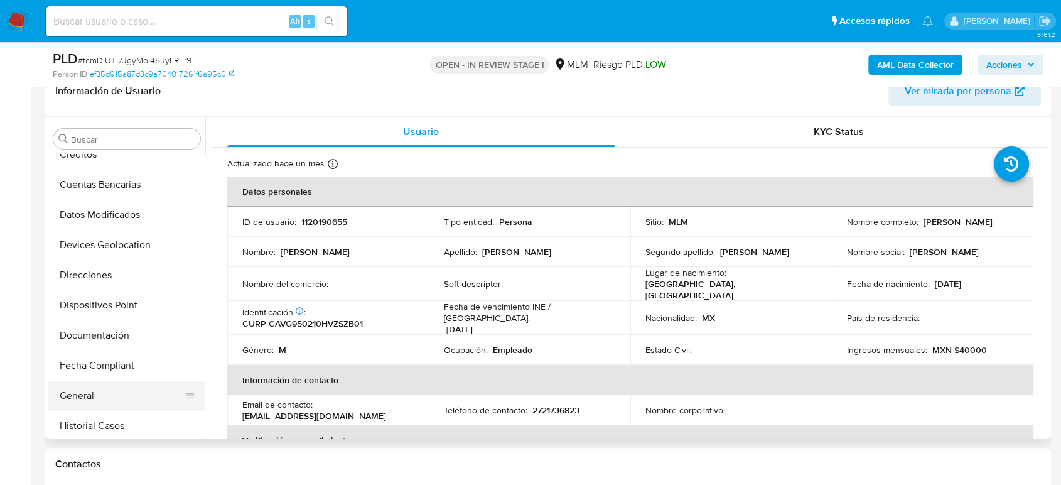
scroll to position [172, 0]
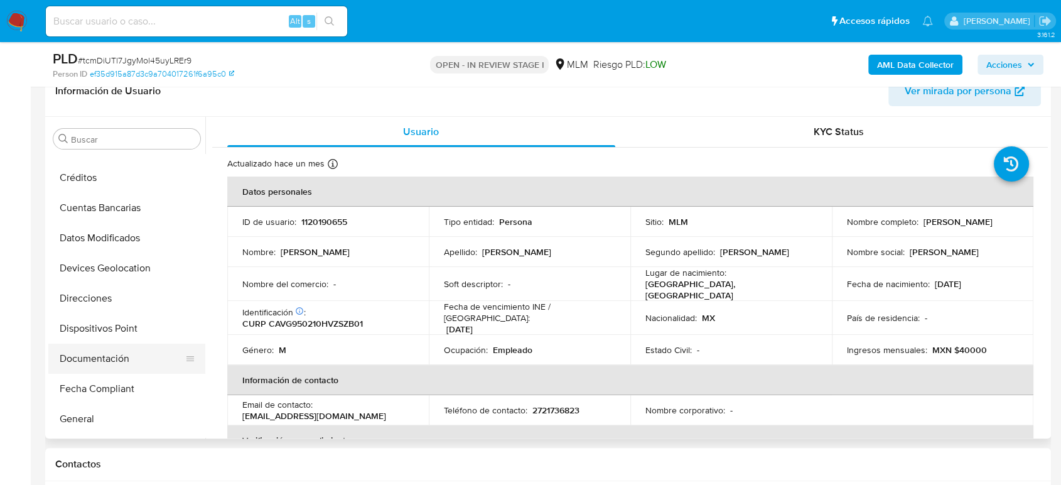
click at [122, 357] on button "Documentación" at bounding box center [121, 359] width 147 height 30
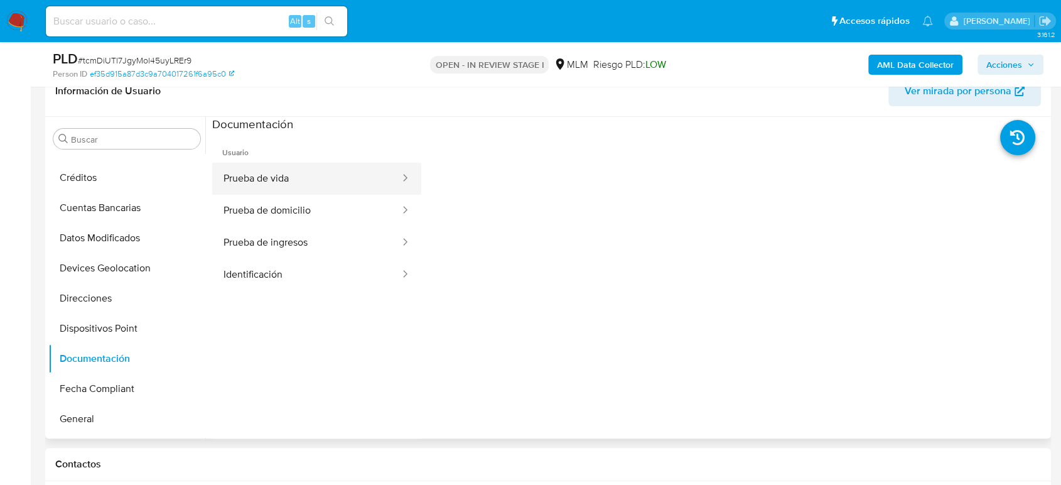
click at [295, 185] on button "Prueba de vida" at bounding box center [306, 179] width 189 height 32
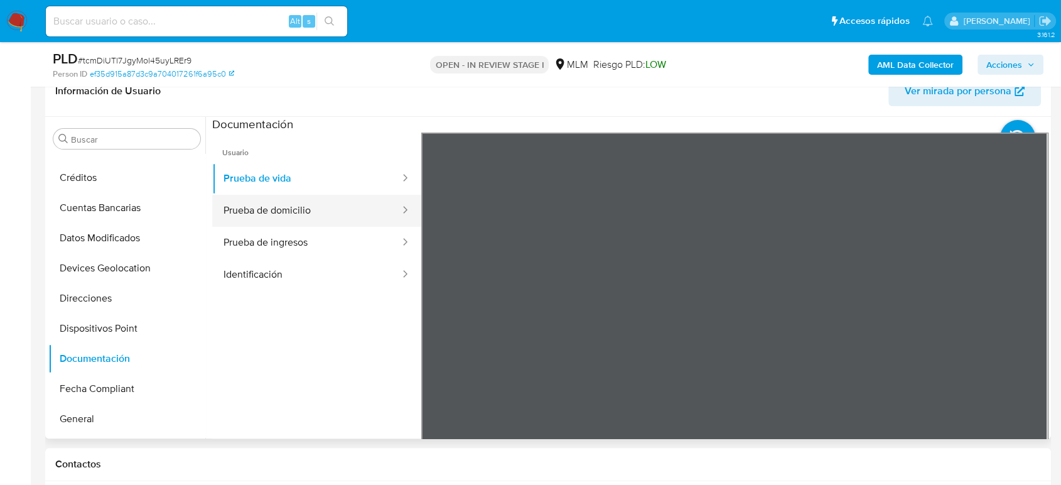
click at [350, 200] on button "Prueba de domicilio" at bounding box center [306, 211] width 189 height 32
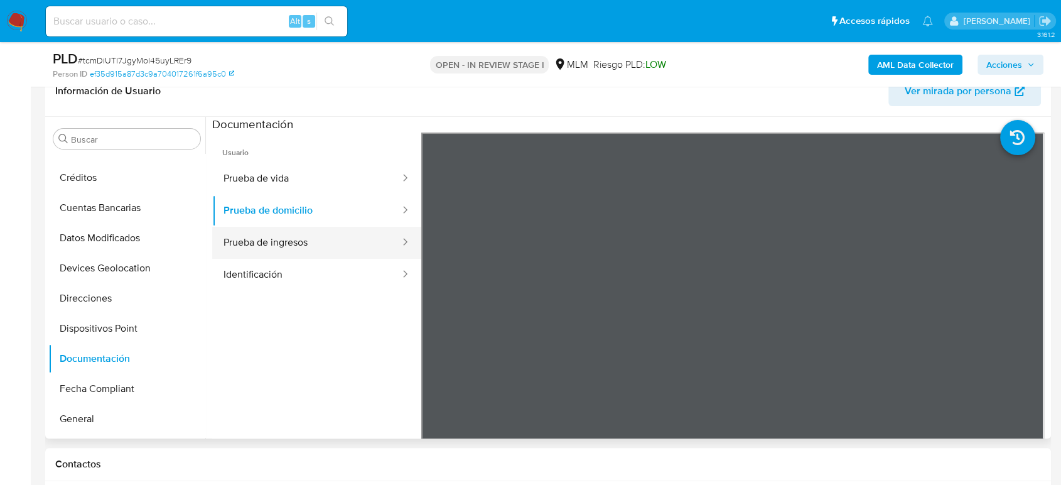
click at [324, 229] on button "Prueba de ingresos" at bounding box center [306, 243] width 189 height 32
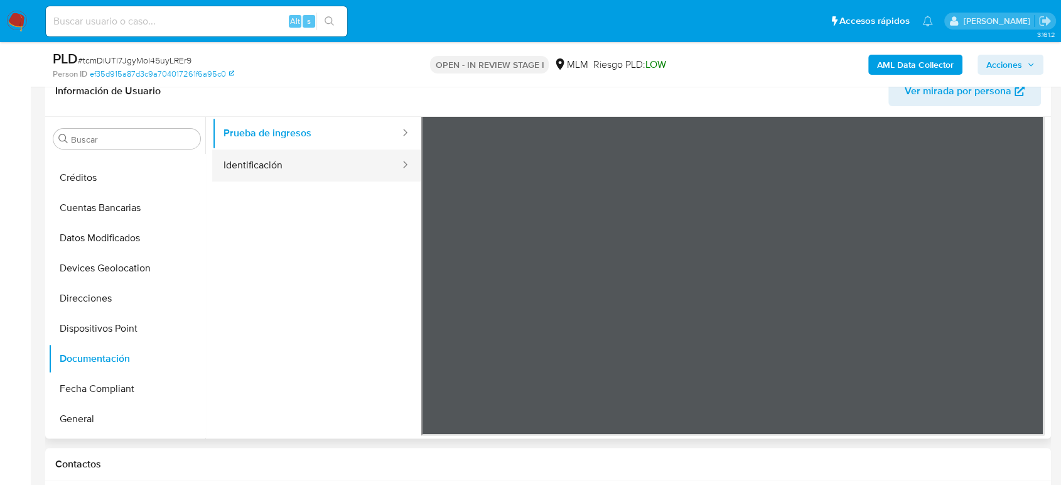
click at [317, 160] on button "Identificación" at bounding box center [306, 165] width 189 height 32
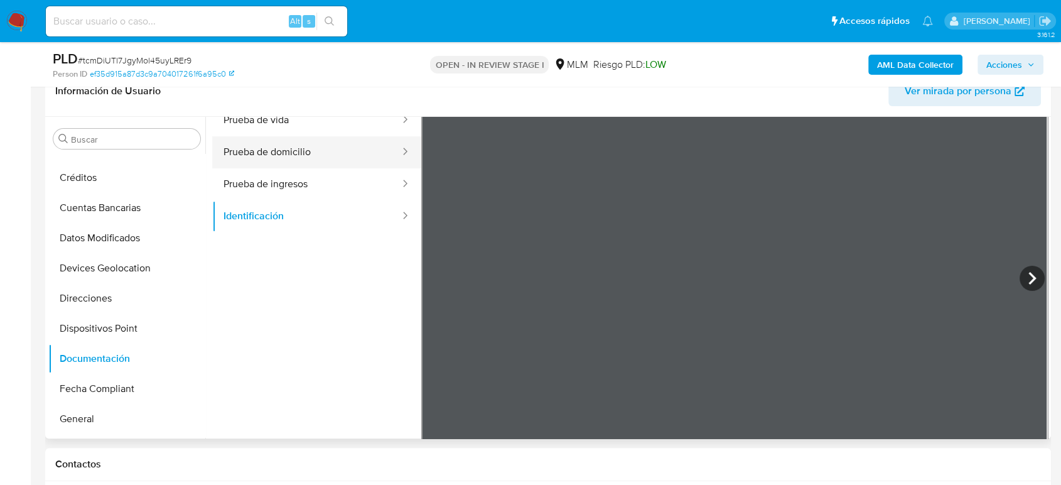
scroll to position [0, 0]
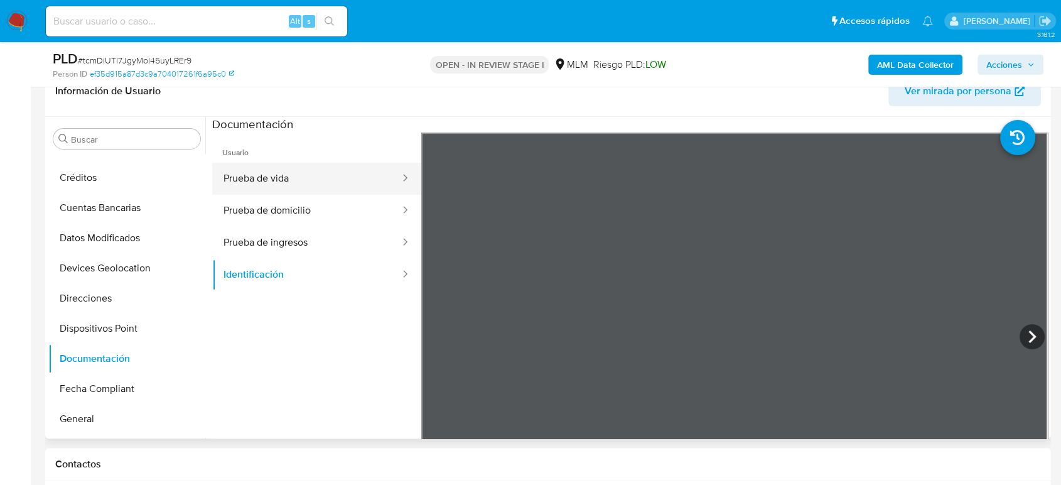
click at [301, 175] on button "Prueba de vida" at bounding box center [306, 179] width 189 height 32
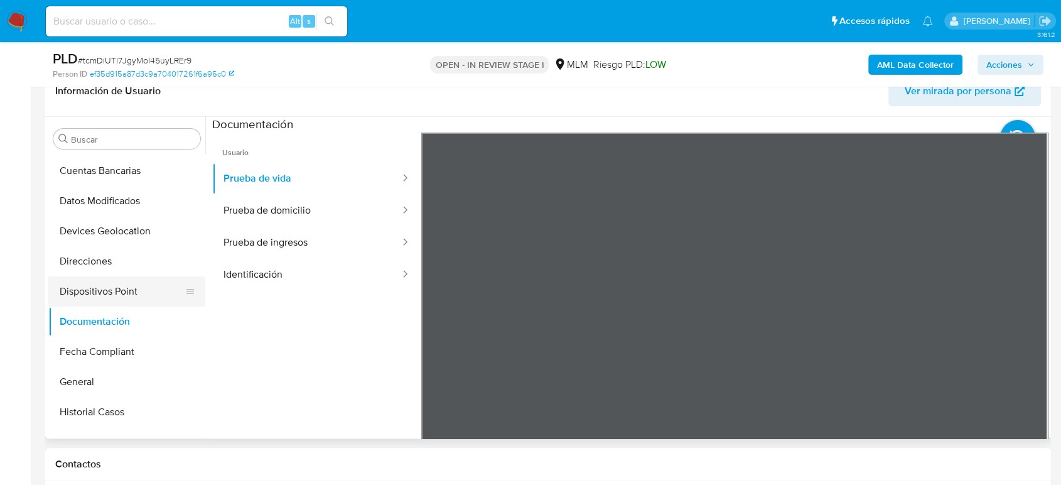
scroll to position [139, 0]
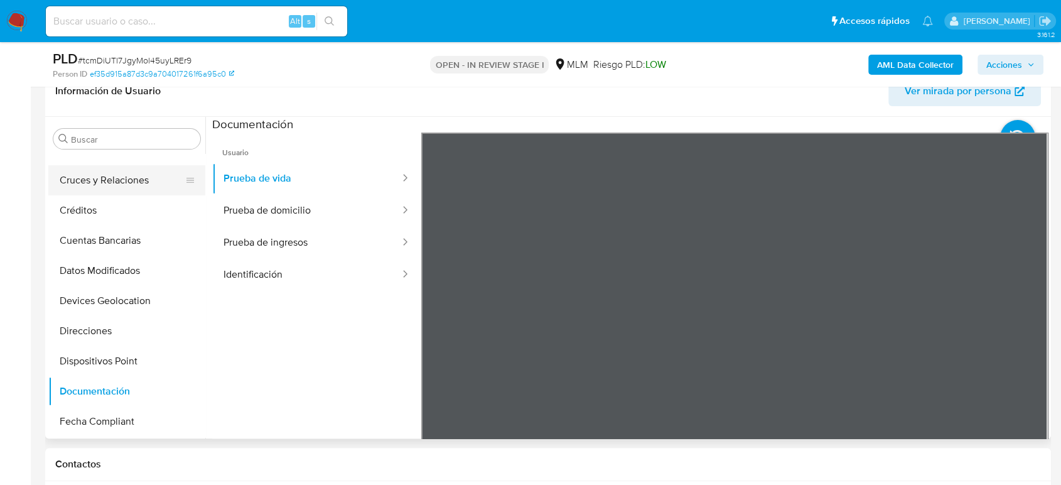
click at [112, 177] on button "Cruces y Relaciones" at bounding box center [121, 180] width 147 height 30
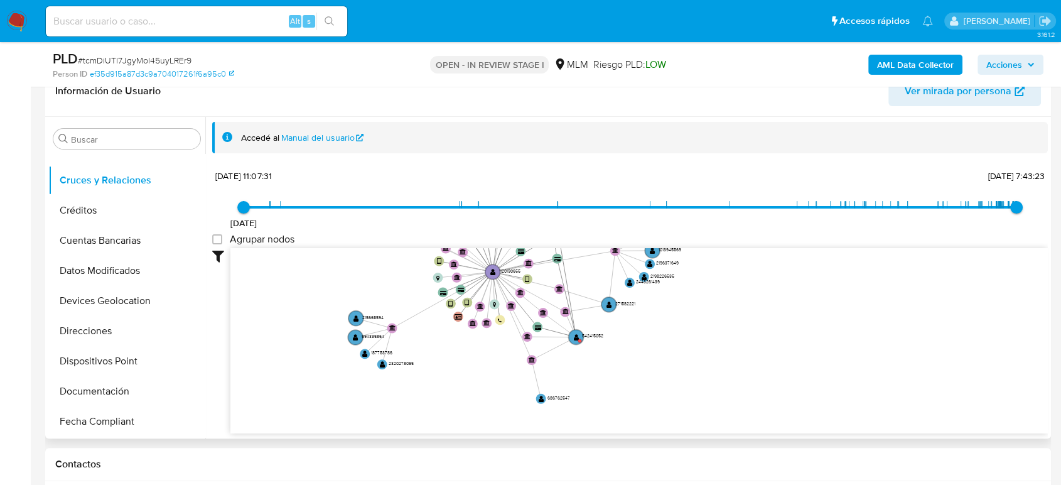
drag, startPoint x: 734, startPoint y: 347, endPoint x: 733, endPoint y: 293, distance: 54.7
click at [733, 293] on icon "device-6758b2a38ac40e63b64e9917  user-1120190655  1120190655 device-65b7d9cf8…" at bounding box center [640, 339] width 818 height 182
click at [578, 330] on circle at bounding box center [577, 337] width 18 height 18
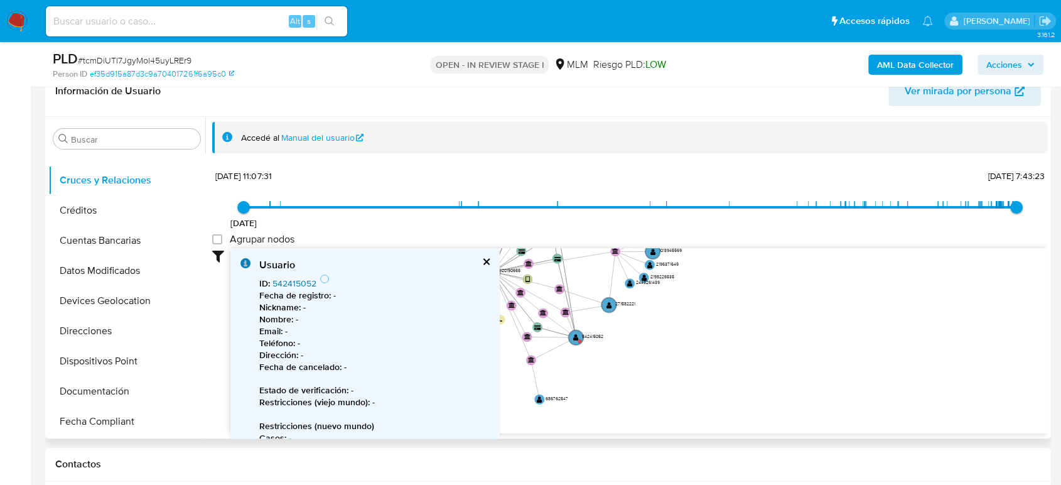
click at [308, 286] on link "542415052" at bounding box center [295, 283] width 44 height 13
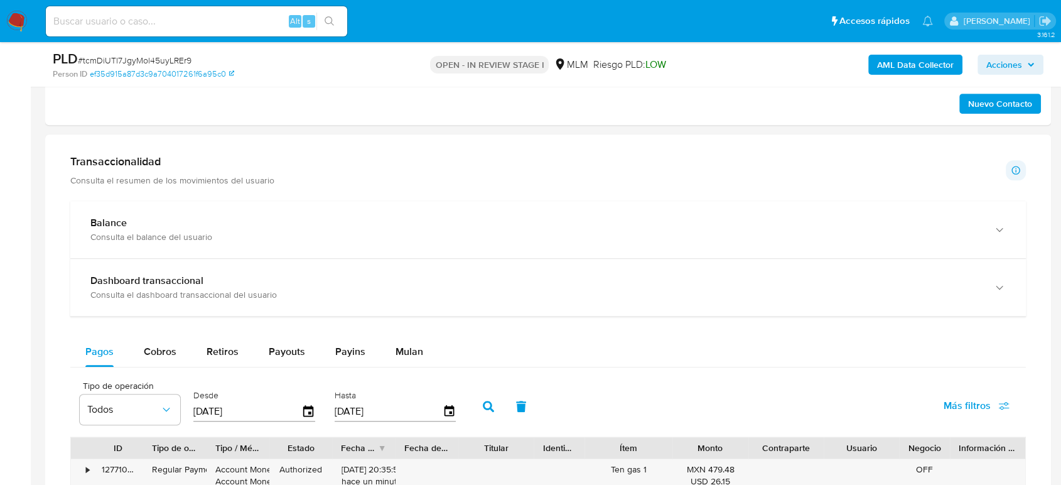
scroll to position [907, 0]
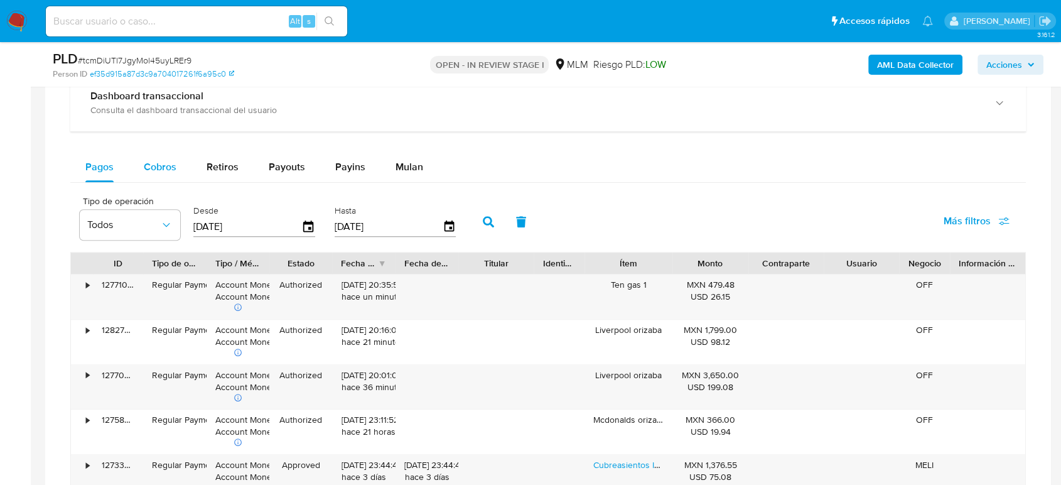
click at [165, 160] on span "Cobros" at bounding box center [160, 167] width 33 height 14
select select "10"
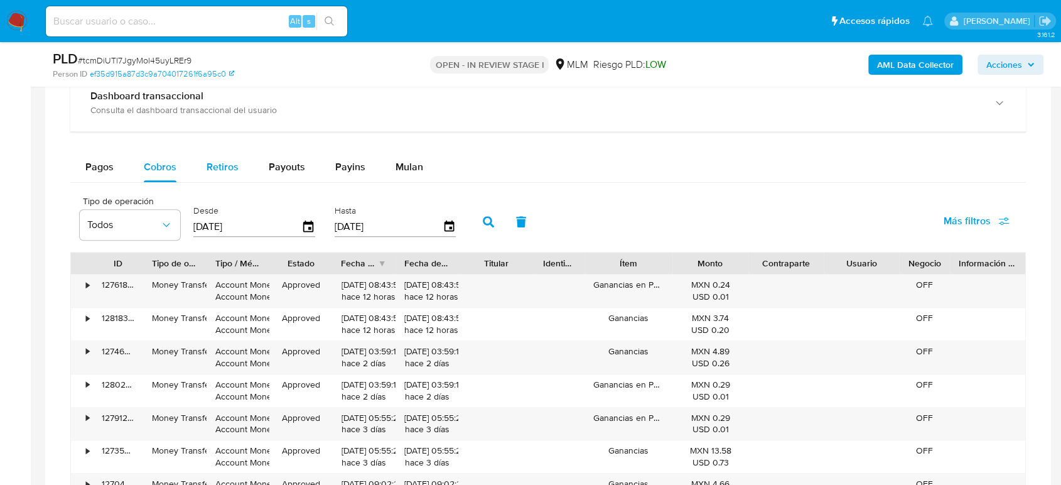
click at [236, 163] on span "Retiros" at bounding box center [223, 167] width 32 height 14
select select "10"
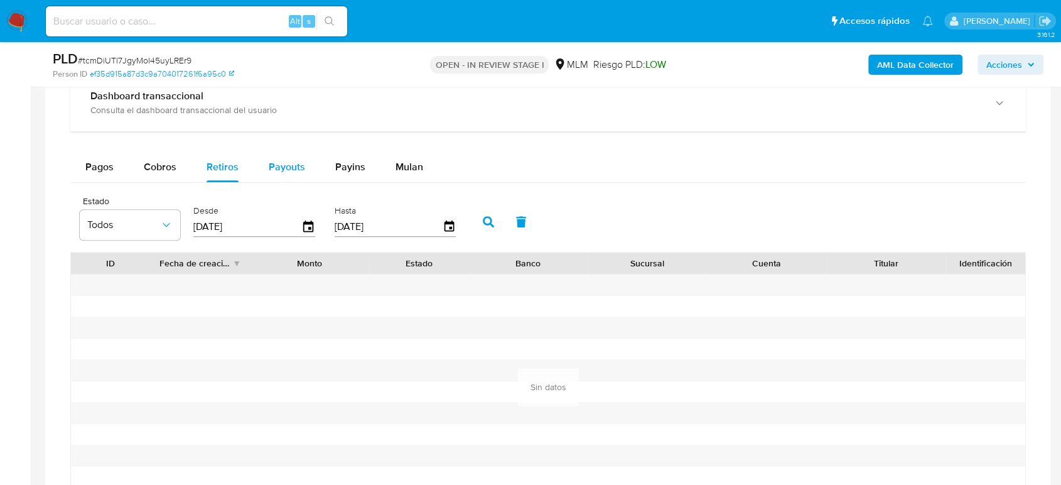
click at [280, 168] on span "Payouts" at bounding box center [287, 167] width 36 height 14
select select "10"
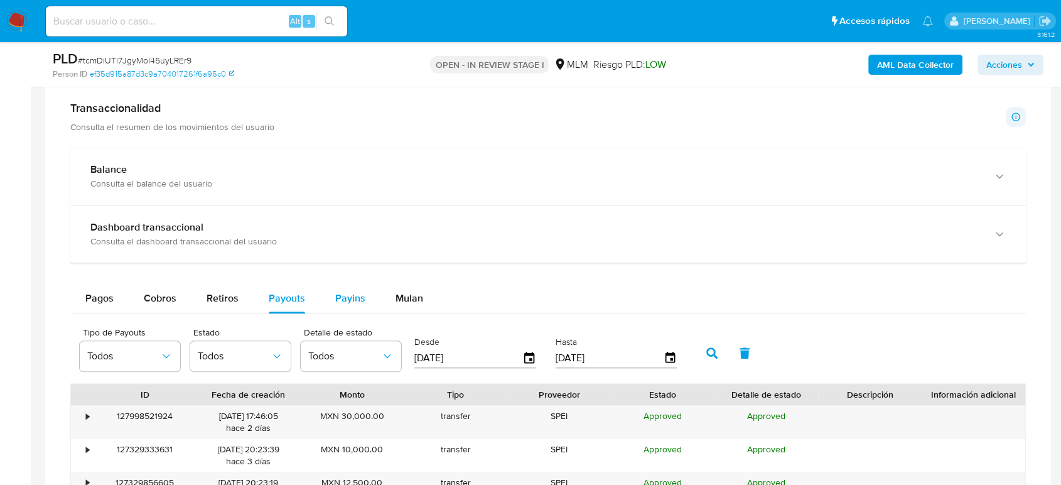
scroll to position [768, 0]
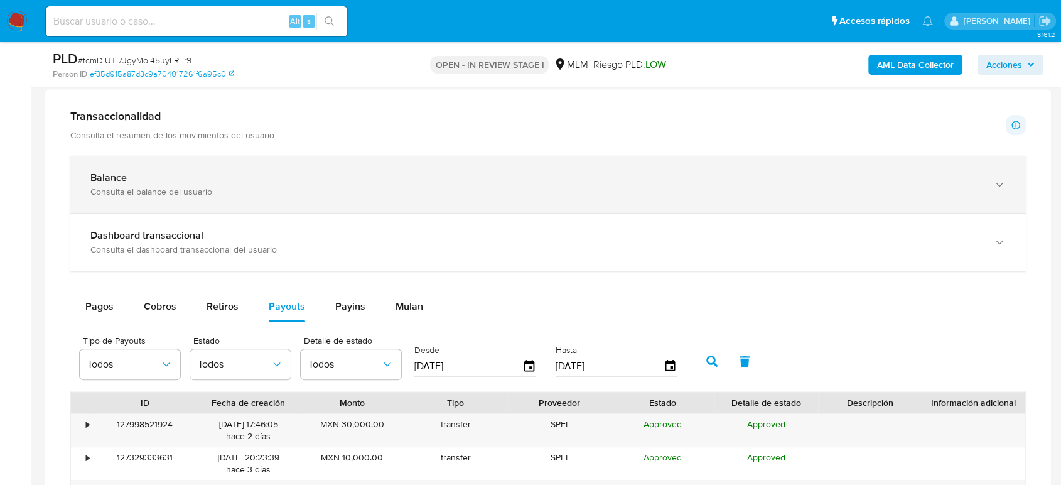
click at [173, 178] on div "Balance" at bounding box center [535, 177] width 891 height 13
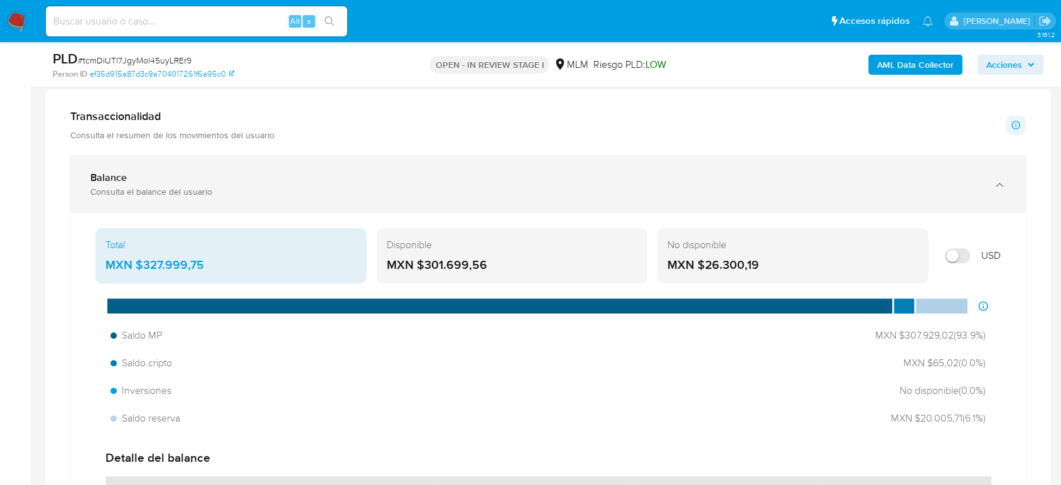
click at [314, 193] on div "Consulta el balance del usuario" at bounding box center [535, 191] width 891 height 11
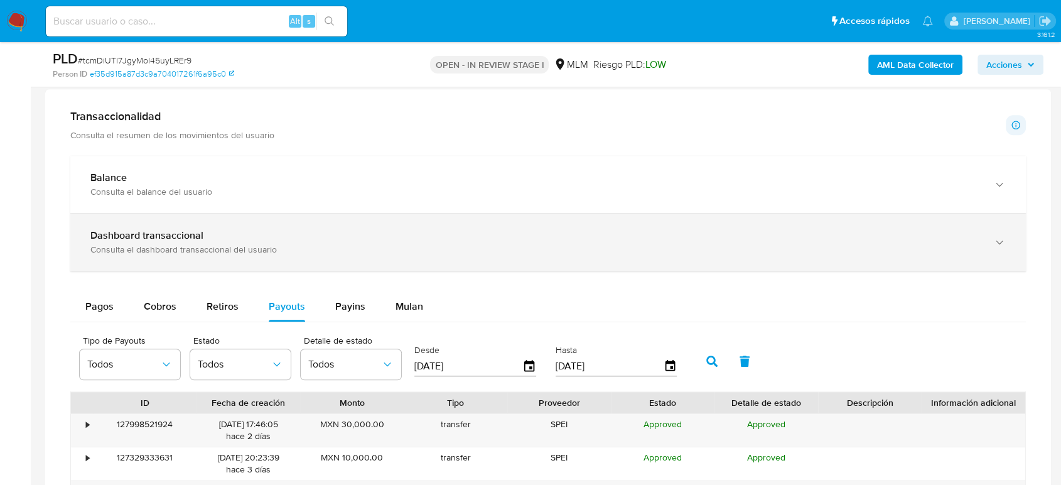
click at [294, 244] on div "Consulta el dashboard transaccional del usuario" at bounding box center [535, 249] width 891 height 11
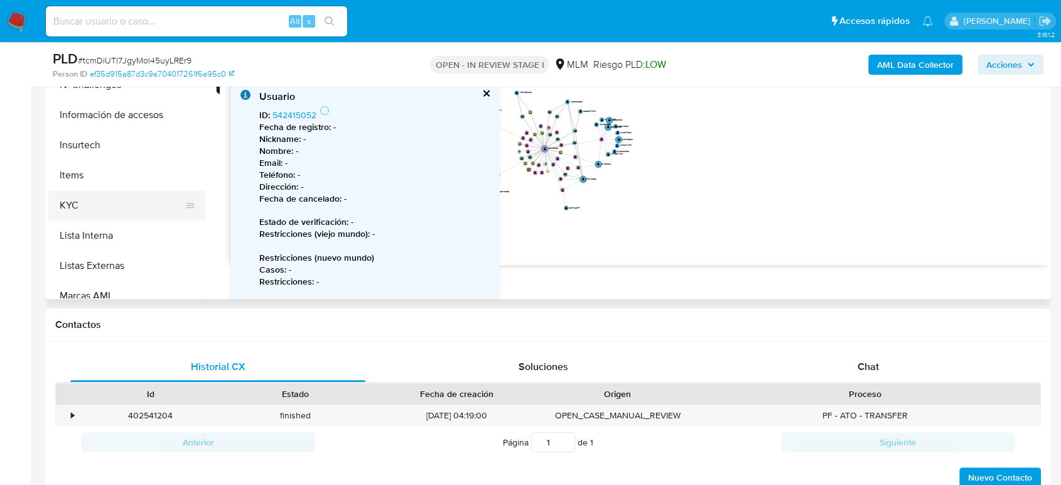
scroll to position [488, 0]
drag, startPoint x: 107, startPoint y: 204, endPoint x: 116, endPoint y: 207, distance: 10.1
click at [107, 204] on button "KYC" at bounding box center [121, 205] width 147 height 30
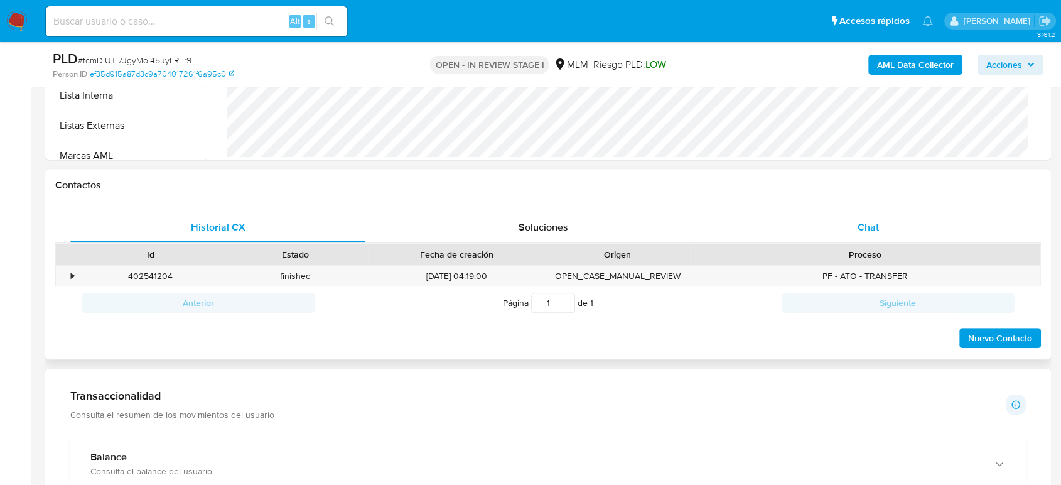
click at [859, 217] on div "Chat" at bounding box center [868, 227] width 295 height 30
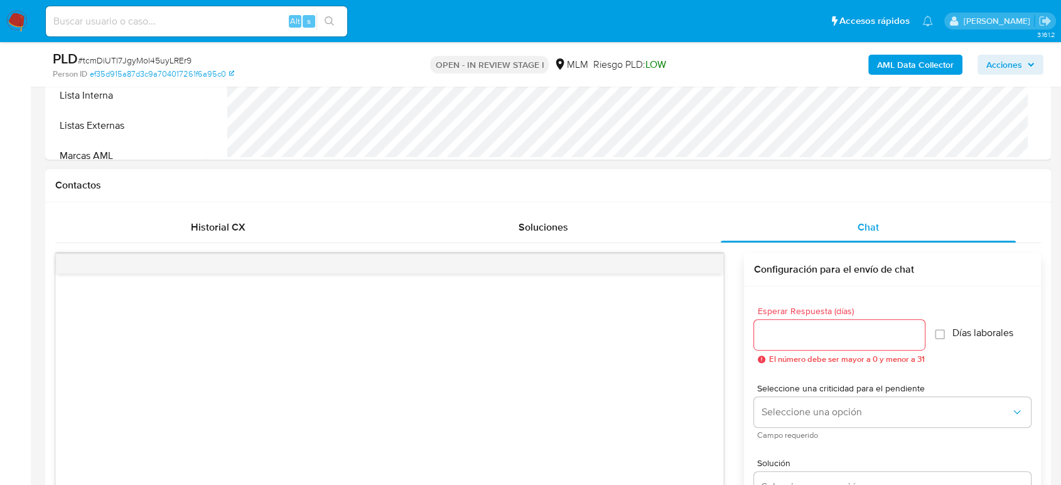
click at [774, 345] on div at bounding box center [839, 335] width 171 height 30
click at [780, 337] on input "Esperar Respuesta (días)" at bounding box center [839, 335] width 171 height 16
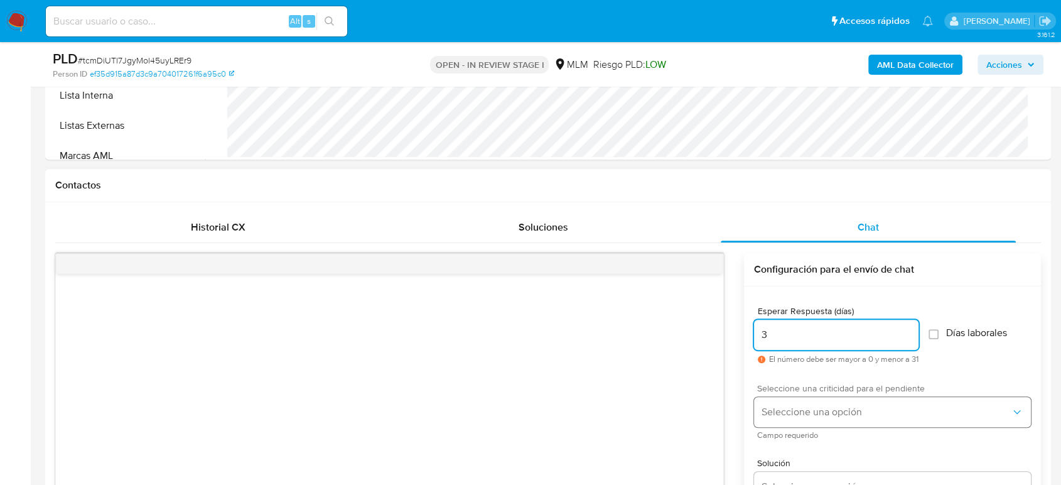
type input "3"
click at [920, 420] on button "Seleccione una opción" at bounding box center [892, 412] width 277 height 30
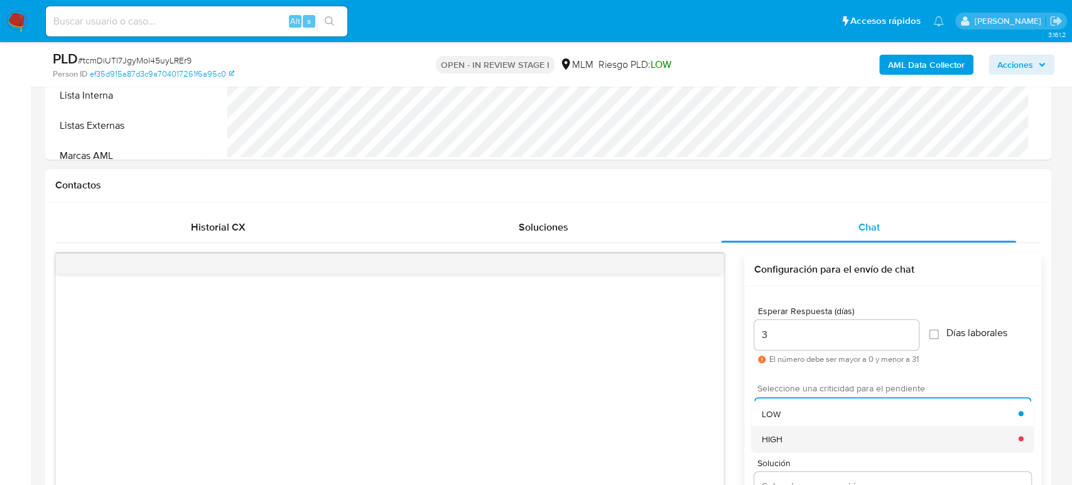
click at [864, 444] on div "HIGH" at bounding box center [889, 438] width 257 height 25
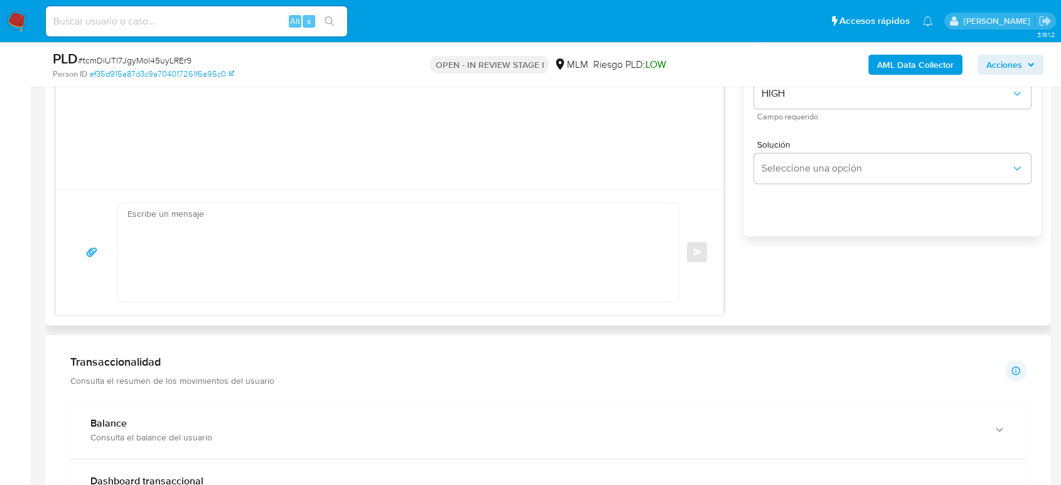
scroll to position [837, 0]
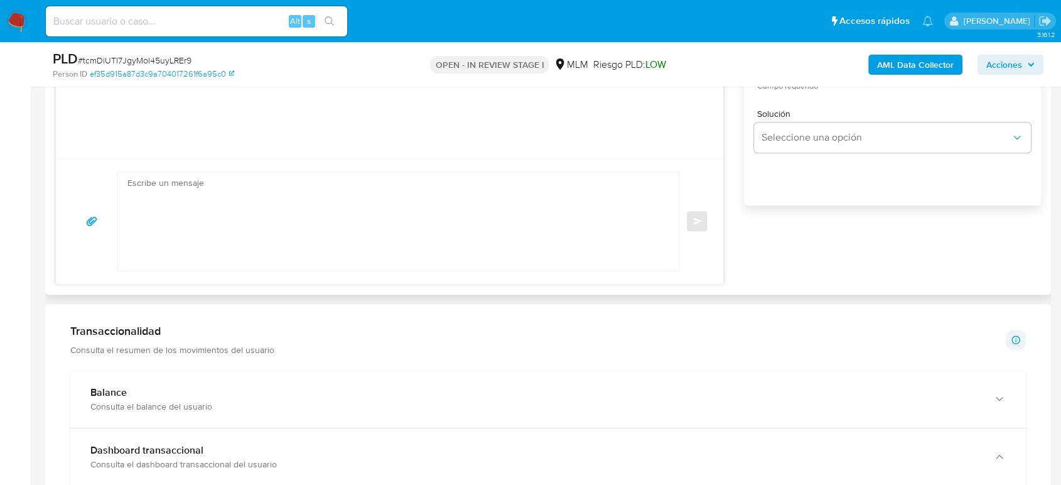
click at [595, 244] on textarea at bounding box center [396, 221] width 536 height 99
paste textarea "Estimado cliente, De acuerdo con las políticas de control de Mercado Pago, debe…"
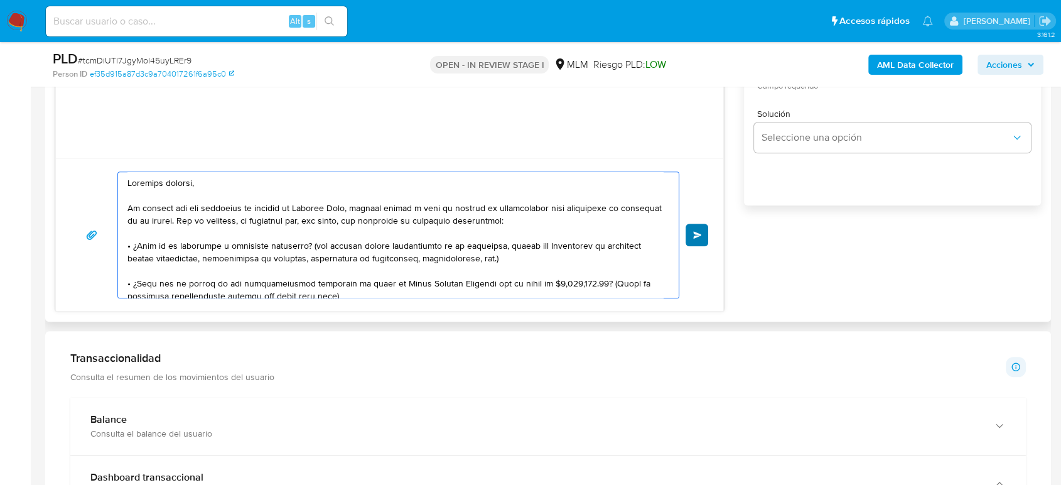
type textarea "Estimado cliente, De acuerdo con las políticas de control de Mercado Pago, debe…"
click at [687, 240] on button "Enviar" at bounding box center [697, 235] width 23 height 23
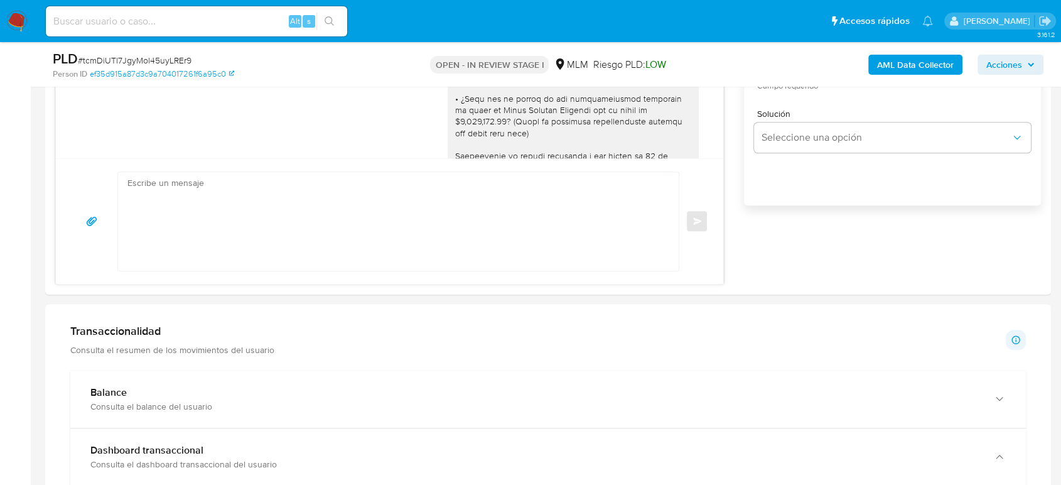
scroll to position [203, 0]
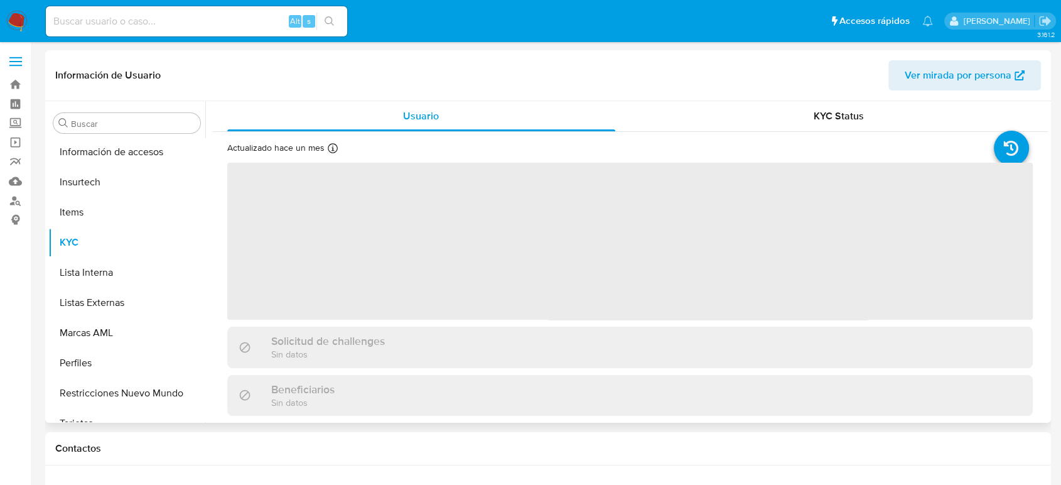
scroll to position [591, 0]
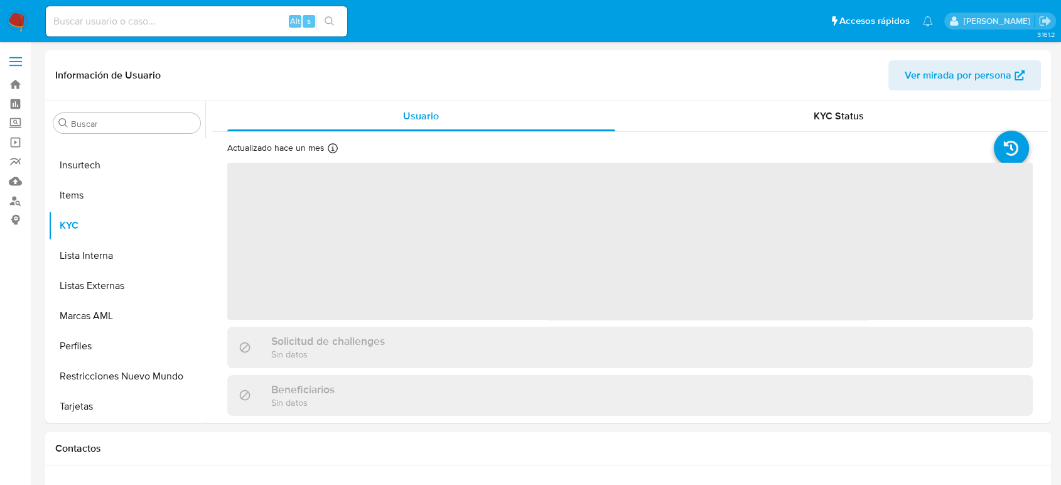
click at [20, 65] on span at bounding box center [15, 66] width 13 height 2
click at [0, 0] on input "checkbox" at bounding box center [0, 0] width 0 height 0
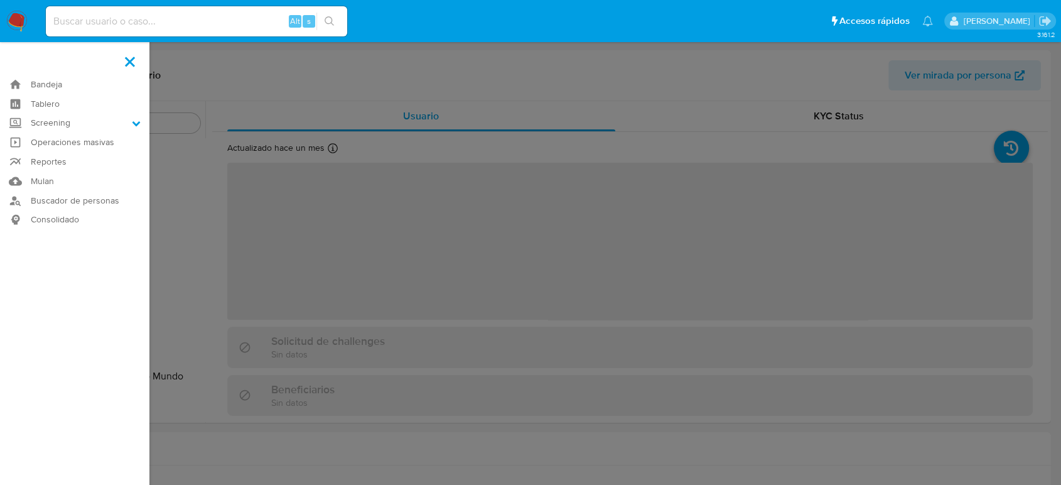
select select "10"
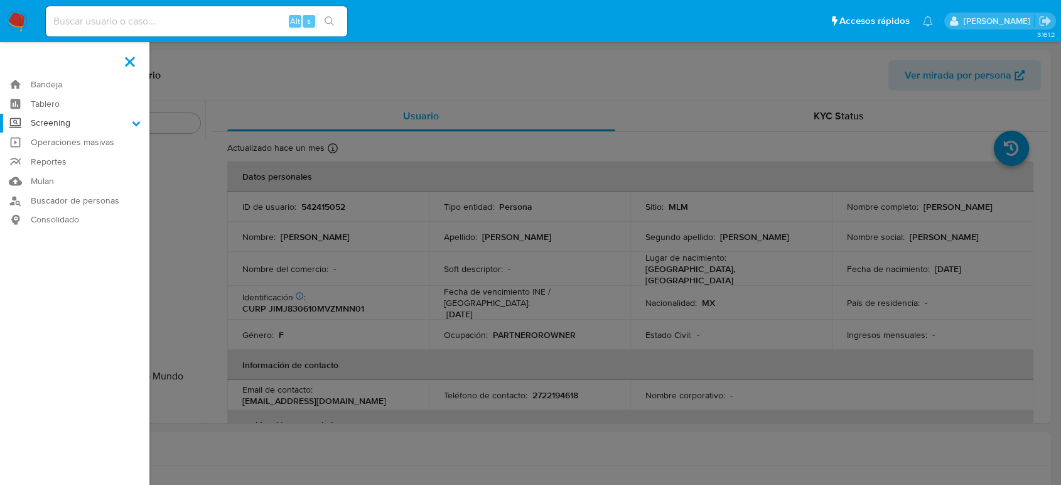
click at [95, 124] on label "Screening" at bounding box center [74, 123] width 149 height 19
click at [0, 0] on input "Screening" at bounding box center [0, 0] width 0 height 0
drag, startPoint x: 65, startPoint y: 175, endPoint x: 77, endPoint y: 180, distance: 12.9
click at [65, 175] on link "Herramientas" at bounding box center [74, 173] width 149 height 16
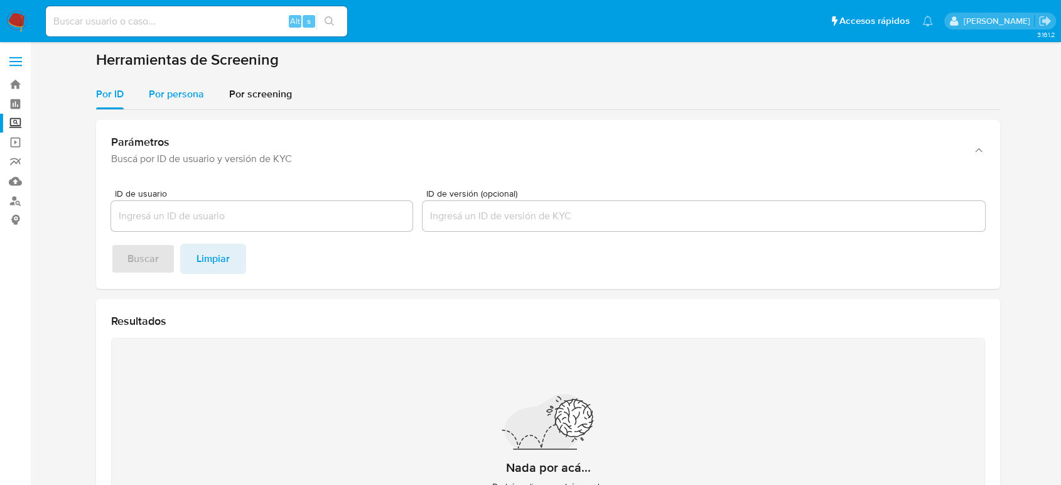
click at [166, 104] on div "Por persona" at bounding box center [176, 94] width 55 height 30
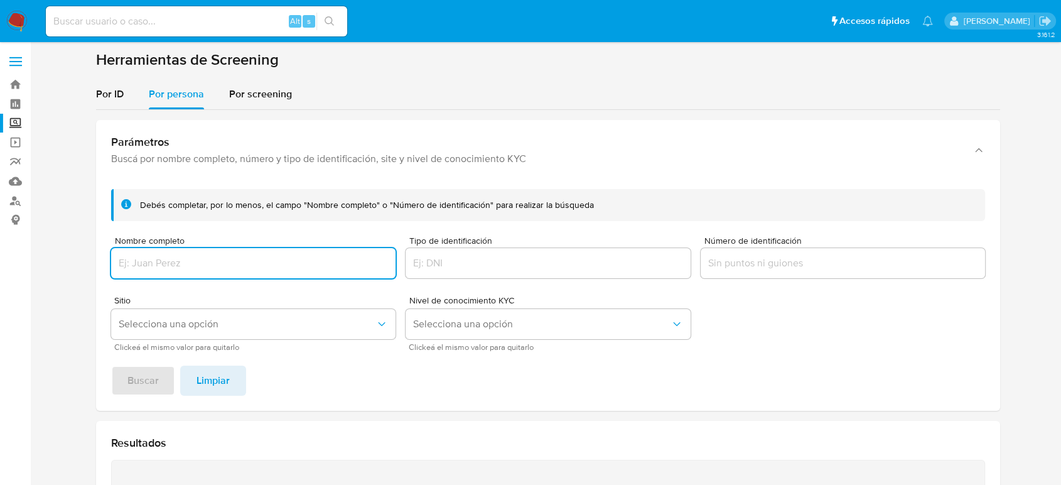
click at [197, 262] on input "Nombre completo" at bounding box center [253, 263] width 285 height 16
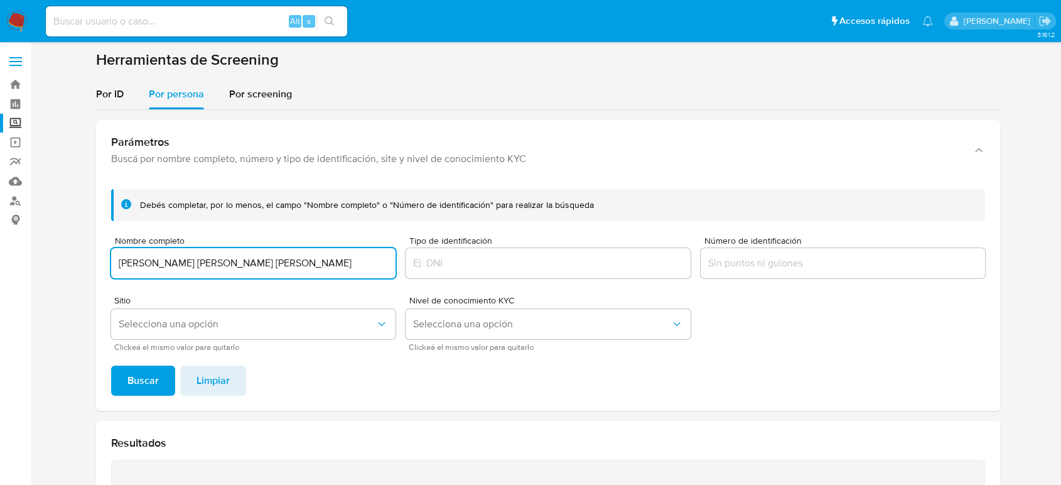
type input "[PERSON_NAME] [PERSON_NAME] [PERSON_NAME]"
click at [111, 366] on button "Buscar" at bounding box center [143, 381] width 64 height 30
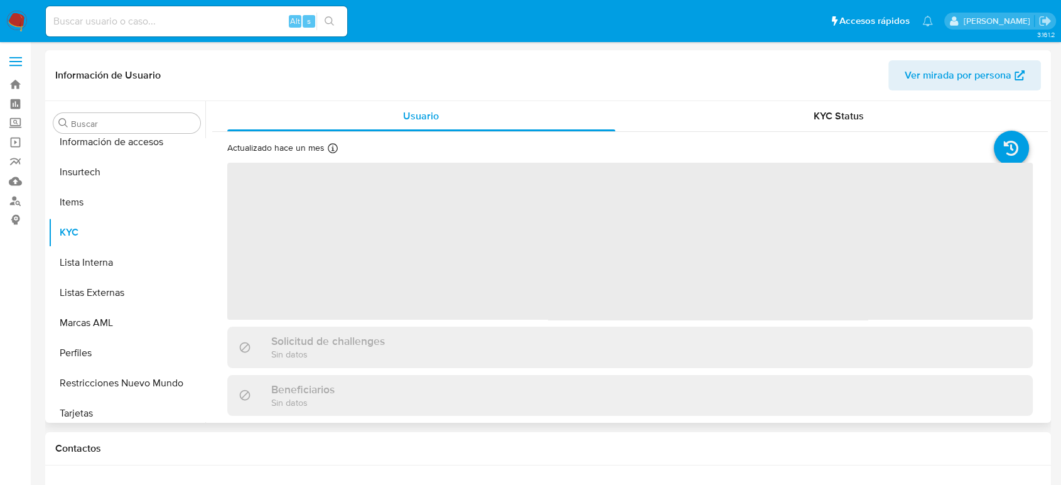
scroll to position [591, 0]
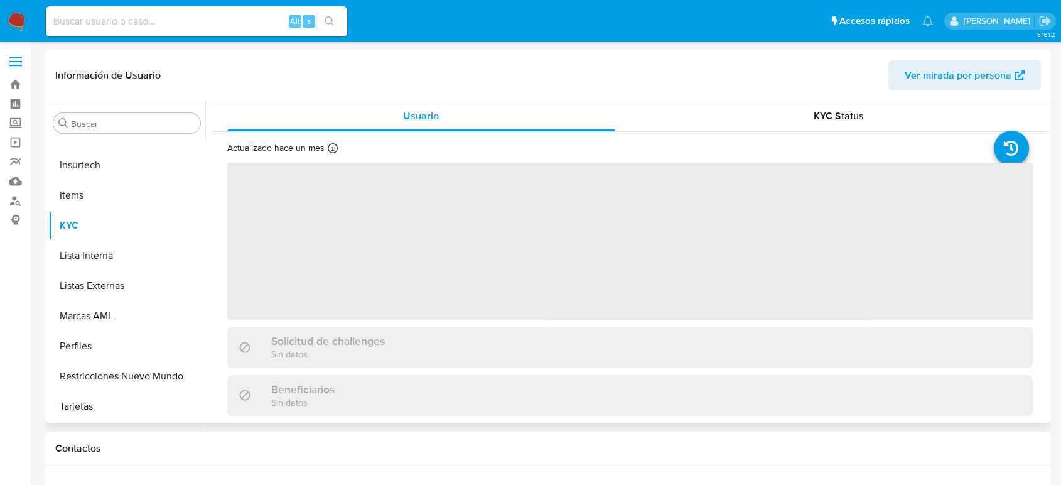
select select "10"
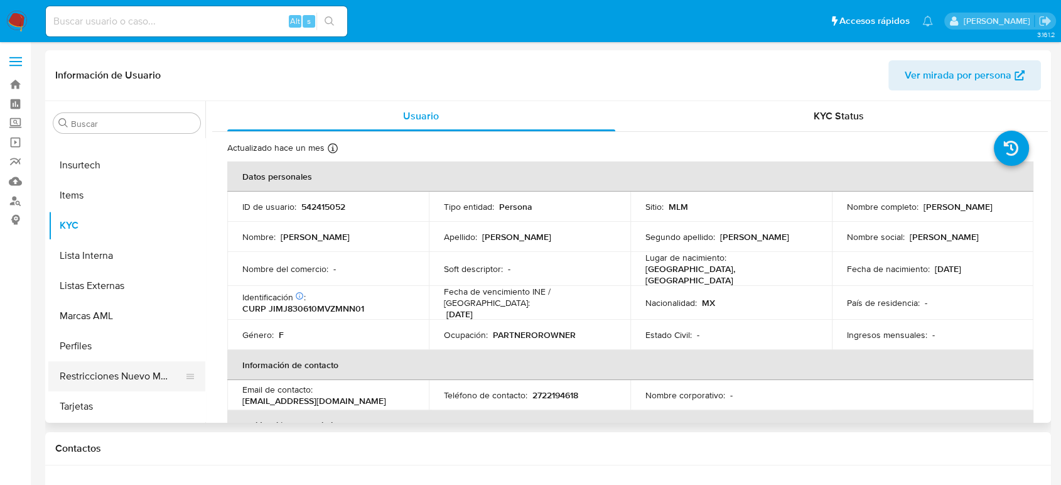
click at [131, 368] on button "Restricciones Nuevo Mundo" at bounding box center [121, 376] width 147 height 30
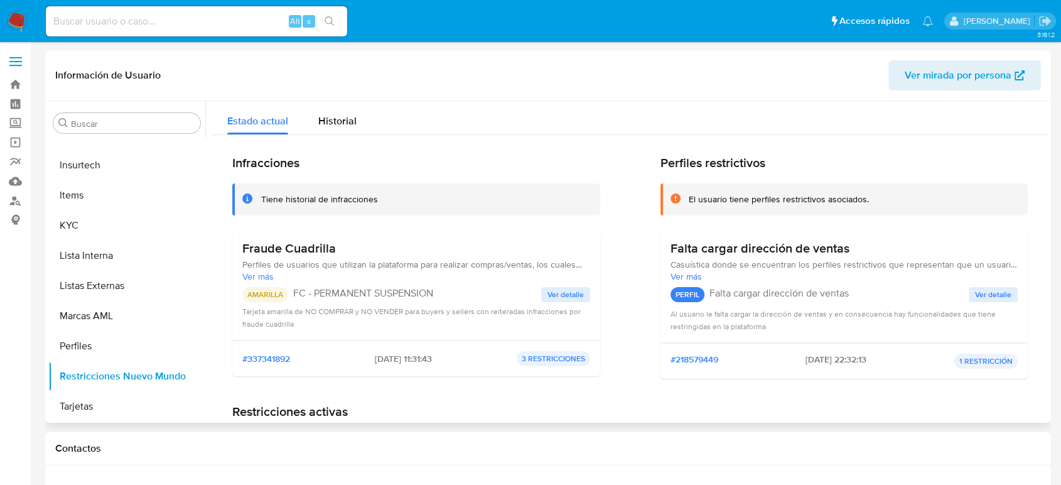
click at [573, 288] on span "Ver detalle" at bounding box center [566, 294] width 36 height 13
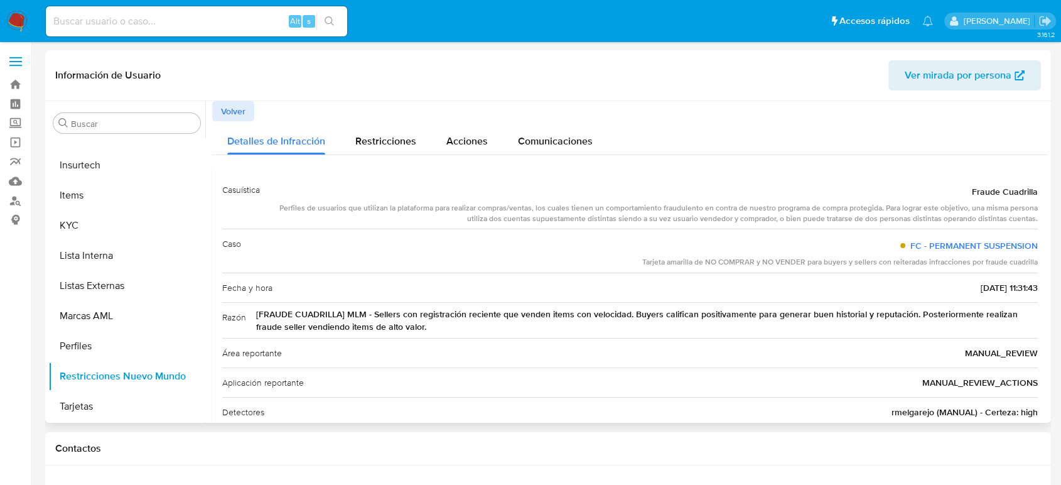
click at [242, 117] on span "Volver" at bounding box center [233, 111] width 24 height 18
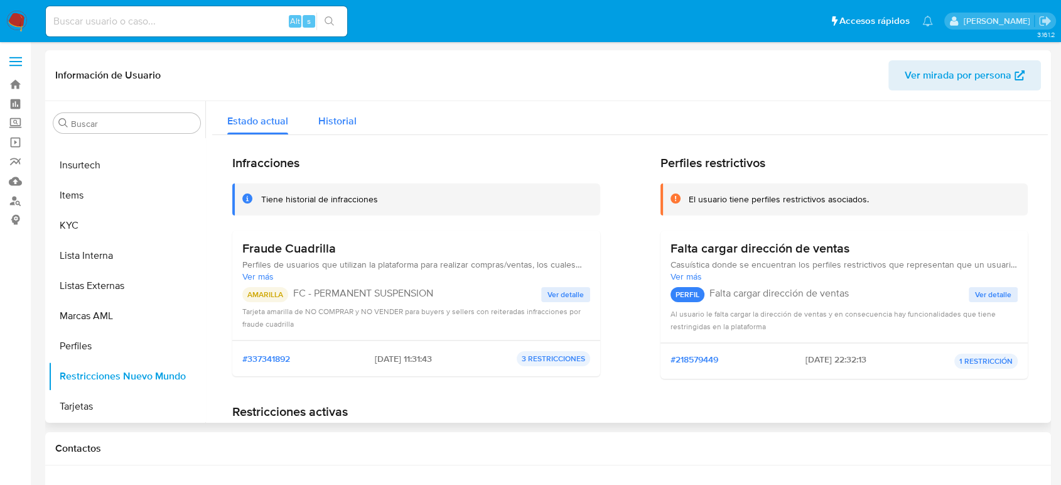
click at [354, 122] on button "Historial" at bounding box center [337, 117] width 68 height 33
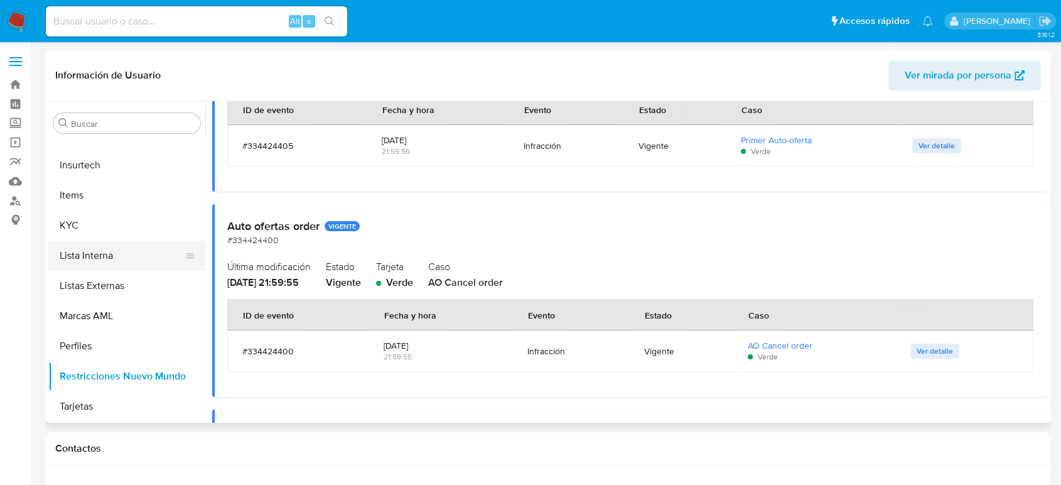
scroll to position [452, 0]
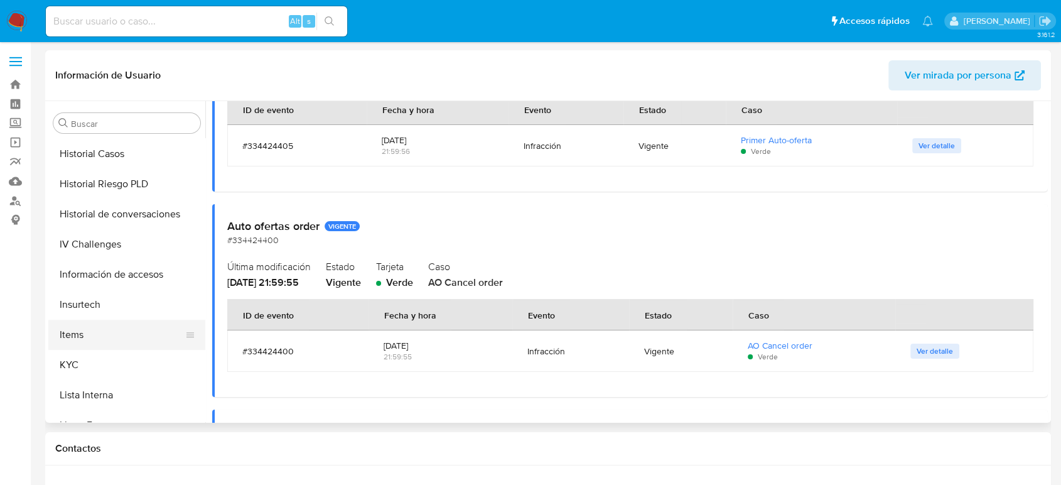
click at [119, 327] on button "Items" at bounding box center [121, 335] width 147 height 30
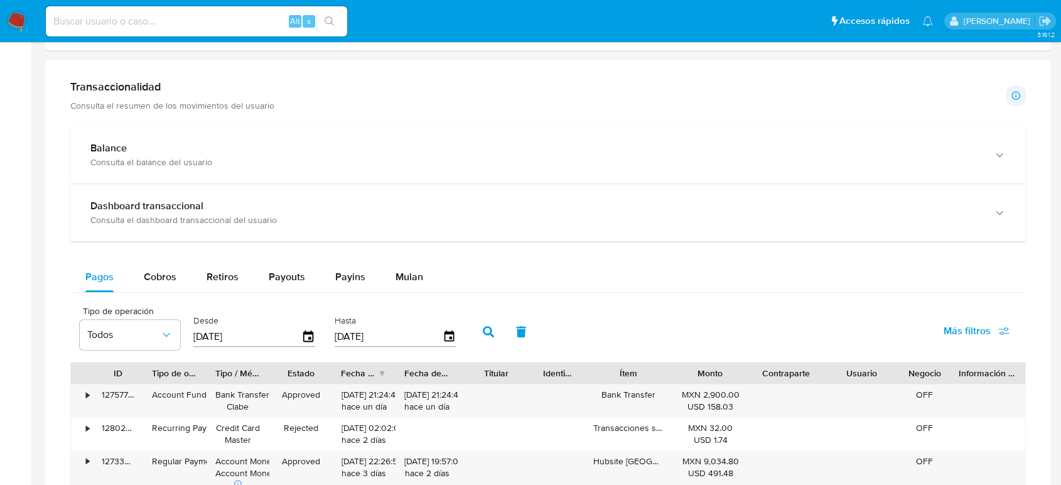
scroll to position [628, 0]
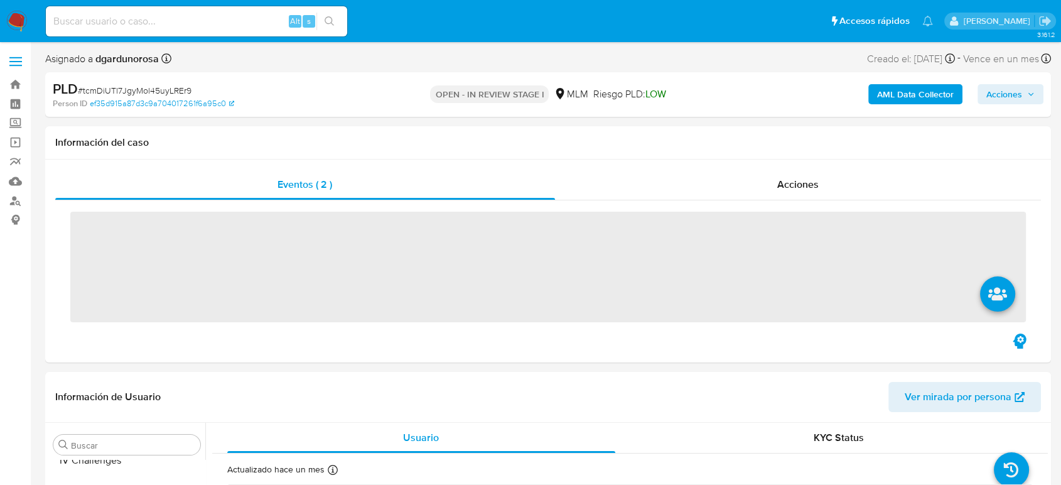
click at [153, 20] on input at bounding box center [196, 21] width 301 height 16
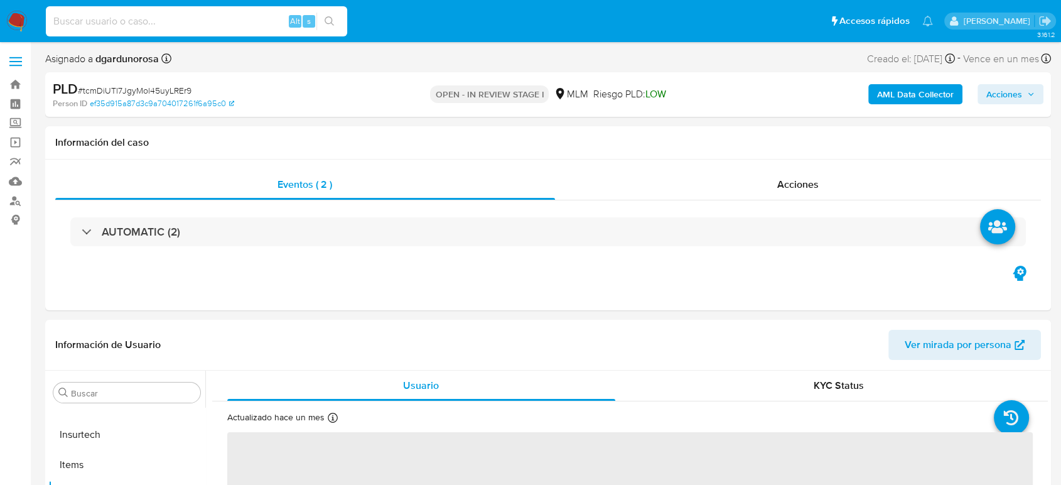
paste input "542415052"
type input "542415052"
select select "10"
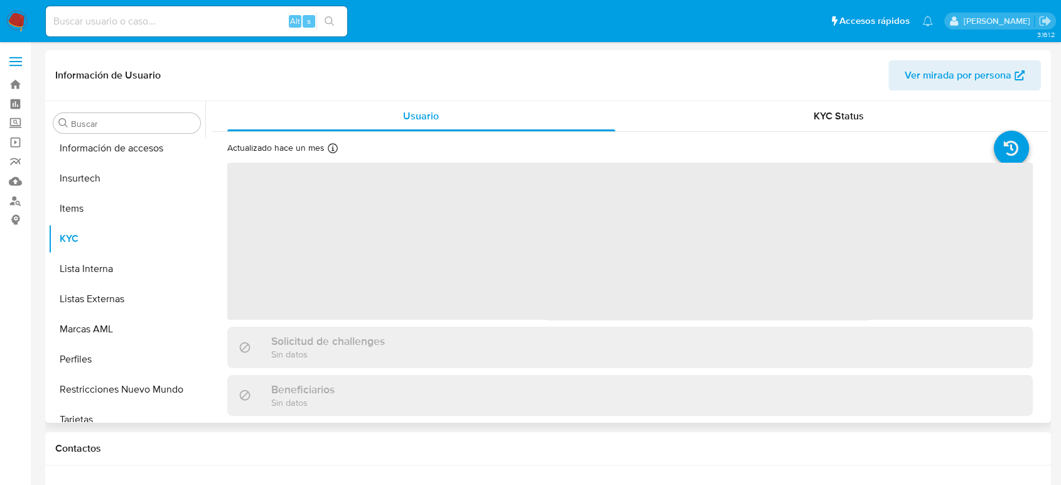
scroll to position [591, 0]
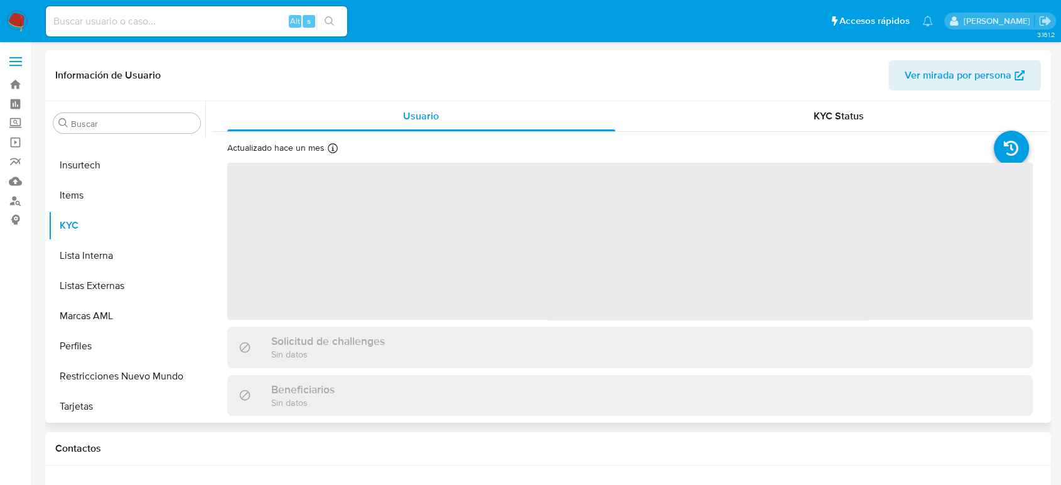
select select "10"
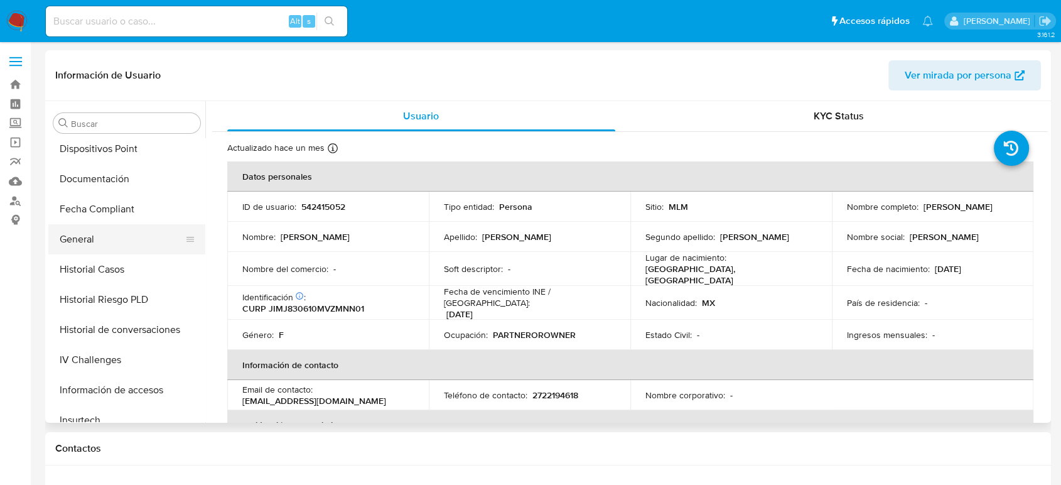
scroll to position [312, 0]
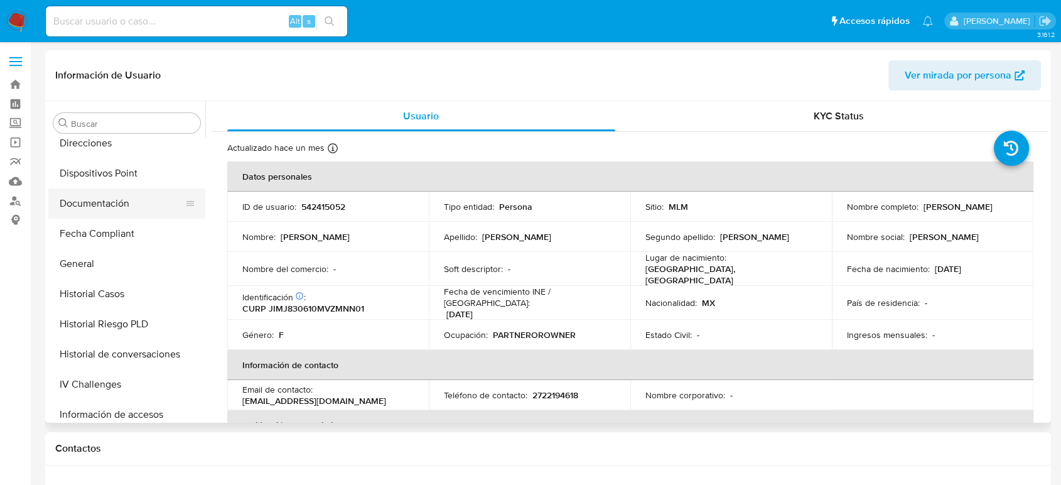
click at [115, 200] on button "Documentación" at bounding box center [121, 203] width 147 height 30
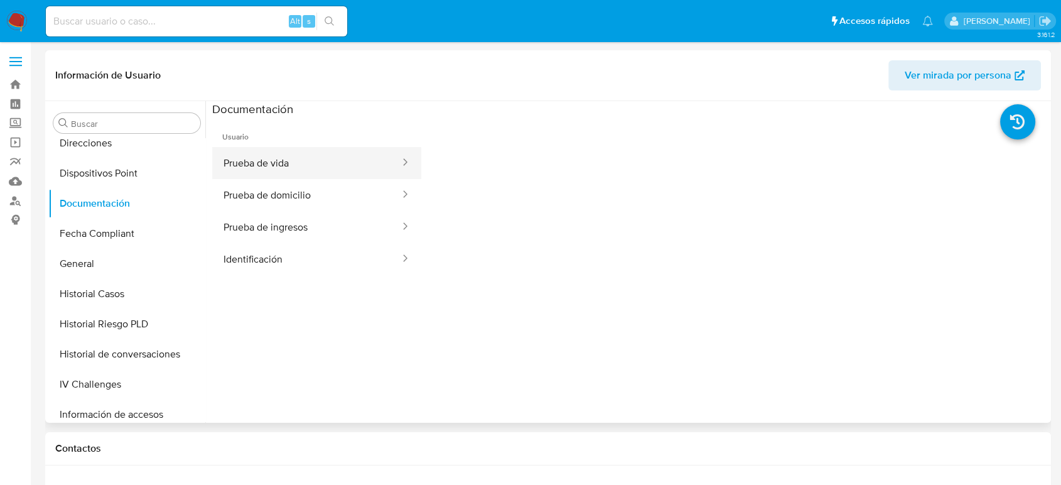
click at [296, 166] on button "Prueba de vida" at bounding box center [306, 163] width 189 height 32
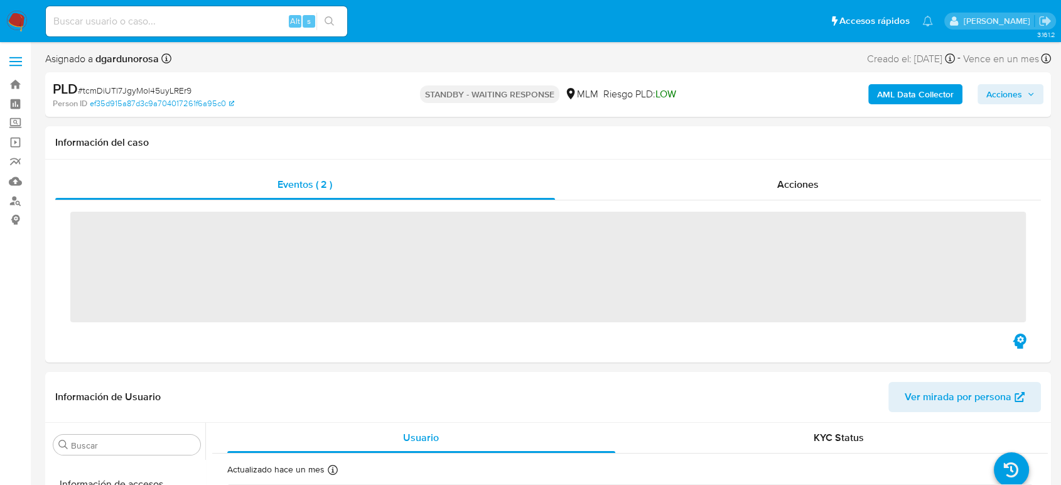
scroll to position [591, 0]
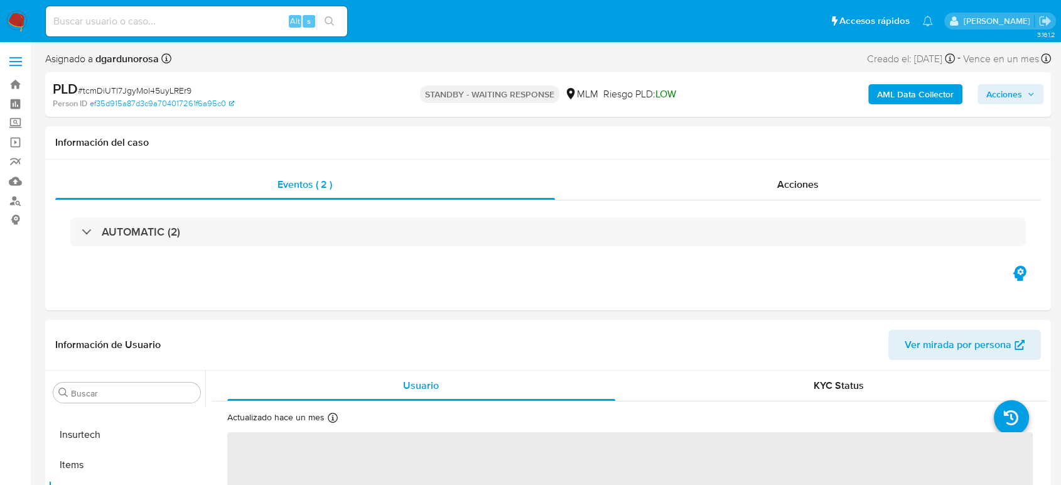
select select "10"
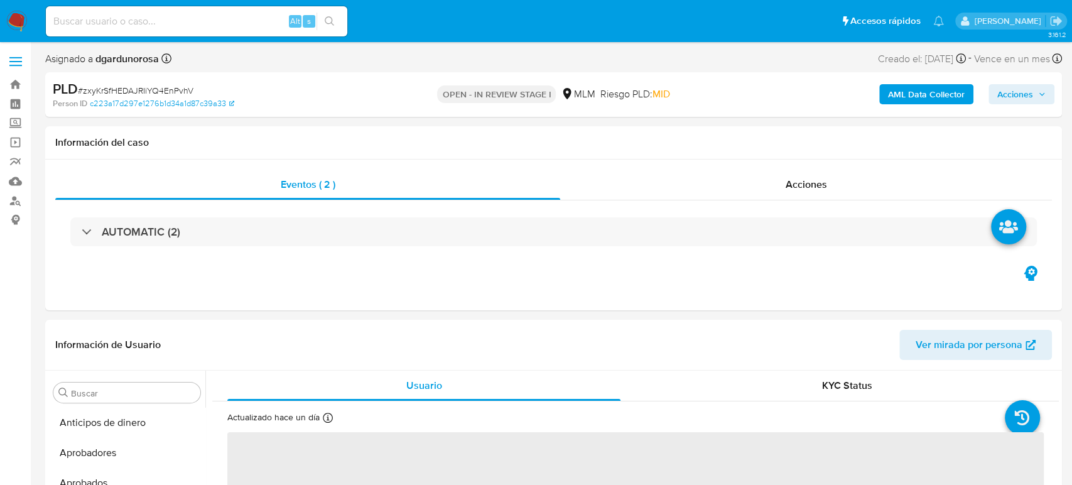
select select "10"
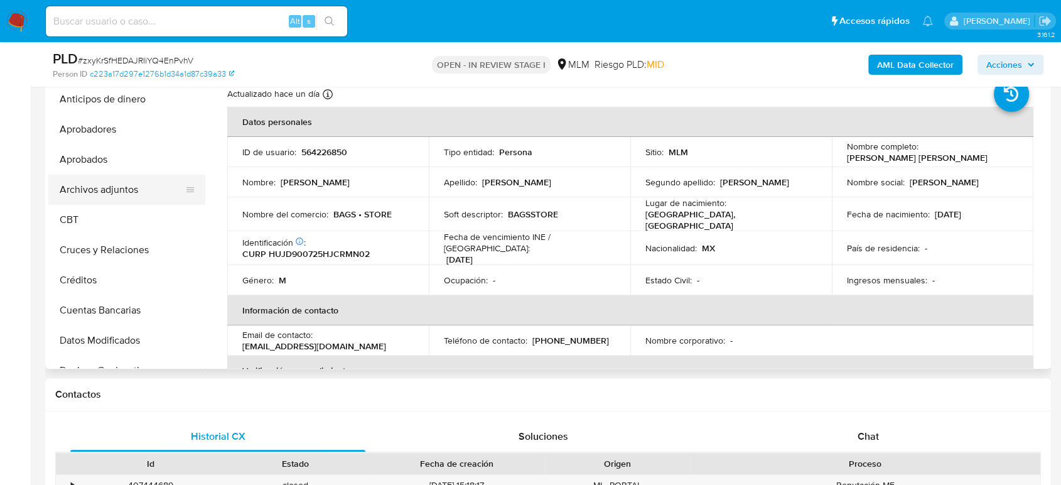
click at [138, 186] on button "Archivos adjuntos" at bounding box center [121, 190] width 147 height 30
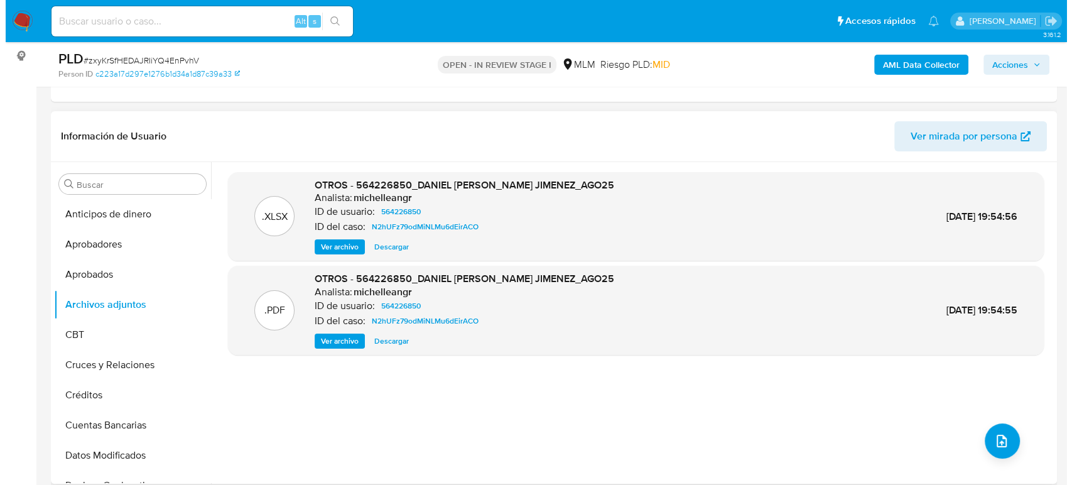
scroll to position [139, 0]
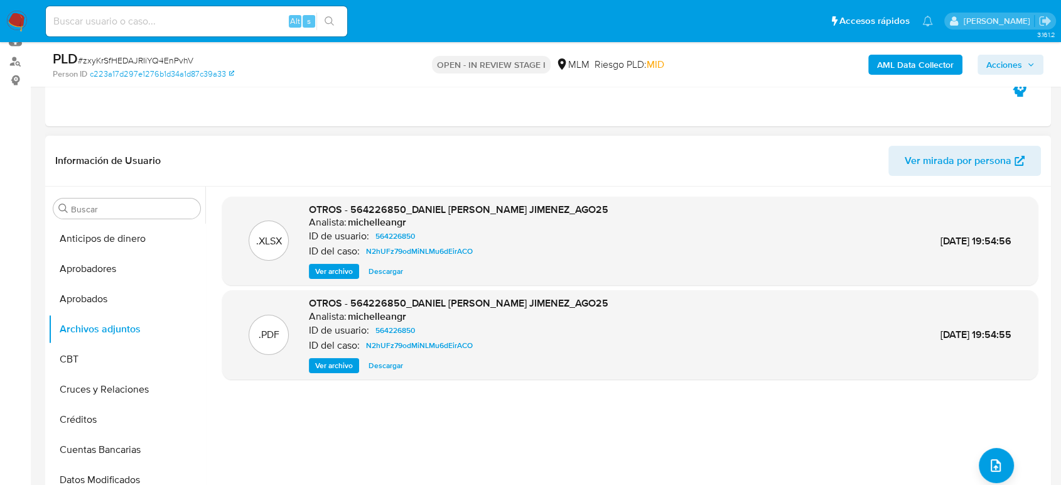
click at [330, 360] on span "Ver archivo" at bounding box center [334, 365] width 38 height 13
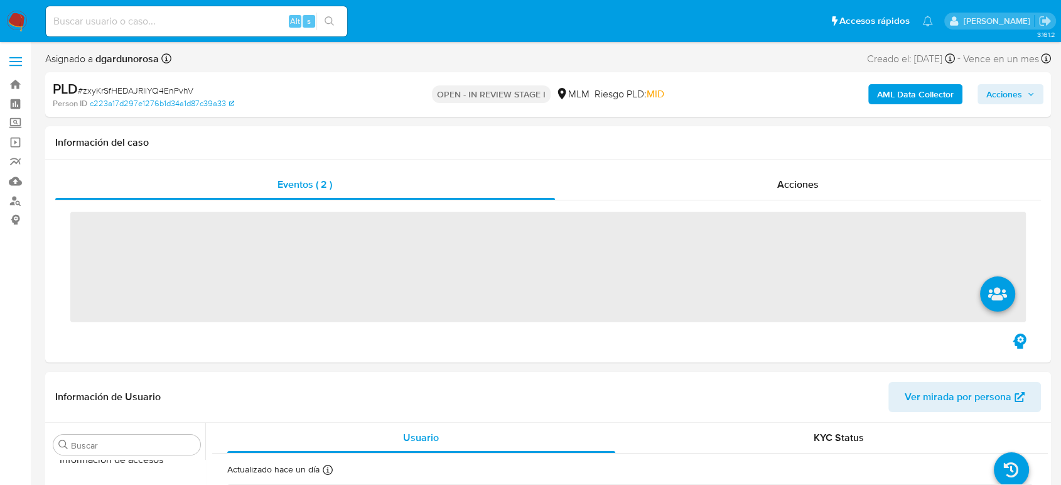
scroll to position [591, 0]
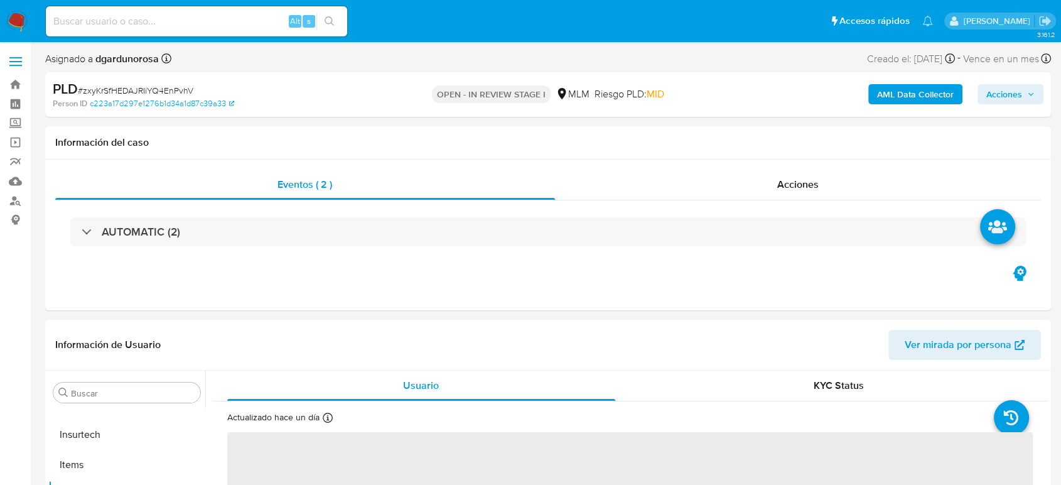
select select "10"
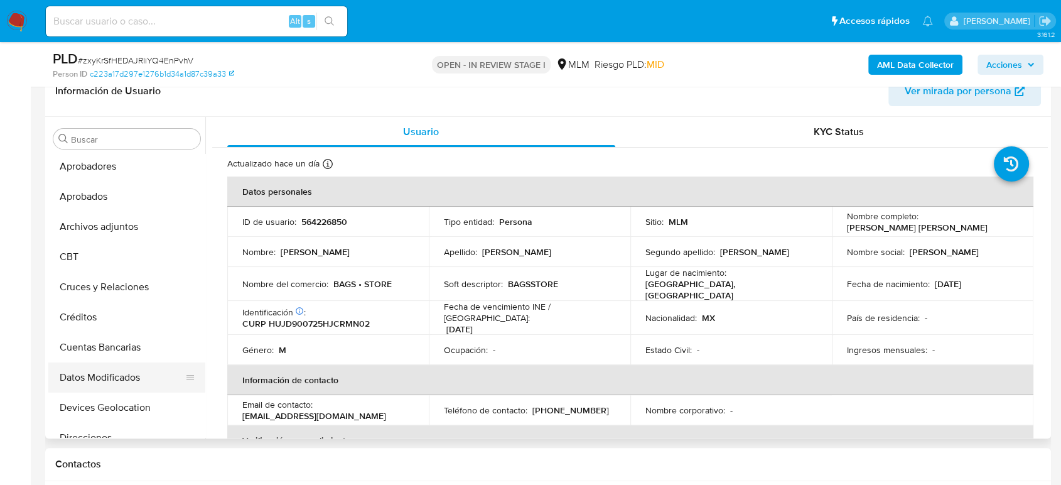
scroll to position [0, 0]
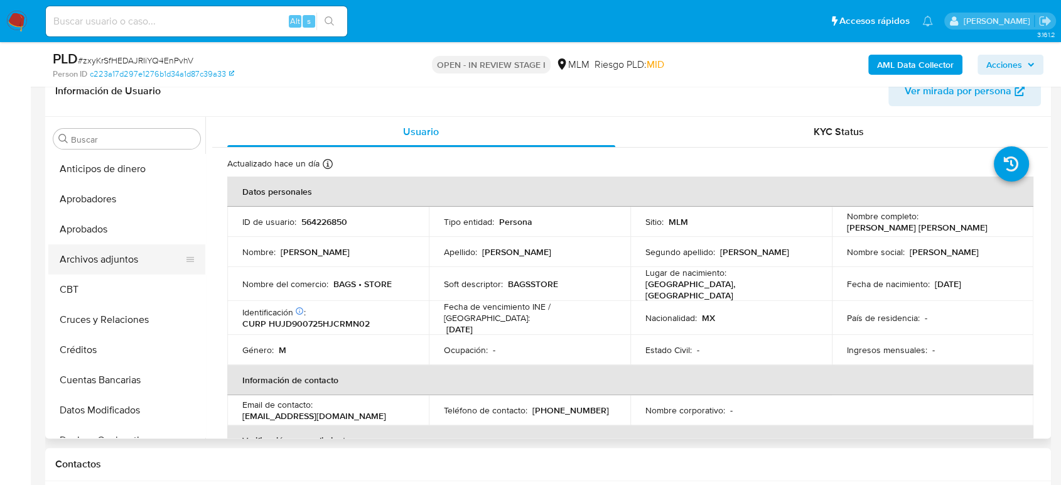
click at [116, 258] on button "Archivos adjuntos" at bounding box center [121, 259] width 147 height 30
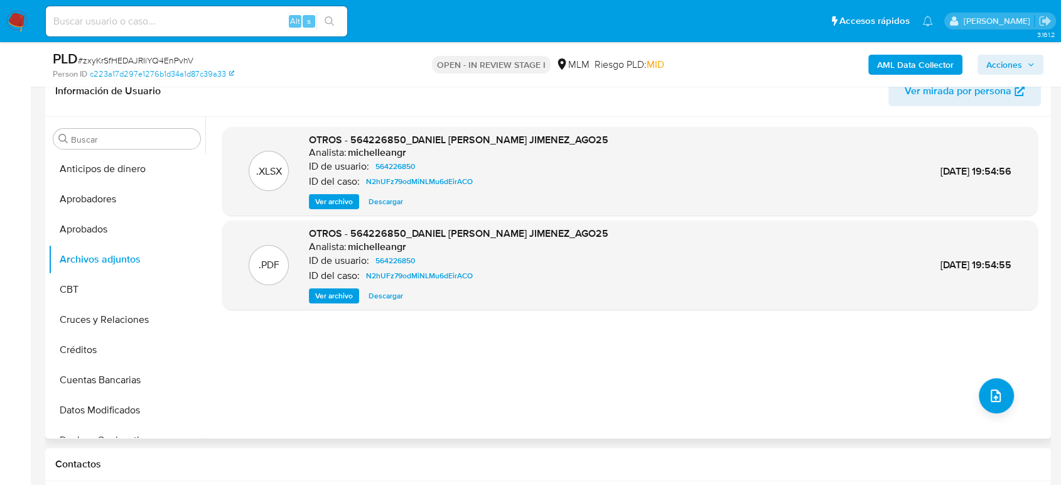
click at [337, 295] on span "Ver archivo" at bounding box center [334, 296] width 38 height 13
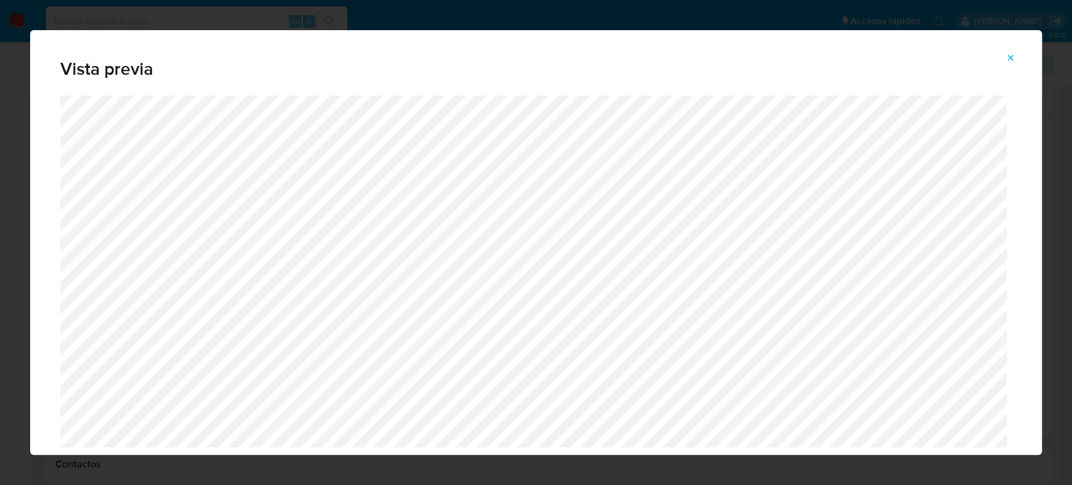
click at [1005, 55] on button "Attachment preview" at bounding box center [1011, 58] width 28 height 20
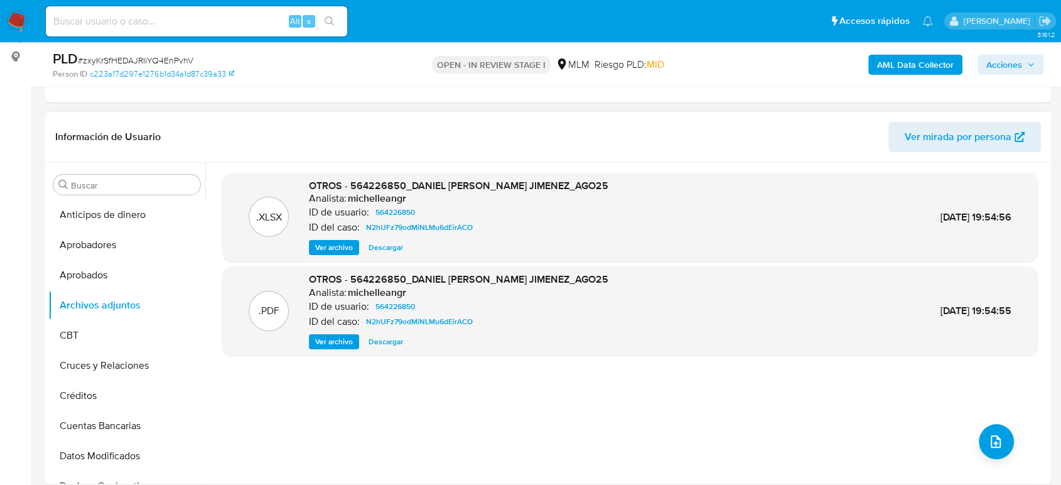
scroll to position [139, 0]
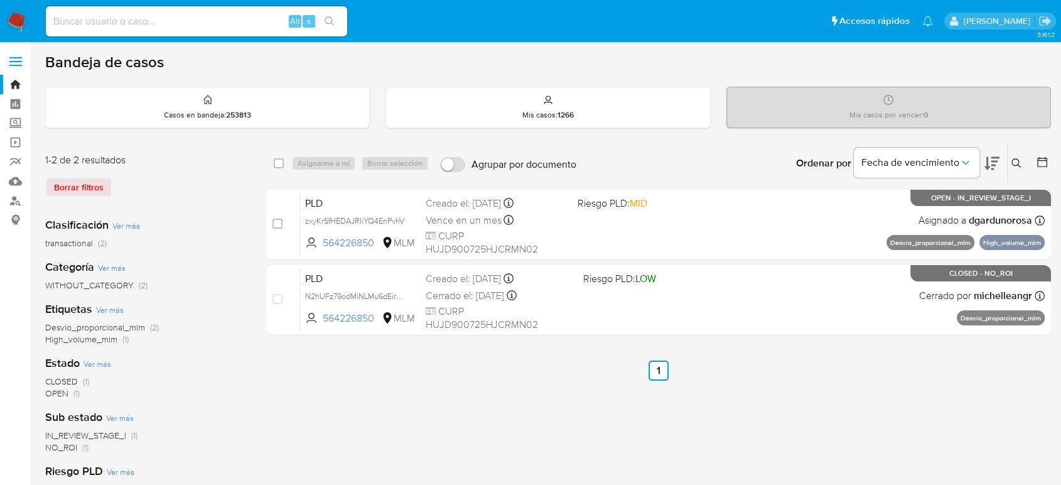
click at [146, 24] on input at bounding box center [196, 21] width 301 height 16
paste input "1221918956"
type input "1221918956"
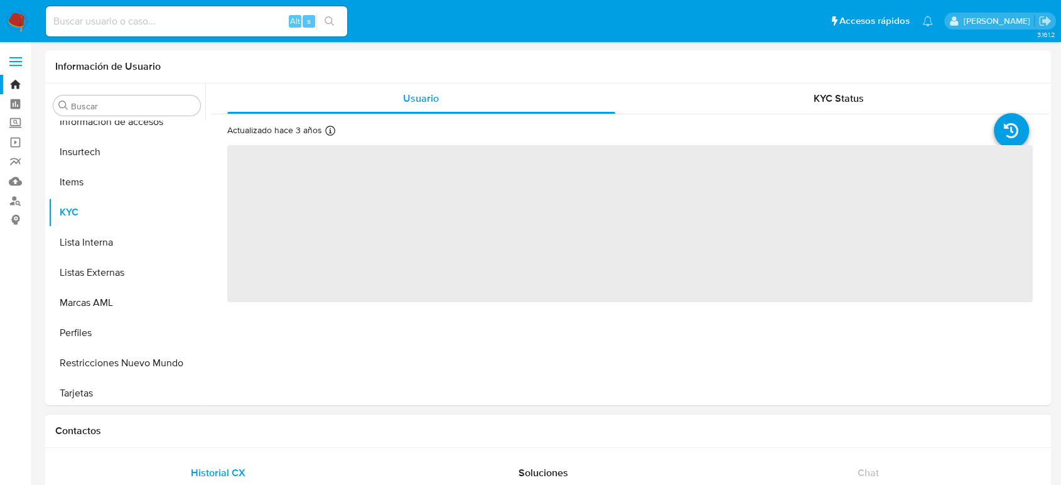
scroll to position [591, 0]
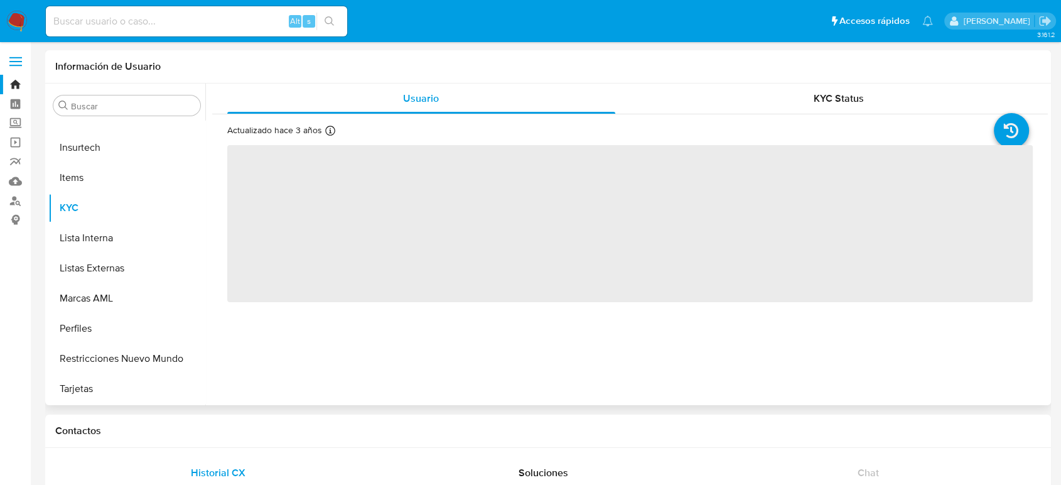
select select "10"
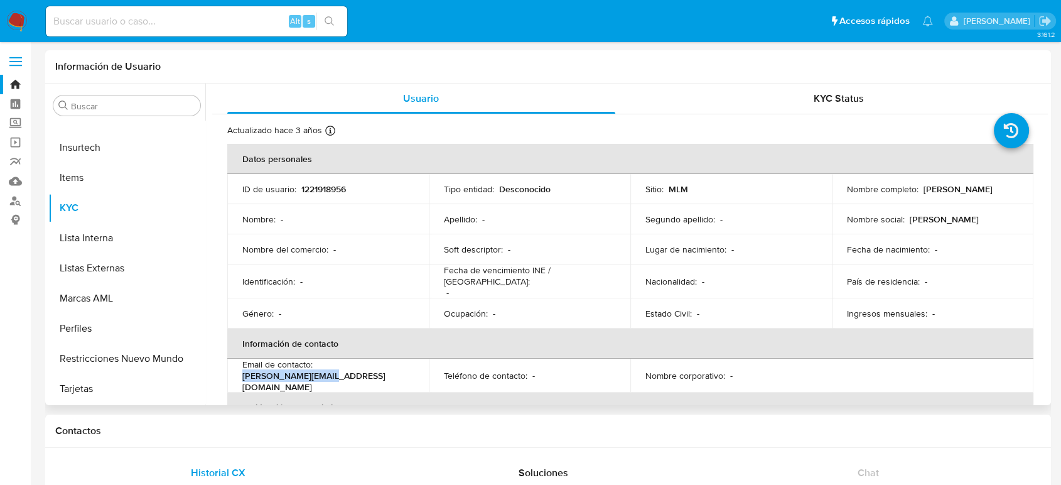
drag, startPoint x: 411, startPoint y: 366, endPoint x: 317, endPoint y: 374, distance: 94.6
click at [317, 374] on div "Email de contacto : g.rosadob@gmial.com" at bounding box center [327, 376] width 171 height 34
copy p "g.rosadob@gmial.com"
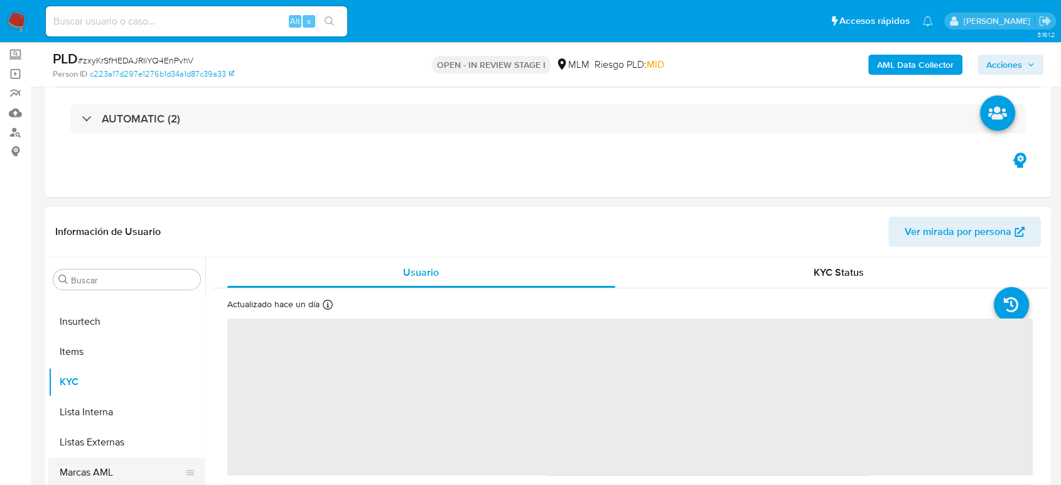
scroll to position [209, 0]
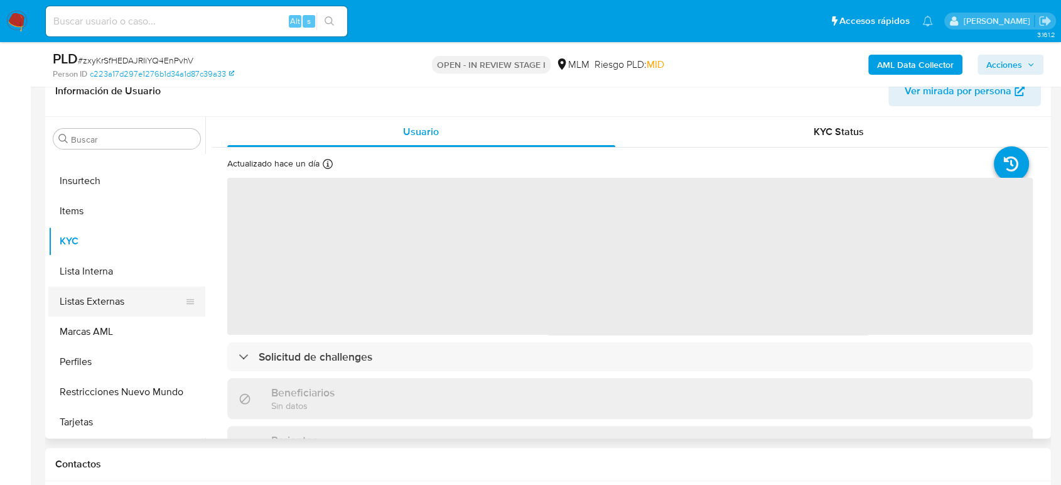
select select "10"
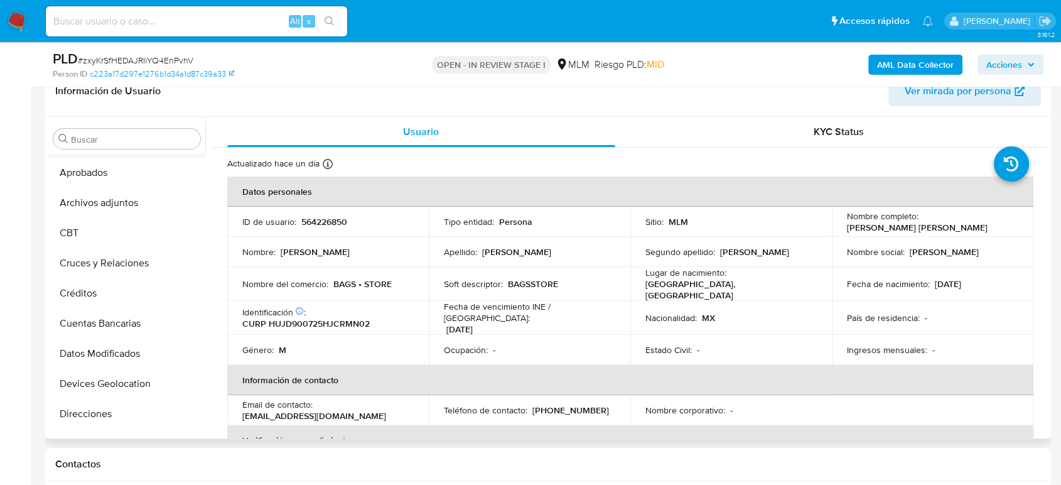
scroll to position [33, 0]
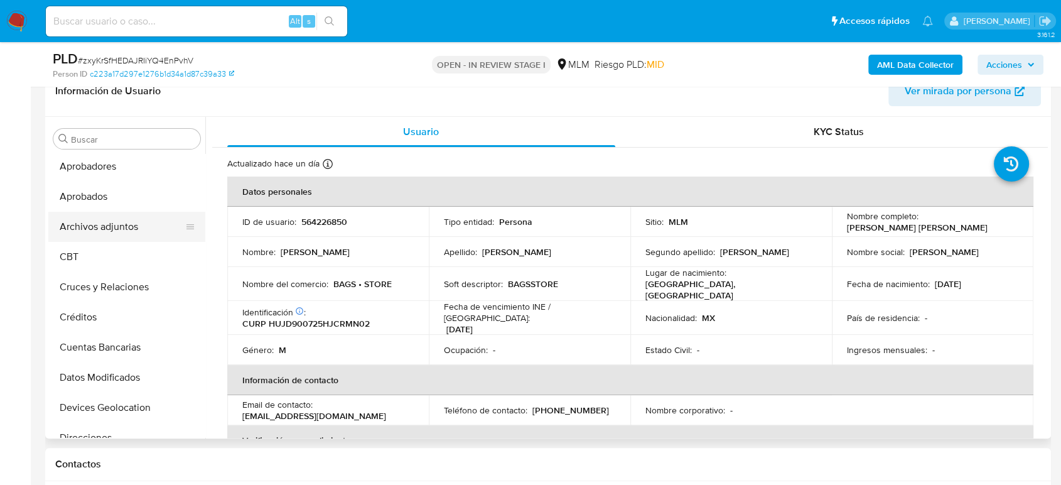
click at [93, 215] on button "Archivos adjuntos" at bounding box center [121, 227] width 147 height 30
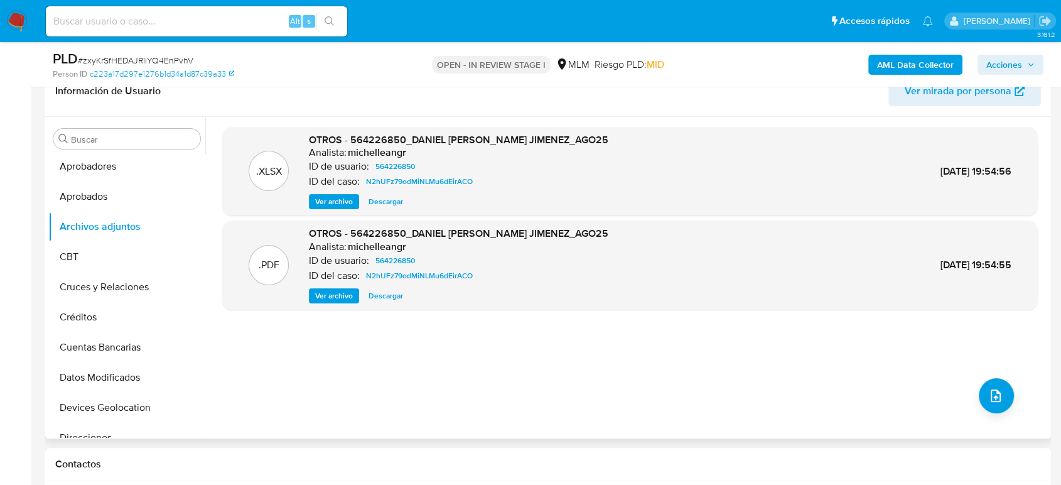
click at [344, 290] on span "Ver archivo" at bounding box center [334, 296] width 38 height 13
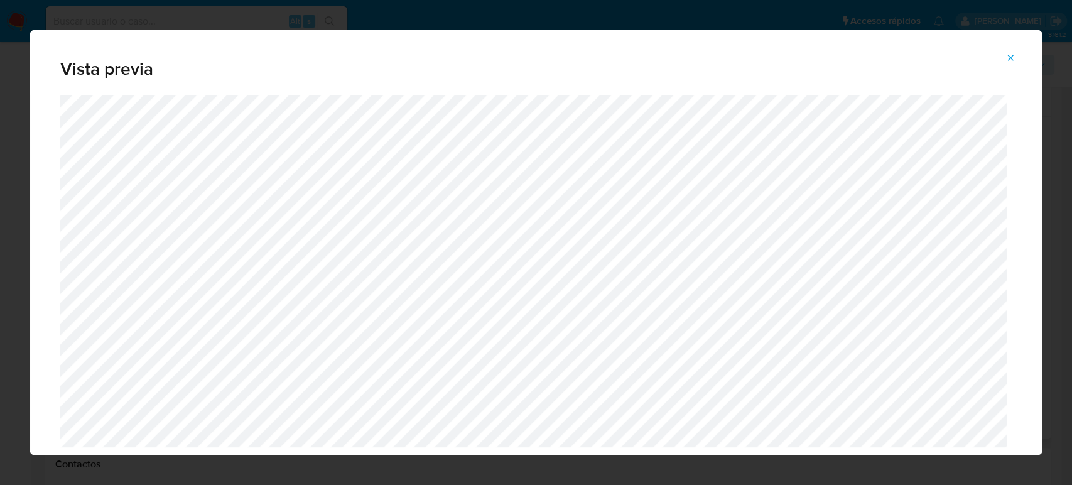
click at [1010, 59] on icon "Attachment preview" at bounding box center [1011, 58] width 10 height 10
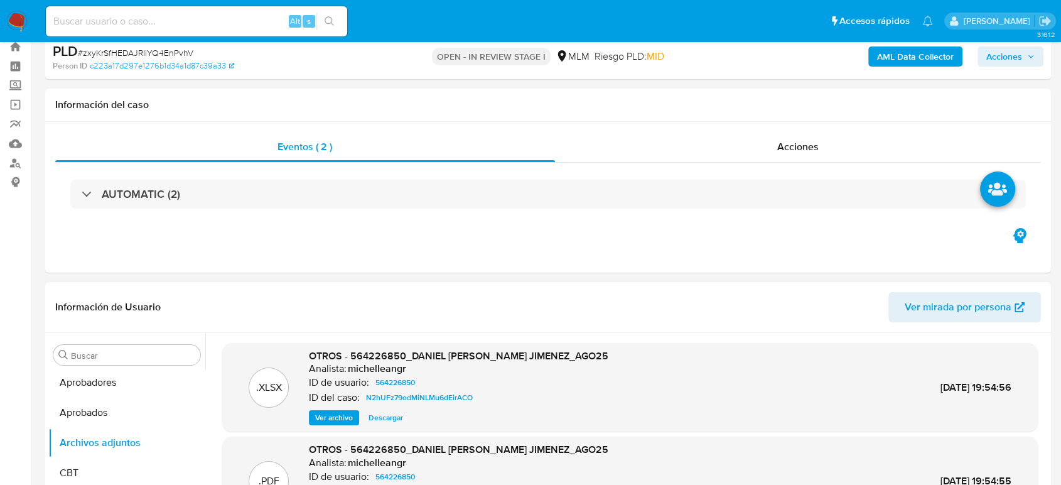
scroll to position [0, 0]
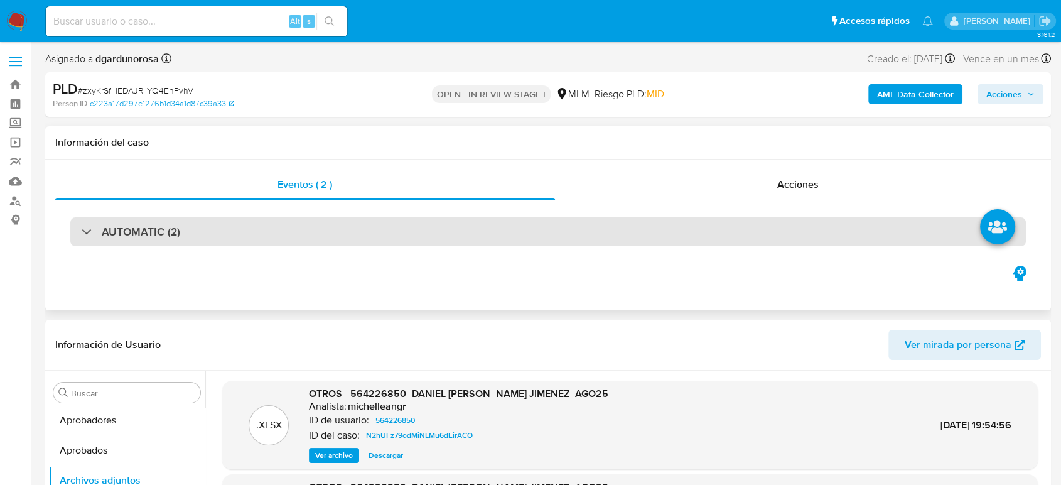
click at [288, 237] on div "AUTOMATIC (2)" at bounding box center [548, 231] width 956 height 29
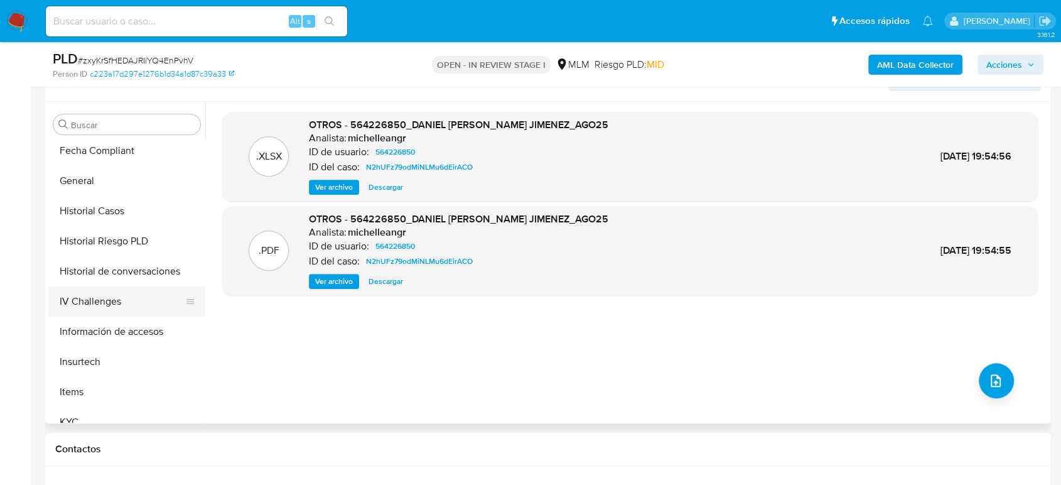
scroll to position [452, 0]
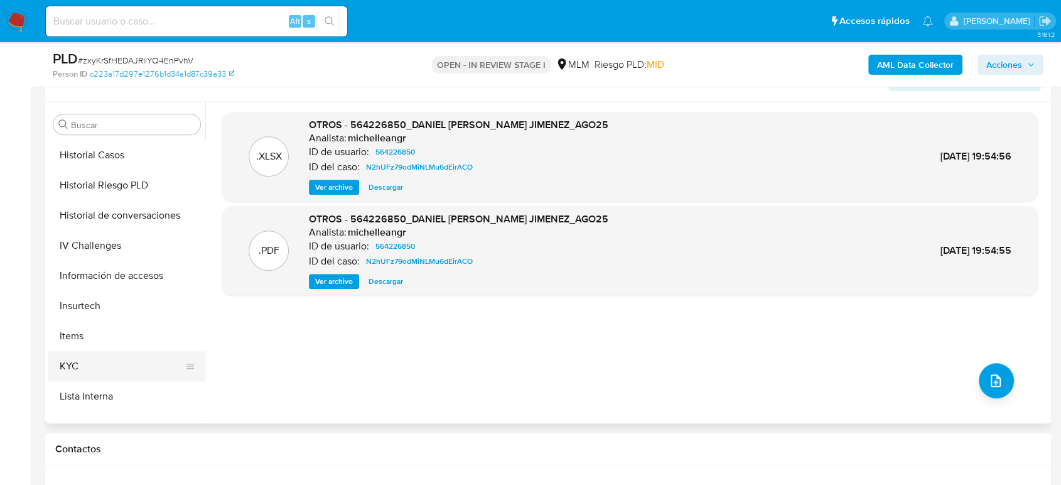
click at [89, 366] on button "KYC" at bounding box center [121, 366] width 147 height 30
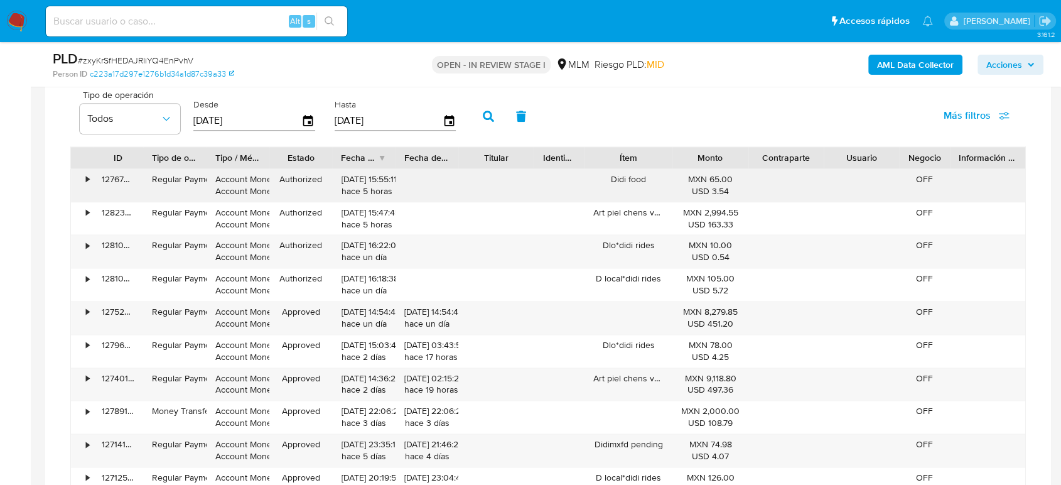
scroll to position [1535, 0]
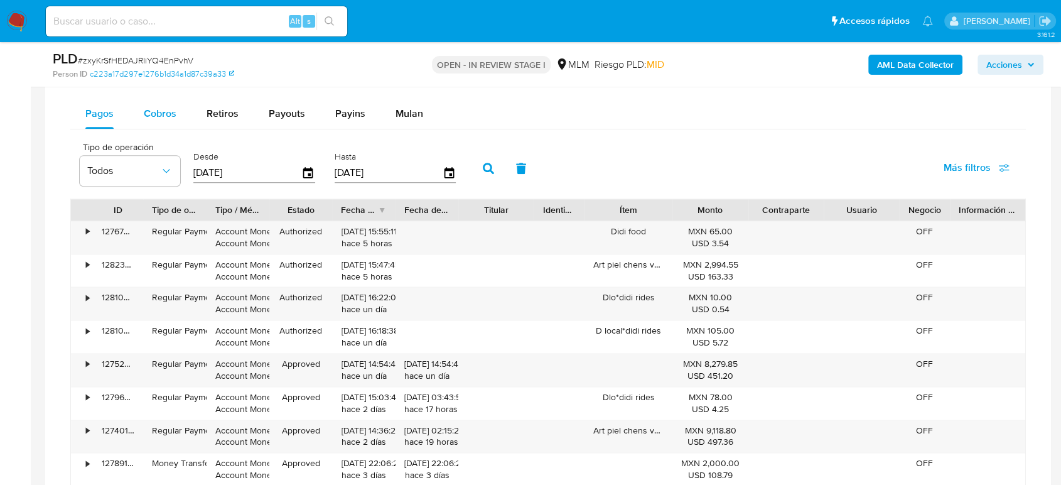
click at [156, 119] on span "Cobros" at bounding box center [160, 113] width 33 height 14
select select "10"
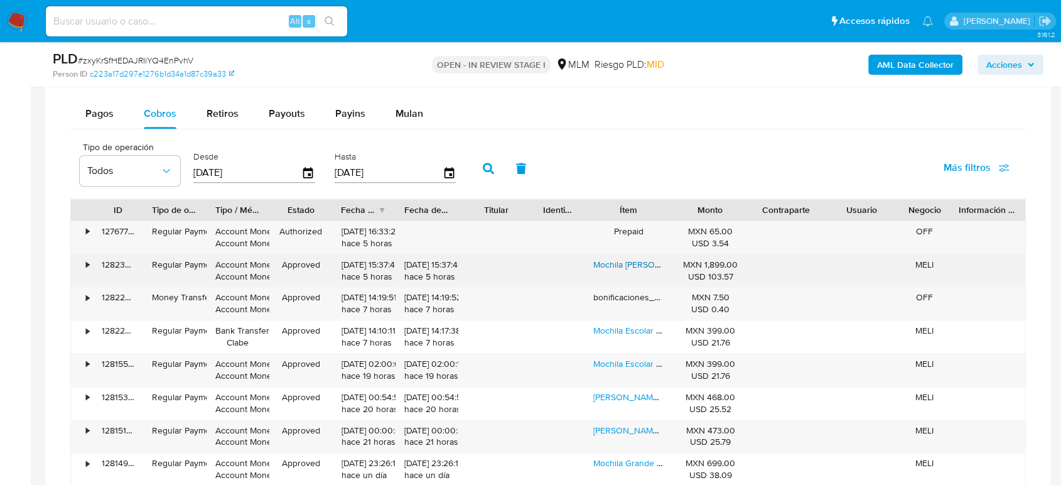
click at [608, 259] on link "Mochila [PERSON_NAME] En Kit Con Carrito Adaptado" at bounding box center [698, 264] width 209 height 13
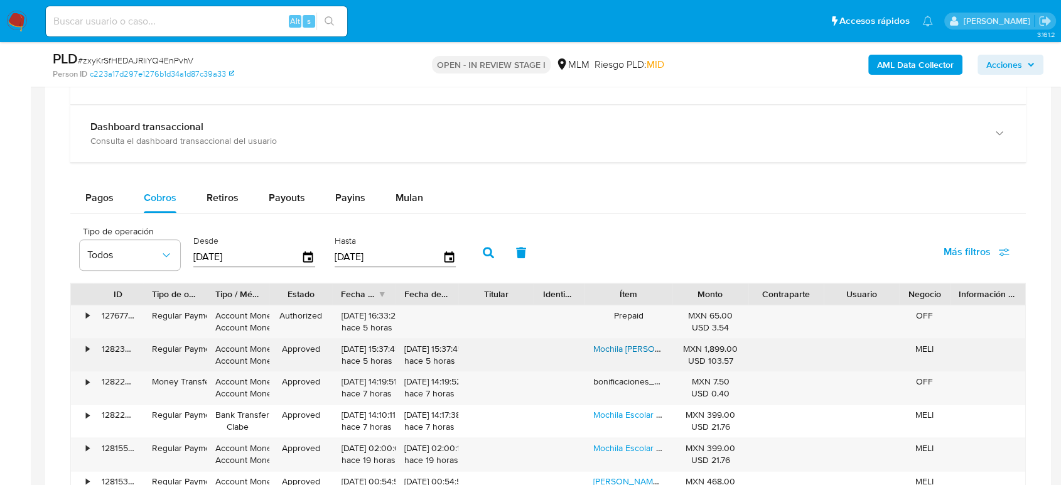
scroll to position [1267, 0]
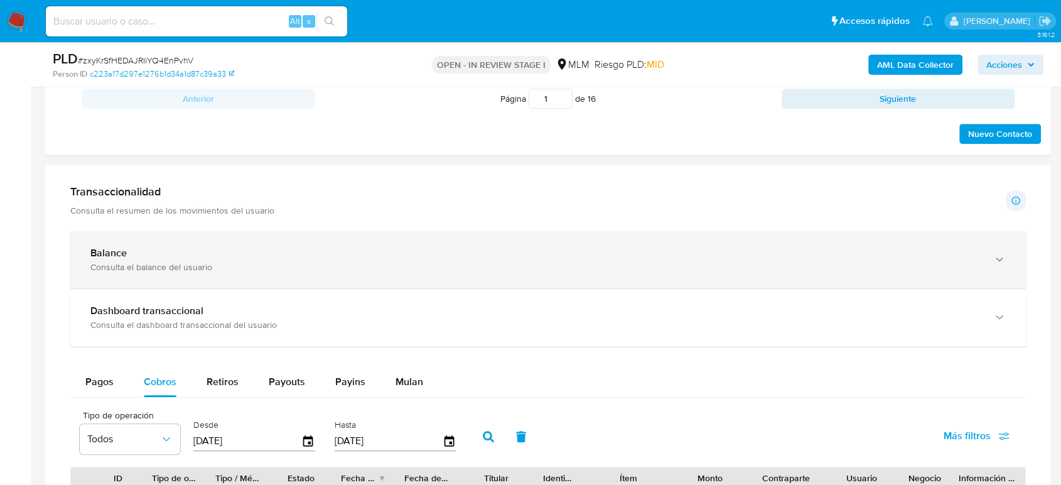
click at [225, 247] on div "Balance" at bounding box center [535, 253] width 891 height 13
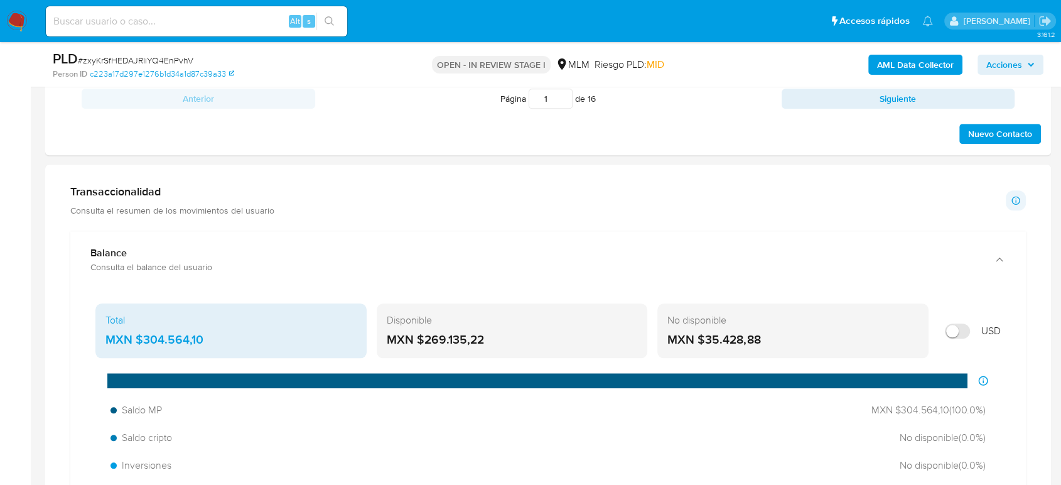
drag, startPoint x: 213, startPoint y: 342, endPoint x: 139, endPoint y: 343, distance: 74.1
click at [139, 343] on div "MXN $304.564,10" at bounding box center [231, 340] width 251 height 16
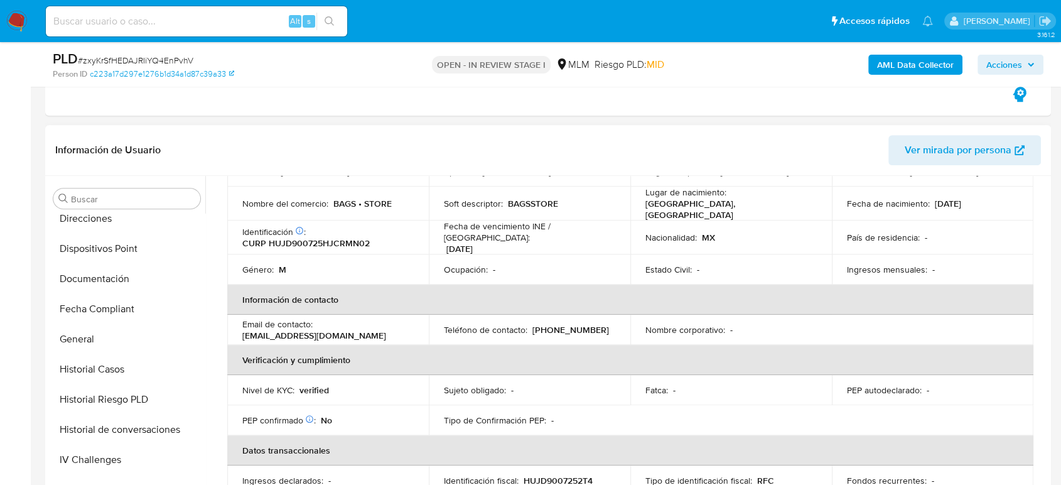
scroll to position [0, 0]
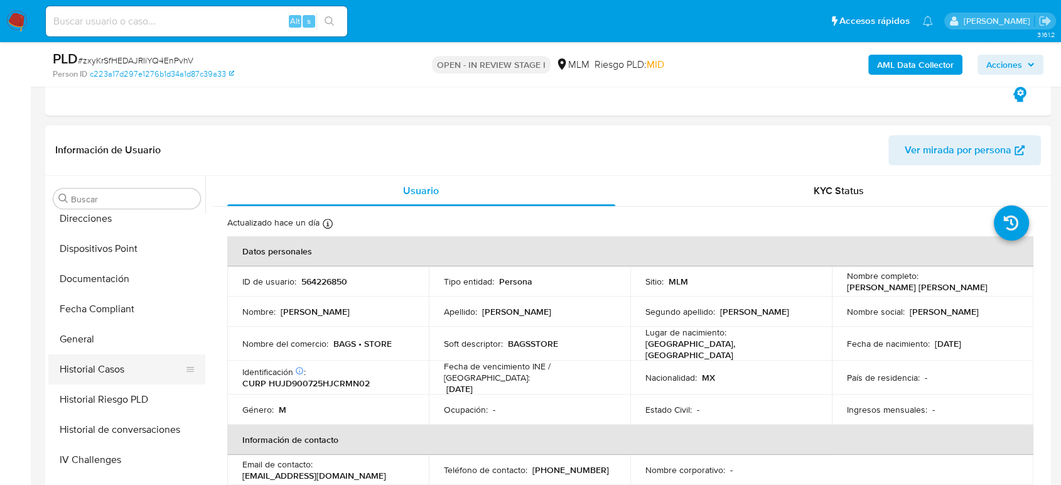
click at [102, 344] on button "General" at bounding box center [126, 339] width 157 height 30
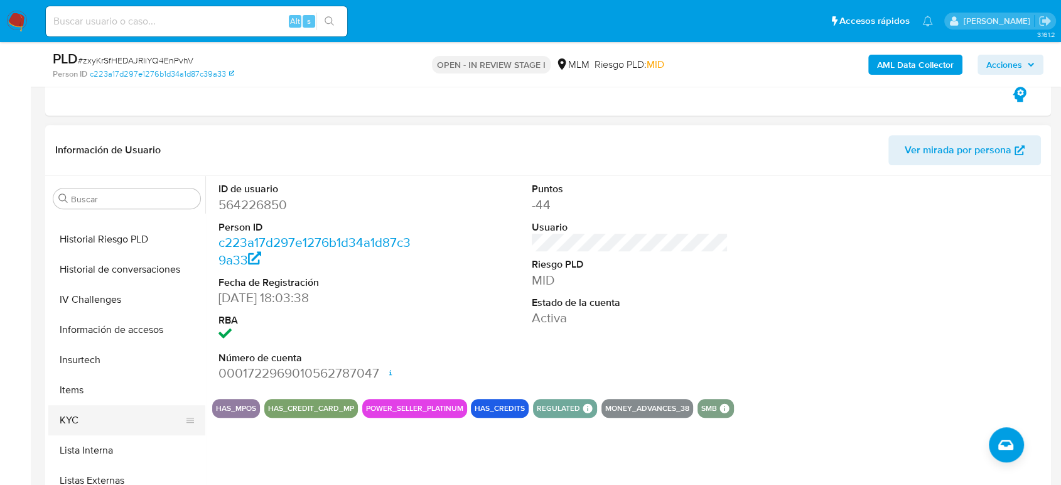
scroll to position [521, 0]
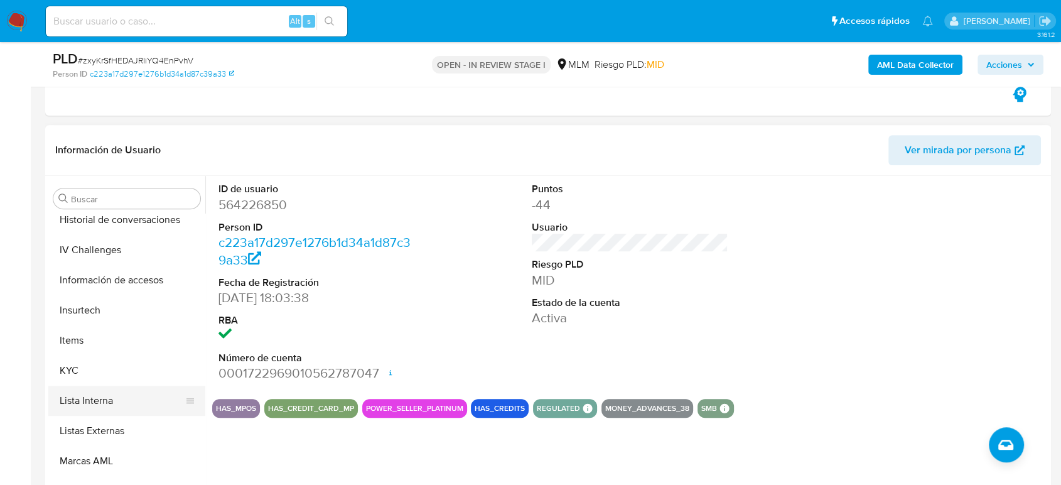
click at [84, 370] on button "KYC" at bounding box center [126, 371] width 157 height 30
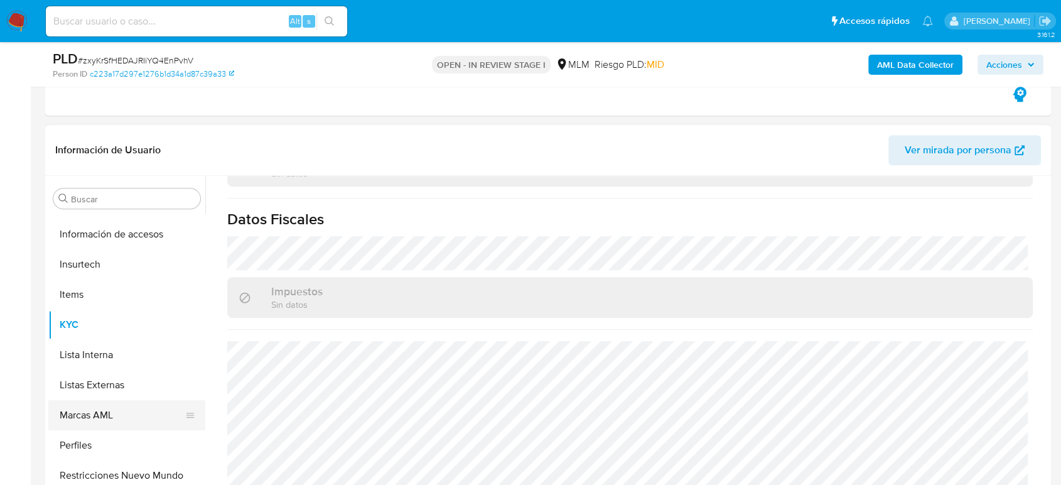
scroll to position [591, 0]
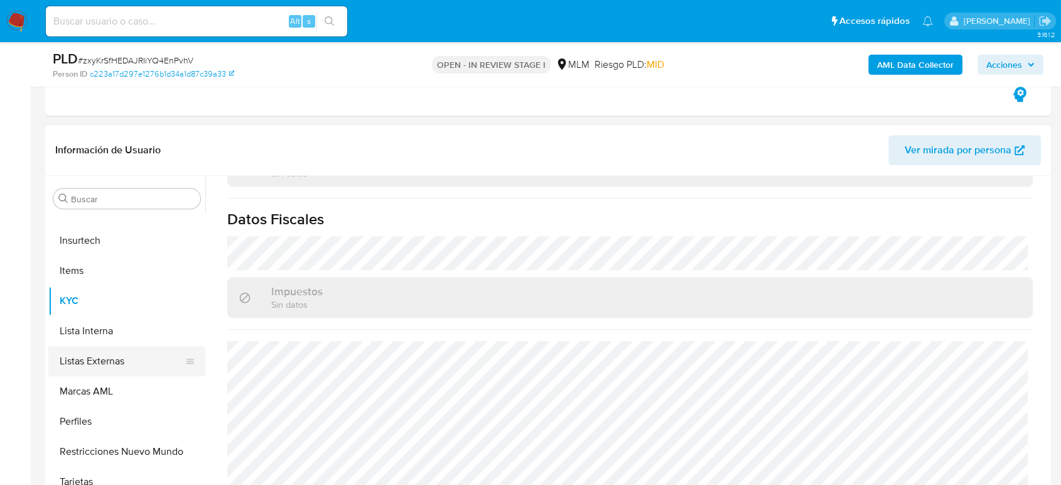
click at [100, 362] on button "Listas Externas" at bounding box center [121, 361] width 147 height 30
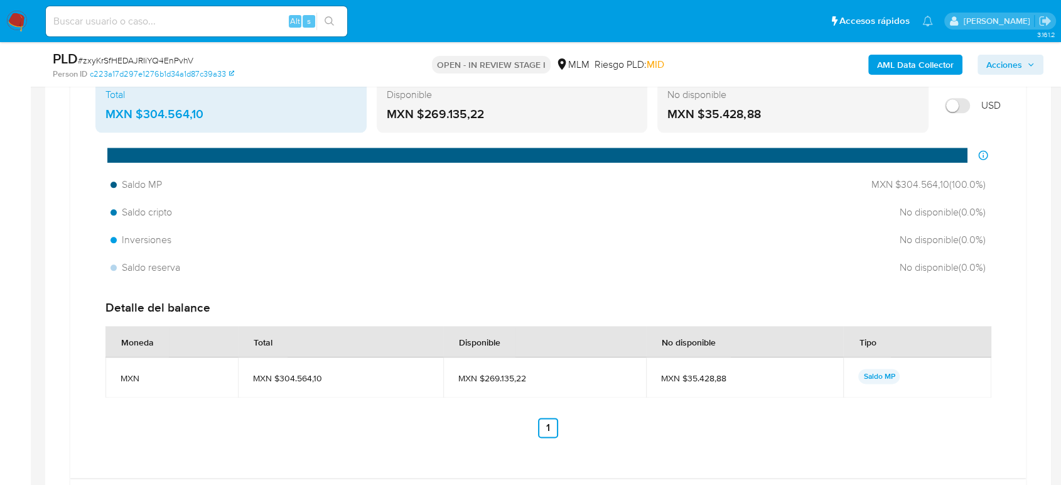
scroll to position [1407, 0]
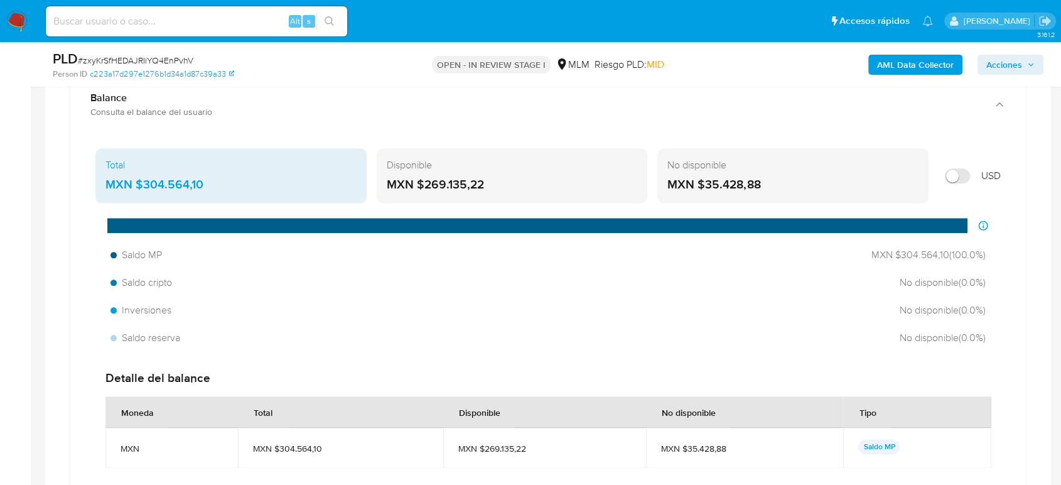
click at [38, 215] on main "3.161.2 Asignado a dgardunorosa Asignado el: 30/09/2025 18:24:10 Creado el: 12/…" at bounding box center [530, 158] width 1061 height 3131
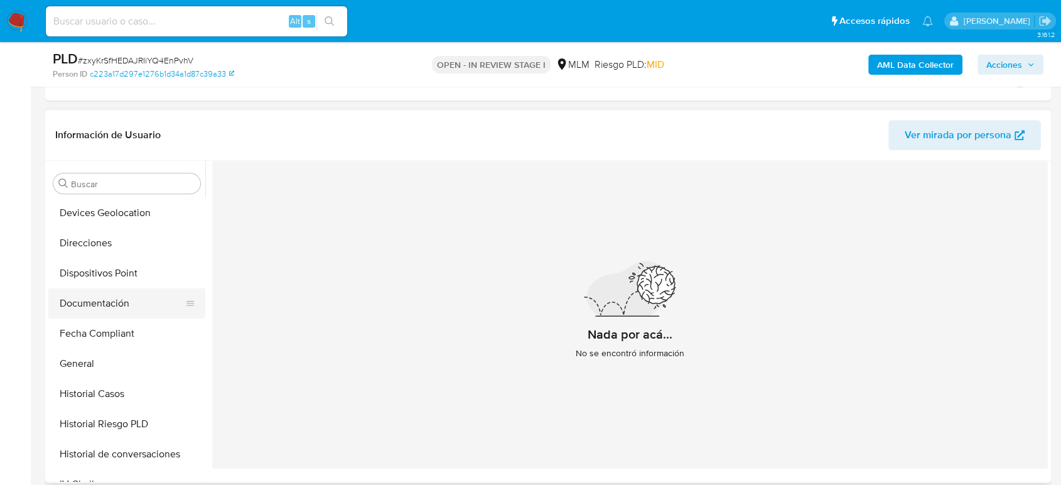
scroll to position [242, 0]
click at [119, 242] on button "Devices Geolocation" at bounding box center [121, 243] width 147 height 30
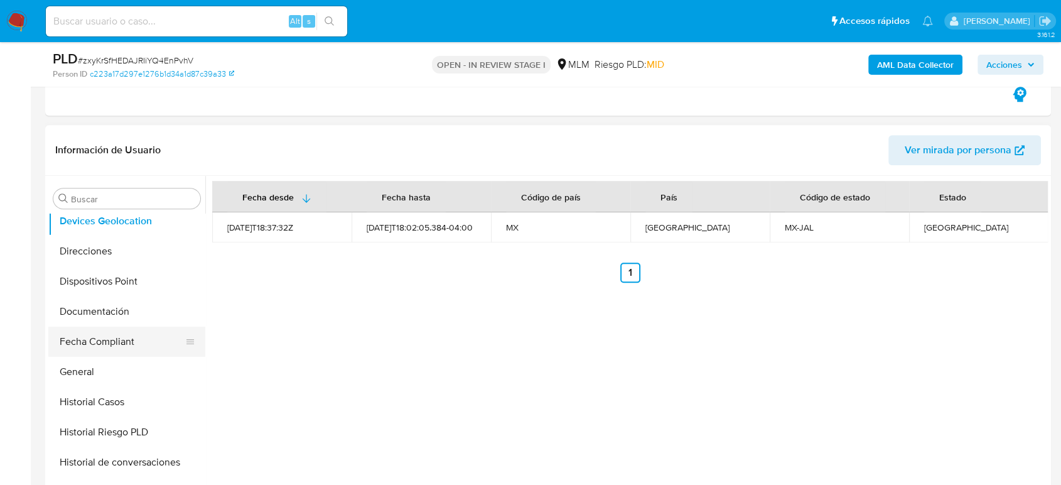
scroll to position [312, 0]
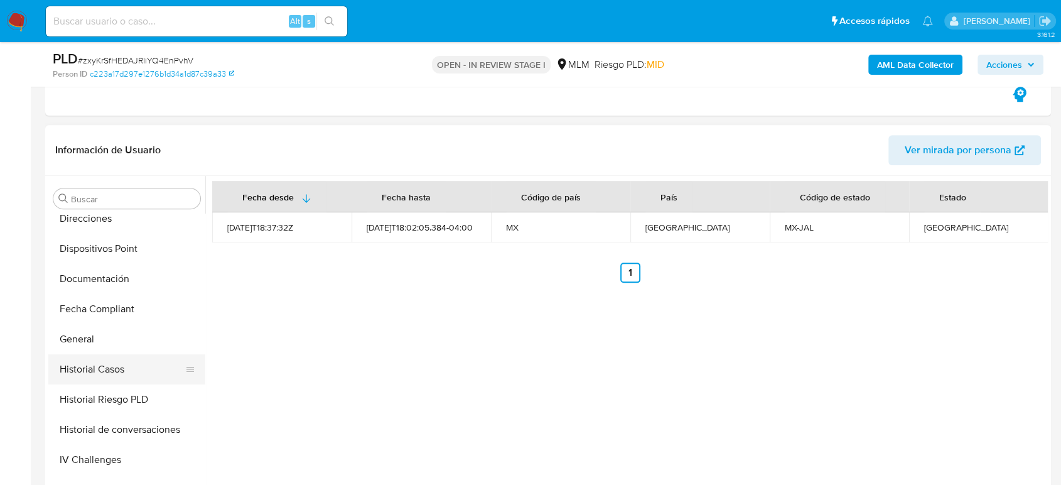
click at [112, 347] on button "General" at bounding box center [126, 339] width 157 height 30
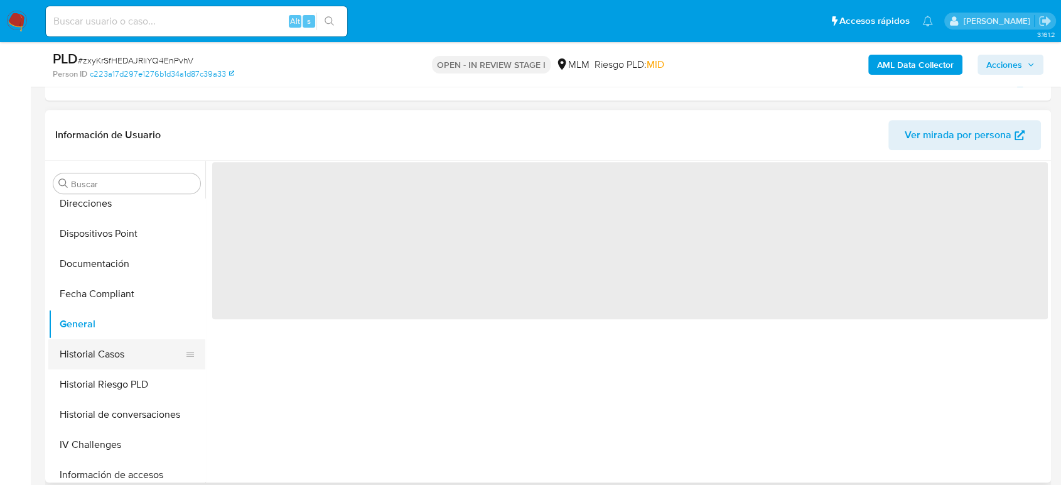
click at [106, 365] on button "Historial Casos" at bounding box center [121, 354] width 147 height 30
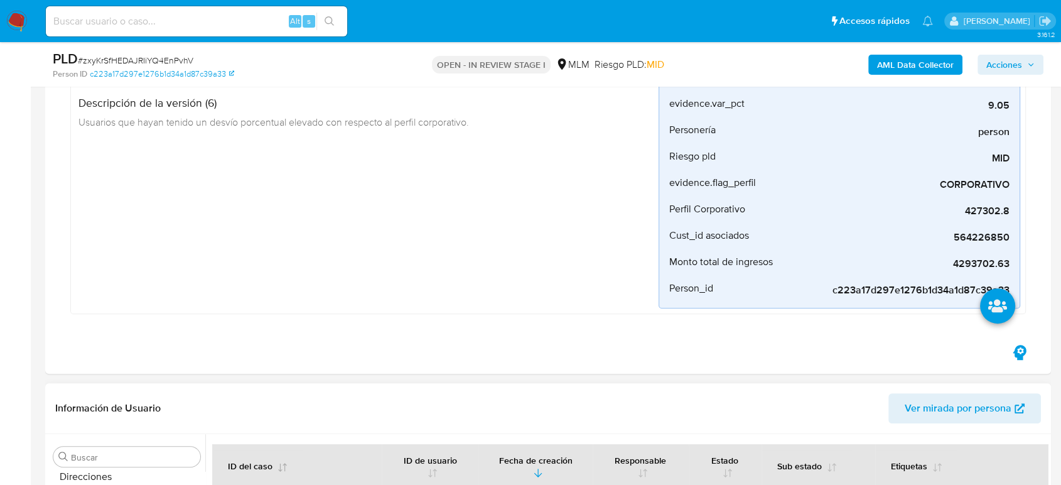
scroll to position [499, 0]
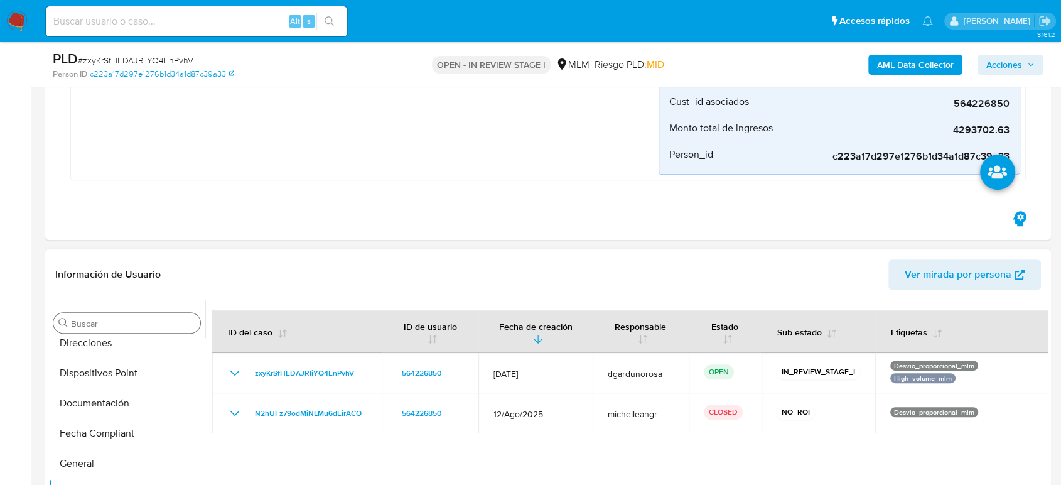
click at [170, 322] on input "Buscar" at bounding box center [133, 323] width 124 height 11
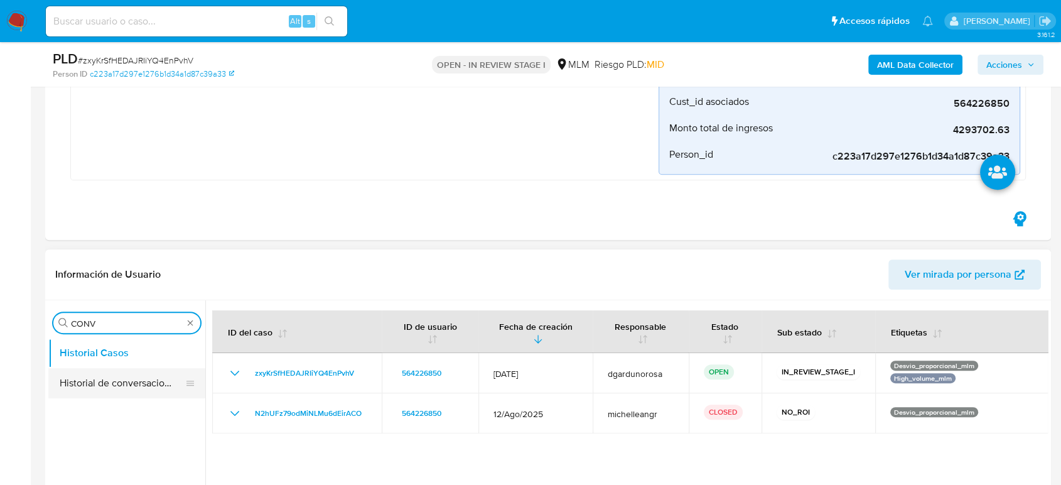
type input "CONV"
click at [148, 386] on button "Historial de conversaciones" at bounding box center [121, 383] width 147 height 30
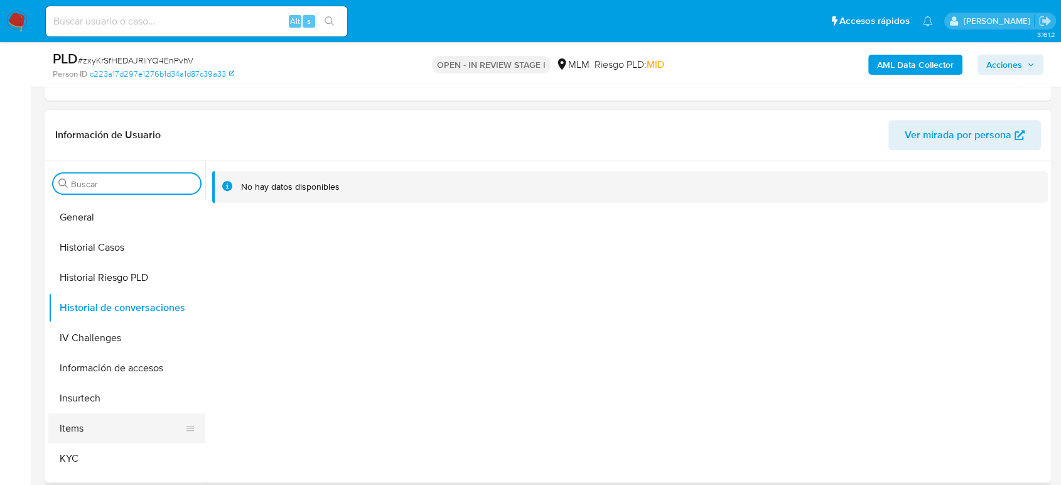
scroll to position [558, 0]
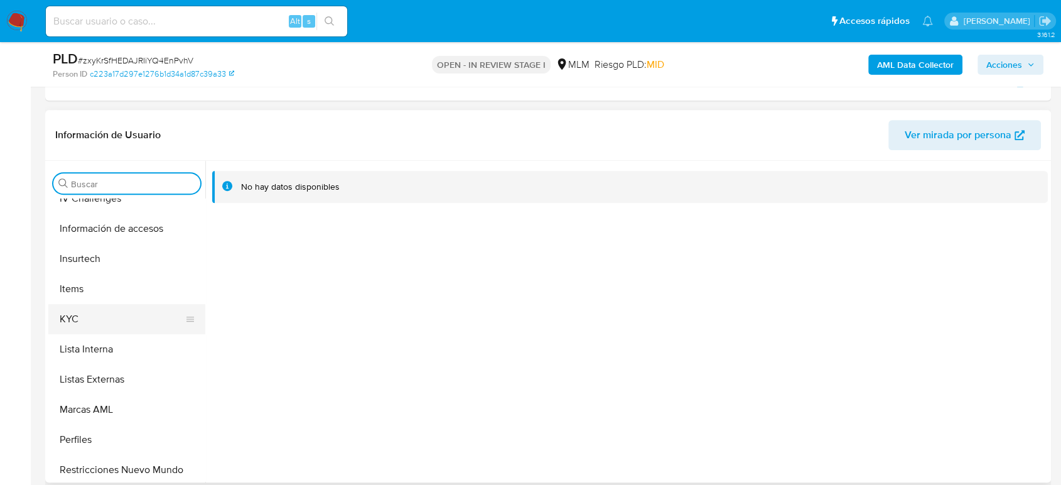
click at [119, 320] on button "KYC" at bounding box center [121, 319] width 147 height 30
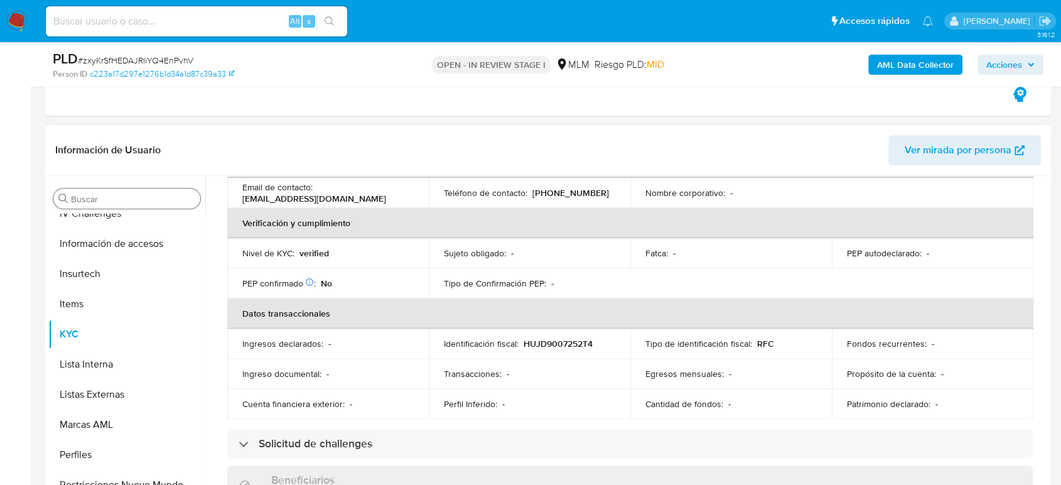
scroll to position [279, 0]
click at [574, 185] on p "[PHONE_NUMBER]" at bounding box center [571, 190] width 77 height 11
copy p "13506447"
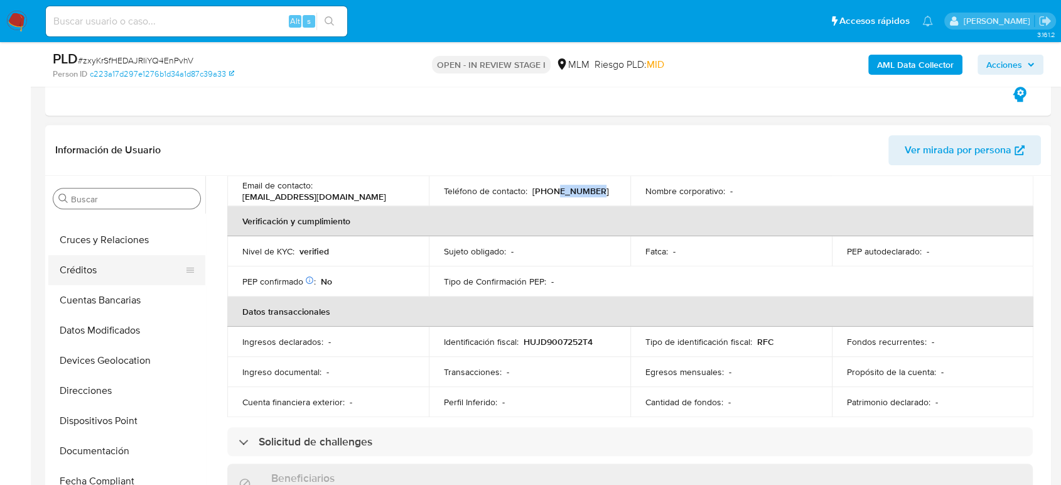
scroll to position [0, 0]
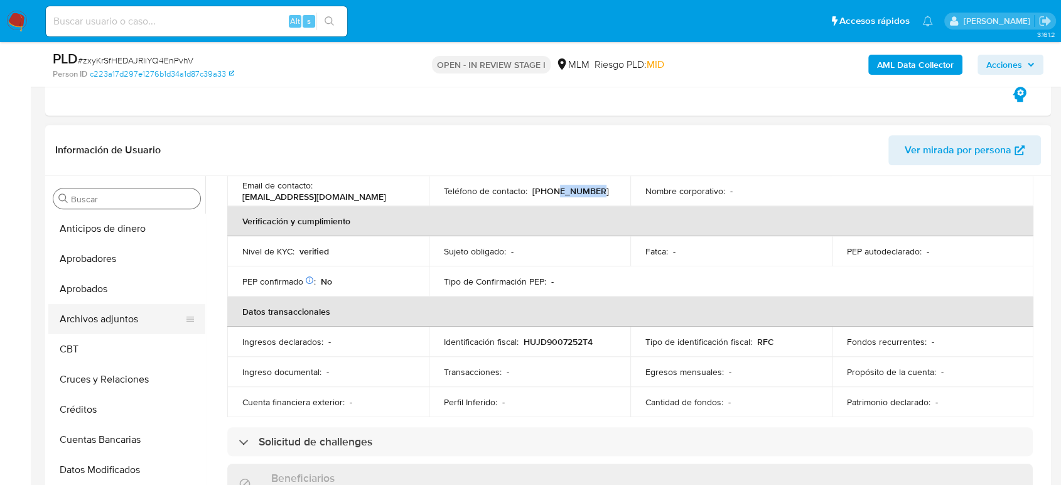
click at [100, 320] on button "Archivos adjuntos" at bounding box center [121, 319] width 147 height 30
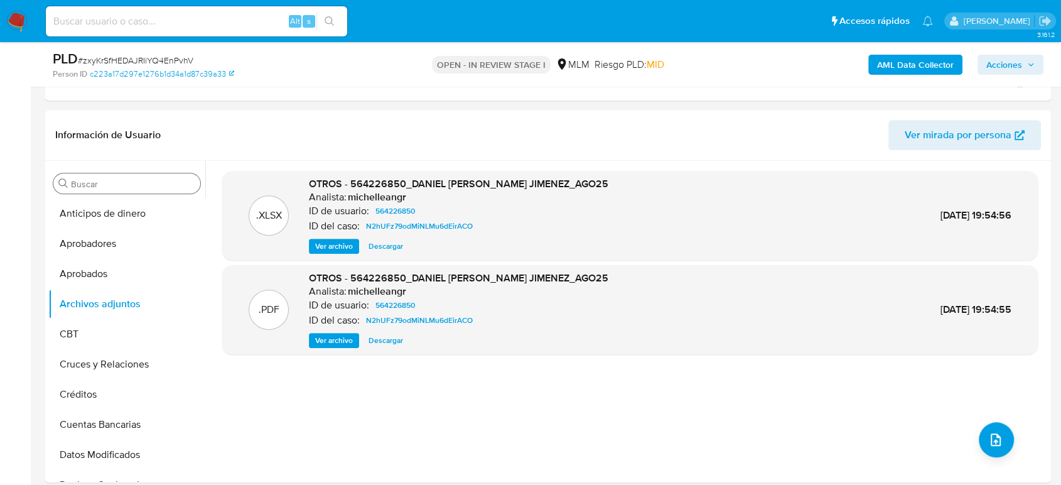
click at [1004, 72] on span "Acciones" at bounding box center [1005, 65] width 36 height 20
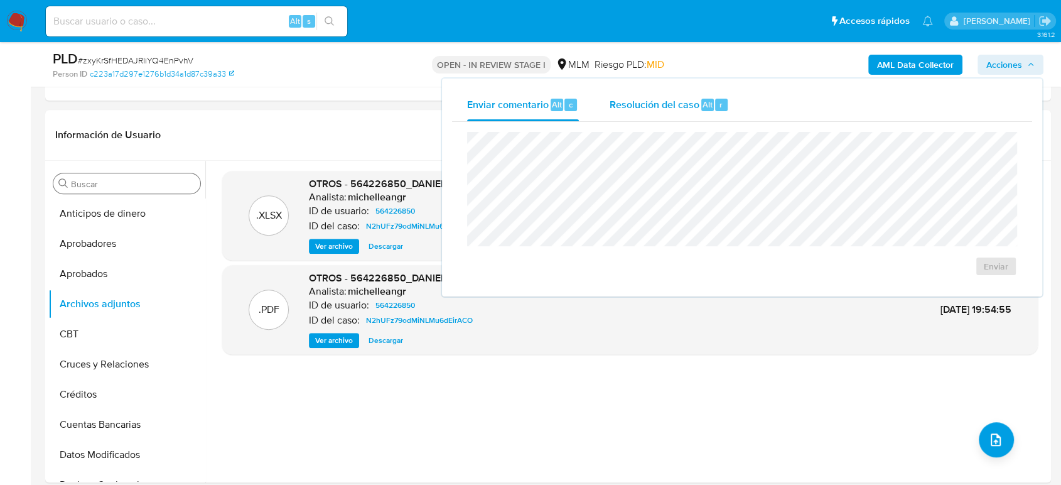
click at [676, 111] on span "Resolución del caso" at bounding box center [654, 104] width 90 height 14
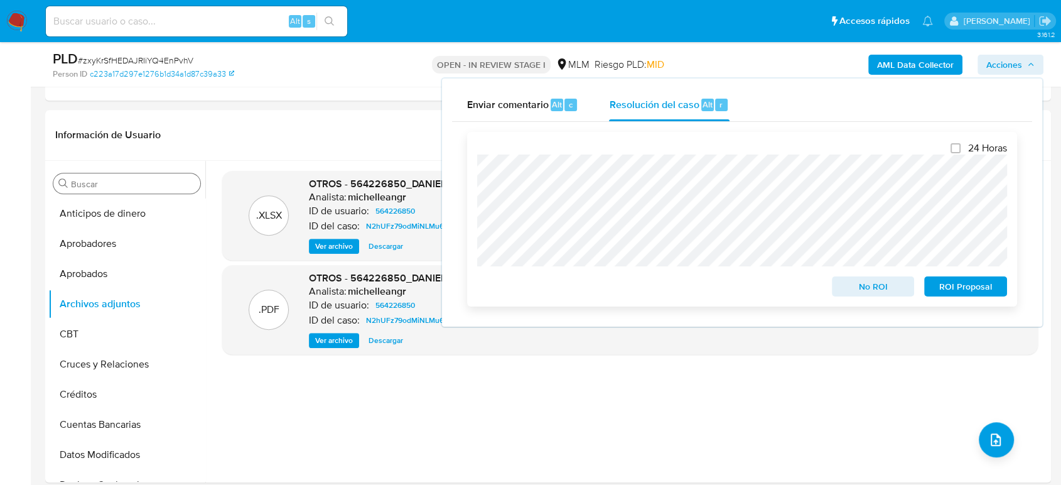
click at [858, 290] on span "No ROI" at bounding box center [873, 287] width 65 height 18
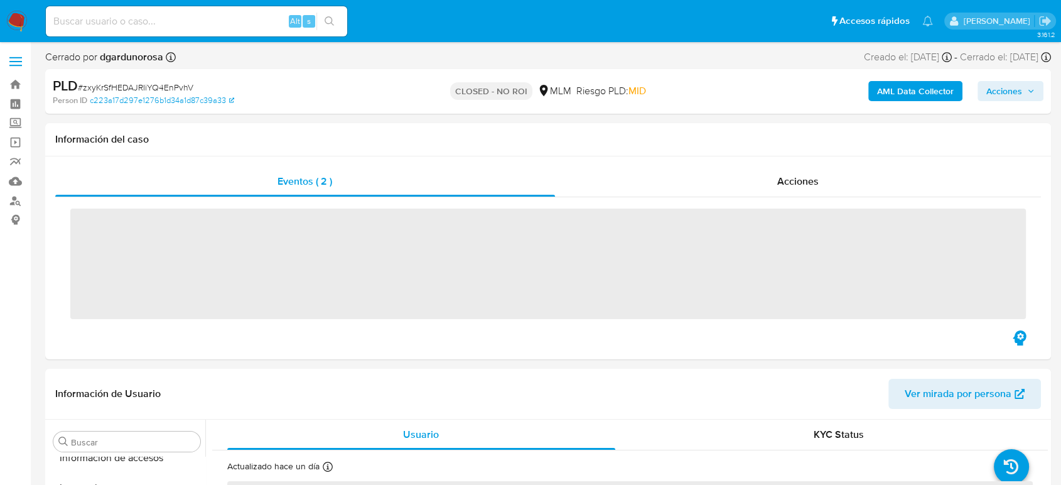
scroll to position [591, 0]
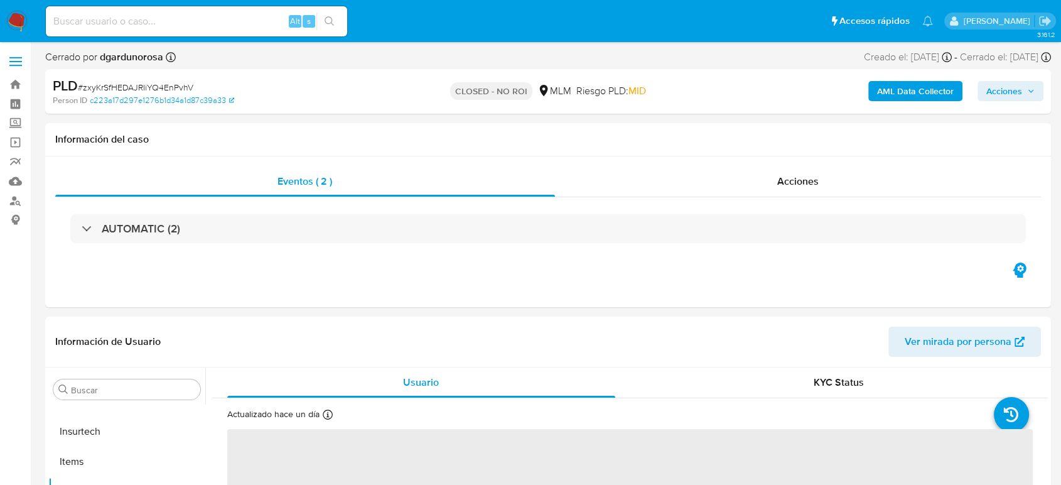
select select "10"
